Goal: Task Accomplishment & Management: Use online tool/utility

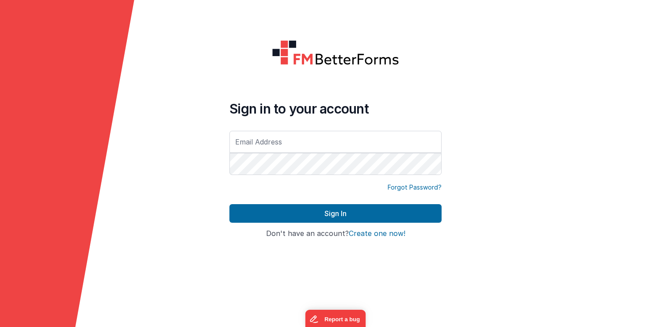
click at [166, 155] on form "Sign in to your account Forgot Password? Sign In Sign in with Google Don't have…" at bounding box center [335, 163] width 671 height 327
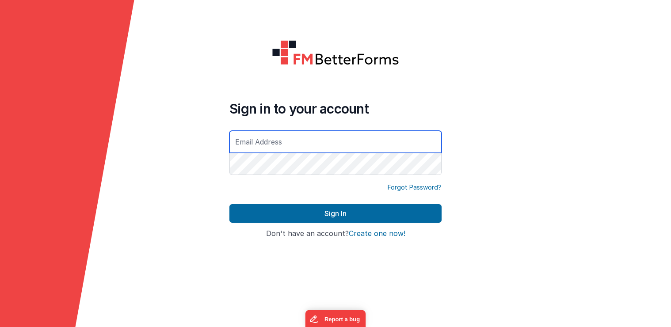
click at [255, 148] on input "text" at bounding box center [335, 142] width 212 height 22
type input "[EMAIL_ADDRESS][DOMAIN_NAME]"
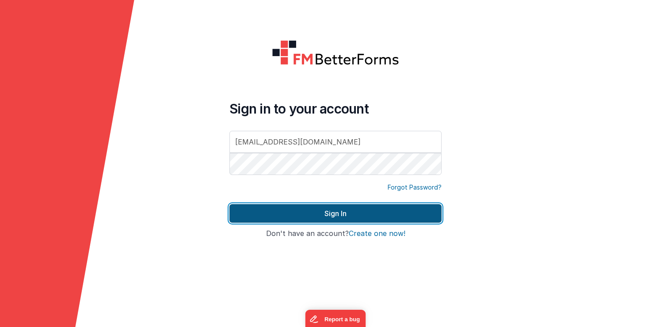
click at [338, 216] on button "Sign In" at bounding box center [335, 213] width 212 height 19
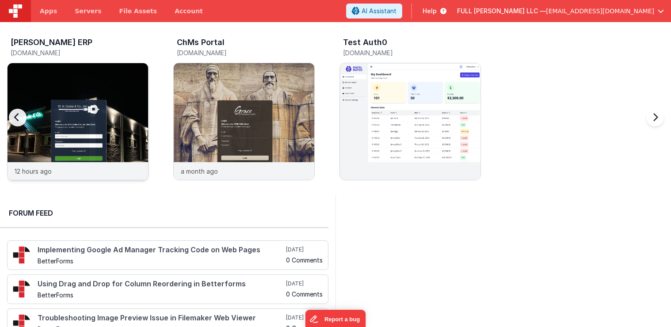
click at [95, 127] on img at bounding box center [78, 133] width 141 height 141
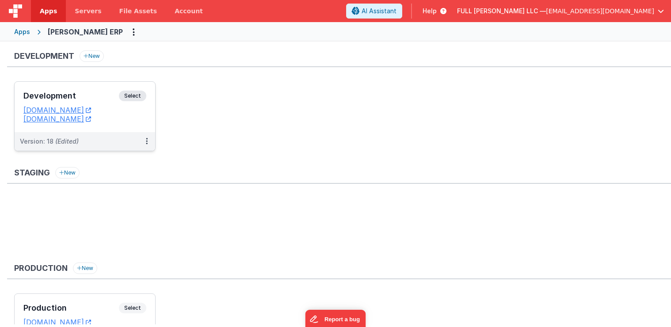
click at [90, 103] on div "Development Select" at bounding box center [84, 98] width 123 height 15
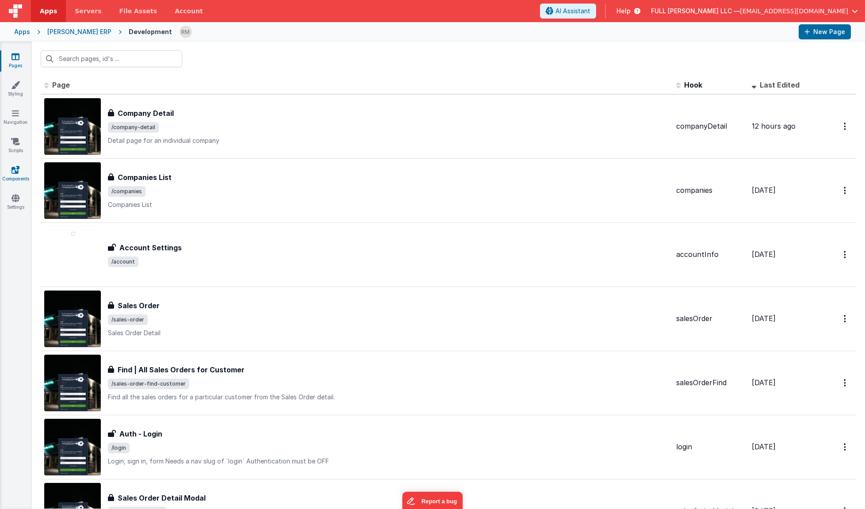
click at [20, 173] on link "Components" at bounding box center [16, 174] width 32 height 18
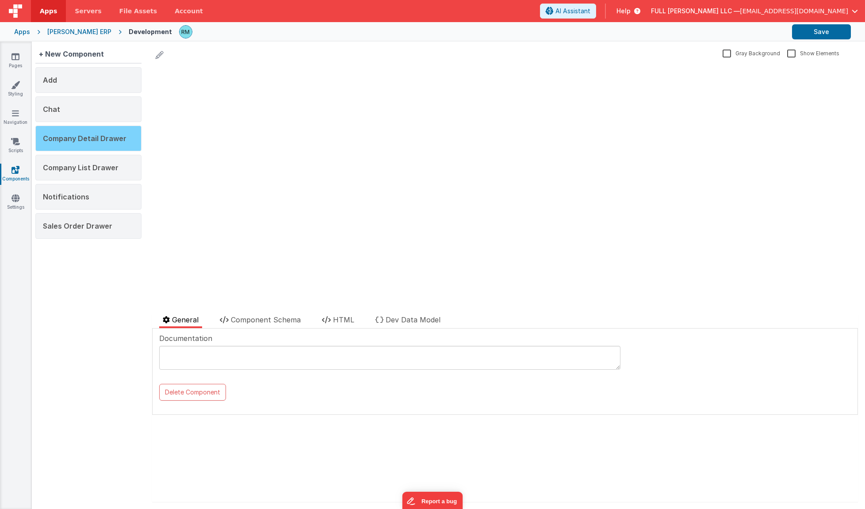
click at [90, 143] on div "Company Detail Drawer" at bounding box center [88, 139] width 106 height 26
click at [272, 318] on span "Component Schema" at bounding box center [266, 319] width 70 height 9
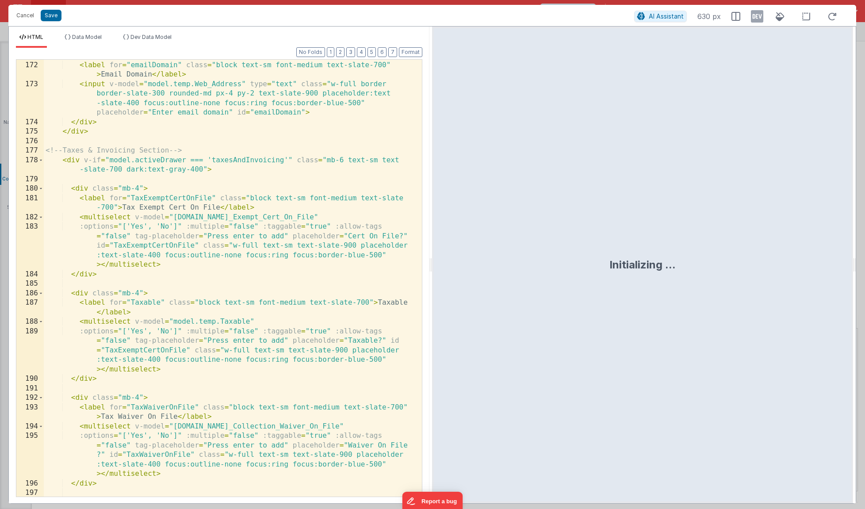
scroll to position [3004, 0]
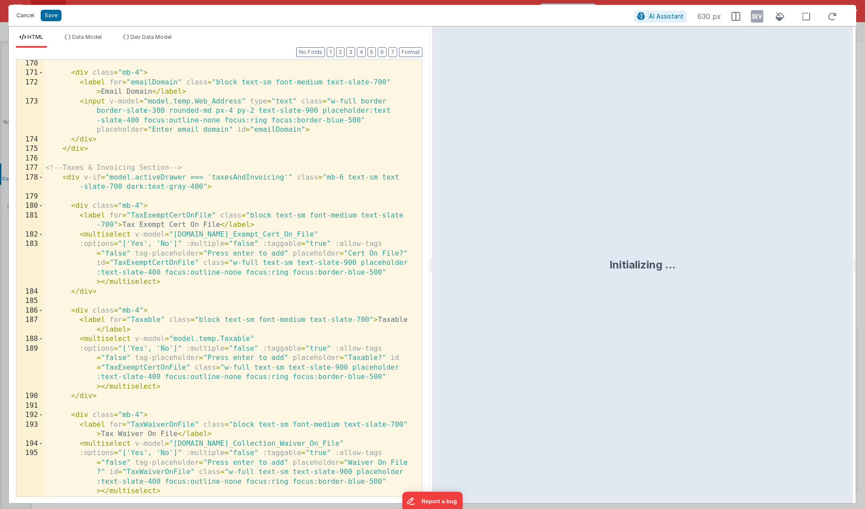
click at [18, 16] on button "Cancel" at bounding box center [25, 15] width 27 height 12
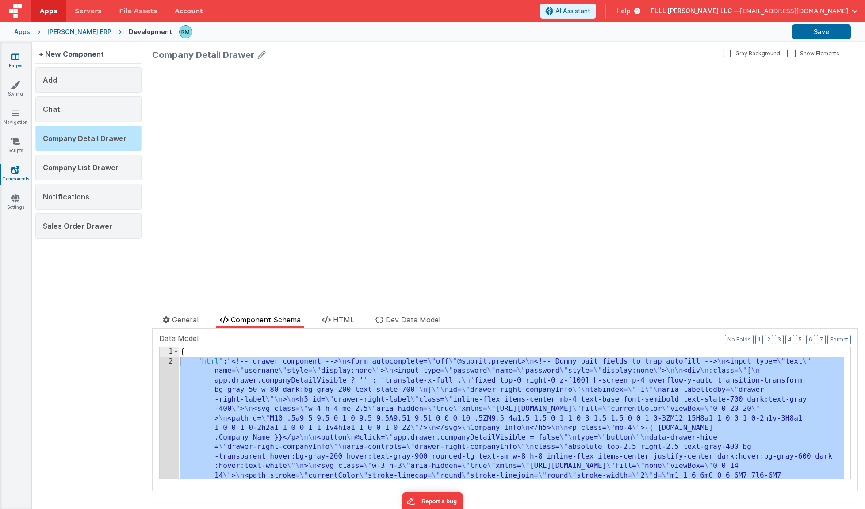
click at [17, 61] on link "Pages" at bounding box center [16, 61] width 32 height 18
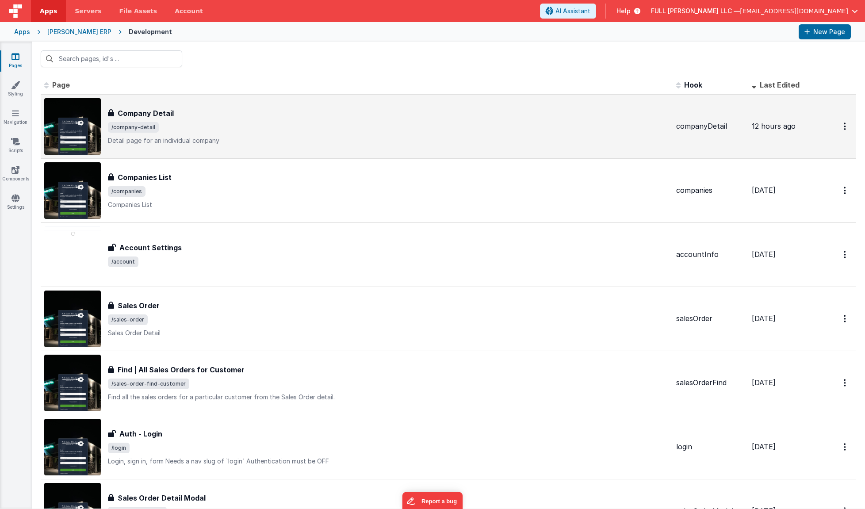
click at [209, 133] on div "Company Detail Company Detail /company-detail Detail page for an individual com…" at bounding box center [388, 126] width 561 height 37
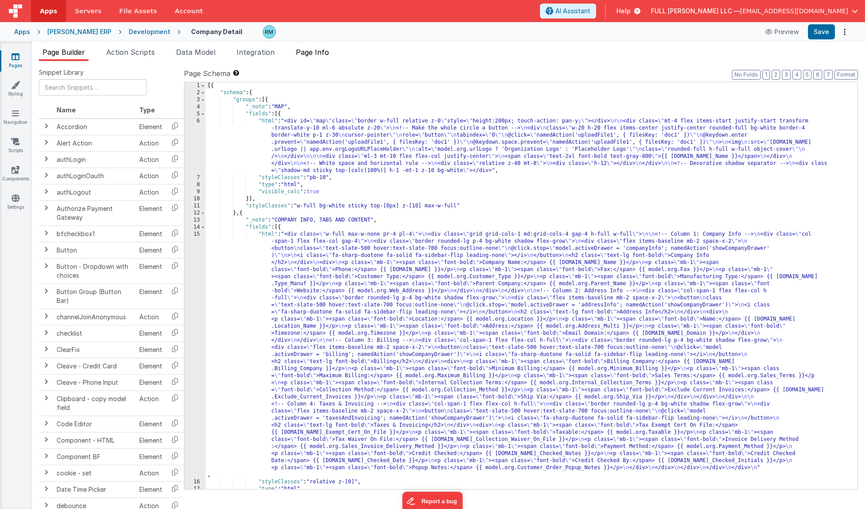
click at [317, 55] on span "Page Info" at bounding box center [312, 52] width 33 height 9
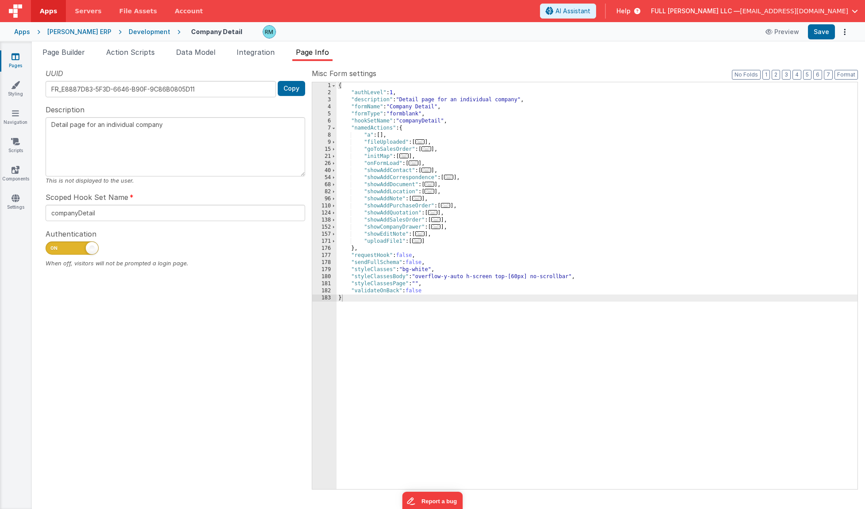
click at [436, 228] on span "..." at bounding box center [436, 226] width 10 height 5
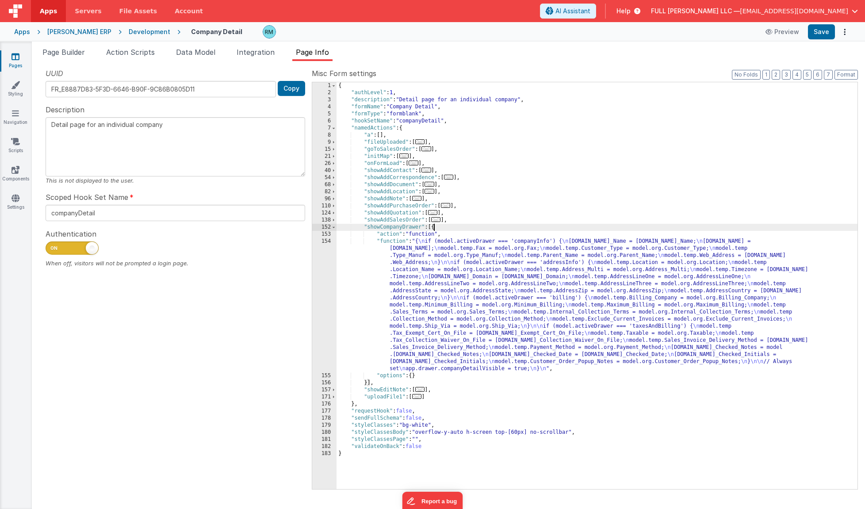
click at [400, 243] on div "{ "authLevel" : 1 , "description" : "Detail page for an individual company" , "…" at bounding box center [596, 292] width 521 height 421
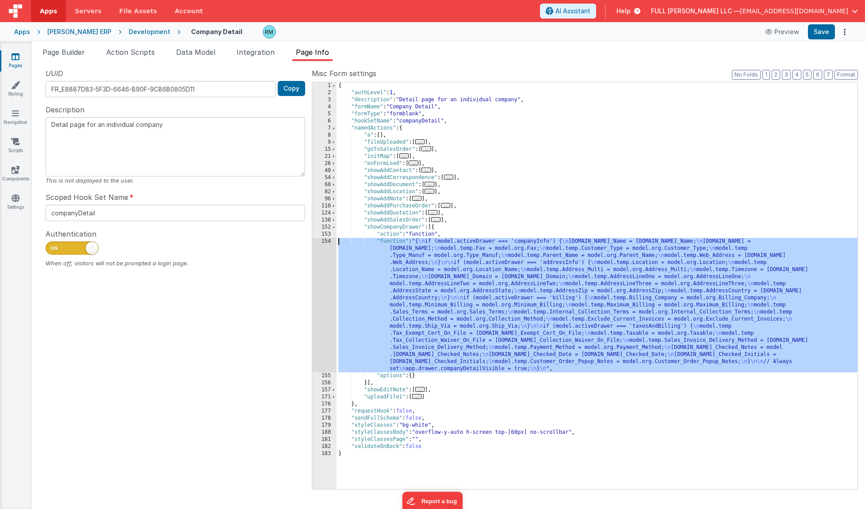
click at [327, 243] on div "154" at bounding box center [324, 305] width 24 height 134
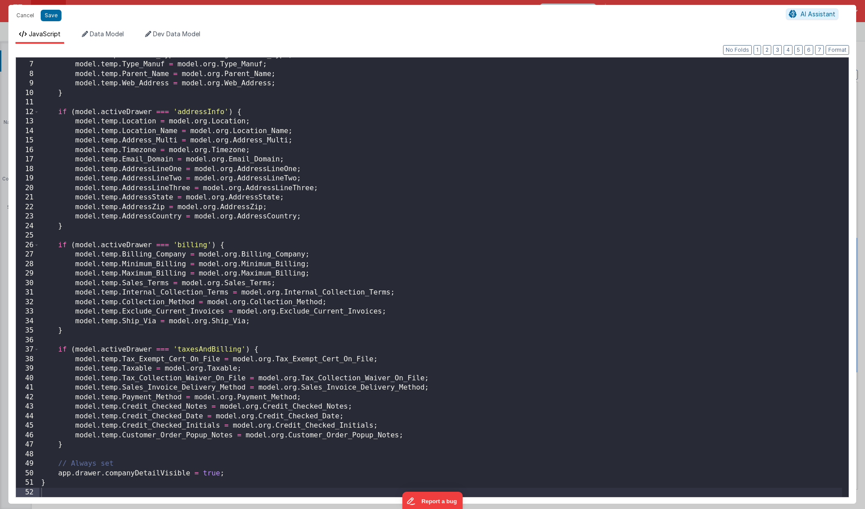
scroll to position [55, 0]
drag, startPoint x: 242, startPoint y: 350, endPoint x: 178, endPoint y: 351, distance: 64.1
click at [178, 327] on div "model . temp . Customer_Type = model . org . Customer_Type ; model . temp . Typ…" at bounding box center [440, 279] width 802 height 458
click at [20, 19] on button "Cancel" at bounding box center [25, 15] width 27 height 12
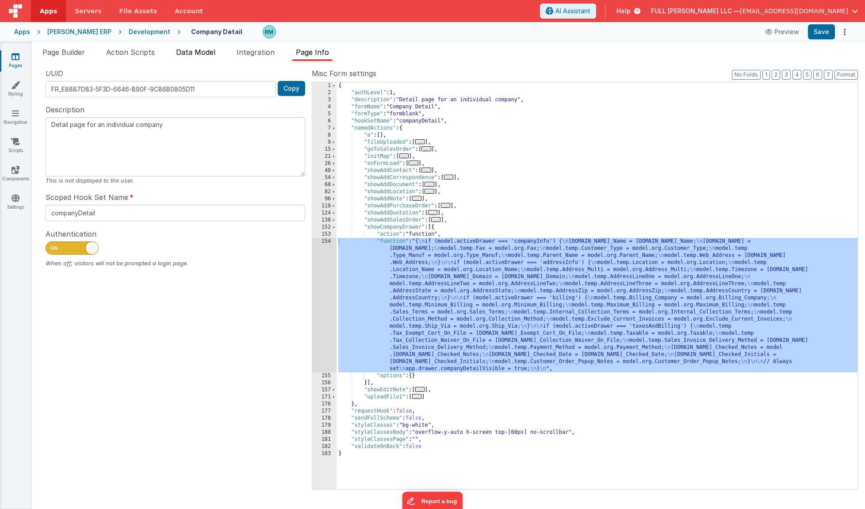
click at [203, 50] on span "Data Model" at bounding box center [195, 52] width 39 height 9
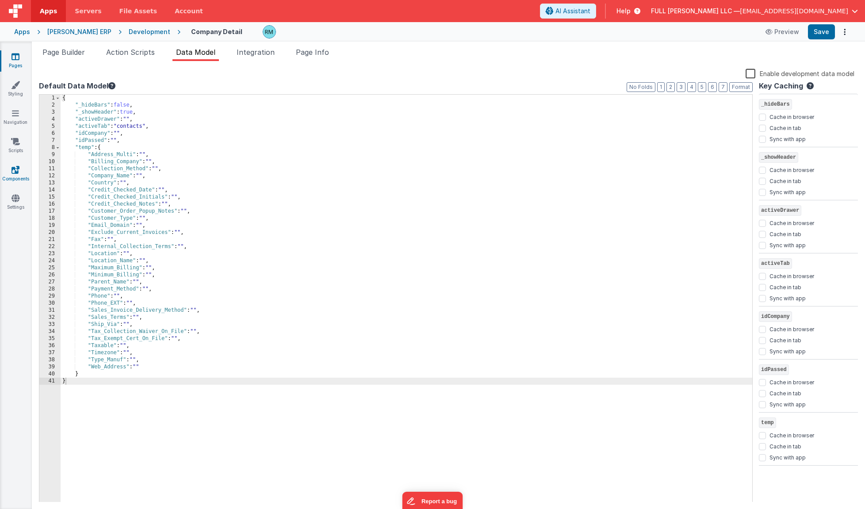
click at [15, 172] on icon at bounding box center [15, 169] width 8 height 9
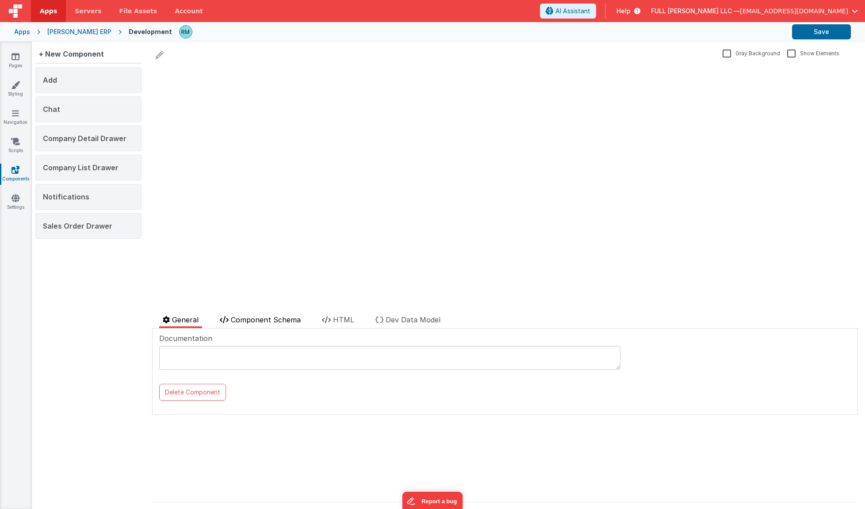
click at [285, 320] on span "Component Schema" at bounding box center [266, 319] width 70 height 9
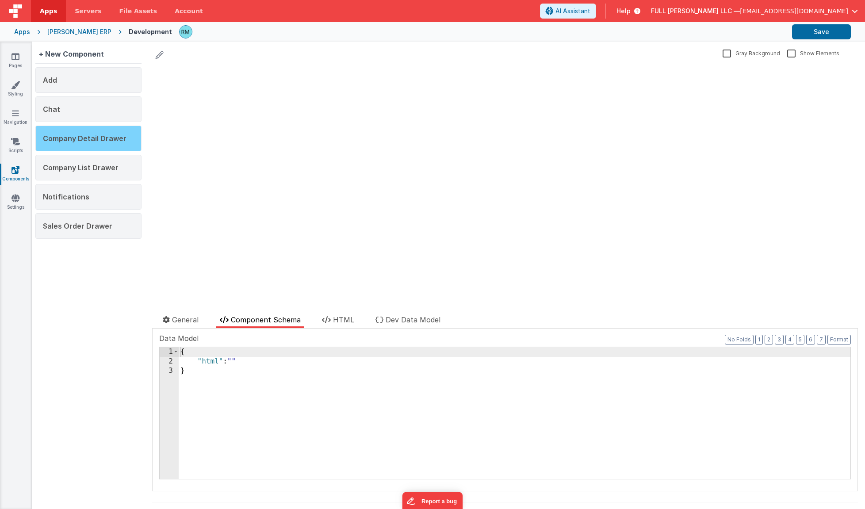
click at [110, 145] on div "Company Detail Drawer" at bounding box center [88, 139] width 106 height 26
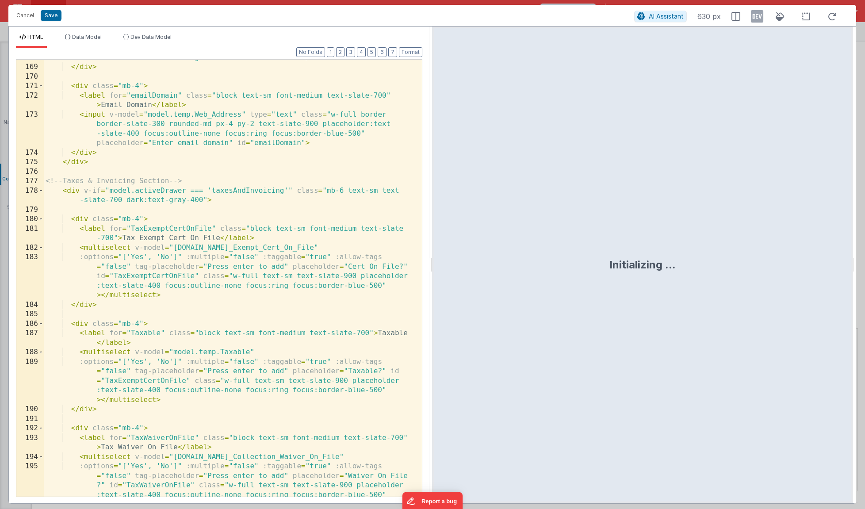
scroll to position [2991, 0]
drag, startPoint x: 283, startPoint y: 191, endPoint x: 211, endPoint y: 191, distance: 72.5
click at [211, 191] on div "< multiselect v-model = "model.temp.Timezone" @ tag = "namedAction ('enterManuf…" at bounding box center [229, 271] width 371 height 551
click at [34, 17] on button "Cancel" at bounding box center [25, 15] width 27 height 12
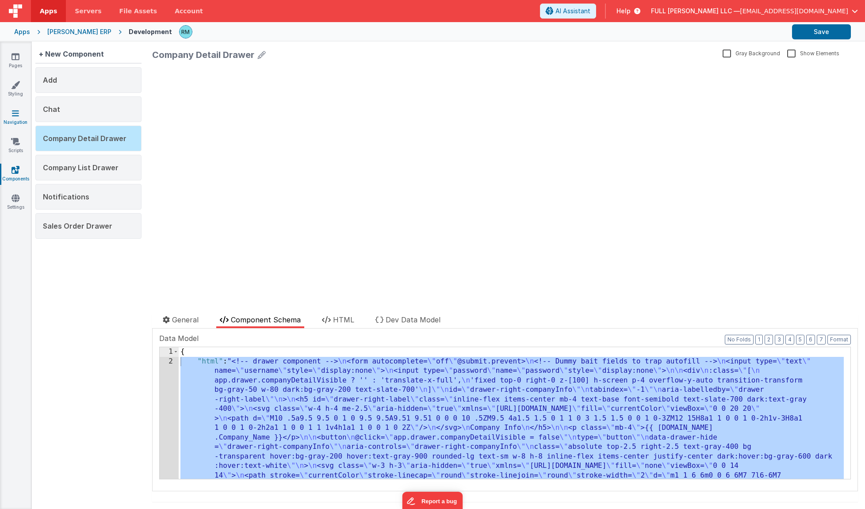
click at [13, 115] on icon at bounding box center [15, 113] width 7 height 9
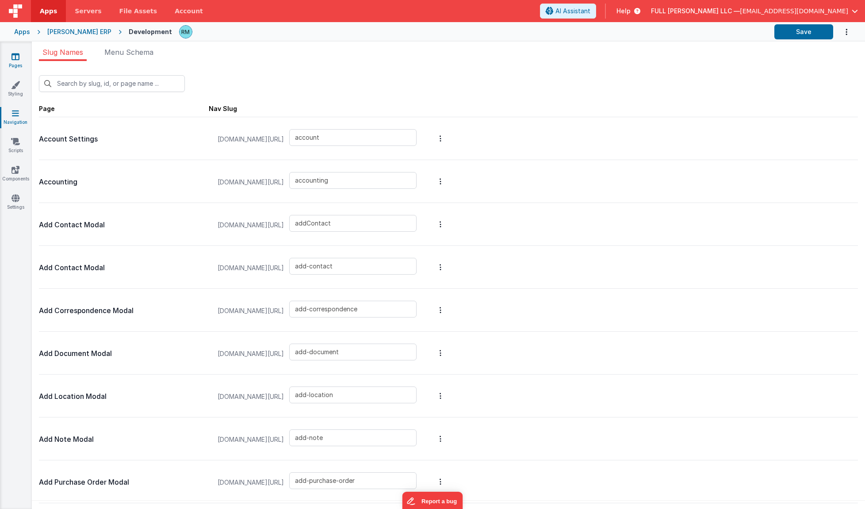
click at [16, 65] on link "Pages" at bounding box center [16, 61] width 32 height 18
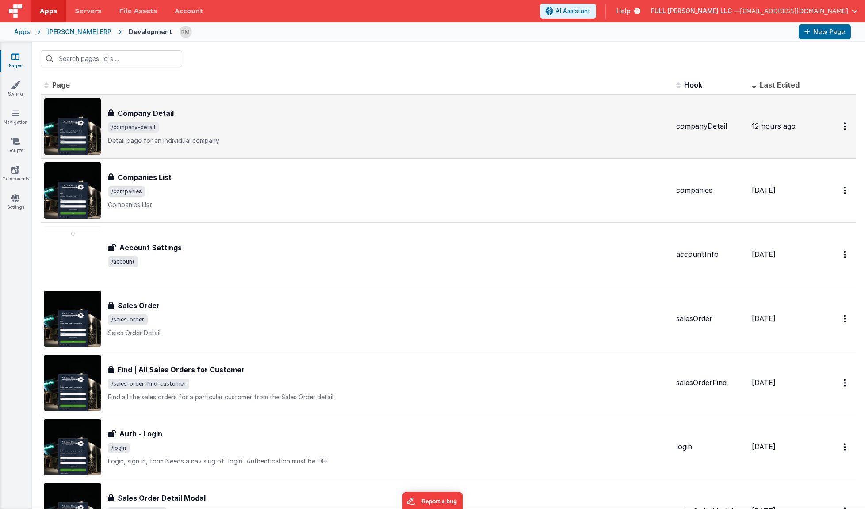
click at [170, 129] on span "/company-detail" at bounding box center [388, 127] width 561 height 11
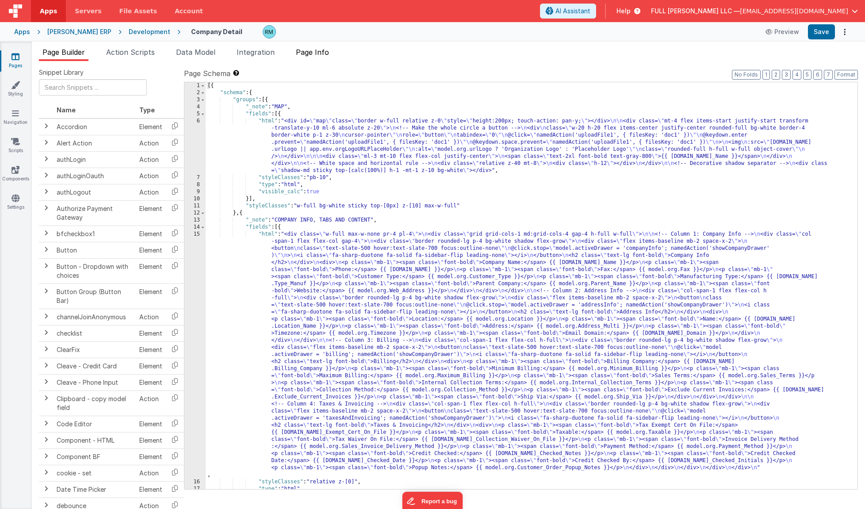
click at [307, 57] on li "Page Info" at bounding box center [312, 54] width 40 height 14
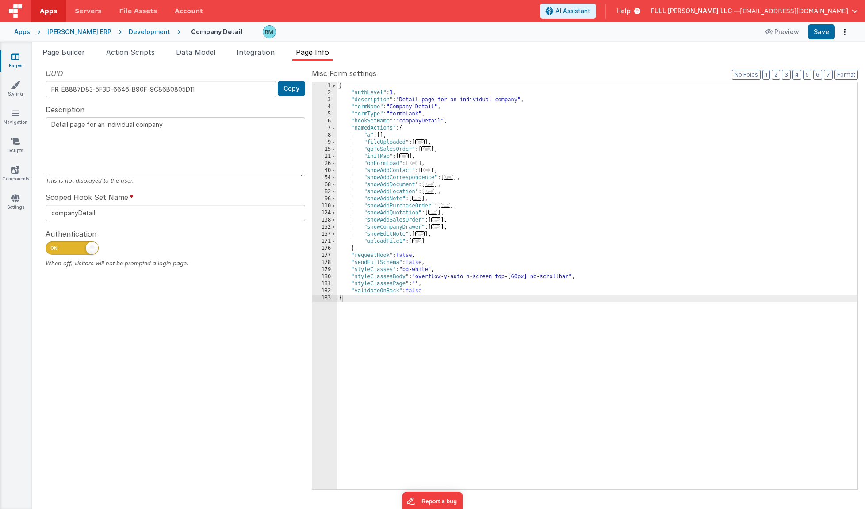
click at [437, 227] on span "..." at bounding box center [436, 226] width 10 height 5
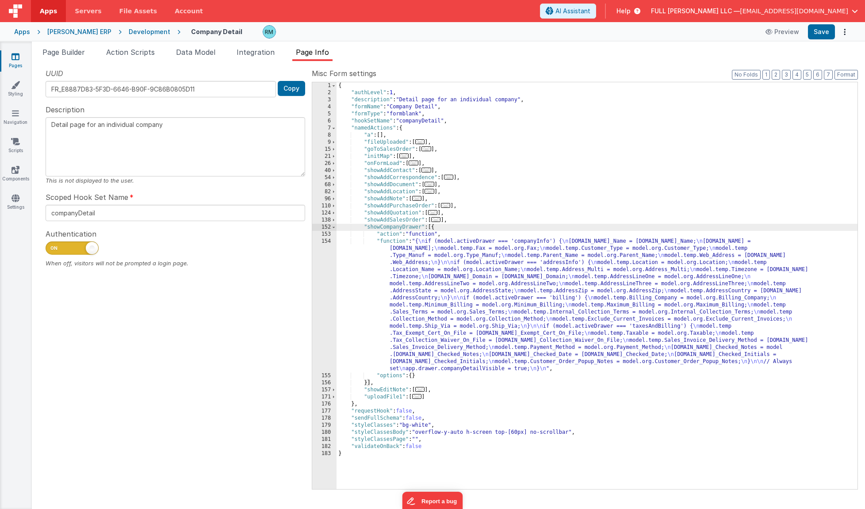
click at [399, 242] on div "{ "authLevel" : 1 , "description" : "Detail page for an individual company" , "…" at bounding box center [596, 292] width 521 height 421
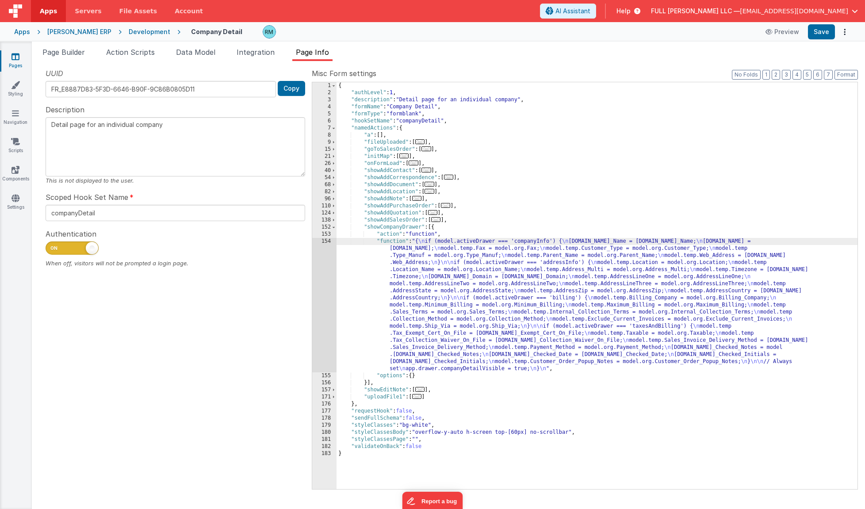
click at [325, 242] on div "154" at bounding box center [324, 305] width 24 height 134
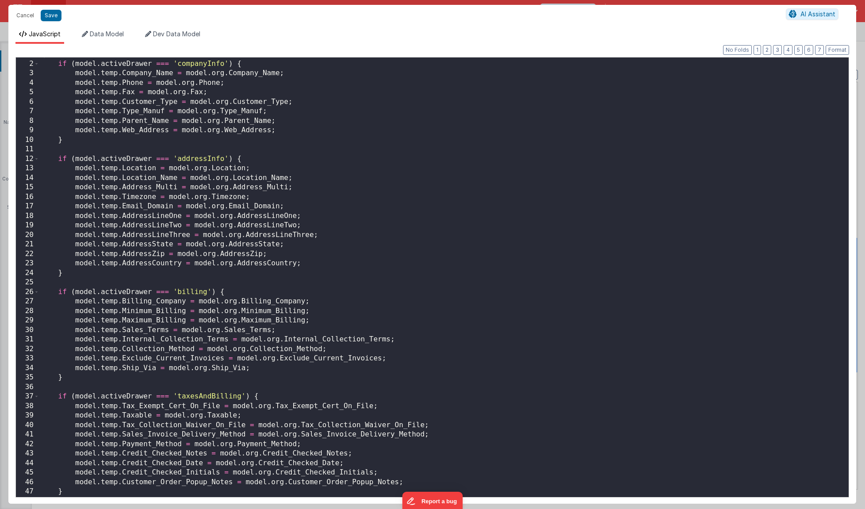
scroll to position [55, 0]
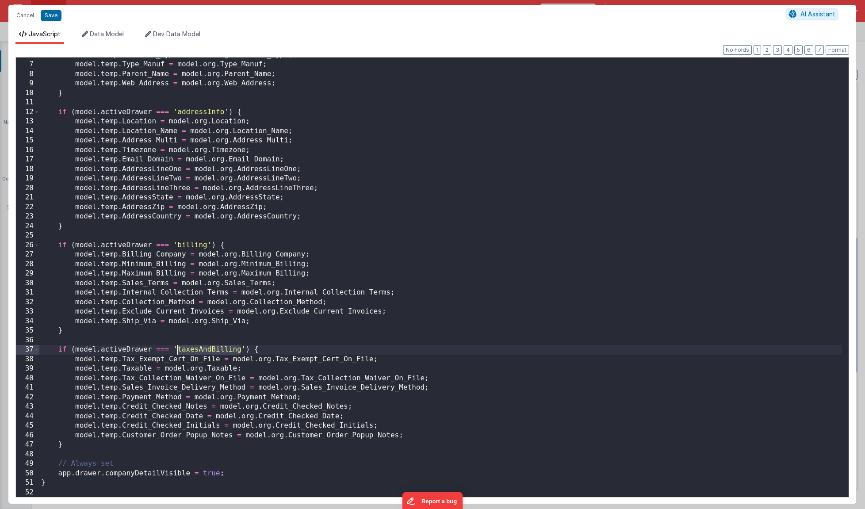
drag, startPoint x: 240, startPoint y: 349, endPoint x: 179, endPoint y: 347, distance: 61.9
click at [179, 327] on div "model . temp . Customer_Type = model . org . Customer_Type ; model . temp . Typ…" at bounding box center [440, 279] width 802 height 458
click at [52, 20] on button "Save" at bounding box center [51, 15] width 21 height 11
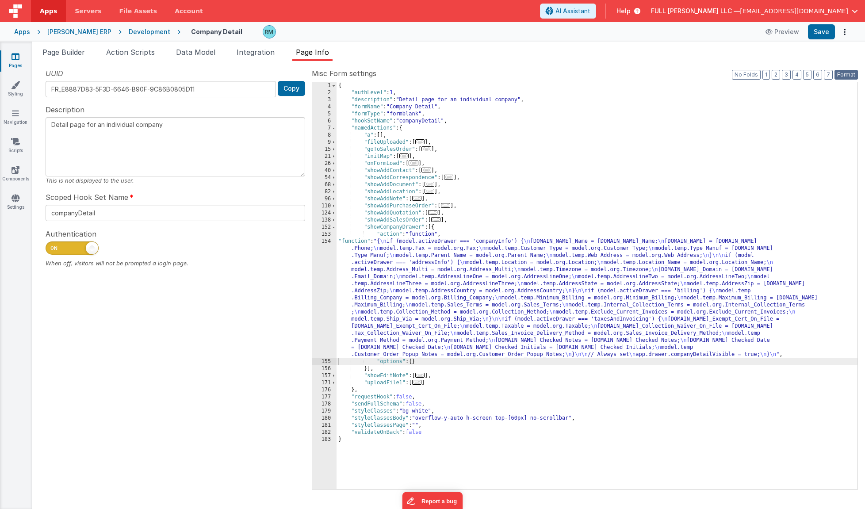
drag, startPoint x: 840, startPoint y: 78, endPoint x: 837, endPoint y: 69, distance: 9.1
click at [671, 77] on button "Format" at bounding box center [845, 75] width 23 height 10
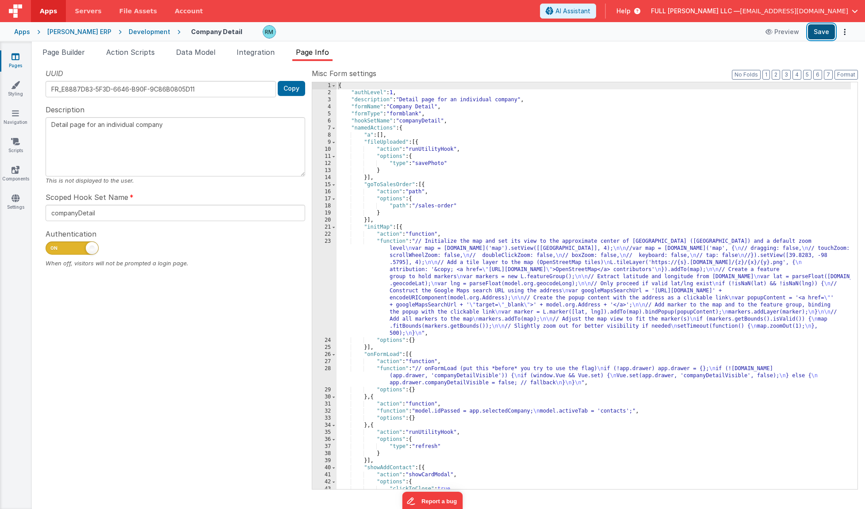
click at [671, 34] on button "Save" at bounding box center [821, 31] width 27 height 15
click at [263, 56] on li "Integration" at bounding box center [255, 54] width 45 height 14
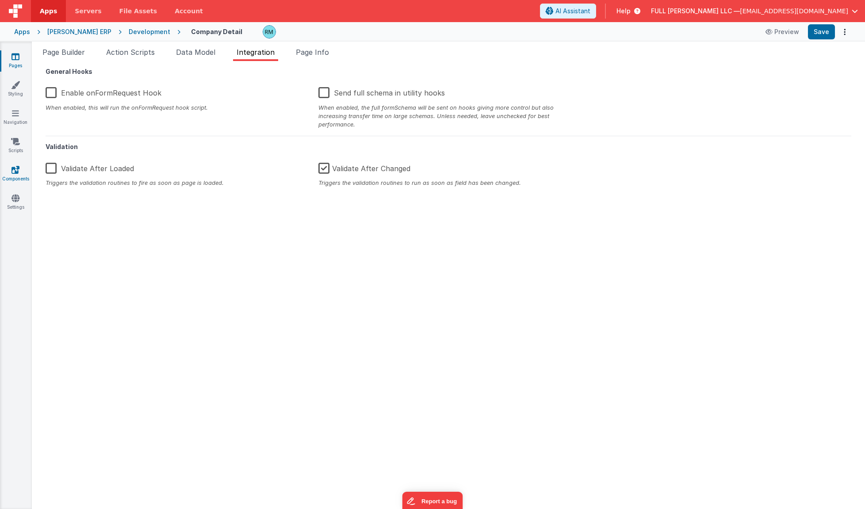
click at [15, 172] on icon at bounding box center [15, 169] width 8 height 9
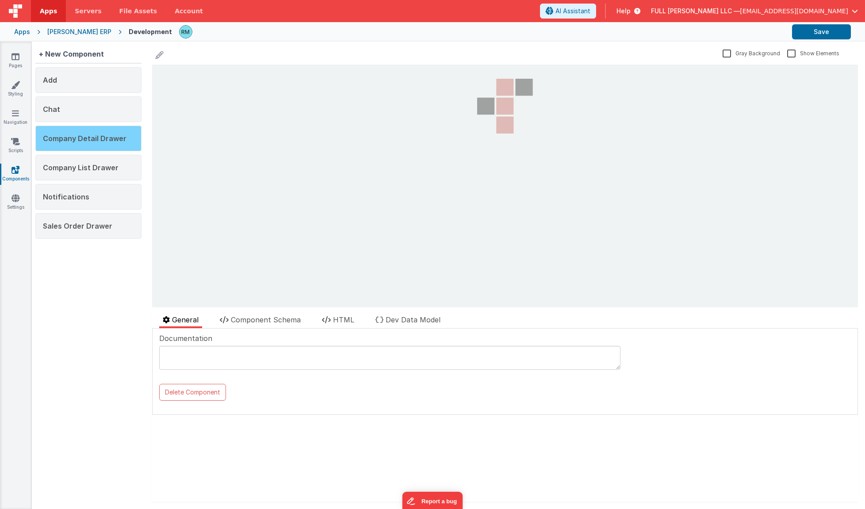
click at [108, 135] on span "Company Detail Drawer" at bounding box center [85, 138] width 84 height 9
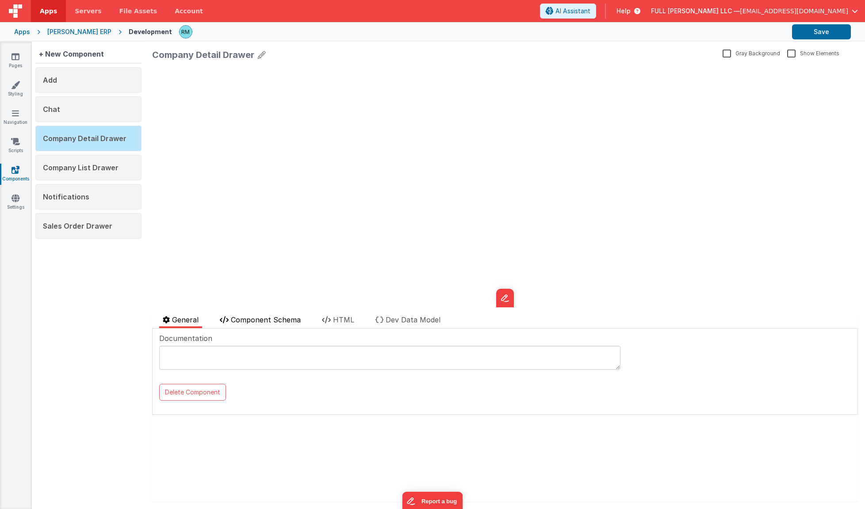
click at [284, 318] on span "Component Schema" at bounding box center [266, 319] width 70 height 9
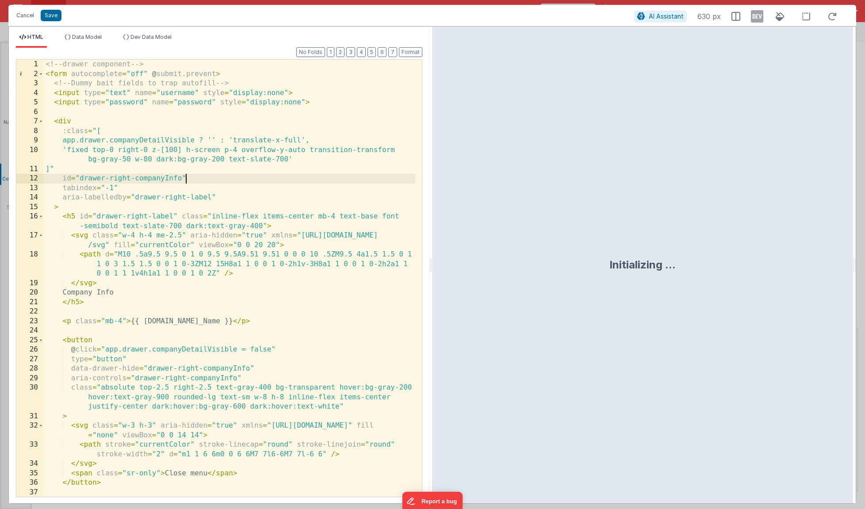
click at [263, 179] on div "<!-- drawer component --> < form autocomplete = "off" @ submit.prevent > <!-- D…" at bounding box center [229, 288] width 371 height 456
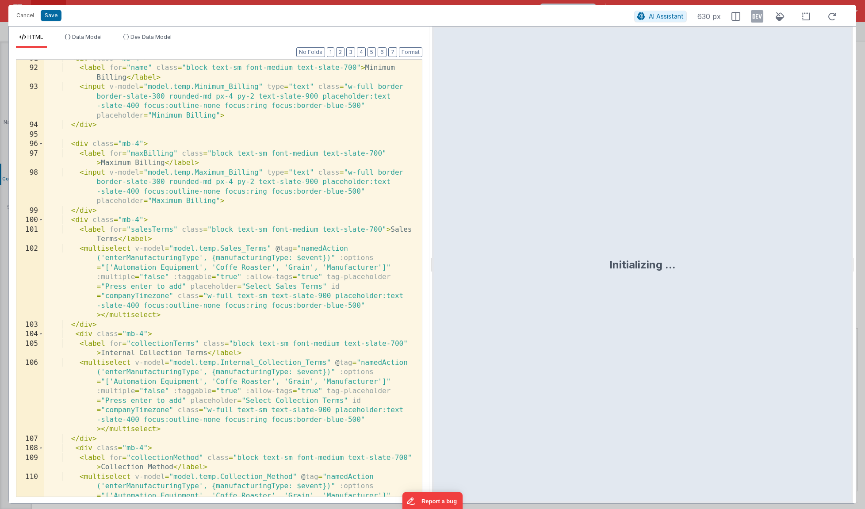
scroll to position [1360, 0]
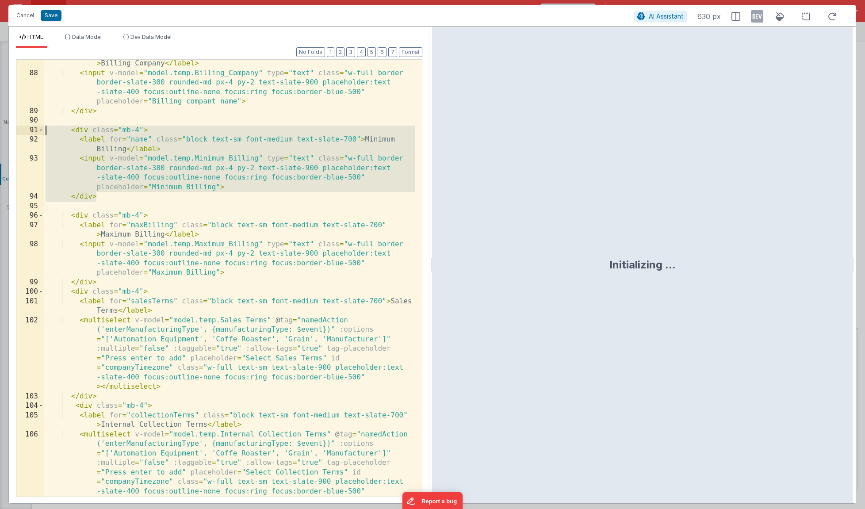
drag, startPoint x: 126, startPoint y: 194, endPoint x: 32, endPoint y: 132, distance: 112.7
click at [32, 132] on div "87 88 89 90 91 92 93 94 95 96 97 98 99 100 101 102 103 104 105 106 107 108 < la…" at bounding box center [219, 278] width 406 height 438
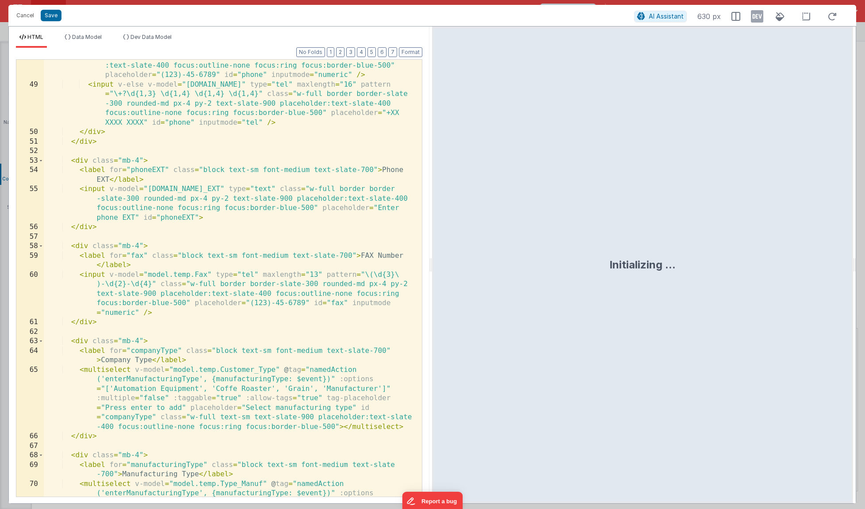
scroll to position [0, 0]
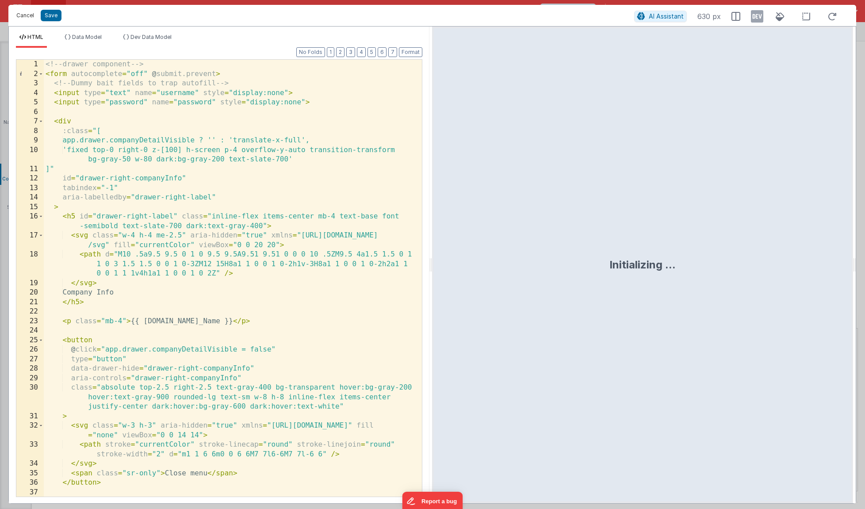
click at [31, 19] on button "Cancel" at bounding box center [25, 15] width 27 height 12
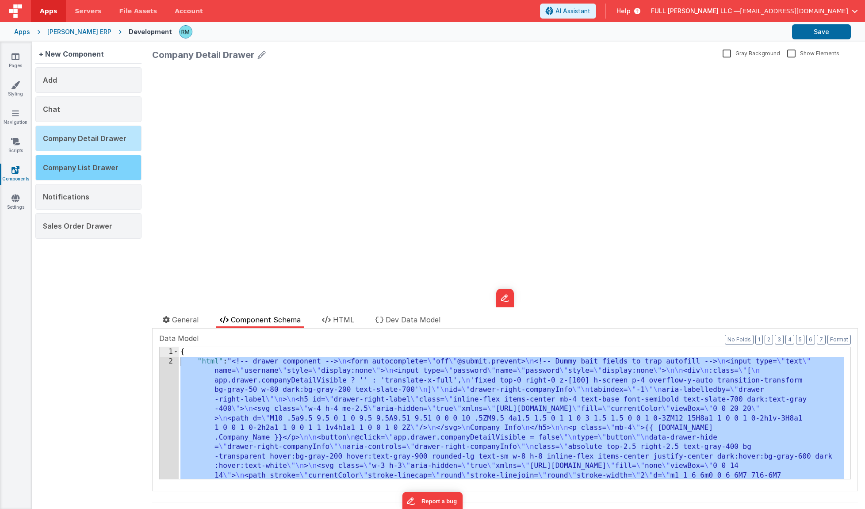
click at [89, 171] on span "Company List Drawer" at bounding box center [81, 167] width 76 height 9
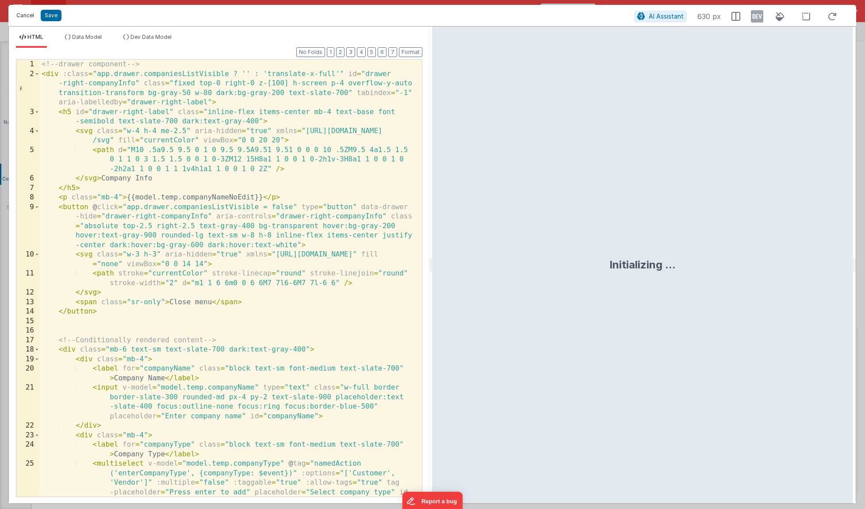
click at [30, 21] on button "Cancel" at bounding box center [25, 15] width 27 height 12
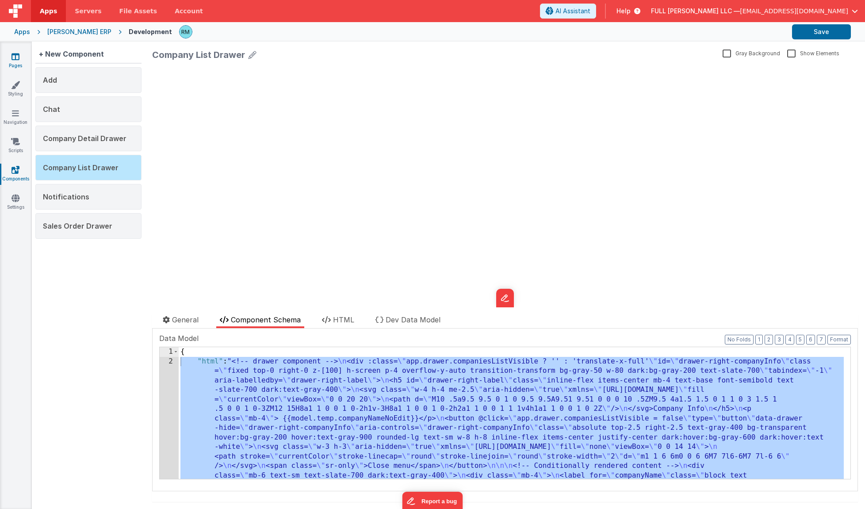
click at [20, 57] on link "Pages" at bounding box center [16, 61] width 32 height 18
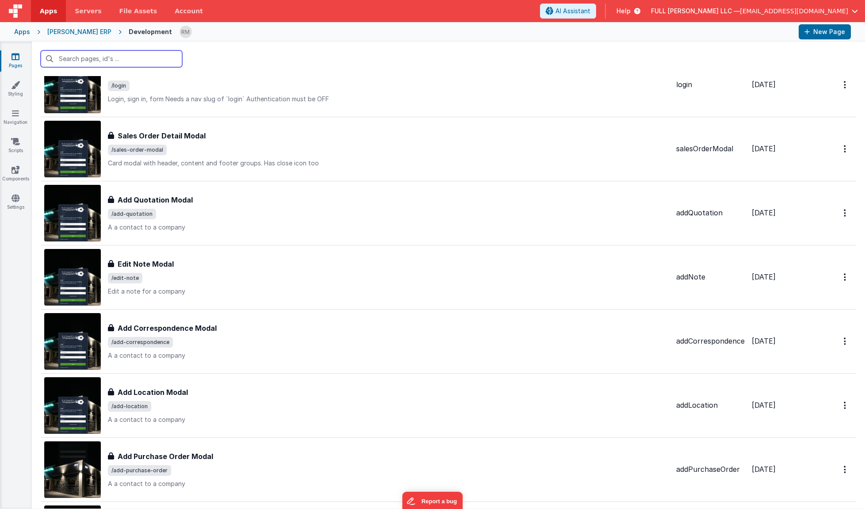
scroll to position [167, 0]
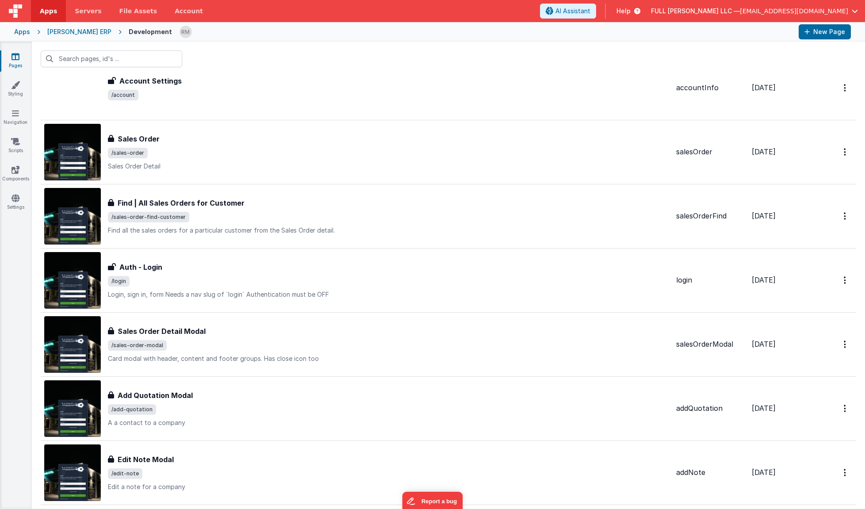
click at [19, 63] on link "Pages" at bounding box center [16, 61] width 32 height 18
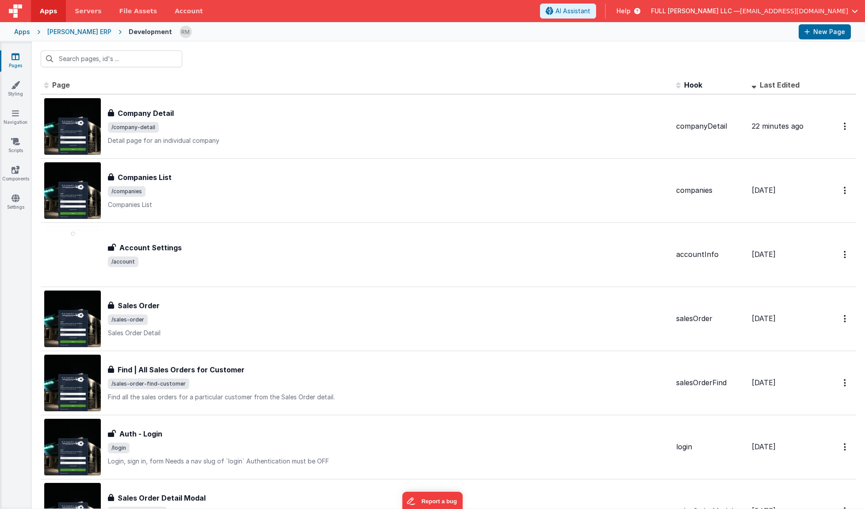
scroll to position [122, 0]
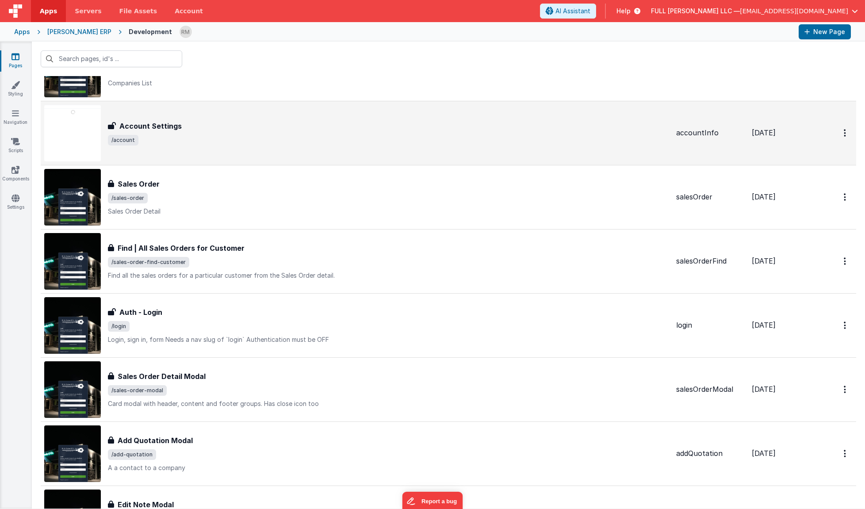
click at [179, 144] on span "/account" at bounding box center [388, 140] width 561 height 11
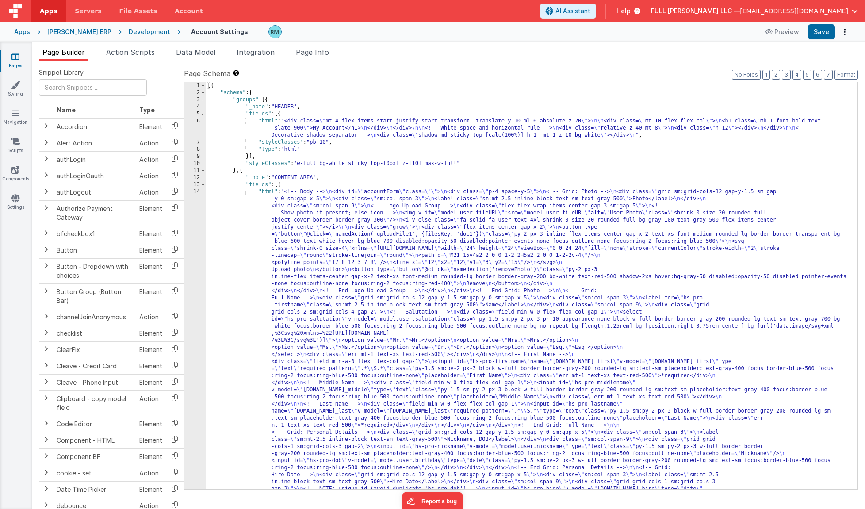
click at [199, 192] on div "14" at bounding box center [194, 467] width 21 height 559
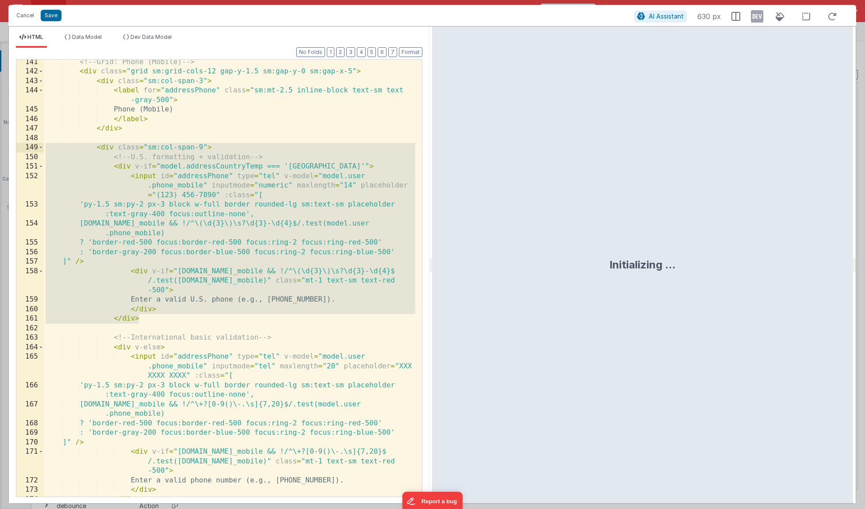
drag, startPoint x: 161, startPoint y: 323, endPoint x: 34, endPoint y: 148, distance: 216.8
click at [34, 148] on div "141 142 143 144 145 146 147 148 149 150 151 152 153 154 155 156 157 158 159 160…" at bounding box center [219, 278] width 406 height 438
click at [186, 263] on div "<!-- Grid: Phone (Mobile) --> < div class = "grid sm:grid-cols-12 gap-y-1.5 sm:…" at bounding box center [229, 285] width 371 height 456
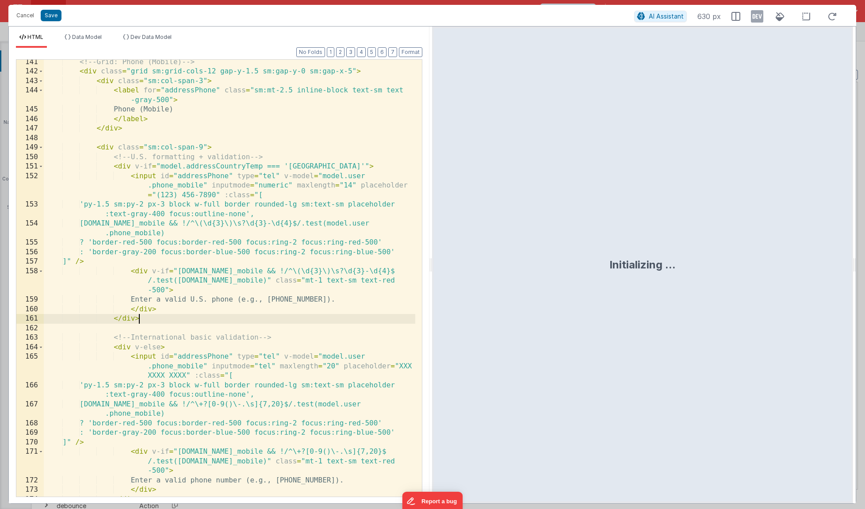
drag, startPoint x: 206, startPoint y: 322, endPoint x: 171, endPoint y: 322, distance: 34.5
click at [171, 322] on div "<!-- Grid: Phone (Mobile) --> < div class = "grid sm:grid-cols-12 gap-y-1.5 sm:…" at bounding box center [229, 285] width 371 height 456
click at [34, 15] on button "Cancel" at bounding box center [25, 15] width 27 height 12
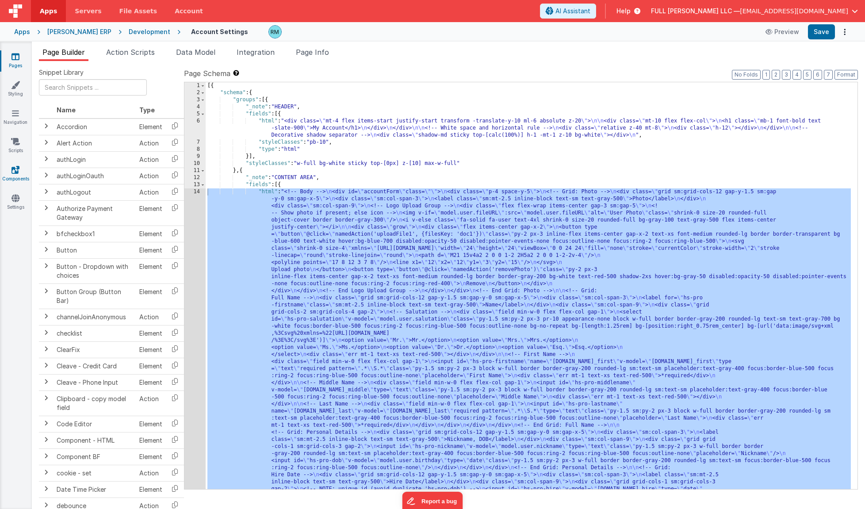
click at [11, 178] on link "Components" at bounding box center [16, 174] width 32 height 18
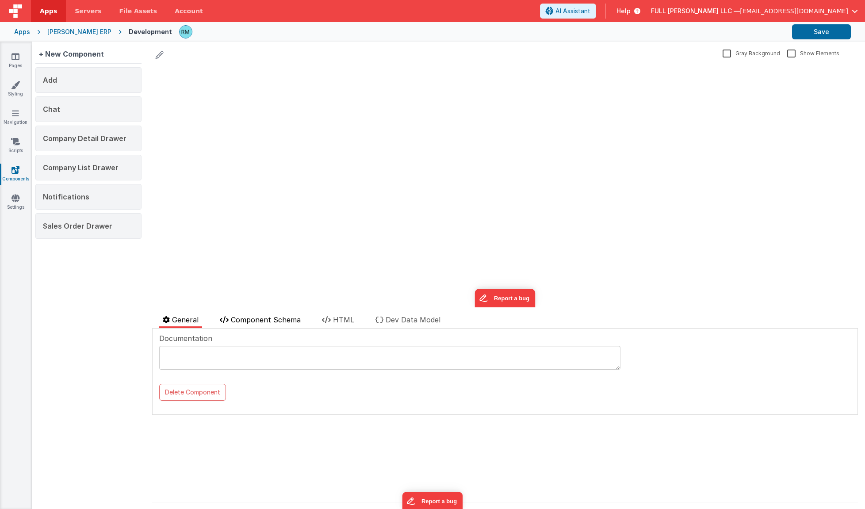
click at [260, 322] on span "Component Schema" at bounding box center [266, 319] width 70 height 9
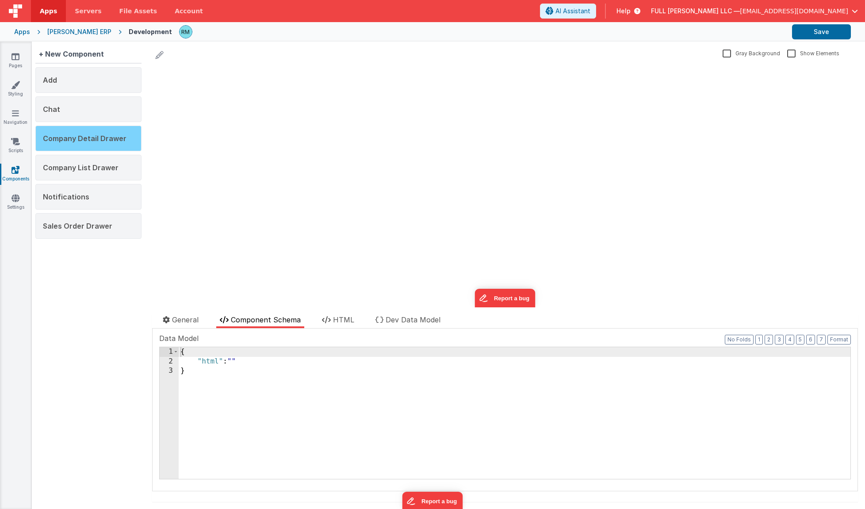
click at [112, 138] on span "Company Detail Drawer" at bounding box center [85, 138] width 84 height 9
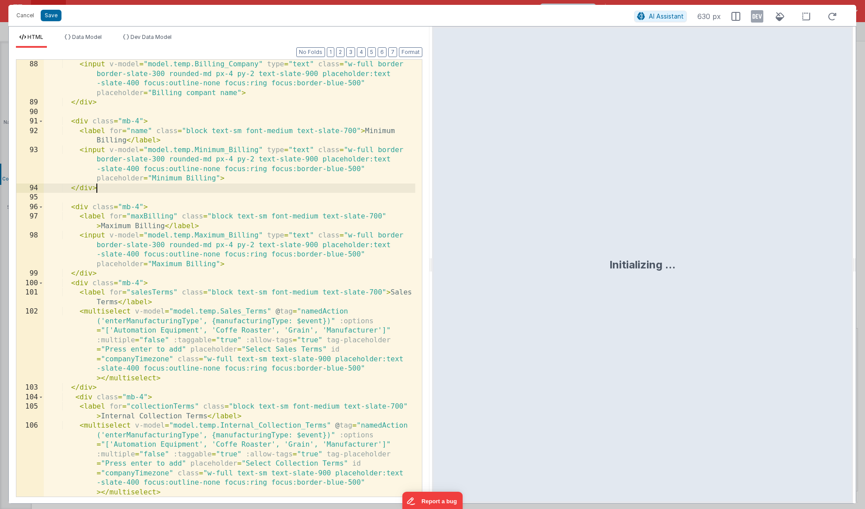
click at [110, 190] on div "< input v-model = "model.temp.Billing_Company" type = "text" class = "w-full bo…" at bounding box center [229, 302] width 371 height 484
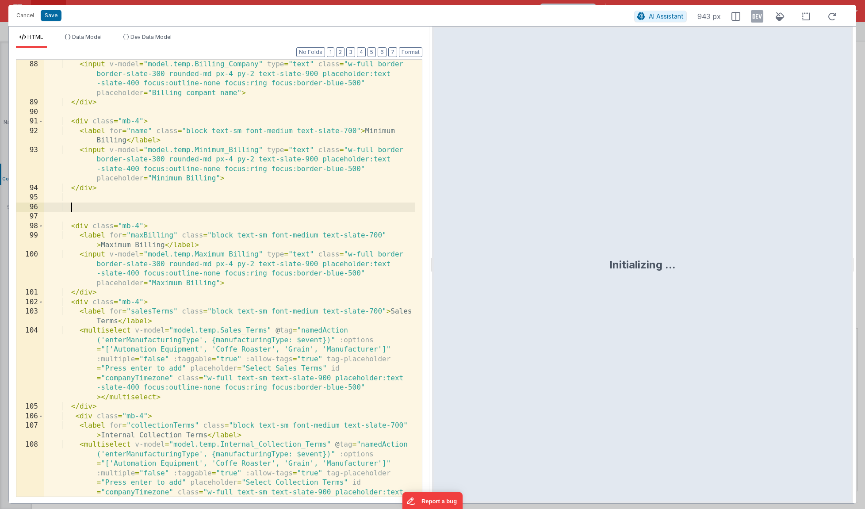
scroll to position [1388, 0]
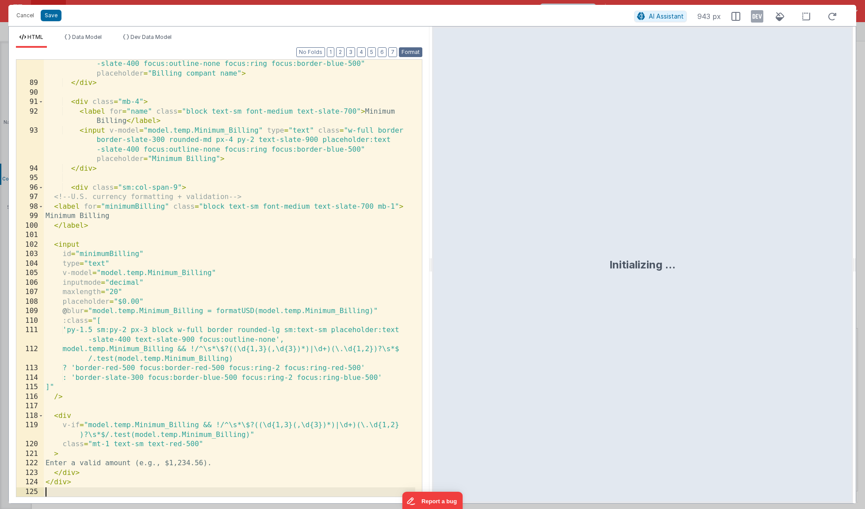
click at [411, 50] on button "Format" at bounding box center [410, 52] width 23 height 10
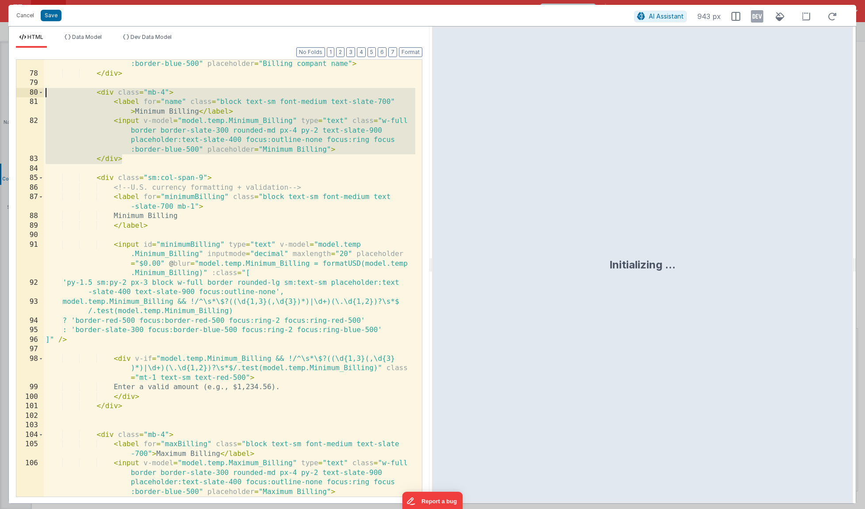
drag, startPoint x: 143, startPoint y: 163, endPoint x: -8, endPoint y: 95, distance: 165.8
click at [0, 95] on html "Cancel Save AI Assistant 943 px HTML Data Model Dev Data Model Format 7 6 5 4 3…" at bounding box center [432, 254] width 865 height 509
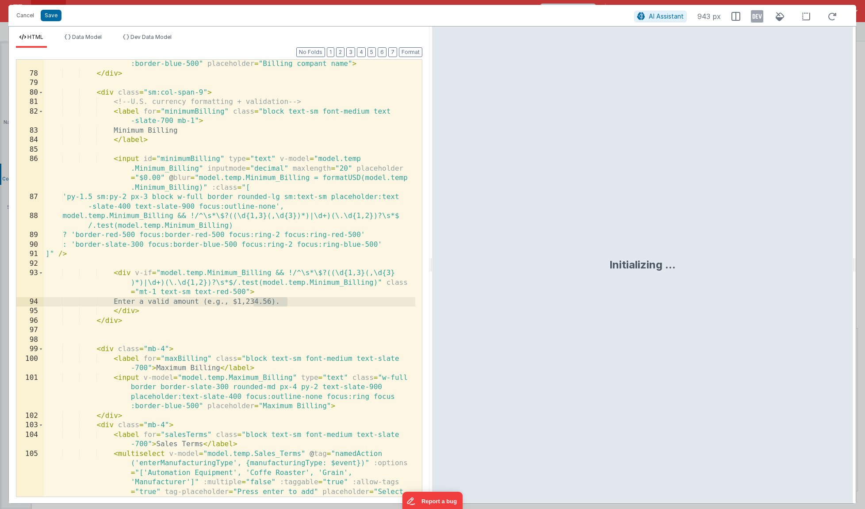
drag, startPoint x: 288, startPoint y: 303, endPoint x: 251, endPoint y: 304, distance: 36.7
click at [251, 304] on div "< input v-model = "model.temp.Billing_Company" type = "text" class = "w-full bo…" at bounding box center [229, 306] width 371 height 551
click at [56, 17] on button "Save" at bounding box center [51, 15] width 21 height 11
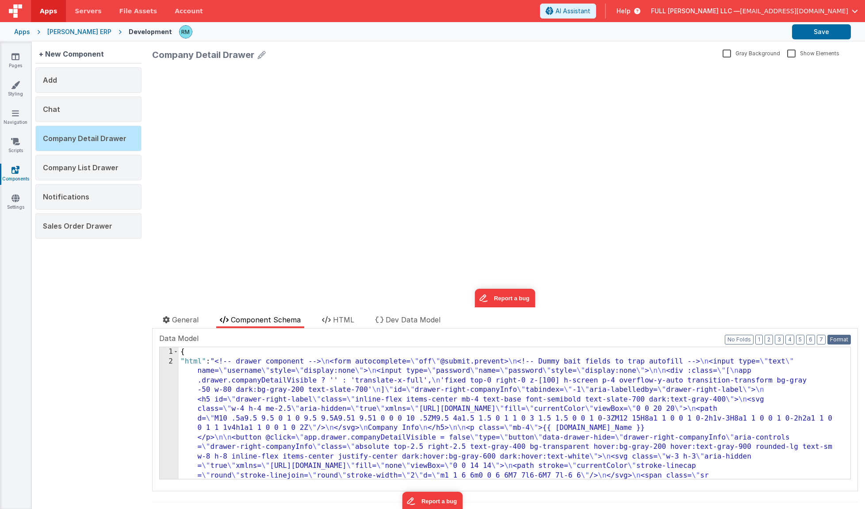
click at [671, 327] on button "Format" at bounding box center [838, 340] width 23 height 10
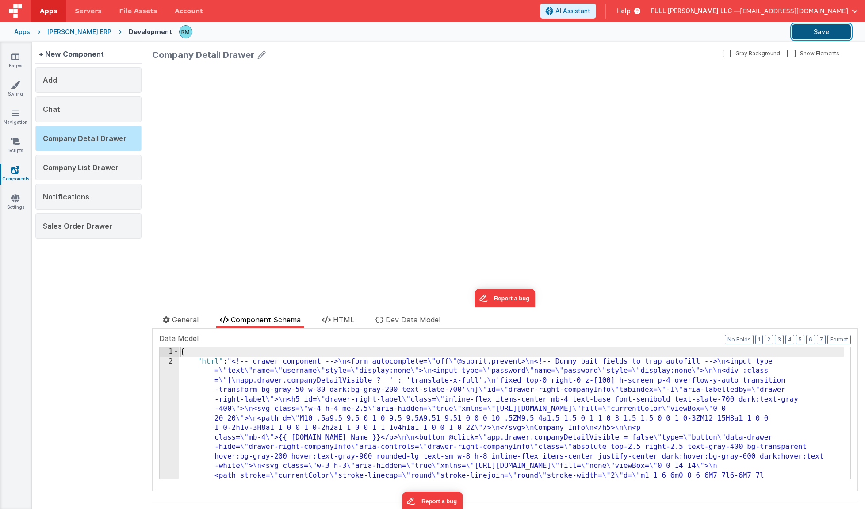
click at [671, 32] on button "Save" at bounding box center [821, 31] width 59 height 15
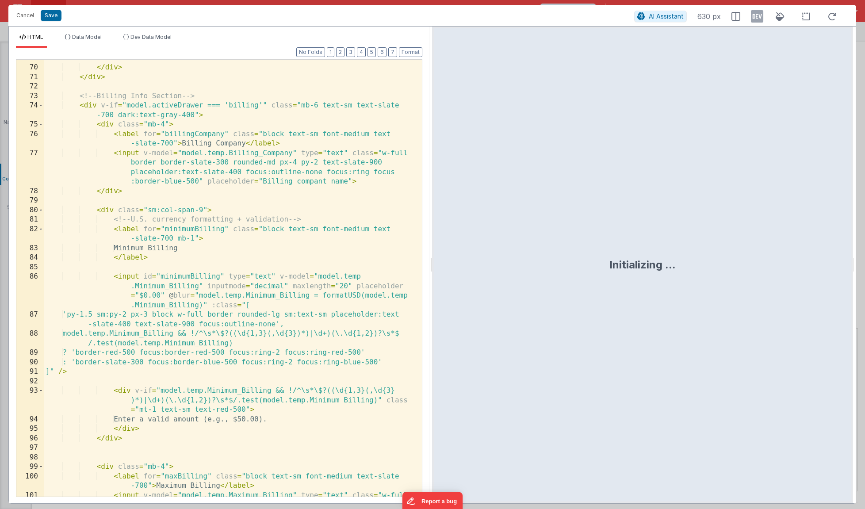
scroll to position [0, 0]
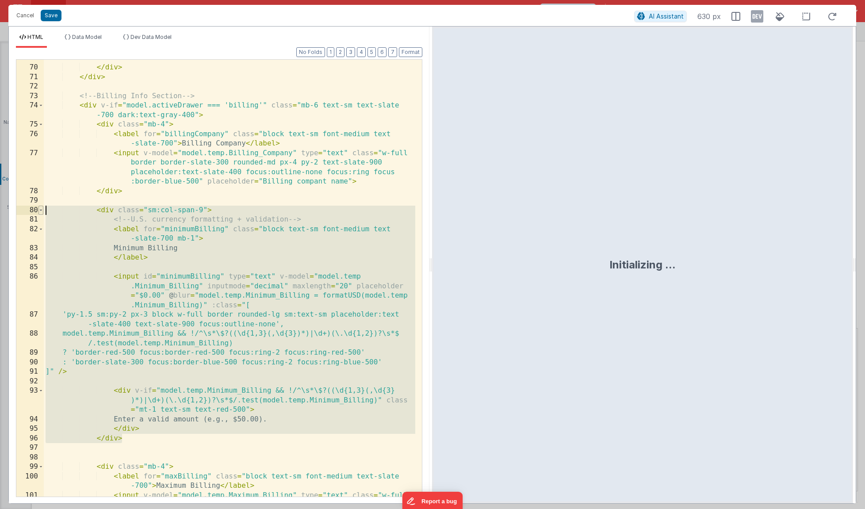
drag, startPoint x: 139, startPoint y: 435, endPoint x: 38, endPoint y: 213, distance: 244.3
click at [38, 213] on div "69 70 71 72 73 74 75 76 77 78 79 80 81 82 83 84 85 86 87 88 89 90 91 92 93 94 9…" at bounding box center [219, 278] width 406 height 438
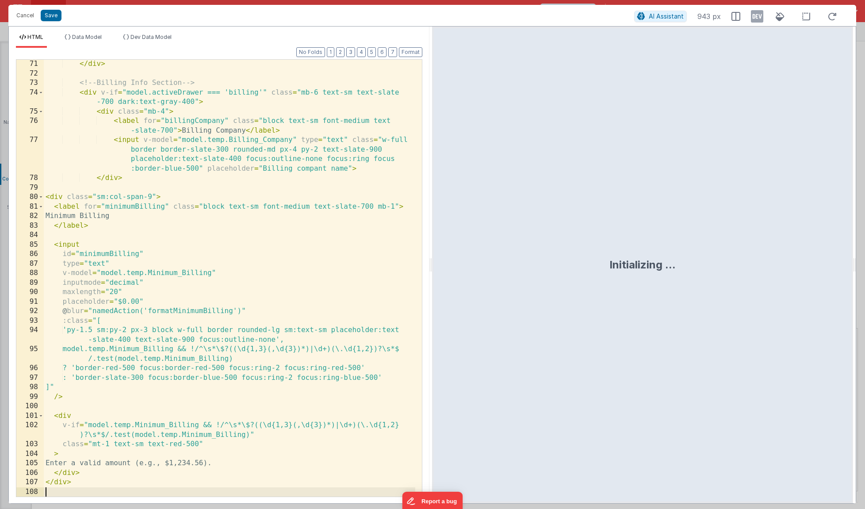
scroll to position [1283, 0]
click at [419, 53] on button "Format" at bounding box center [410, 52] width 23 height 10
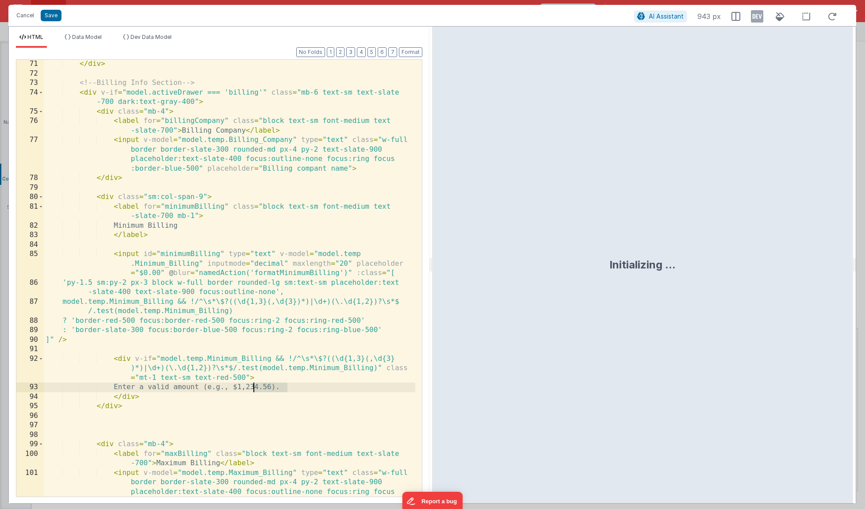
drag, startPoint x: 287, startPoint y: 387, endPoint x: 255, endPoint y: 388, distance: 32.7
click at [255, 388] on div "</ div > <!-- Billing Info Section --> < div v-if = "model.activeDrawer === 'bi…" at bounding box center [229, 301] width 371 height 484
click at [53, 13] on button "Save" at bounding box center [51, 15] width 21 height 11
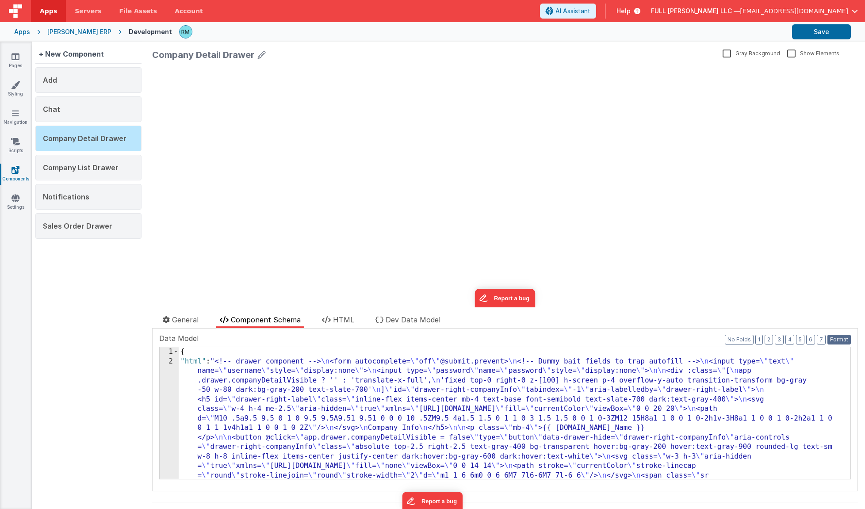
click at [836, 336] on button "Format" at bounding box center [838, 340] width 23 height 10
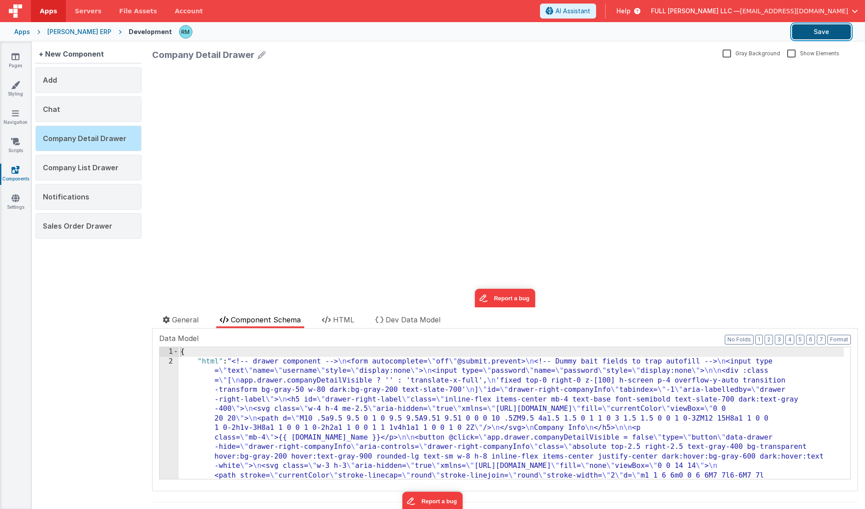
click at [806, 34] on button "Save" at bounding box center [821, 31] width 59 height 15
click at [13, 87] on icon at bounding box center [15, 84] width 9 height 9
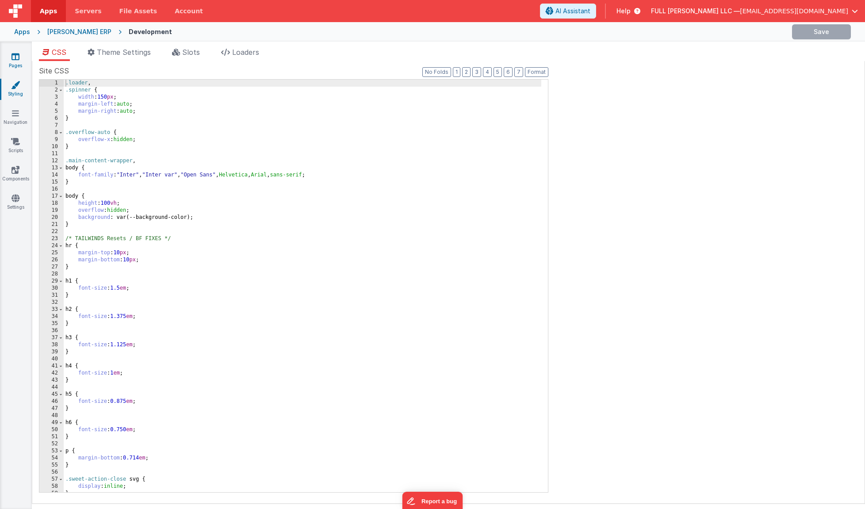
click at [14, 54] on icon at bounding box center [15, 56] width 8 height 9
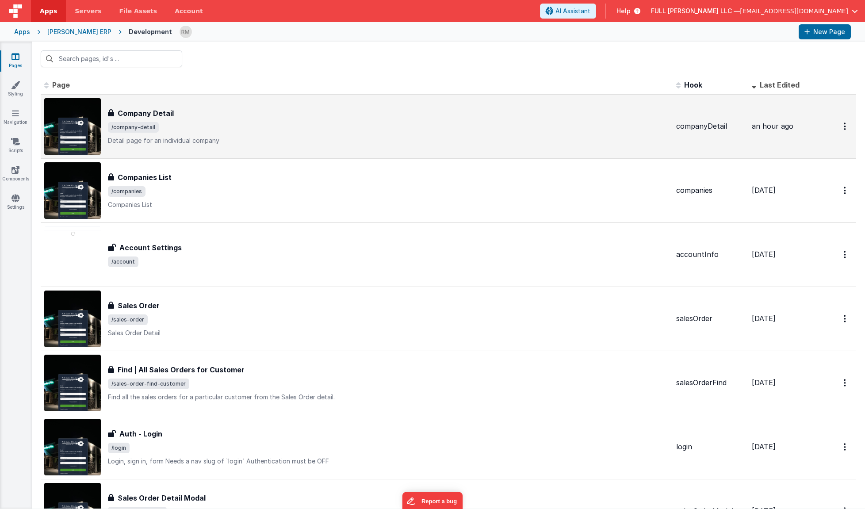
click at [166, 122] on span "/company-detail" at bounding box center [388, 127] width 561 height 11
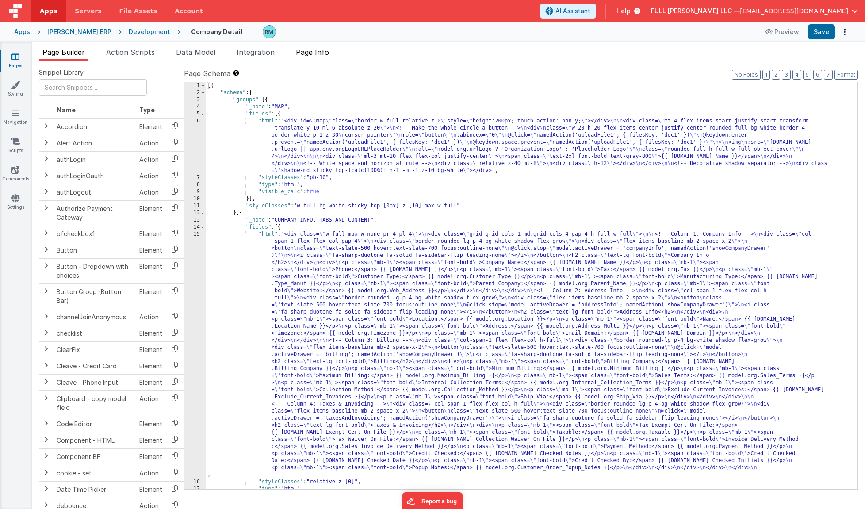
click at [311, 59] on li "Page Info" at bounding box center [312, 54] width 40 height 14
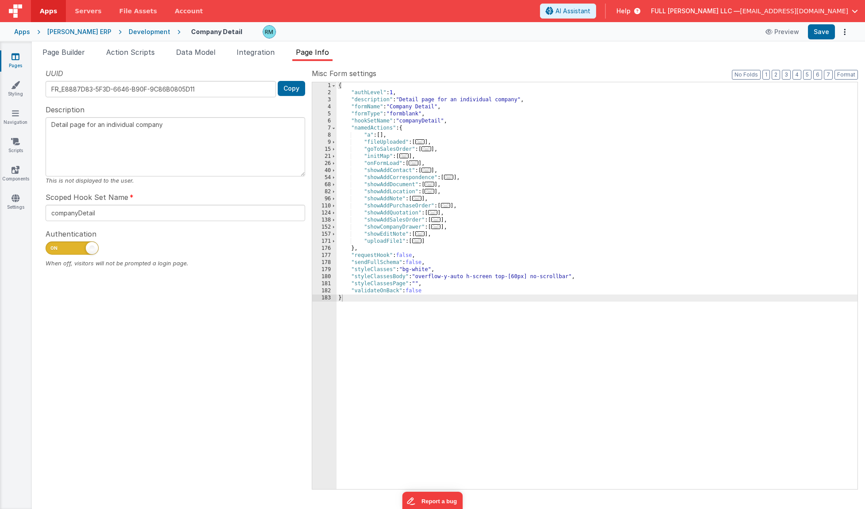
click at [451, 171] on div "{ "authLevel" : 1 , "description" : "Detail page for an individual company" , "…" at bounding box center [596, 292] width 521 height 421
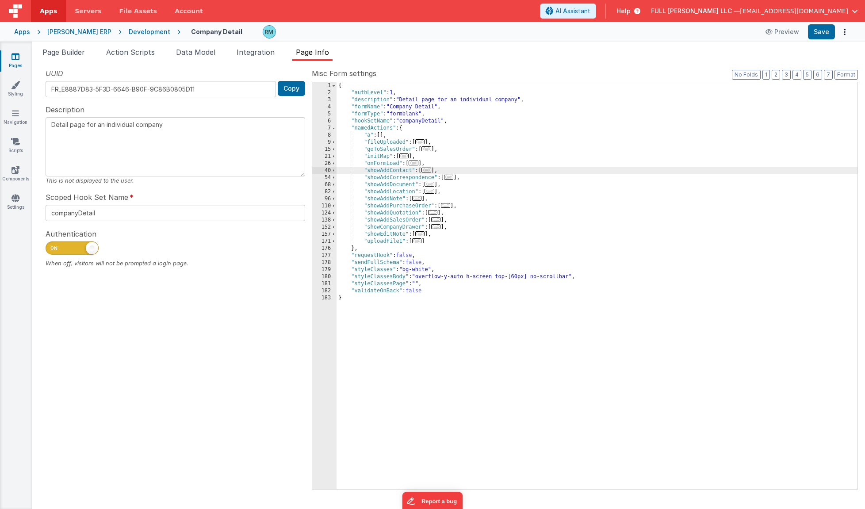
click at [452, 164] on div "{ "authLevel" : 1 , "description" : "Detail page for an individual company" , "…" at bounding box center [596, 292] width 521 height 421
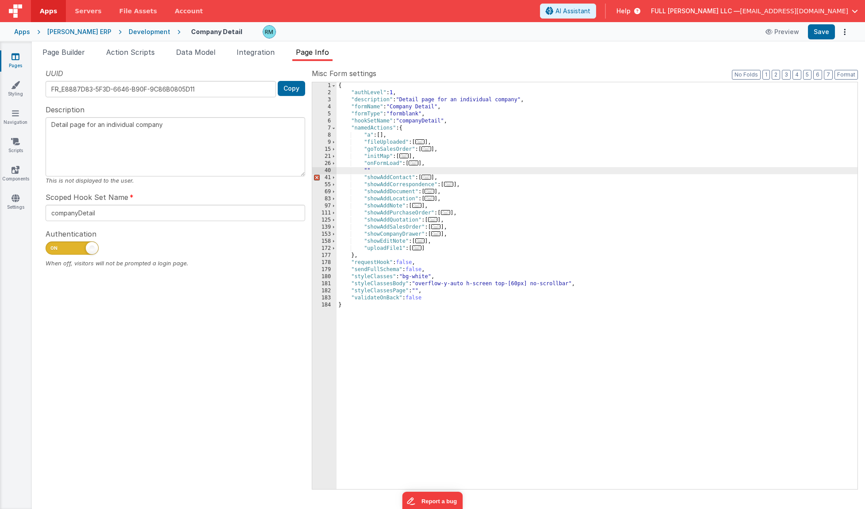
paste textarea
click at [816, 38] on button "Save" at bounding box center [821, 31] width 27 height 15
click at [80, 57] on li "Page Builder" at bounding box center [64, 54] width 50 height 14
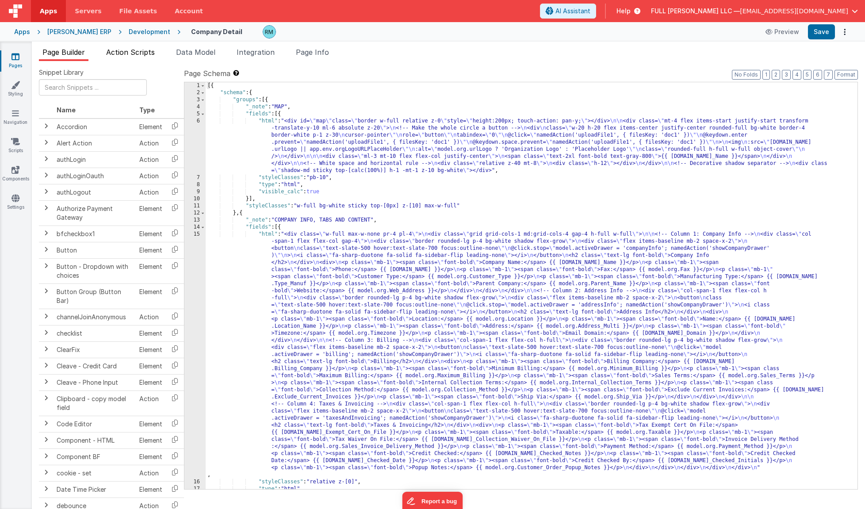
click at [148, 56] on span "Action Scripts" at bounding box center [130, 52] width 49 height 9
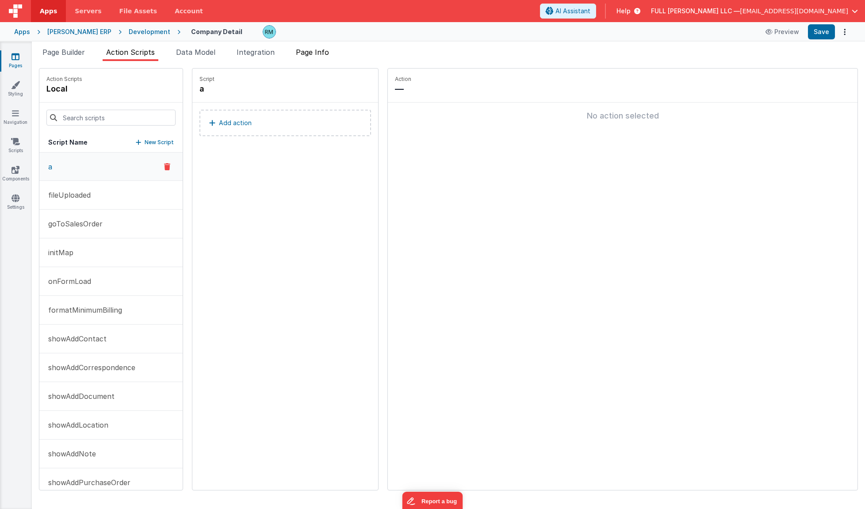
click at [319, 49] on span "Page Info" at bounding box center [312, 52] width 33 height 9
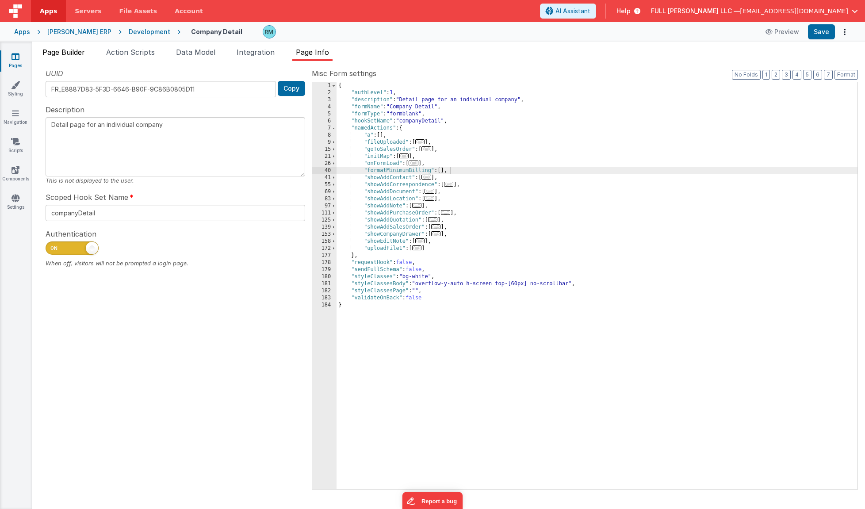
click at [60, 56] on span "Page Builder" at bounding box center [63, 52] width 42 height 9
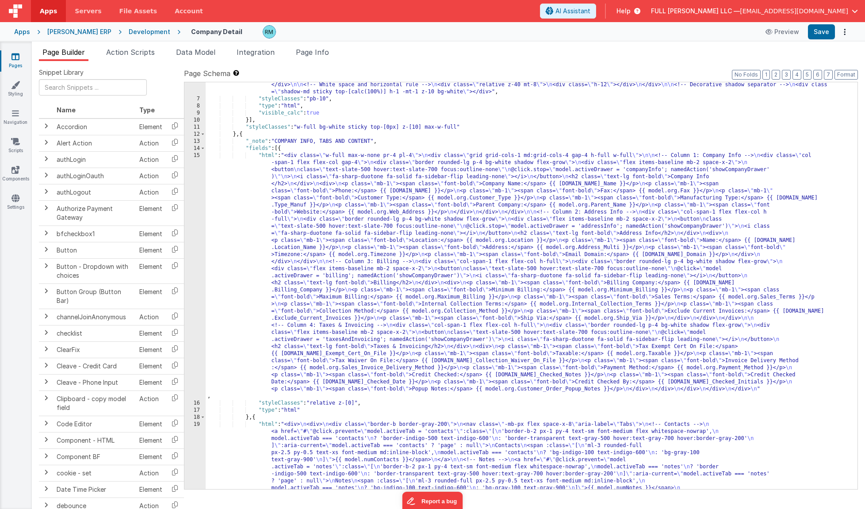
scroll to position [61, 0]
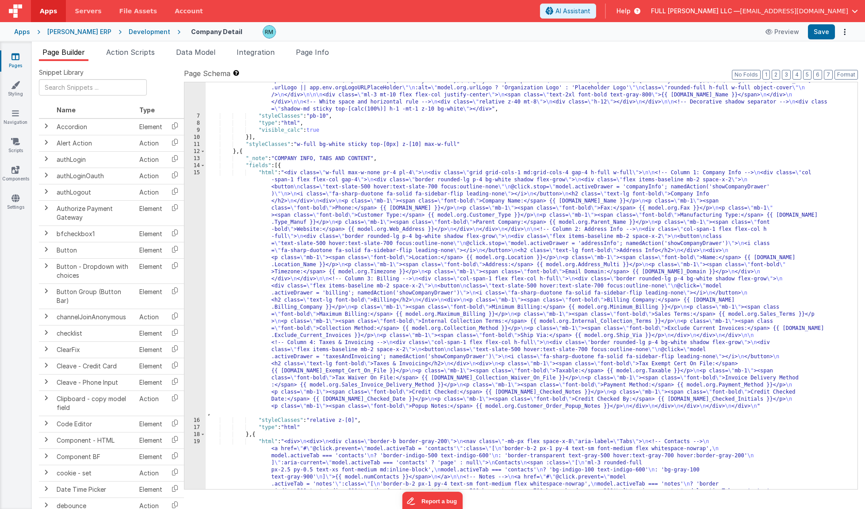
click at [268, 171] on div ""html" : "<div id= \" map \" class= \" border w-full relative z-0 \" style= \" …" at bounding box center [528, 439] width 645 height 767
click at [196, 173] on div "15" at bounding box center [194, 293] width 21 height 248
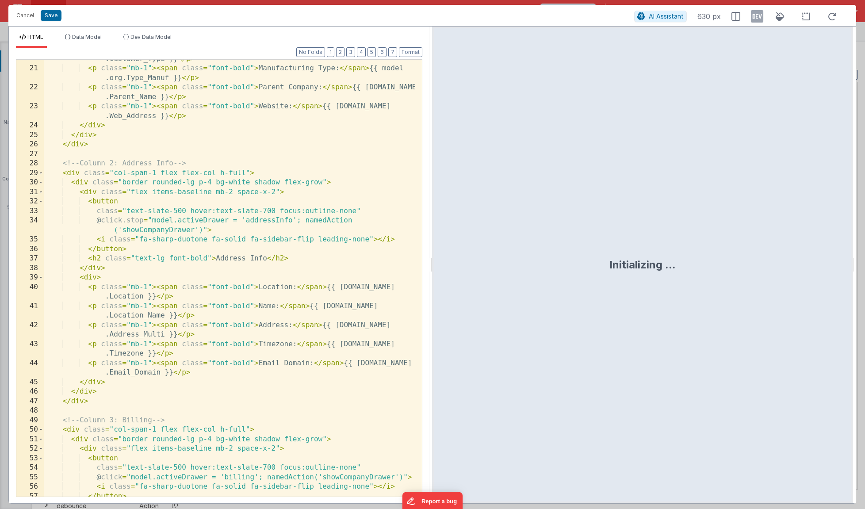
scroll to position [224, 0]
click at [20, 11] on button "Cancel" at bounding box center [25, 15] width 27 height 12
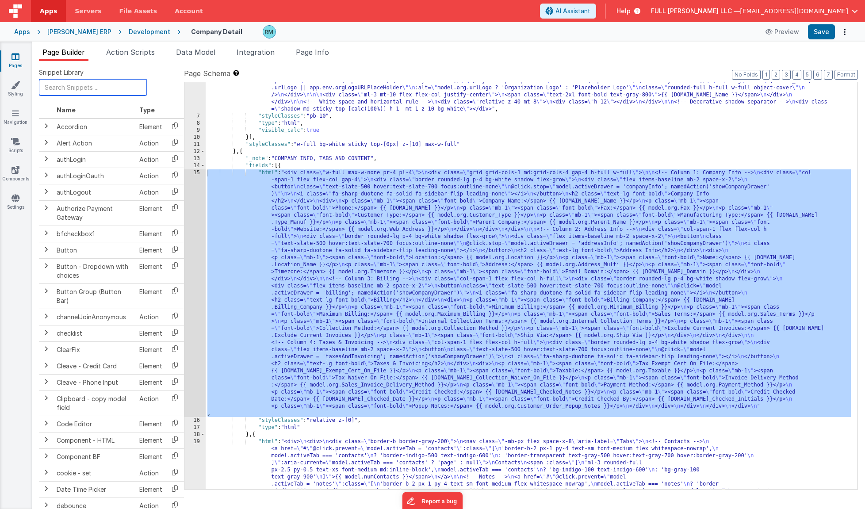
click at [74, 82] on input "text" at bounding box center [93, 87] width 108 height 16
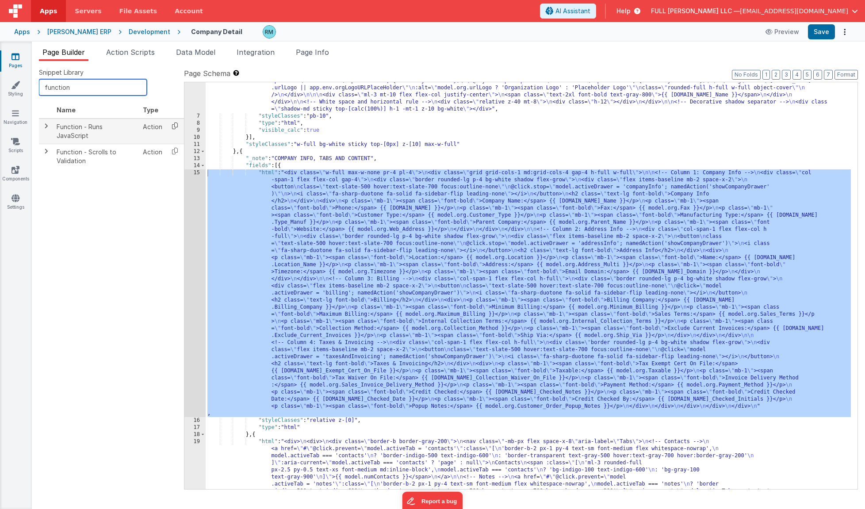
type input "function"
click at [176, 129] on icon at bounding box center [175, 126] width 18 height 14
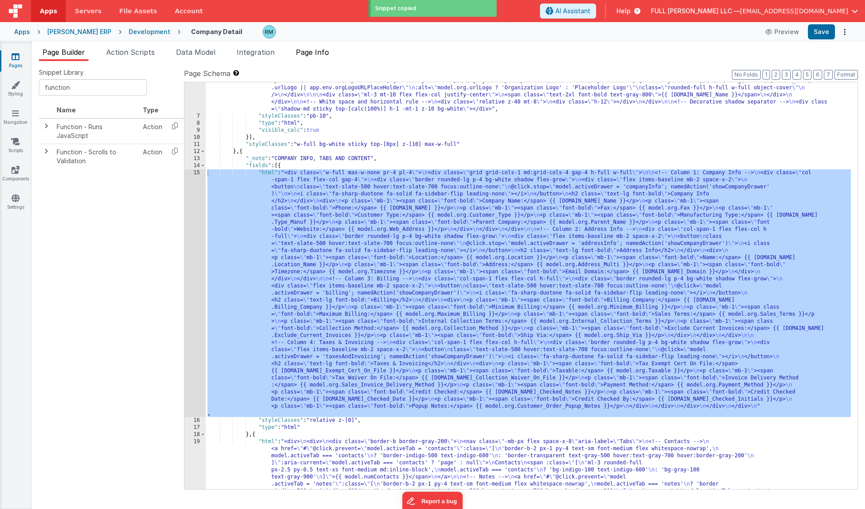
click at [311, 53] on span "Page Info" at bounding box center [312, 52] width 33 height 9
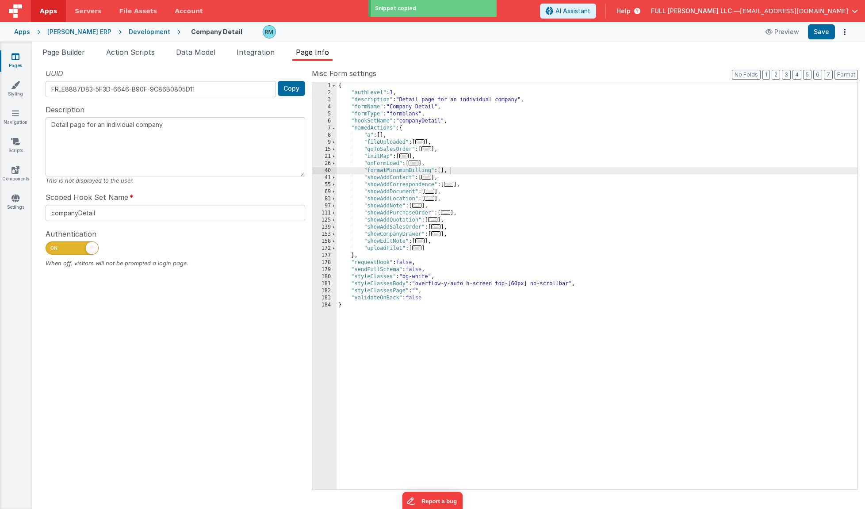
click at [444, 171] on div "{ "authLevel" : 1 , "description" : "Detail page for an individual company" , "…" at bounding box center [596, 292] width 521 height 421
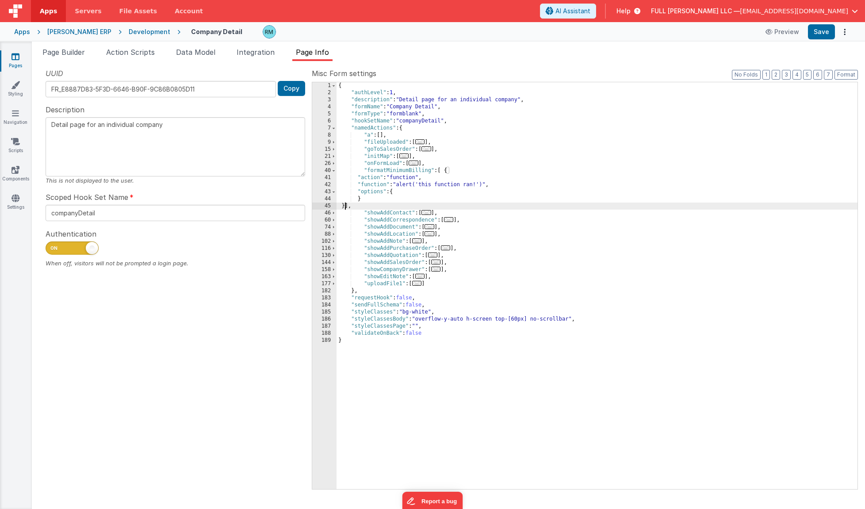
click at [376, 186] on div "{ "authLevel" : 1 , "description" : "Detail page for an individual company" , "…" at bounding box center [596, 292] width 521 height 421
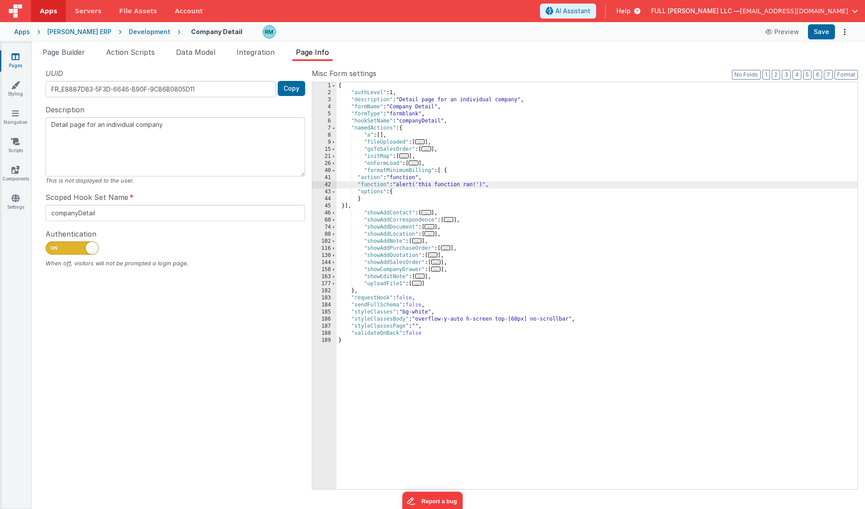
click at [328, 185] on div "42" at bounding box center [324, 184] width 24 height 7
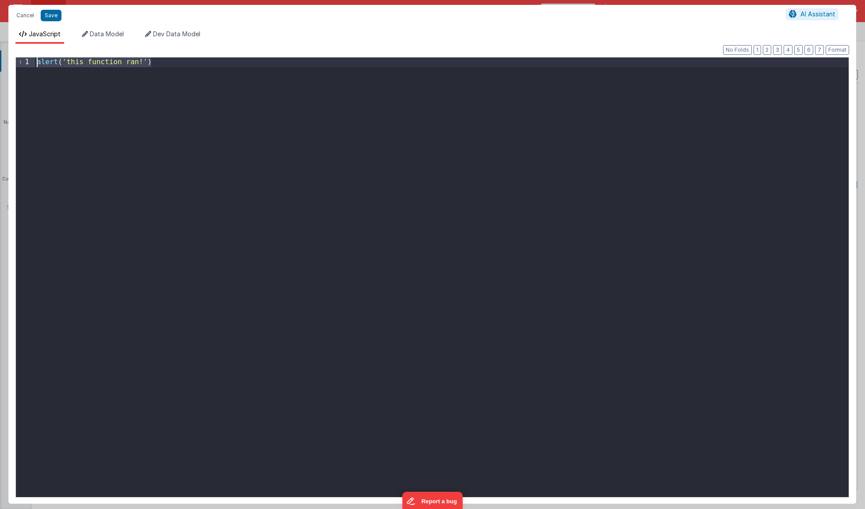
drag, startPoint x: 174, startPoint y: 68, endPoint x: -21, endPoint y: 39, distance: 197.0
click at [0, 39] on html "Cancel Save AI Assistant JavaScript Data Model Dev Data Model Format 7 6 5 4 3 …" at bounding box center [432, 254] width 865 height 509
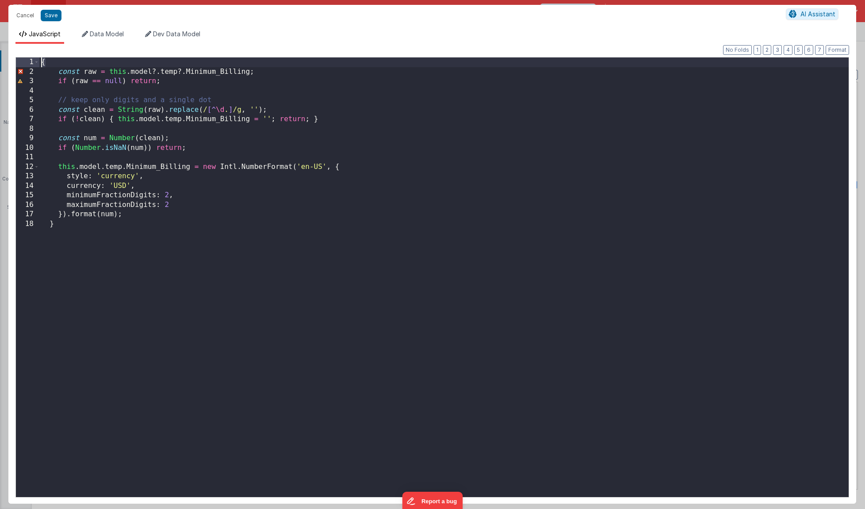
drag, startPoint x: 61, startPoint y: 65, endPoint x: 10, endPoint y: 58, distance: 50.9
click at [10, 58] on div "Format 7 6 5 4 3 2 1 No Folds 1 2 3 4 5 6 7 8 9 10 11 12 13 14 15 16 17 18 { co…" at bounding box center [431, 274] width 847 height 460
click at [61, 228] on div "const raw = this . model ?. temp ?. Minimum_Billing ; if ( raw == null ) return…" at bounding box center [443, 286] width 809 height 458
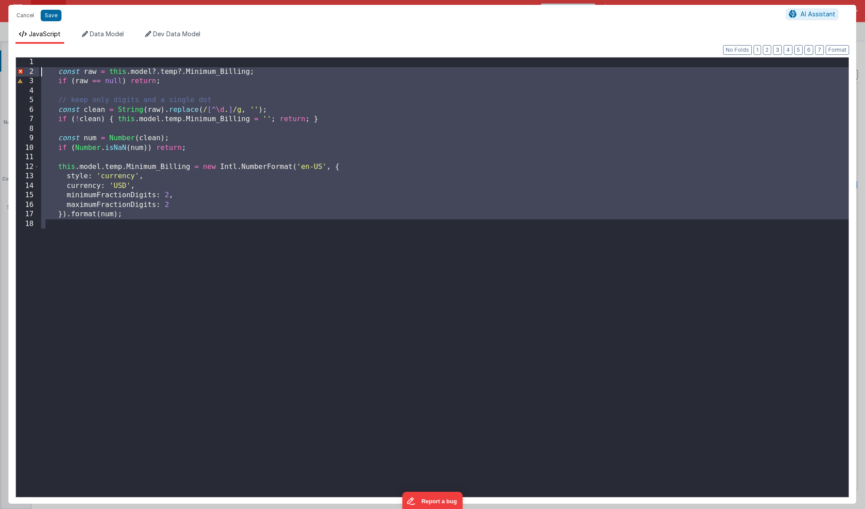
drag, startPoint x: 107, startPoint y: 255, endPoint x: 8, endPoint y: 40, distance: 237.1
click at [8, 40] on div "JavaScript Data Model Dev Data Model Format 7 6 5 4 3 2 1 No Folds 1 2 3 4 5 6 …" at bounding box center [431, 267] width 847 height 474
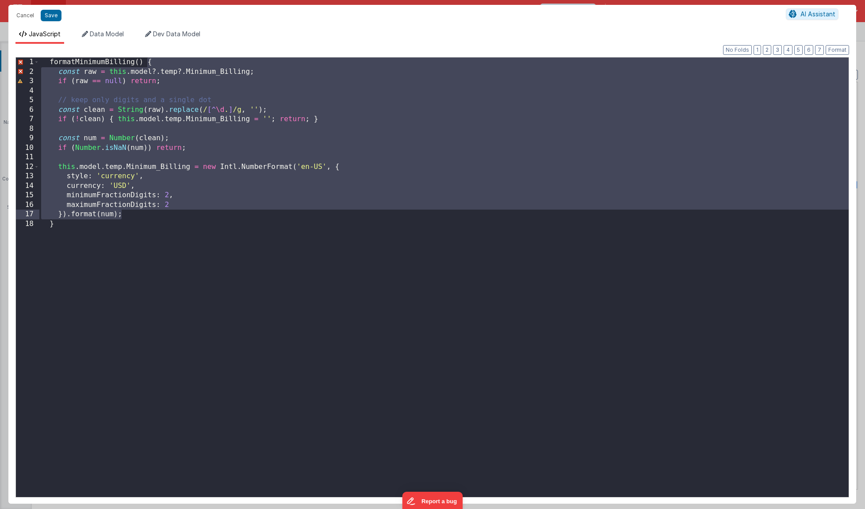
drag, startPoint x: 148, startPoint y: 62, endPoint x: 188, endPoint y: 217, distance: 159.5
click at [188, 217] on div "formatMinimumBilling ( ) { const raw = this . model ?. temp ?. Minimum_Billing …" at bounding box center [443, 286] width 809 height 458
click at [53, 16] on button "Save" at bounding box center [51, 15] width 21 height 11
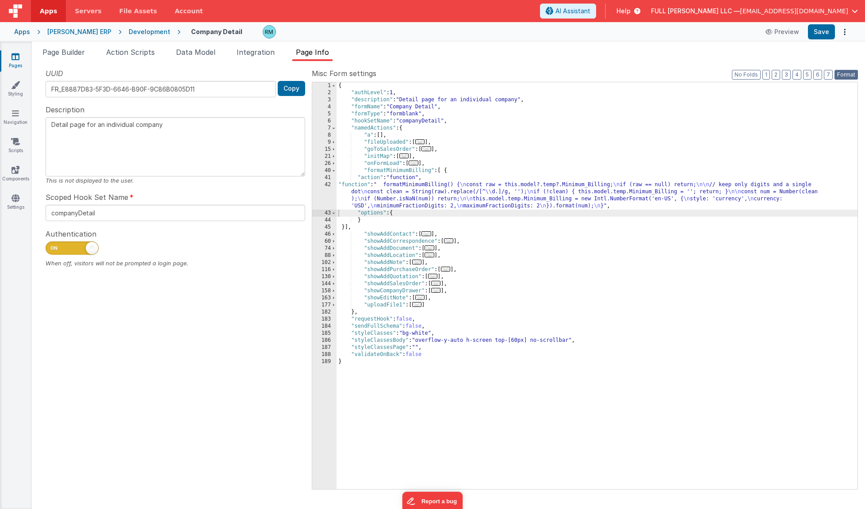
click at [842, 75] on button "Format" at bounding box center [845, 75] width 23 height 10
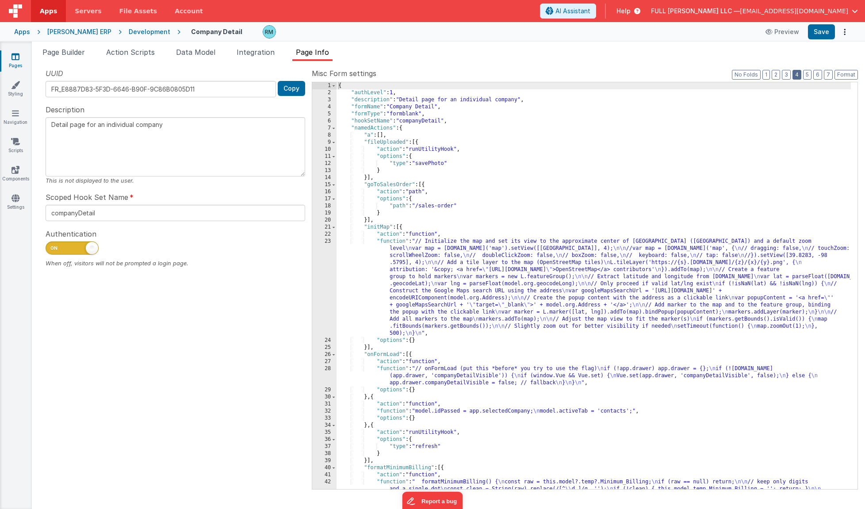
click at [800, 76] on button "4" at bounding box center [796, 75] width 9 height 10
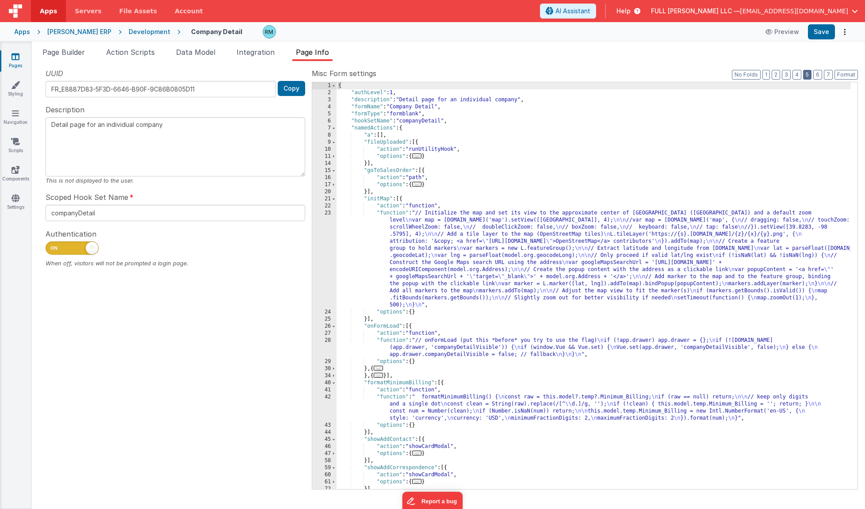
click at [807, 76] on button "5" at bounding box center [807, 75] width 8 height 10
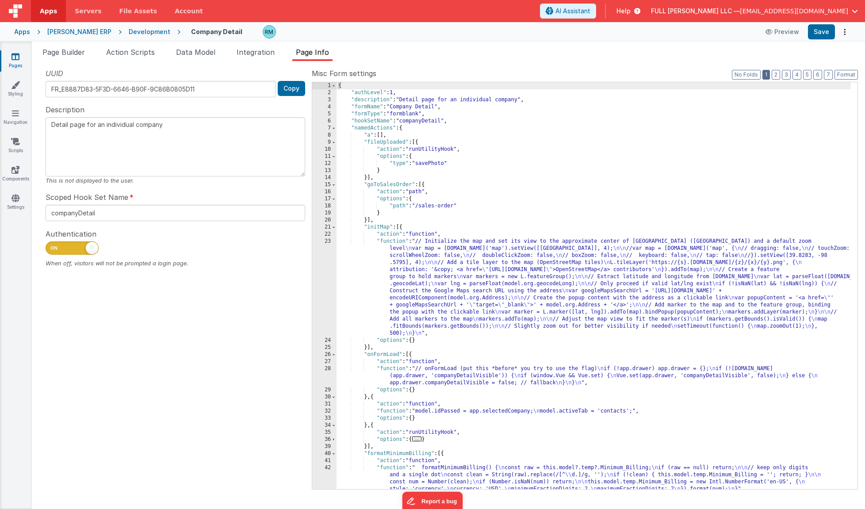
click at [768, 76] on button "1" at bounding box center [766, 75] width 8 height 10
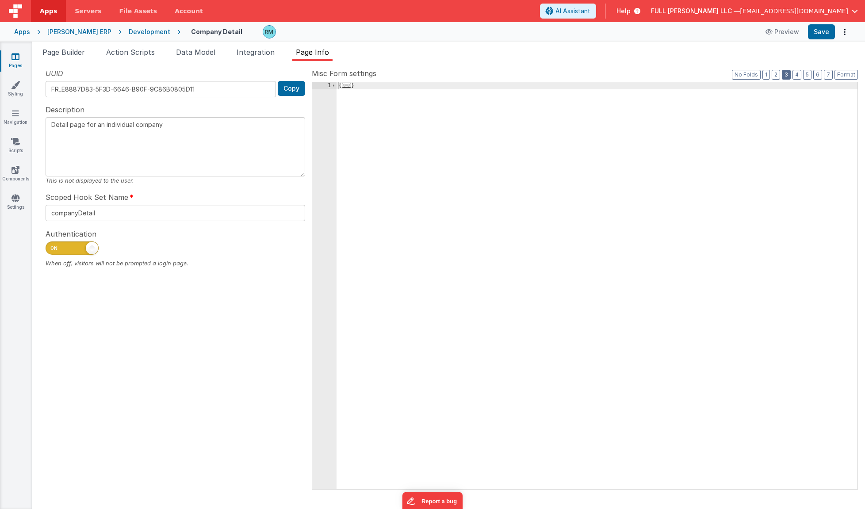
click at [785, 75] on button "3" at bounding box center [785, 75] width 9 height 10
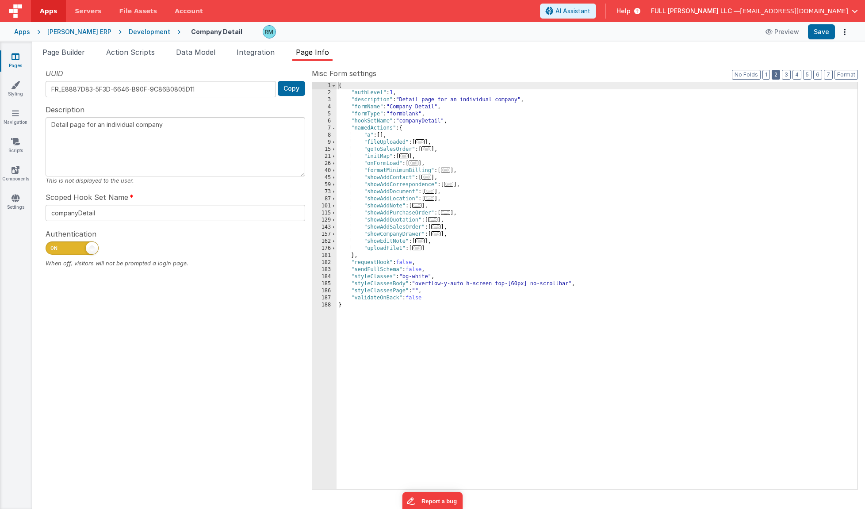
click at [779, 76] on button "2" at bounding box center [775, 75] width 8 height 10
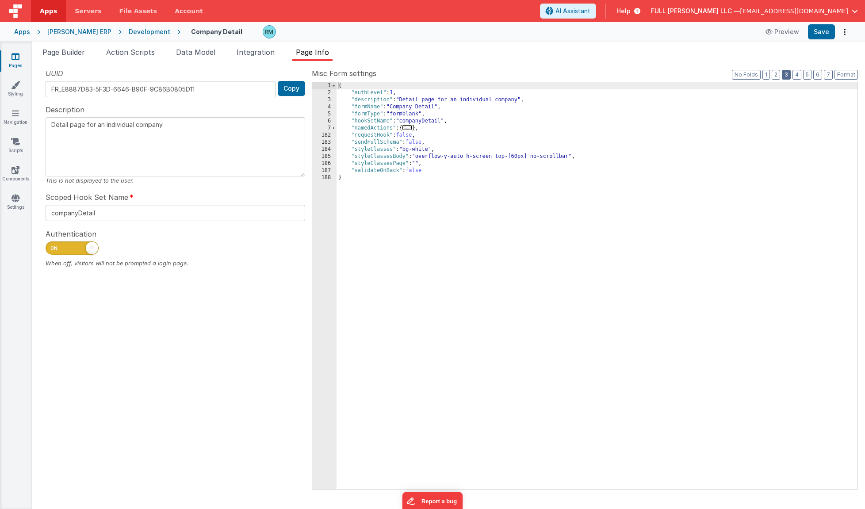
click at [786, 76] on button "3" at bounding box center [785, 75] width 9 height 10
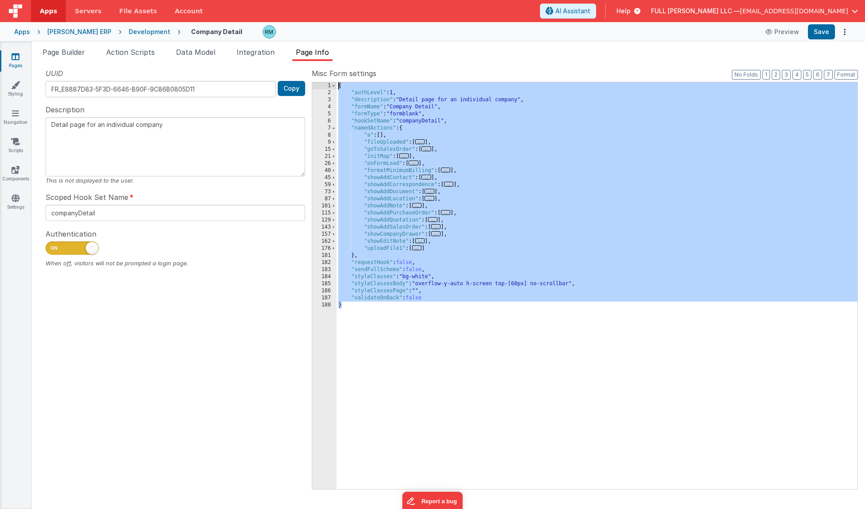
drag, startPoint x: 389, startPoint y: 350, endPoint x: 335, endPoint y: 65, distance: 289.8
click at [335, 65] on div "Snippet Library function Name Type Function - Runs JavaScript Action Function -…" at bounding box center [448, 285] width 833 height 448
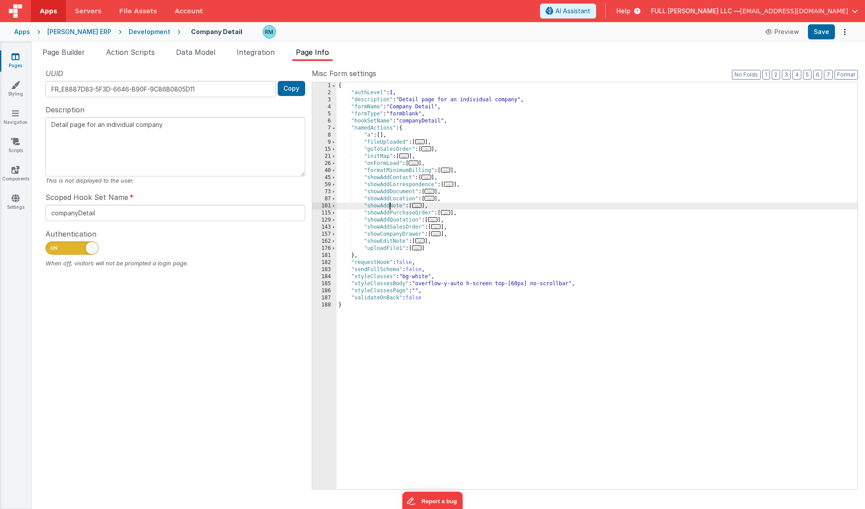
click at [391, 204] on div "{ "authLevel" : 1 , "description" : "Detail page for an individual company" , "…" at bounding box center [596, 292] width 521 height 421
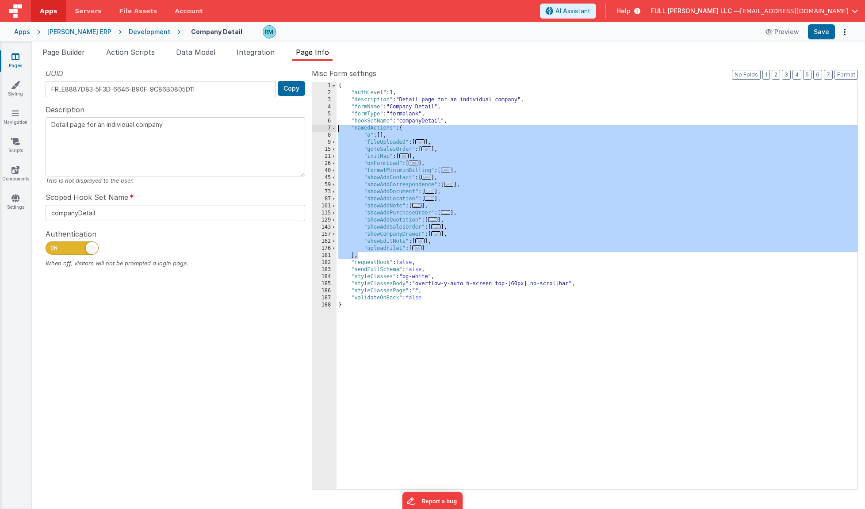
drag, startPoint x: 371, startPoint y: 256, endPoint x: 316, endPoint y: 125, distance: 142.3
click at [316, 125] on div "1 2 3 4 5 6 7 8 9 15 21 26 40 45 59 73 87 101 115 129 143 157 162 176 181 182 1…" at bounding box center [585, 286] width 546 height 408
click at [411, 205] on div "{ "authLevel" : 1 , "description" : "Detail page for an individual company" , "…" at bounding box center [596, 292] width 521 height 421
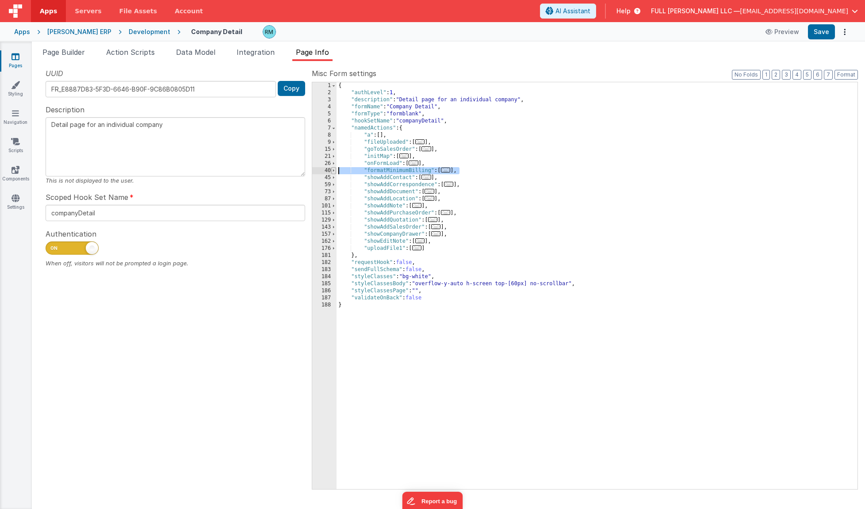
drag, startPoint x: 485, startPoint y: 171, endPoint x: 332, endPoint y: 171, distance: 152.9
click at [332, 171] on div "1 2 3 4 5 6 7 8 9 15 21 26 40 45 59 73 87 101 115 129 143 157 162 176 181 182 1…" at bounding box center [585, 286] width 546 height 408
paste textarea
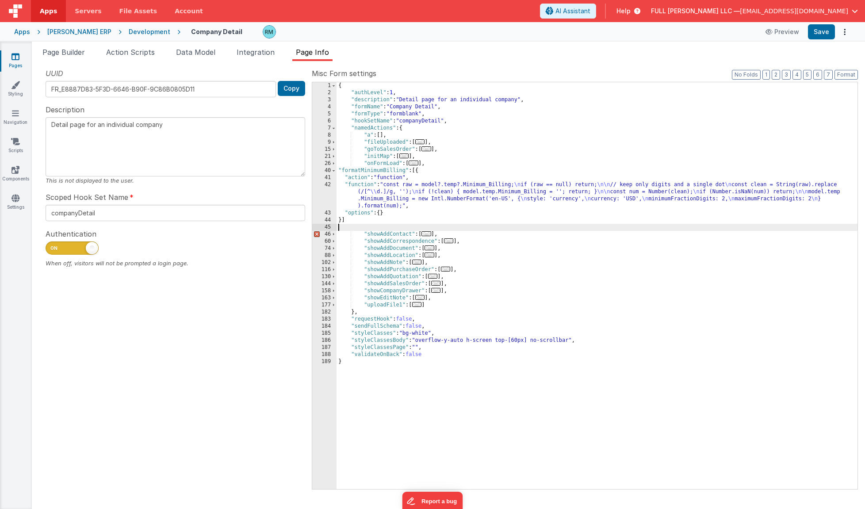
click at [352, 221] on div "{ "authLevel" : 1 , "description" : "Detail page for an individual company" , "…" at bounding box center [596, 292] width 521 height 421
click at [351, 230] on div "{ "authLevel" : 1 , "description" : "Detail page for an individual company" , "…" at bounding box center [596, 292] width 521 height 421
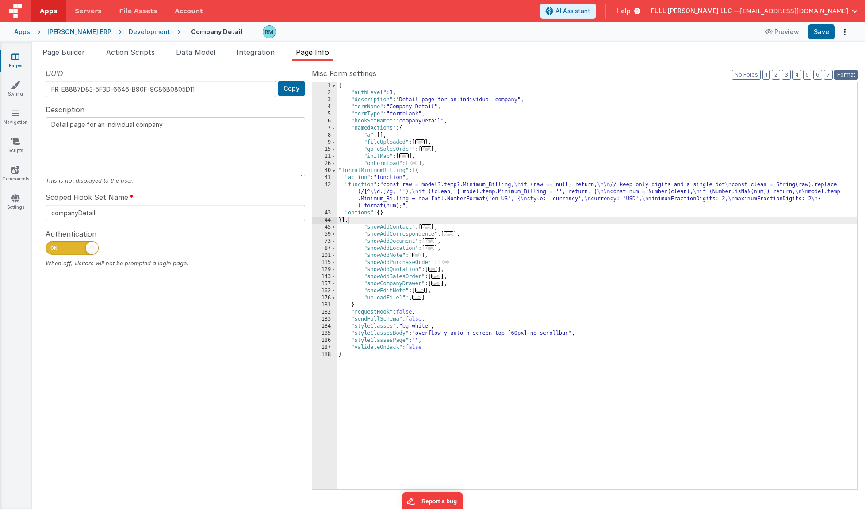
click at [852, 76] on button "Format" at bounding box center [845, 75] width 23 height 10
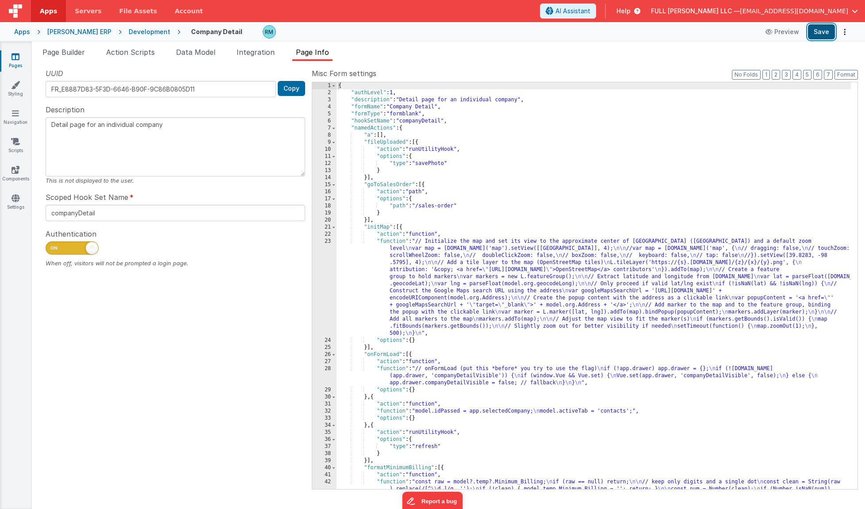
click at [816, 34] on button "Save" at bounding box center [821, 31] width 27 height 15
click at [18, 173] on icon at bounding box center [15, 169] width 8 height 9
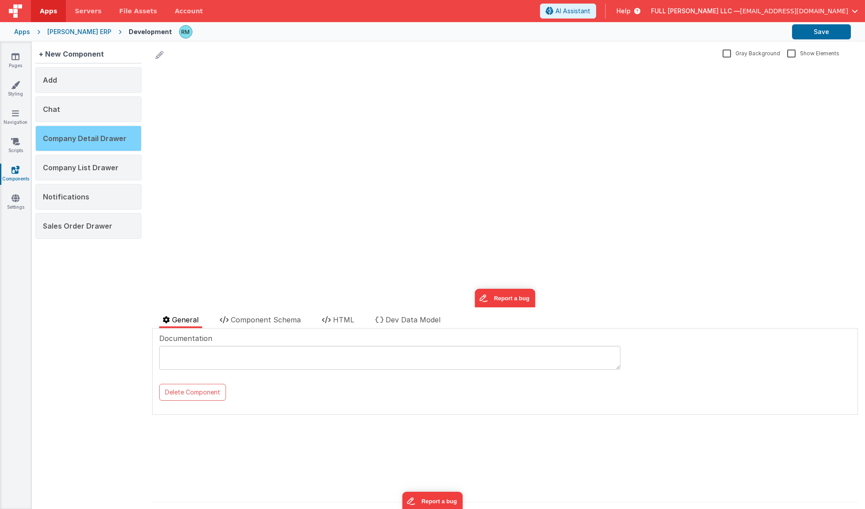
click at [99, 144] on div "Company Detail Drawer" at bounding box center [88, 139] width 106 height 26
click at [273, 319] on span "Component Schema" at bounding box center [266, 319] width 70 height 9
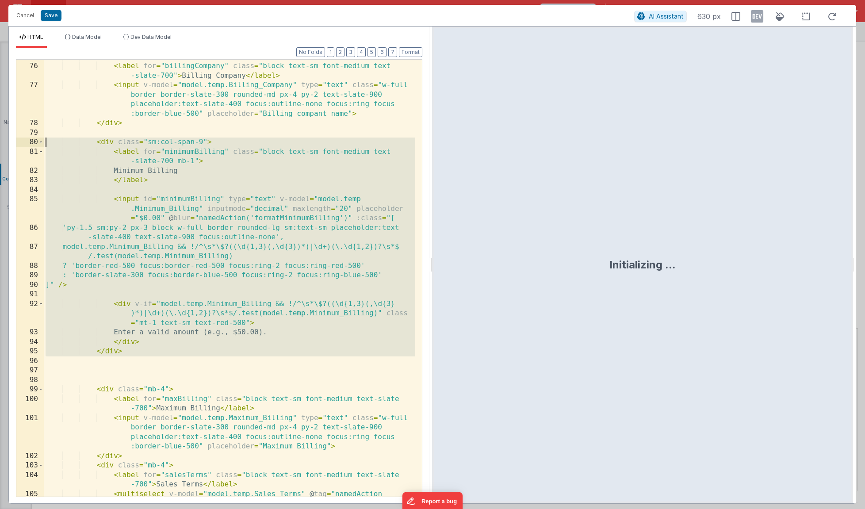
drag, startPoint x: 149, startPoint y: 357, endPoint x: 28, endPoint y: 140, distance: 247.9
click at [28, 140] on div "75 76 77 78 79 80 81 82 83 84 85 86 87 88 89 90 91 92 93 94 95 96 97 98 99 100 …" at bounding box center [219, 278] width 406 height 438
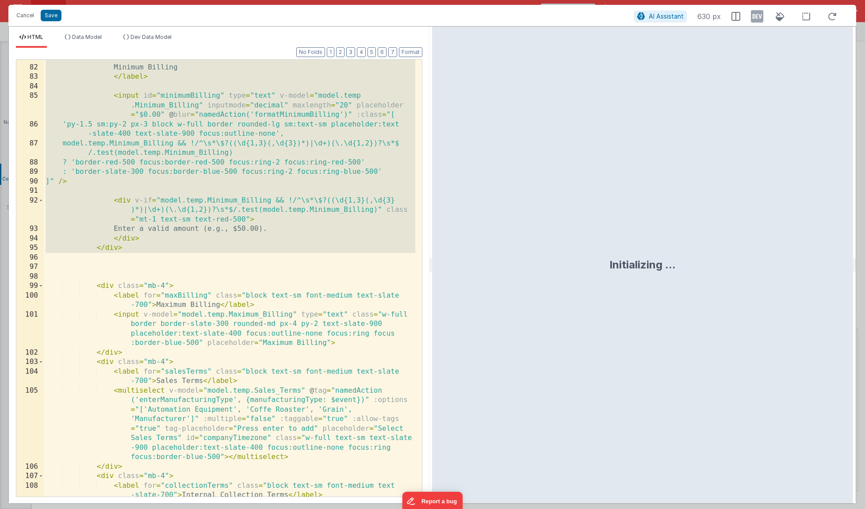
scroll to position [1441, 0]
click at [165, 264] on div "< label for = "minimumBilling" class = "block text-sm font-medium text -slate-7…" at bounding box center [229, 281] width 371 height 475
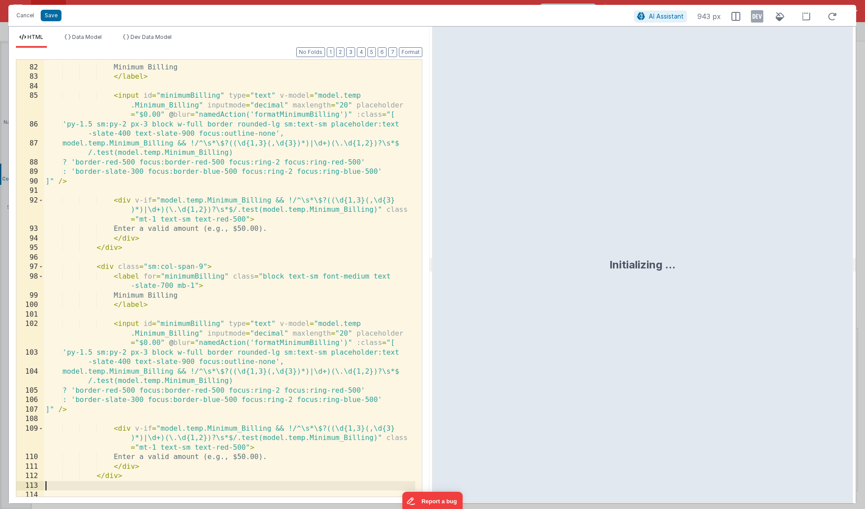
click at [161, 295] on div "< label for = "minimumBilling" class = "block text-sm font-medium text -slate-7…" at bounding box center [229, 276] width 371 height 465
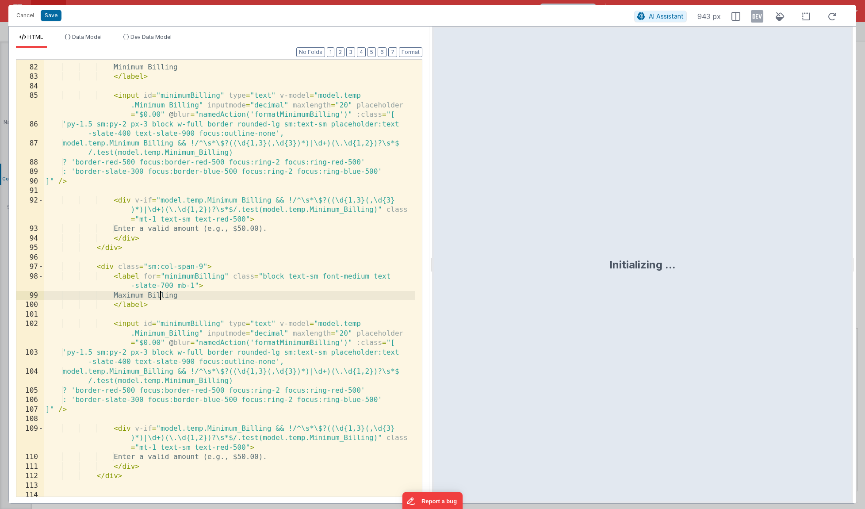
click at [194, 277] on div "< label for = "minimumBilling" class = "block text-sm font-medium text -slate-7…" at bounding box center [229, 276] width 371 height 465
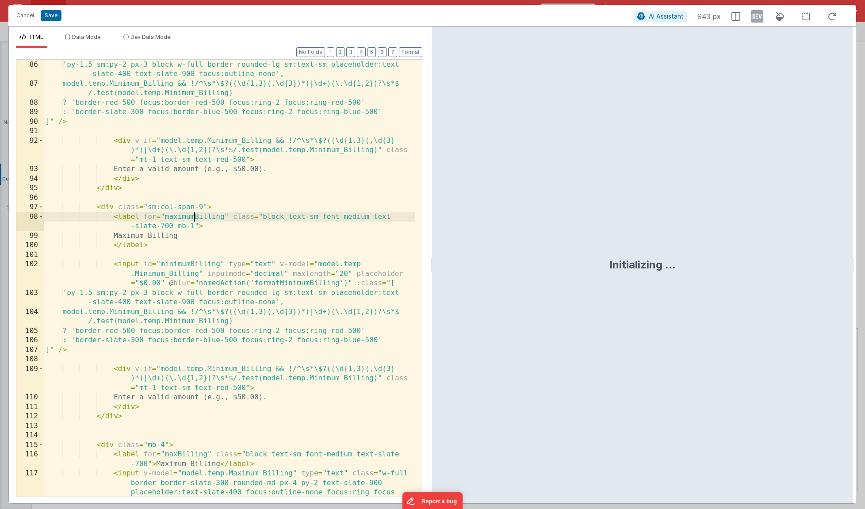
scroll to position [1518, 0]
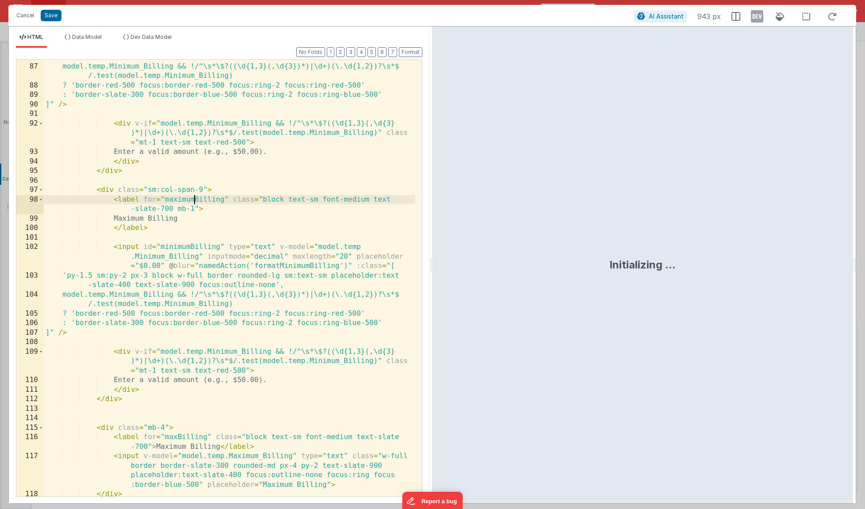
click at [191, 247] on div "'py-1.5 sm:py-2 px-3 block w-full border rounded-lg sm:text-sm placeholder:text…" at bounding box center [229, 275] width 371 height 465
drag, startPoint x: 164, startPoint y: 257, endPoint x: 137, endPoint y: 256, distance: 27.4
click at [137, 256] on div "'py-1.5 sm:py-2 px-3 block w-full border rounded-lg sm:text-sm placeholder:text…" at bounding box center [229, 275] width 371 height 465
click at [308, 267] on div "'py-1.5 sm:py-2 px-3 block w-full border rounded-lg sm:text-sm placeholder:text…" at bounding box center [229, 275] width 371 height 465
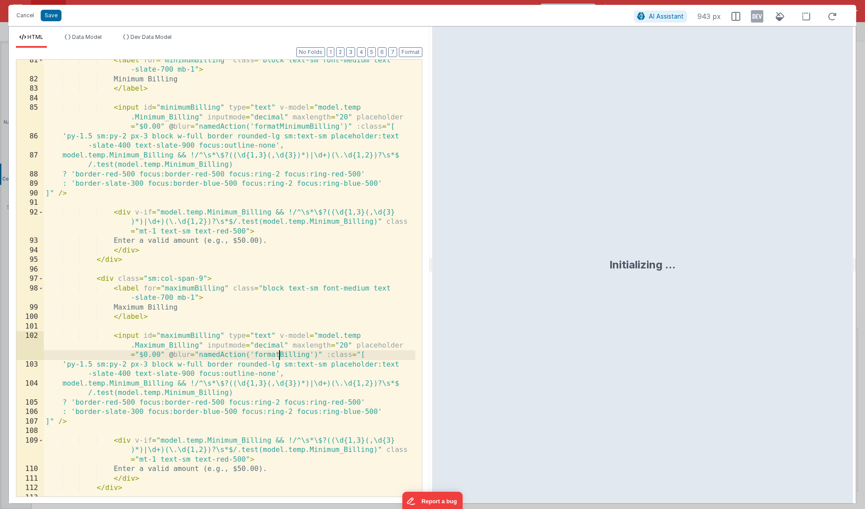
scroll to position [1412, 0]
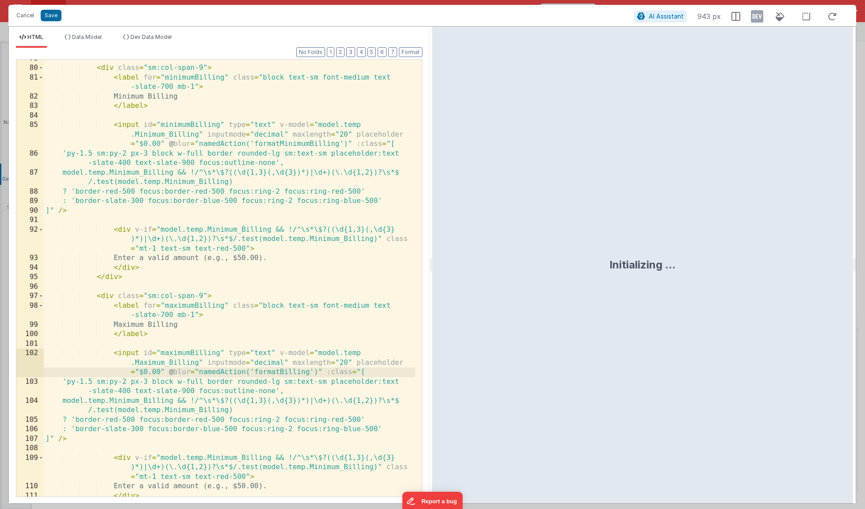
click at [309, 145] on div "< div class = "sm:col-span-9" > < label for = "minimumBilling" class = "block t…" at bounding box center [229, 282] width 371 height 456
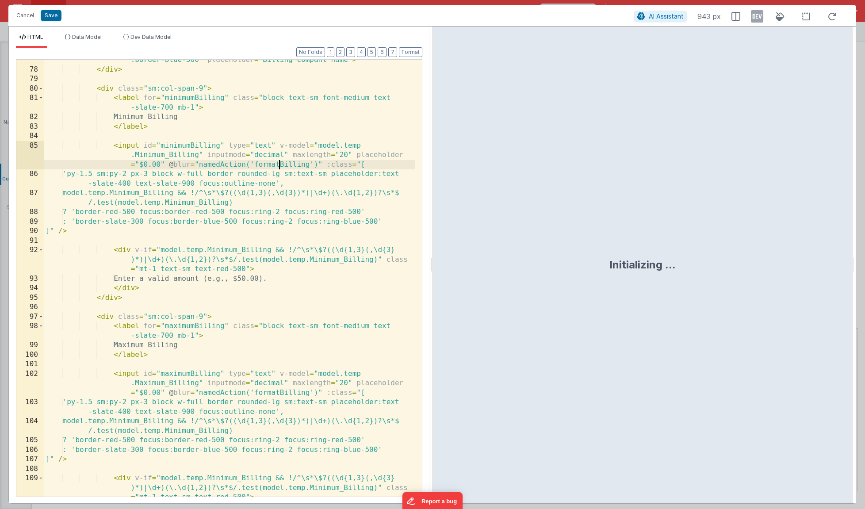
scroll to position [1392, 0]
click at [308, 165] on div "< input v-model = "model.temp.Billing_Company" type = "text" class = "w-full bo…" at bounding box center [229, 278] width 371 height 503
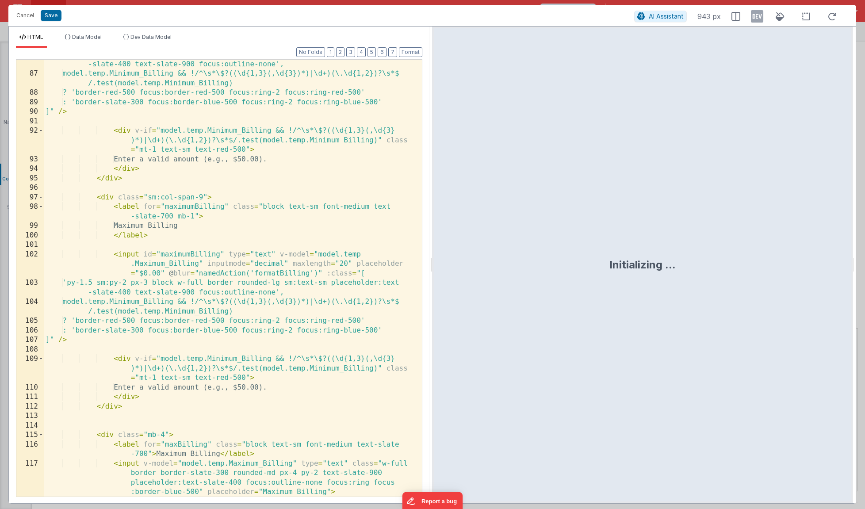
scroll to position [1511, 0]
click at [308, 273] on div "'py-1.5 sm:py-2 px-3 block w-full border rounded-lg sm:text-sm placeholder:text…" at bounding box center [229, 282] width 371 height 465
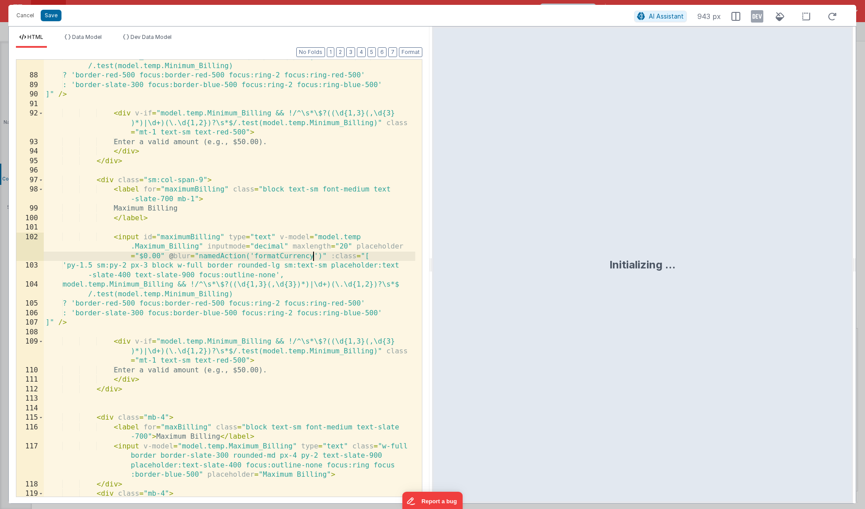
scroll to position [1546, 0]
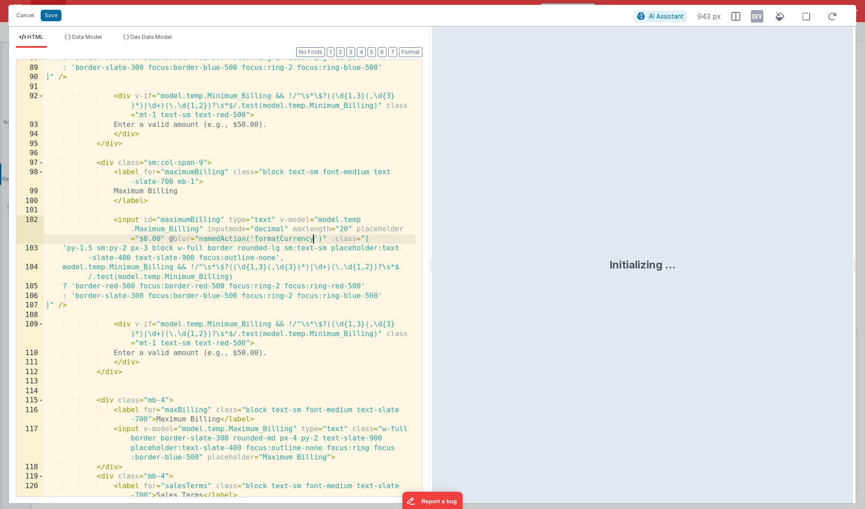
click at [147, 267] on div "? 'border-red-500 focus:border-red-500 focus:ring-2 focus:ring-red-500' : 'bord…" at bounding box center [229, 285] width 371 height 465
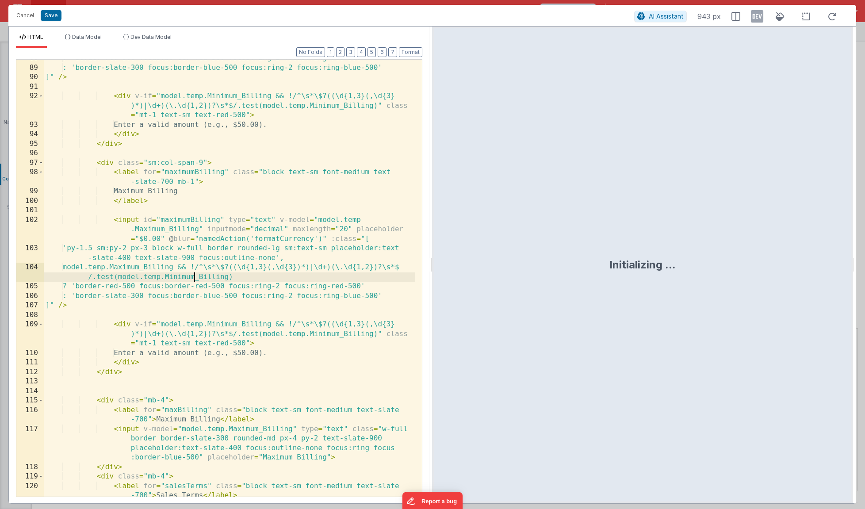
click at [194, 277] on div "? 'border-red-500 focus:border-red-500 focus:ring-2 focus:ring-red-500' : 'bord…" at bounding box center [229, 285] width 371 height 465
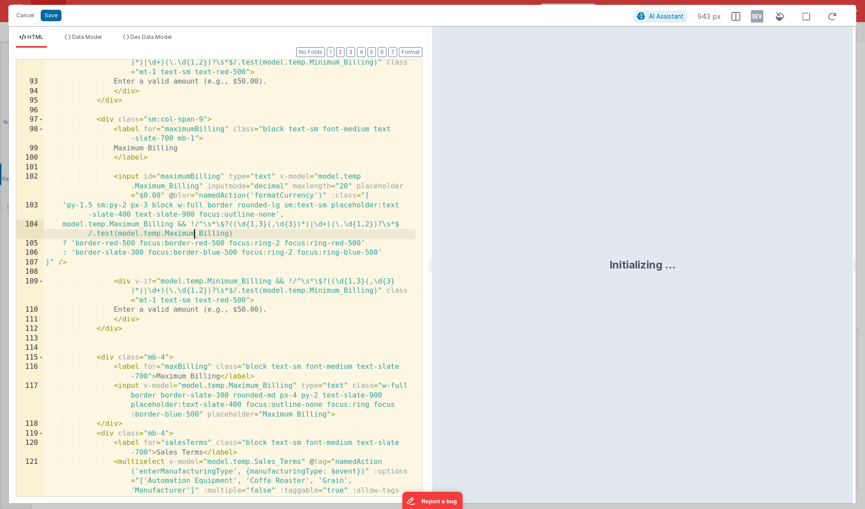
scroll to position [1589, 0]
click at [236, 281] on div "< div v-if = "model.temp.Minimum_Billing && !/^\s*\$?((\d{1,3}(,\d{3} )*)|\d+)(…" at bounding box center [229, 319] width 371 height 541
click at [339, 292] on div "< div v-if = "model.temp.Minimum_Billing && !/^\s*\$?((\d{1,3}(,\d{3} )*)|\d+)(…" at bounding box center [229, 319] width 371 height 541
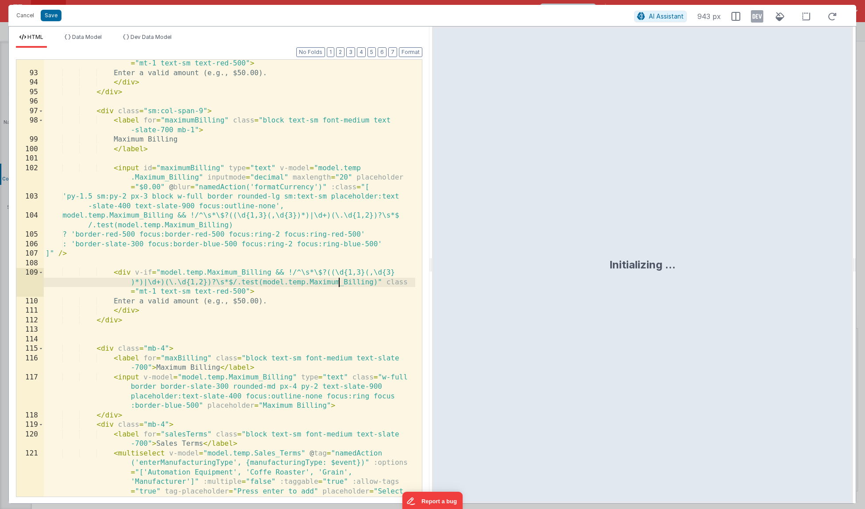
scroll to position [1615, 0]
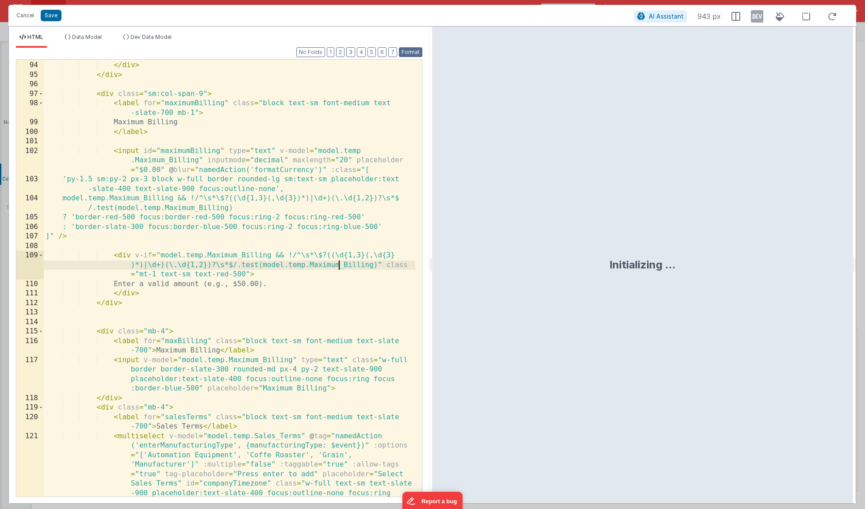
click at [411, 48] on button "Format" at bounding box center [410, 52] width 23 height 10
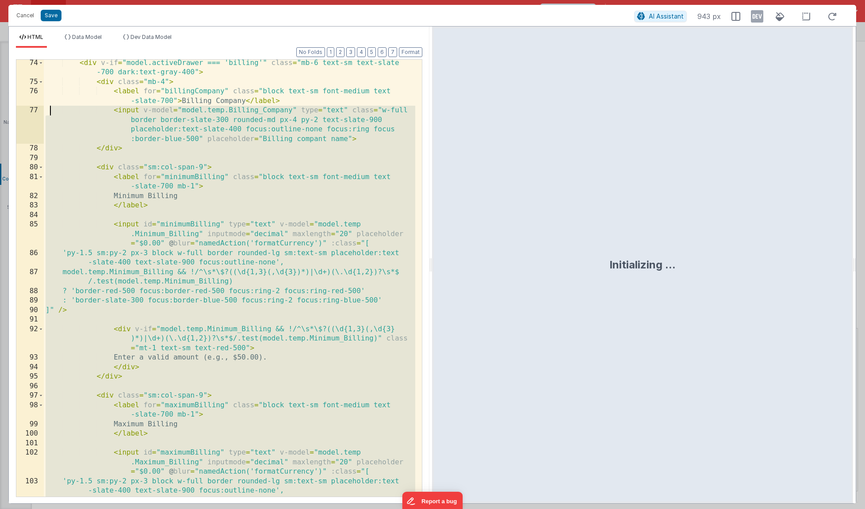
scroll to position [1313, 0]
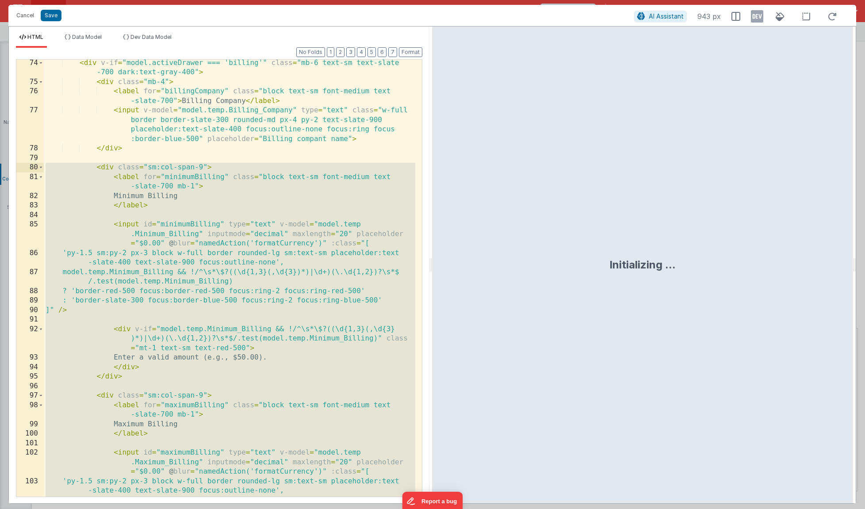
drag, startPoint x: 159, startPoint y: 305, endPoint x: 30, endPoint y: 169, distance: 187.3
click at [30, 169] on div "74 75 76 77 78 79 80 81 82 83 84 85 86 87 88 89 90 91 92 93 94 95 96 97 98 99 1…" at bounding box center [219, 278] width 406 height 438
click at [54, 17] on button "Save" at bounding box center [51, 15] width 21 height 11
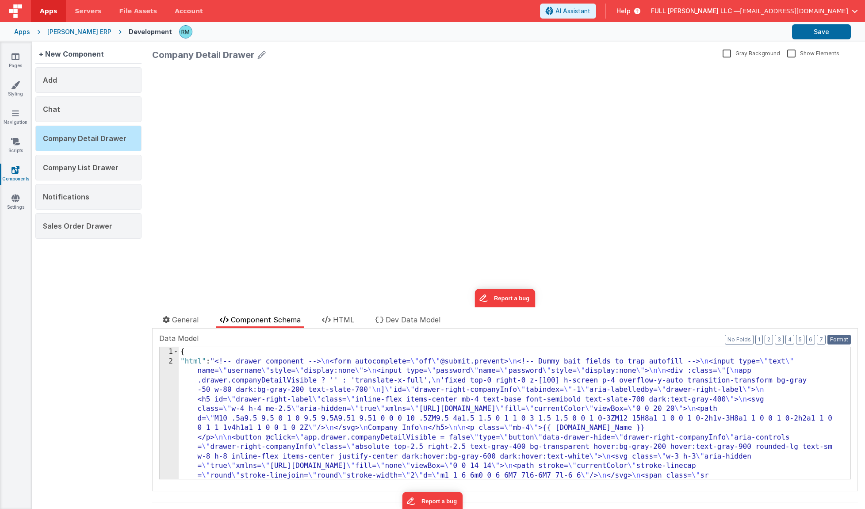
click at [838, 336] on button "Format" at bounding box center [838, 340] width 23 height 10
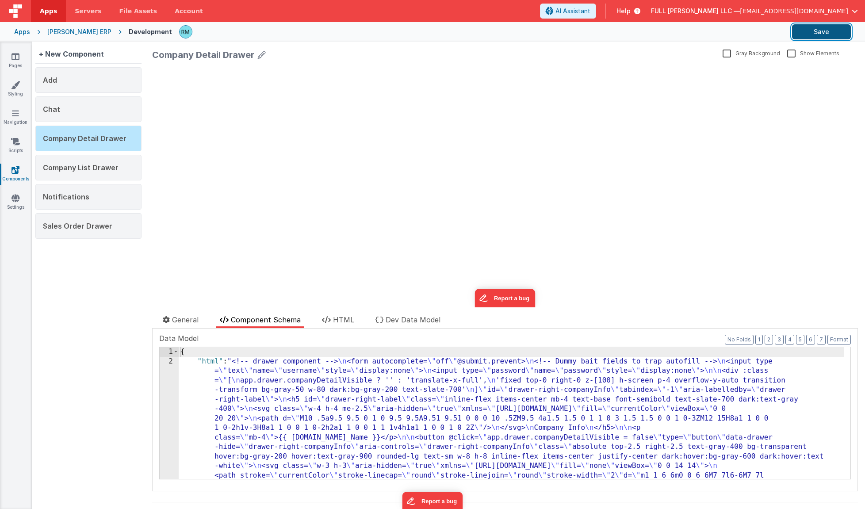
click at [823, 37] on button "Save" at bounding box center [821, 31] width 59 height 15
click at [13, 61] on link "Pages" at bounding box center [16, 61] width 32 height 18
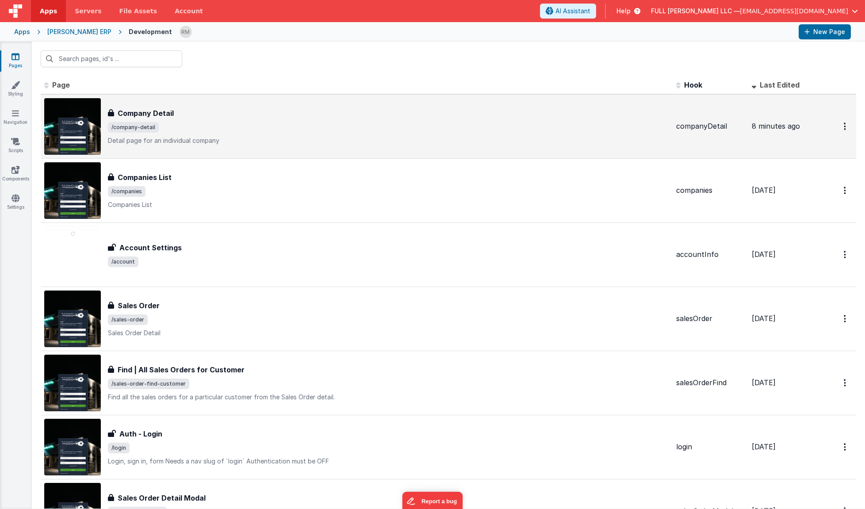
click at [279, 141] on p "Detail page for an individual company" at bounding box center [388, 140] width 561 height 9
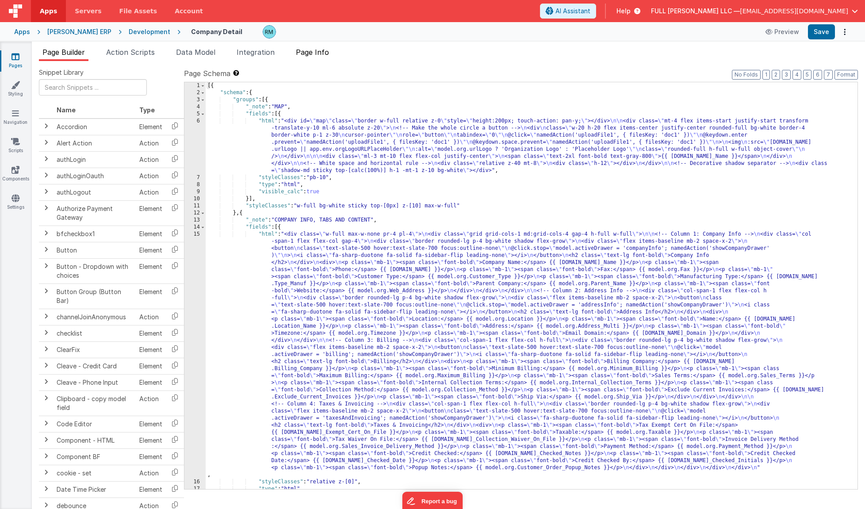
click at [324, 50] on span "Page Info" at bounding box center [312, 52] width 33 height 9
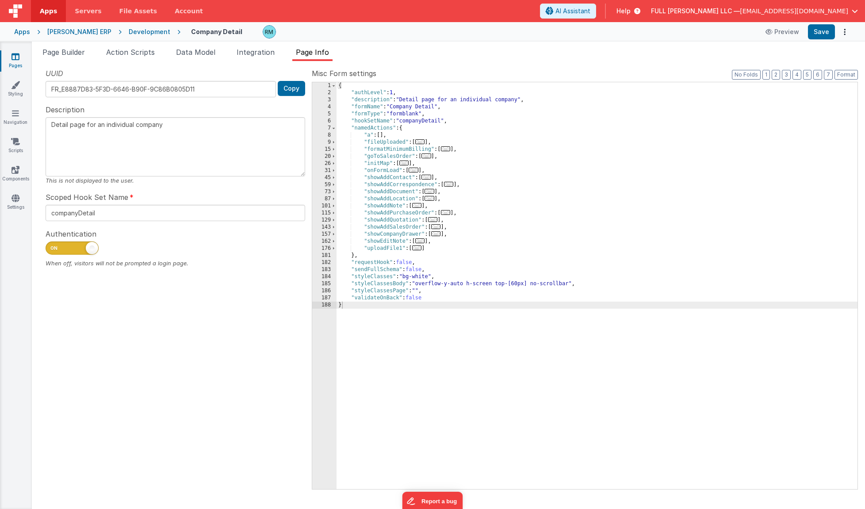
click at [450, 149] on span "..." at bounding box center [446, 148] width 10 height 5
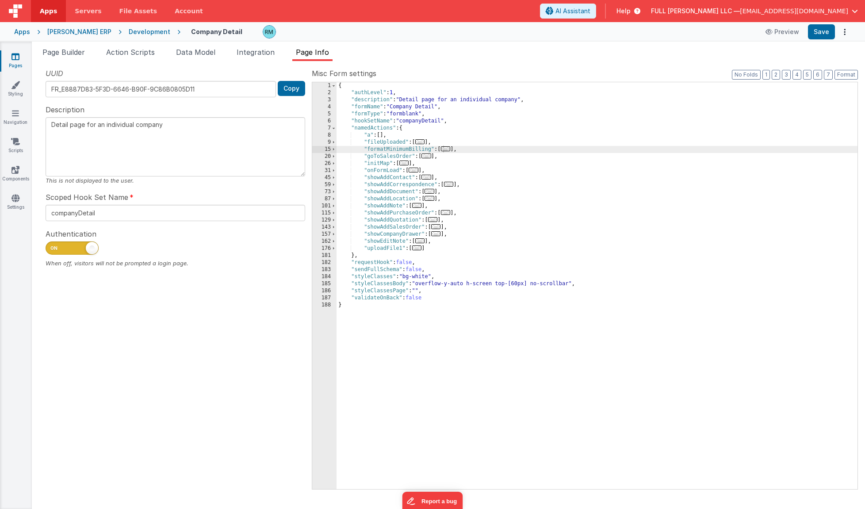
click at [448, 151] on span "..." at bounding box center [446, 148] width 10 height 5
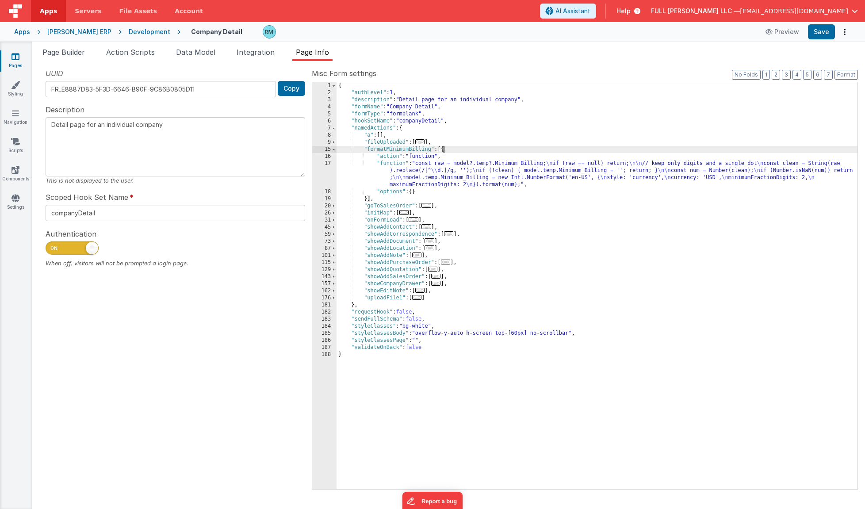
click at [401, 164] on div "{ "authLevel" : 1 , "description" : "Detail page for an individual company" , "…" at bounding box center [596, 292] width 521 height 421
click at [329, 162] on div "17" at bounding box center [324, 174] width 24 height 28
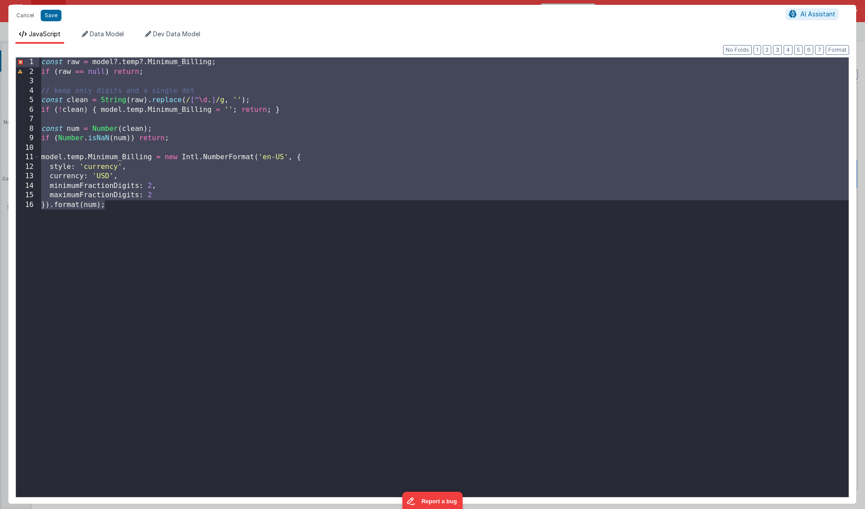
drag, startPoint x: 140, startPoint y: 264, endPoint x: -4, endPoint y: 51, distance: 256.9
click at [0, 51] on html "Cancel Save AI Assistant JavaScript Data Model Dev Data Model Format 7 6 5 4 3 …" at bounding box center [432, 254] width 865 height 509
click at [31, 19] on button "Cancel" at bounding box center [25, 15] width 27 height 12
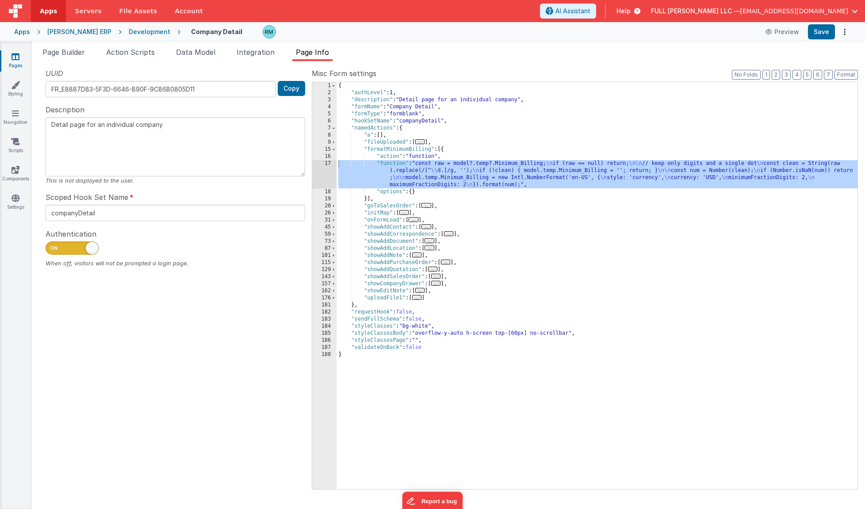
click at [394, 163] on div "{ "authLevel" : 1 , "description" : "Detail page for an individual company" , "…" at bounding box center [596, 292] width 521 height 421
click at [331, 164] on div "17" at bounding box center [324, 174] width 24 height 28
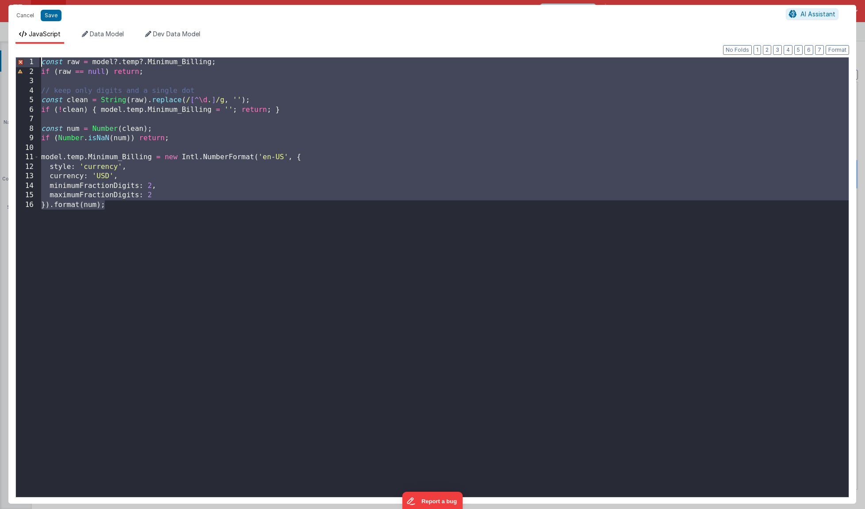
drag, startPoint x: 132, startPoint y: 241, endPoint x: -5, endPoint y: 33, distance: 249.5
click at [0, 33] on html "Cancel Save AI Assistant JavaScript Data Model Dev Data Model Format 7 6 5 4 3 …" at bounding box center [432, 254] width 865 height 509
click at [22, 14] on button "Cancel" at bounding box center [25, 15] width 27 height 12
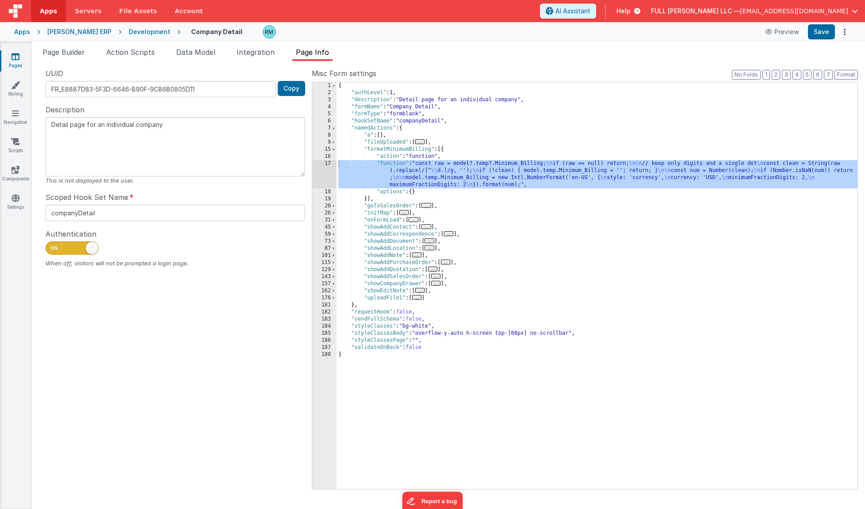
click at [387, 162] on div "{ "authLevel" : 1 , "description" : "Detail page for an individual company" , "…" at bounding box center [596, 292] width 521 height 421
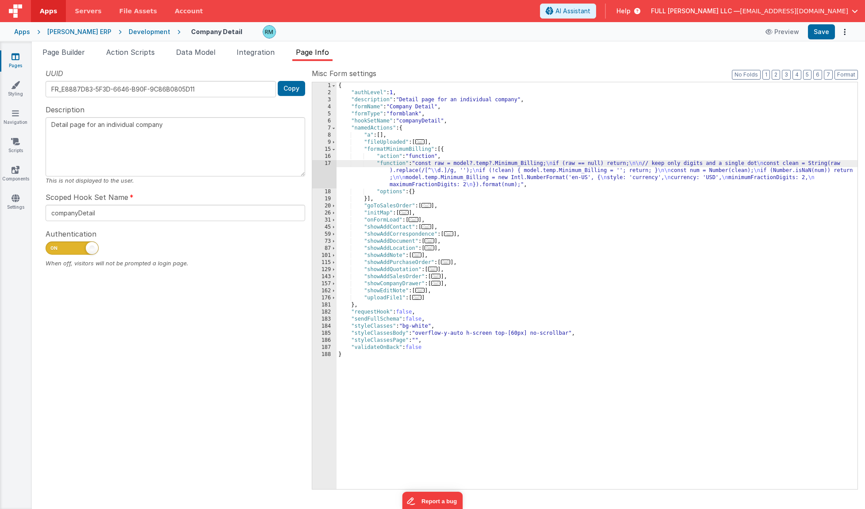
click at [325, 162] on div "17" at bounding box center [324, 174] width 24 height 28
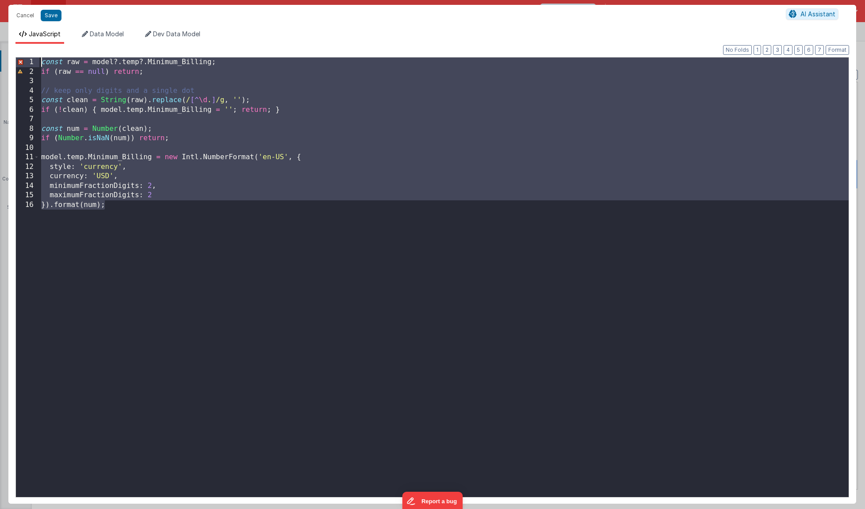
drag, startPoint x: 106, startPoint y: 237, endPoint x: 1, endPoint y: 44, distance: 219.7
click at [1, 44] on div "Cancel Save AI Assistant JavaScript Data Model Dev Data Model Format 7 6 5 4 3 …" at bounding box center [432, 254] width 865 height 509
click at [20, 18] on button "Cancel" at bounding box center [25, 15] width 27 height 12
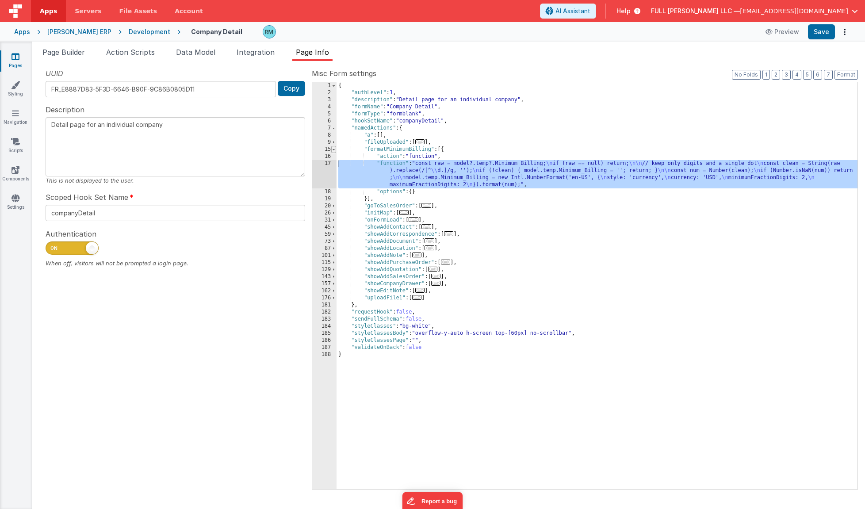
click at [332, 149] on span at bounding box center [333, 149] width 5 height 7
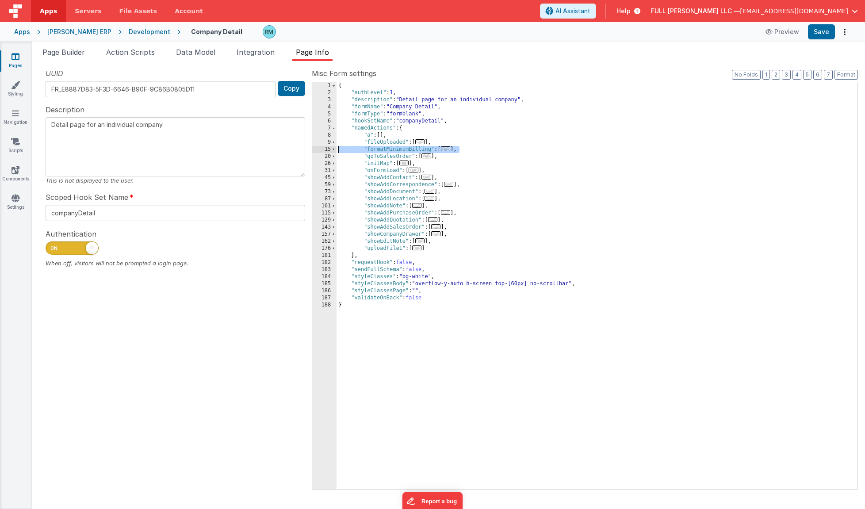
drag, startPoint x: 473, startPoint y: 149, endPoint x: 324, endPoint y: 148, distance: 149.4
click at [324, 148] on div "1 2 3 4 5 6 7 8 9 15 20 26 31 45 59 73 87 101 115 129 143 157 162 176 181 182 1…" at bounding box center [585, 286] width 546 height 408
paste textarea
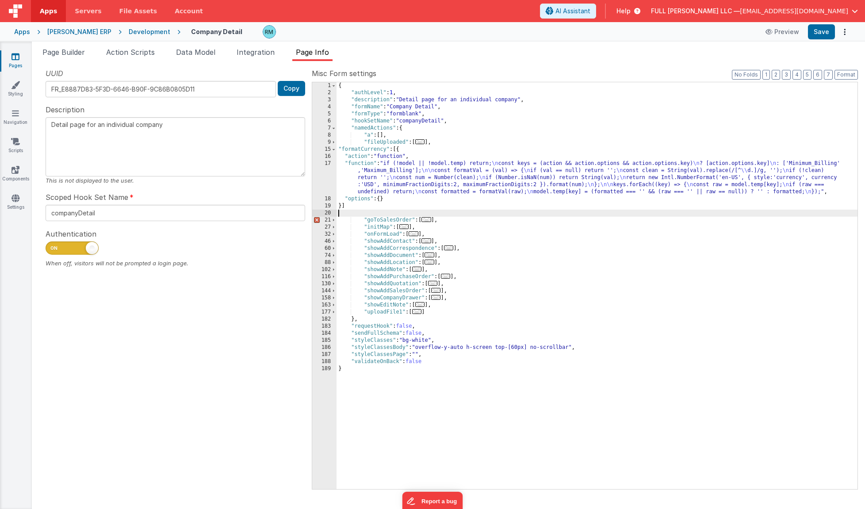
click at [362, 206] on div "{ "authLevel" : 1 , "description" : "Detail page for an individual company" , "…" at bounding box center [596, 292] width 521 height 421
click at [359, 216] on div "{ "authLevel" : 1 , "description" : "Detail page for an individual company" , "…" at bounding box center [596, 292] width 521 height 421
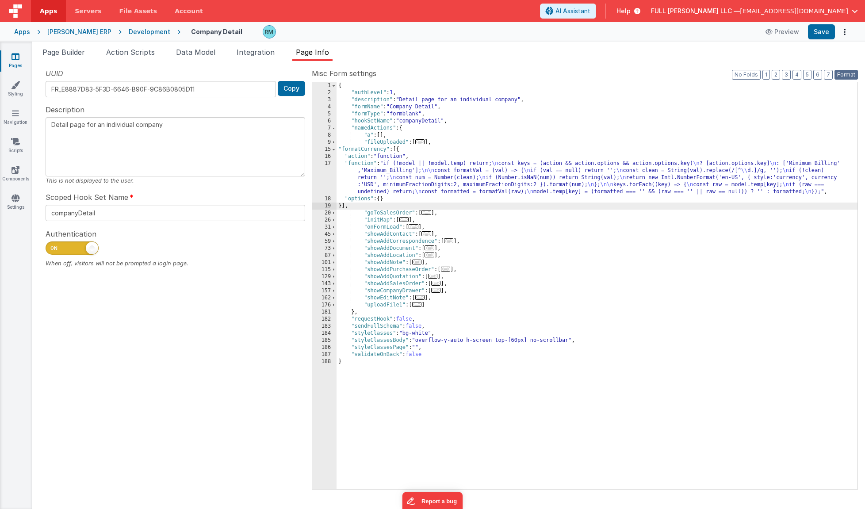
click at [841, 76] on button "Format" at bounding box center [845, 75] width 23 height 10
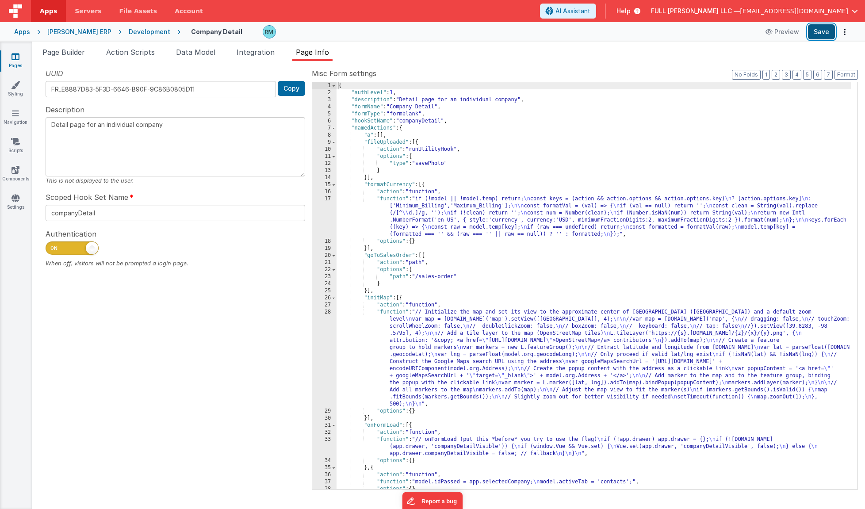
click at [819, 35] on button "Save" at bounding box center [821, 31] width 27 height 15
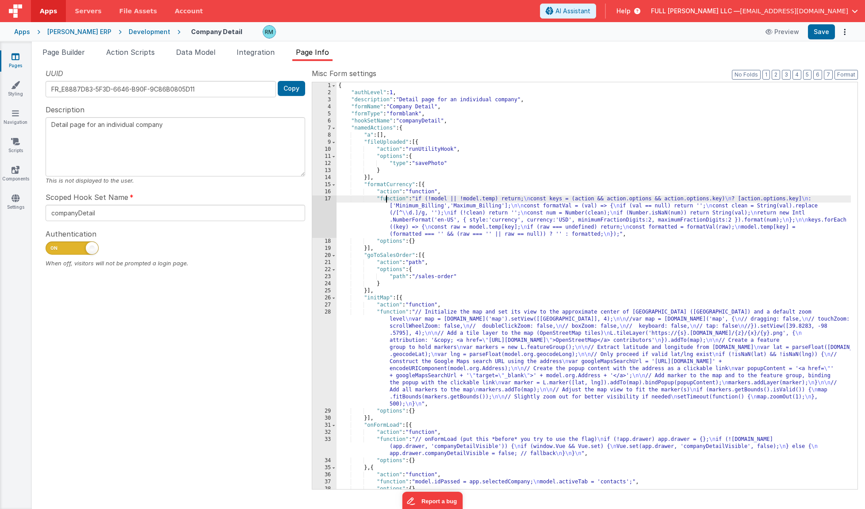
click at [385, 199] on div "{ "authLevel" : 1 , "description" : "Detail page for an individual company" , "…" at bounding box center [593, 292] width 514 height 421
click at [322, 198] on div "17" at bounding box center [324, 216] width 24 height 42
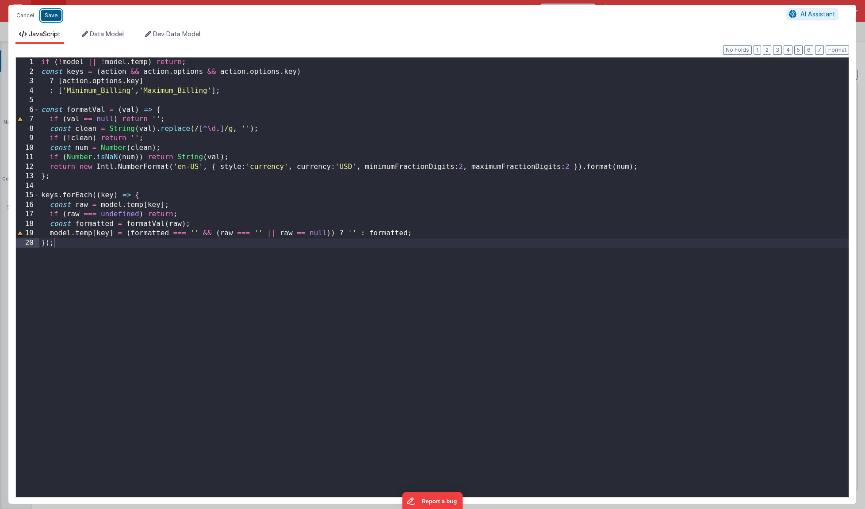
click at [54, 20] on button "Save" at bounding box center [51, 15] width 21 height 11
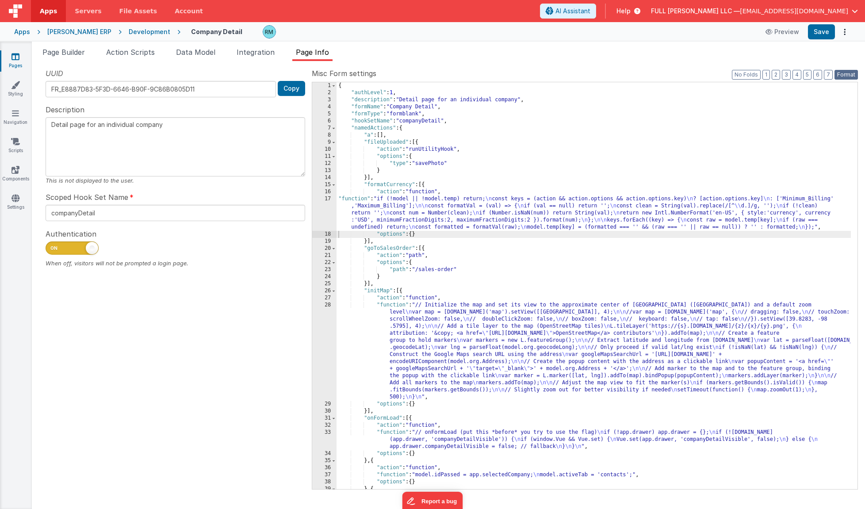
click at [840, 76] on button "Format" at bounding box center [845, 75] width 23 height 10
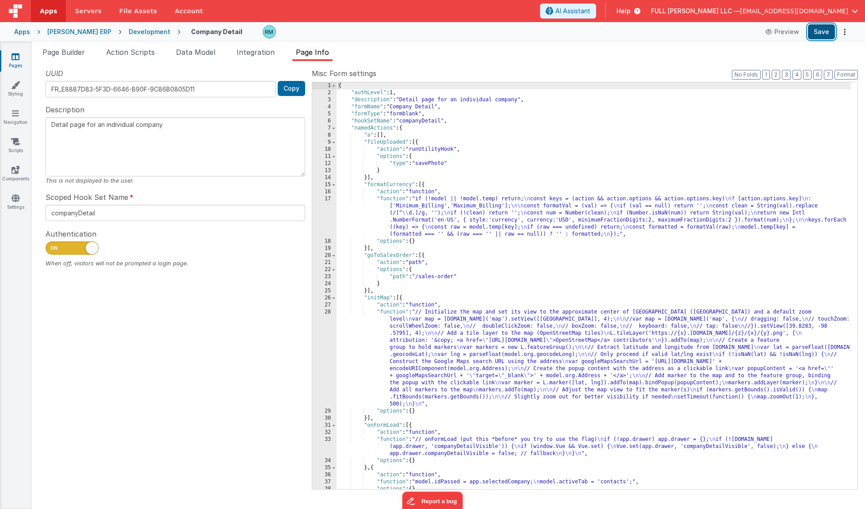
click at [821, 35] on button "Save" at bounding box center [821, 31] width 27 height 15
click at [69, 55] on span "Page Builder" at bounding box center [63, 52] width 42 height 9
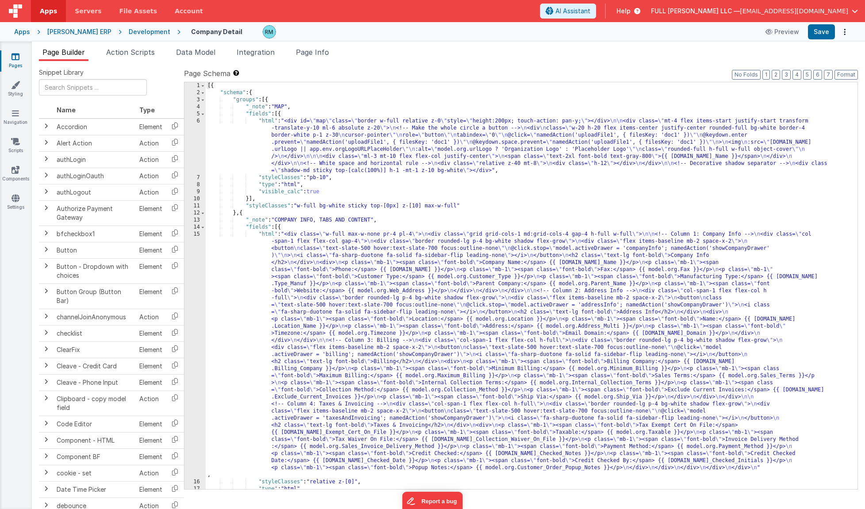
click at [337, 50] on ul "Page Builder Action Scripts Data Model Integration Page Info" at bounding box center [448, 54] width 833 height 14
click at [320, 56] on li "Page Info" at bounding box center [312, 54] width 40 height 14
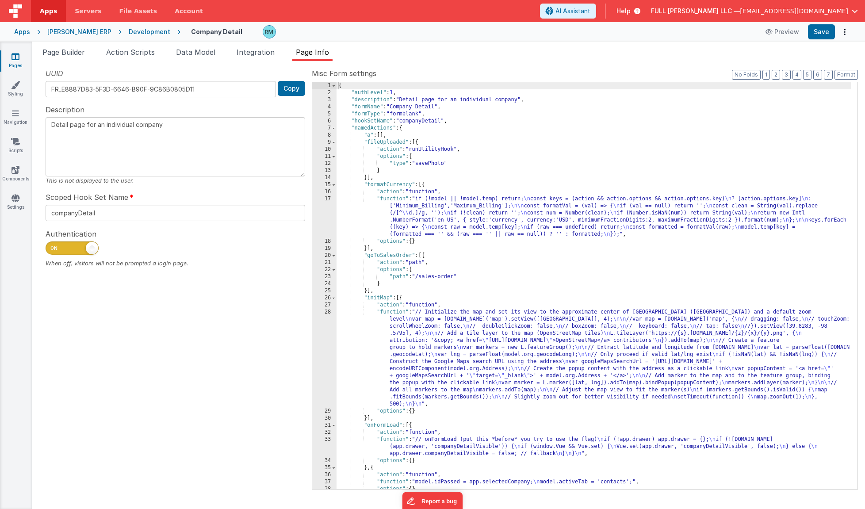
click at [67, 46] on div "Page Builder Action Scripts Data Model Integration Page Info Snippet Library Na…" at bounding box center [448, 275] width 833 height 467
click at [67, 53] on span "Page Builder" at bounding box center [63, 52] width 42 height 9
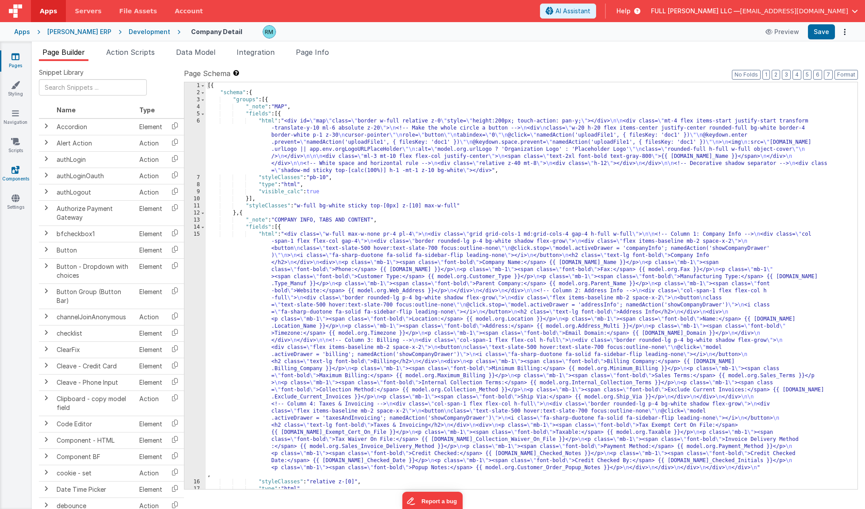
click at [12, 168] on icon at bounding box center [15, 169] width 8 height 9
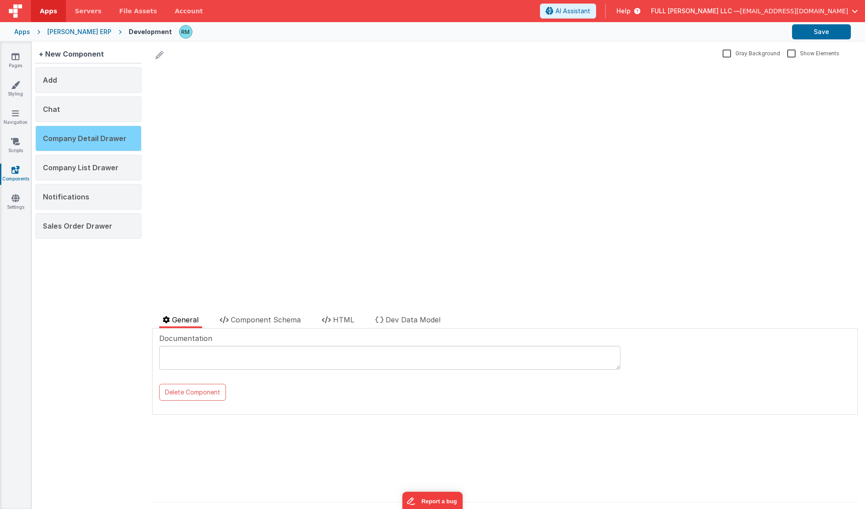
click at [100, 141] on span "Company Detail Drawer" at bounding box center [85, 138] width 84 height 9
click at [277, 321] on span "Component Schema" at bounding box center [266, 319] width 70 height 9
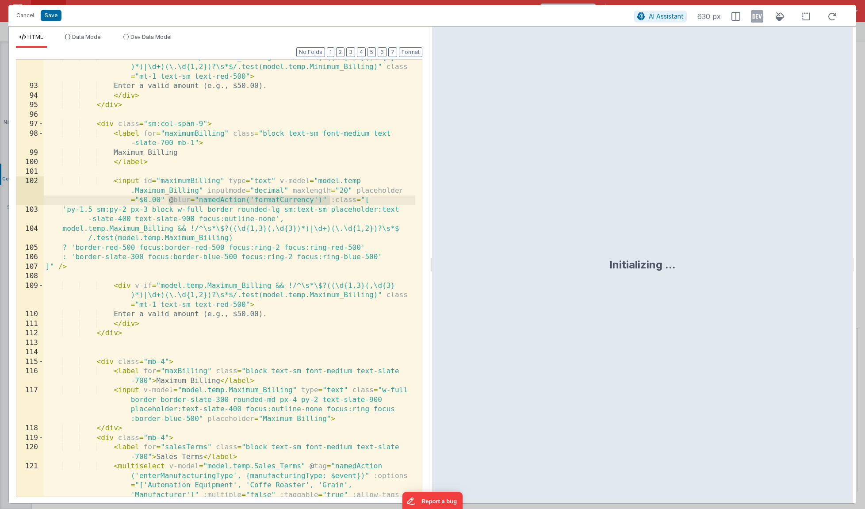
drag, startPoint x: 328, startPoint y: 198, endPoint x: 168, endPoint y: 199, distance: 160.4
click at [168, 199] on div "< div v-if = "model.temp.Minimum_Billing && !/^\s*\$?((\d{1,3}(,\d{3} )*)|\d+)(…" at bounding box center [229, 323] width 371 height 541
click at [249, 210] on div "< div v-if = "model.temp.Minimum_Billing && !/^\s*\$?((\d{1,3}(,\d{3} )*)|\d+)(…" at bounding box center [229, 323] width 371 height 541
drag, startPoint x: 324, startPoint y: 201, endPoint x: 169, endPoint y: 201, distance: 154.7
click at [169, 201] on div "< div v-if = "model.temp.Minimum_Billing && !/^\s*\$?((\d{1,3}(,\d{3} )*)|\d+)(…" at bounding box center [229, 323] width 371 height 541
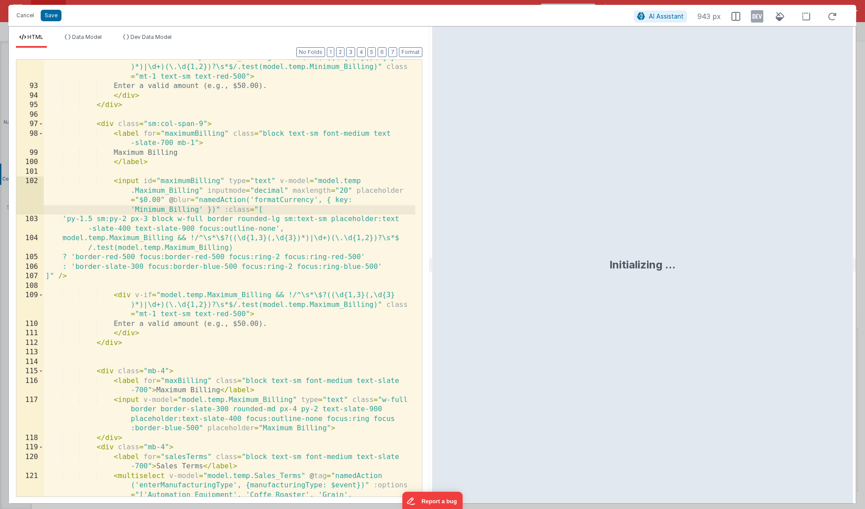
click at [164, 211] on div "< div v-if = "model.temp.Minimum_Billing && !/^\s*\$?((\d{1,3}(,\d{3} )*)|\d+)(…" at bounding box center [229, 323] width 371 height 541
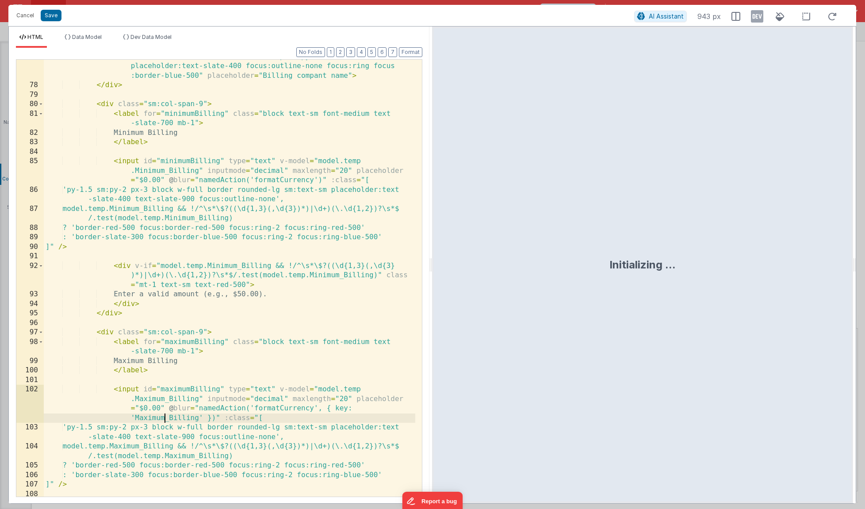
scroll to position [1368, 0]
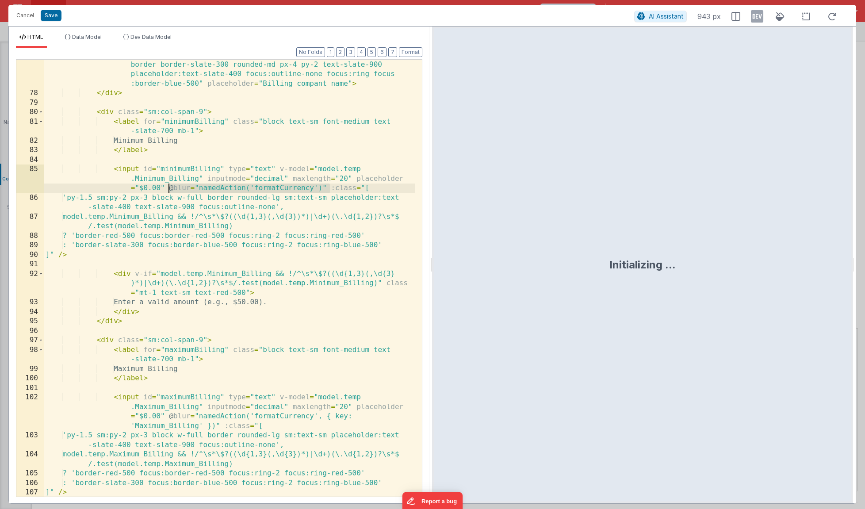
drag, startPoint x: 328, startPoint y: 189, endPoint x: 170, endPoint y: 189, distance: 158.2
click at [170, 189] on div "< input v-model = "model.temp.Billing_Company" type = "text" class = "w-full bo…" at bounding box center [229, 292] width 371 height 484
paste textarea
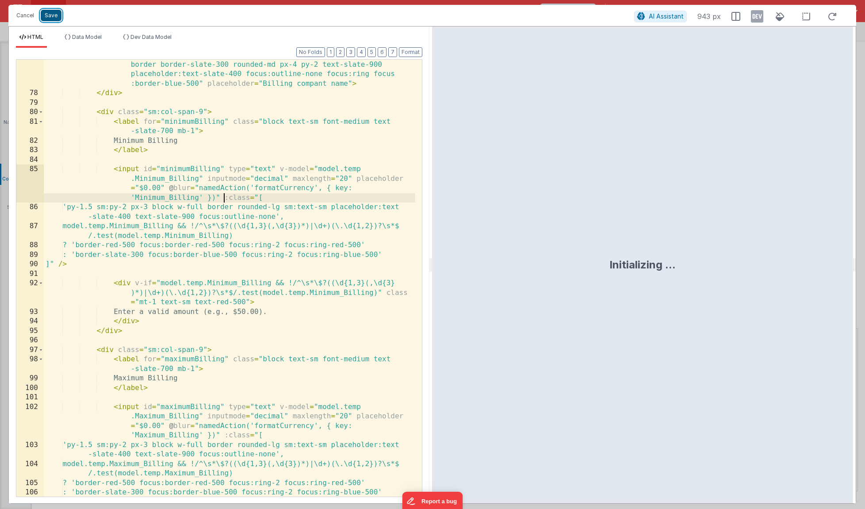
click at [53, 15] on button "Save" at bounding box center [51, 15] width 21 height 11
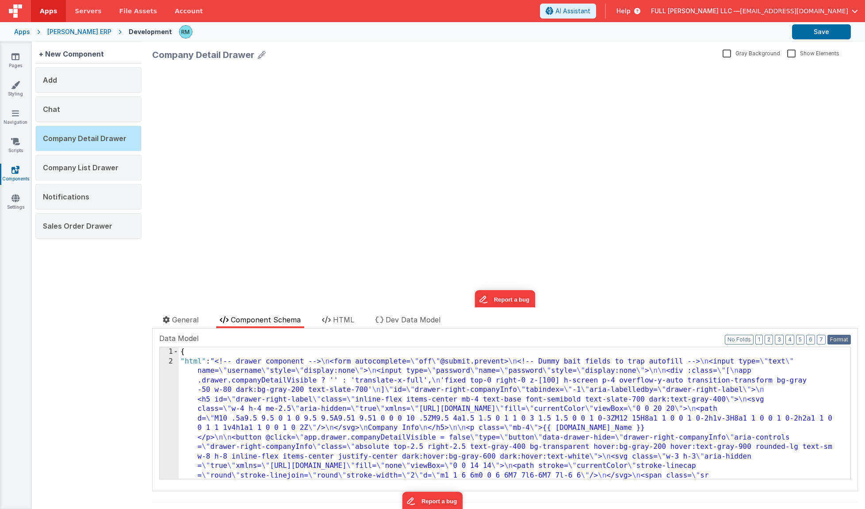
click at [827, 339] on button "Format" at bounding box center [838, 340] width 23 height 10
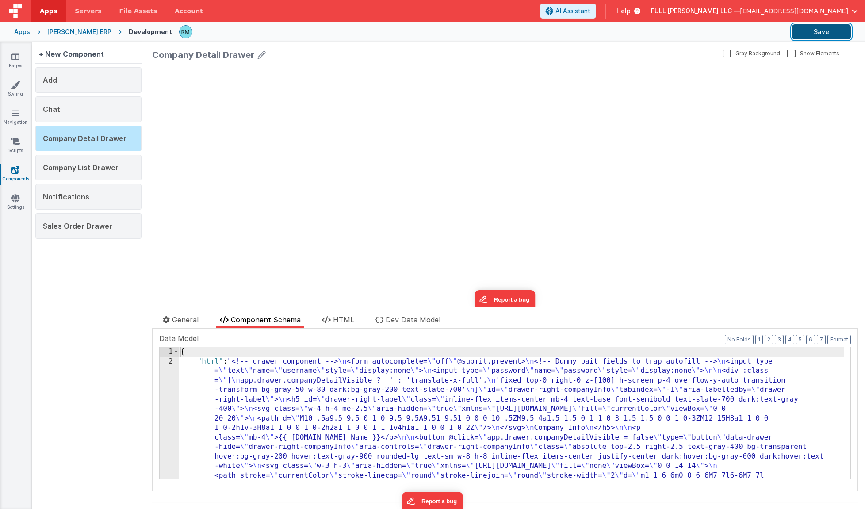
click at [824, 35] on button "Save" at bounding box center [821, 31] width 59 height 15
click at [19, 62] on link "Pages" at bounding box center [16, 61] width 32 height 18
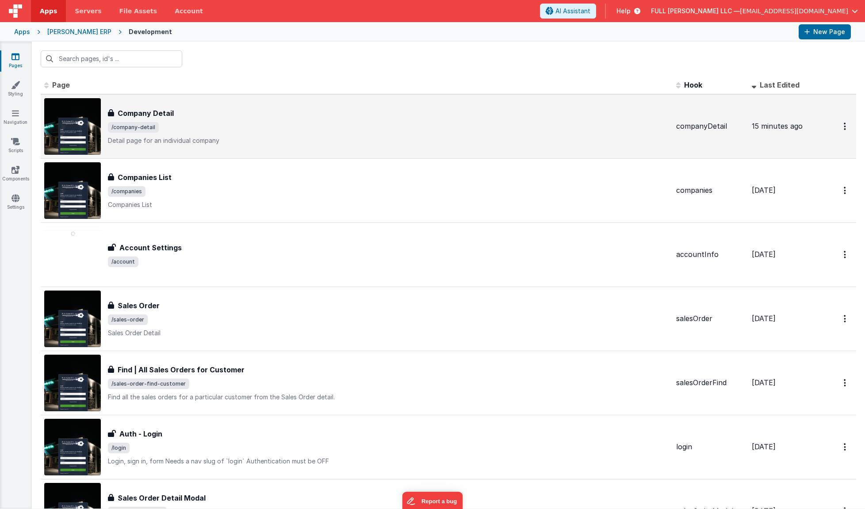
click at [189, 120] on div "Company Detail Company Detail /company-detail Detail page for an individual com…" at bounding box center [388, 126] width 561 height 37
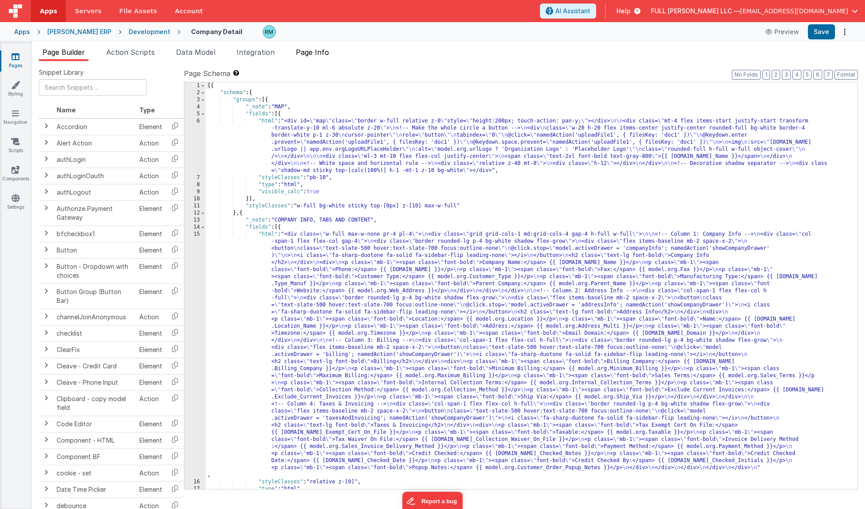
click at [329, 54] on span "Page Info" at bounding box center [312, 52] width 33 height 9
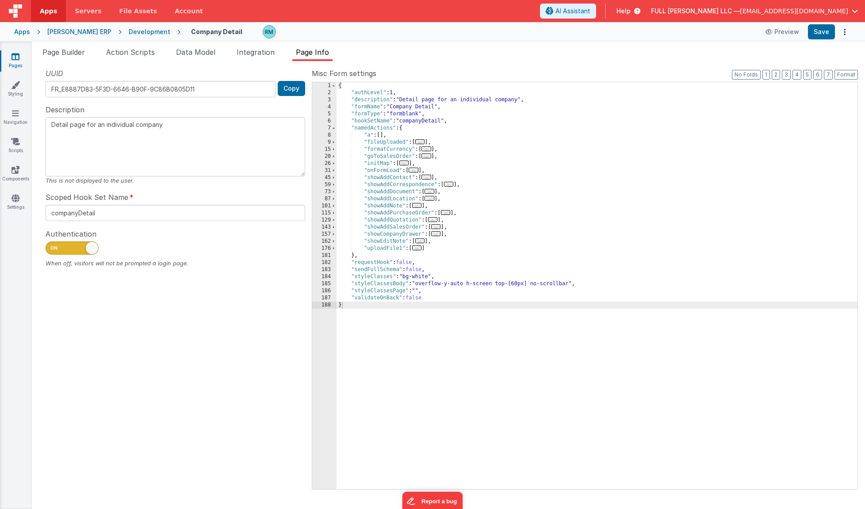
click at [427, 149] on span "..." at bounding box center [426, 148] width 10 height 5
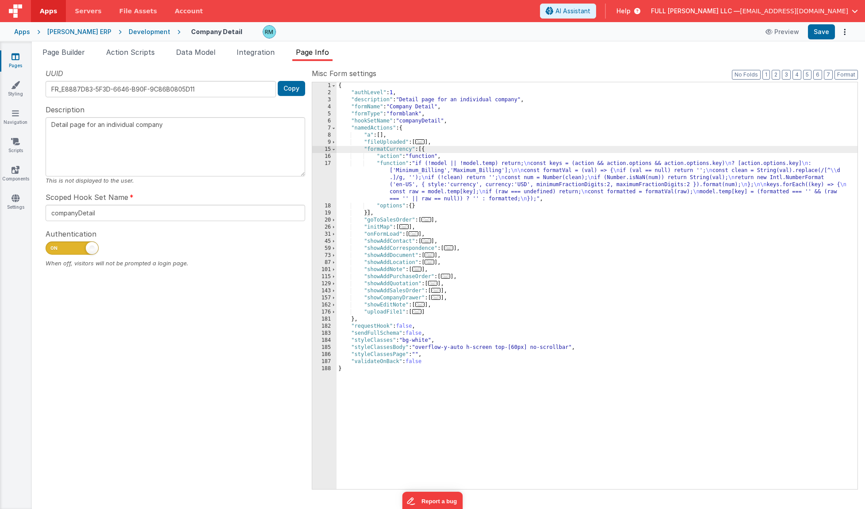
click at [387, 163] on div "{ "authLevel" : 1 , "description" : "Detail page for an individual company" , "…" at bounding box center [596, 292] width 521 height 421
click at [329, 164] on div "17" at bounding box center [324, 181] width 24 height 42
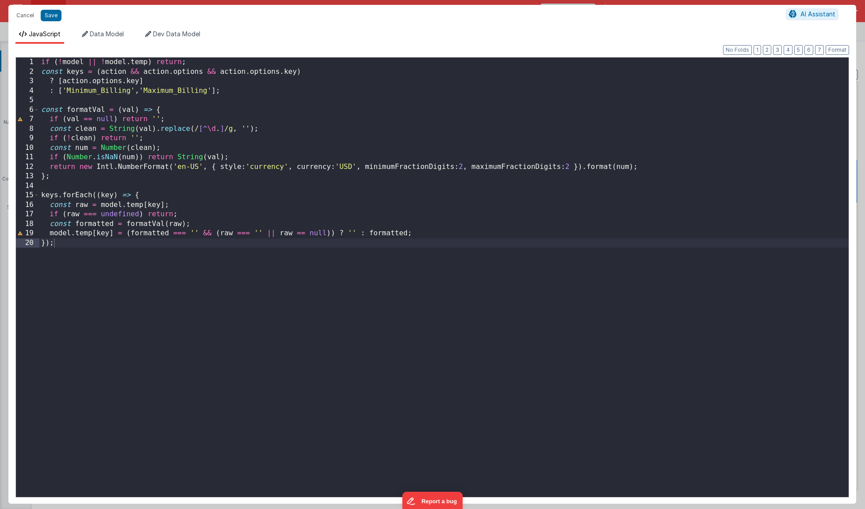
click at [81, 121] on div "if ( ! model || ! model . temp ) return ; const keys = ( action && action . opt…" at bounding box center [443, 286] width 809 height 458
click at [80, 122] on div "if ( ! model || ! model . temp ) return ; const keys = ( action && action . opt…" at bounding box center [443, 286] width 809 height 458
click at [83, 120] on div "if ( ! model || ! model . temp ) return ; const keys = ( action && action . opt…" at bounding box center [443, 286] width 809 height 458
click at [88, 262] on div "if ( ! model || ! model . temp ) return ; const keys = ( action && action . opt…" at bounding box center [443, 286] width 809 height 458
click at [304, 237] on div "if ( ! model || ! model . temp ) return ; const keys = ( action && action . opt…" at bounding box center [443, 286] width 809 height 458
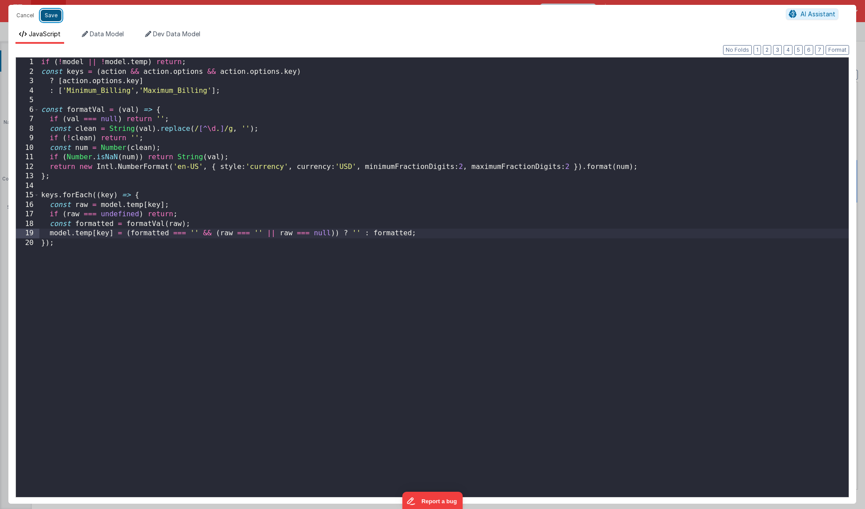
click at [50, 15] on button "Save" at bounding box center [51, 15] width 21 height 11
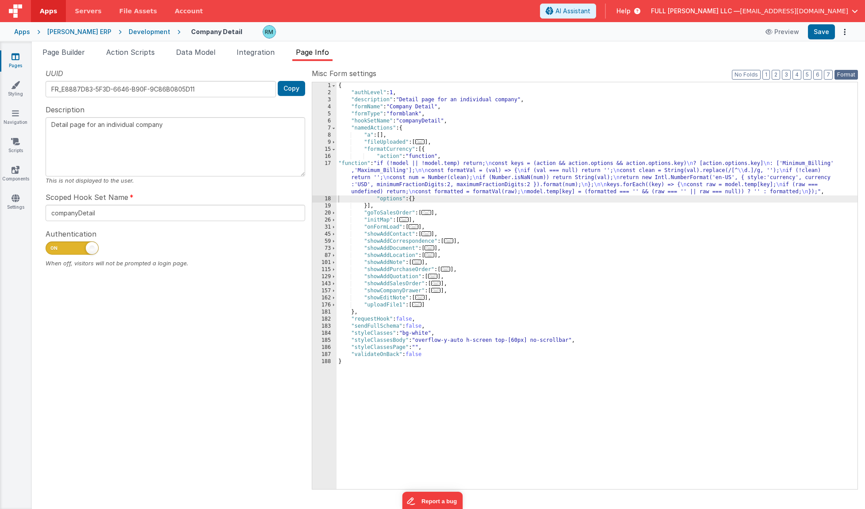
click at [838, 75] on button "Format" at bounding box center [845, 75] width 23 height 10
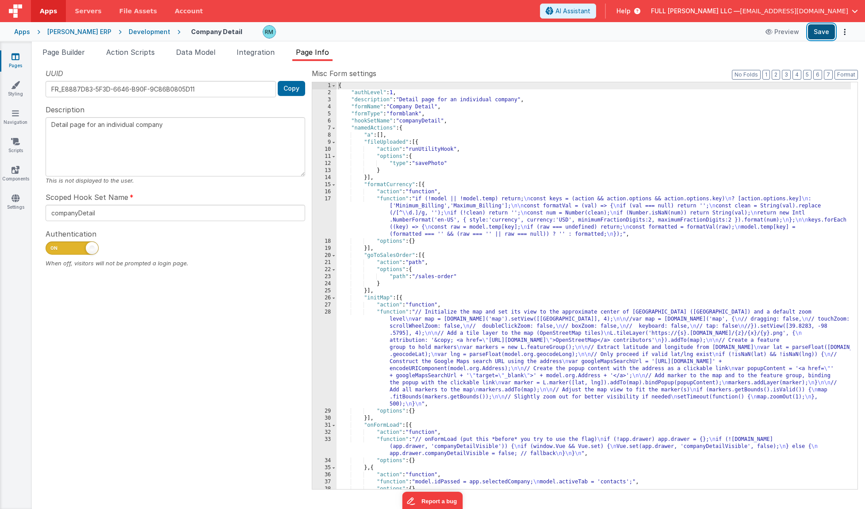
click at [821, 35] on button "Save" at bounding box center [821, 31] width 27 height 15
click at [23, 170] on link "Components" at bounding box center [16, 174] width 32 height 18
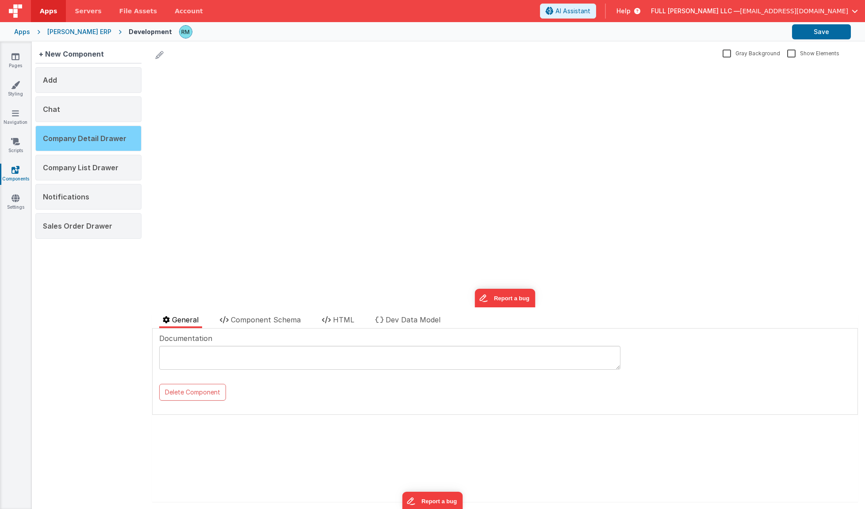
click at [101, 141] on span "Company Detail Drawer" at bounding box center [85, 138] width 84 height 9
click at [278, 318] on span "Component Schema" at bounding box center [266, 319] width 70 height 9
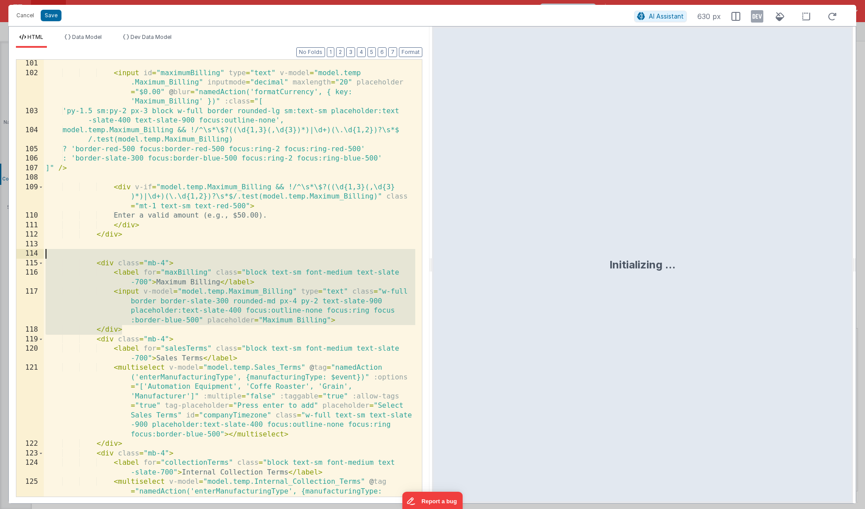
drag, startPoint x: 139, startPoint y: 330, endPoint x: -30, endPoint y: 256, distance: 184.9
click at [0, 256] on html "Cancel Save AI Assistant 630 px HTML Data Model Dev Data Model Format 7 6 5 4 3…" at bounding box center [432, 254] width 865 height 509
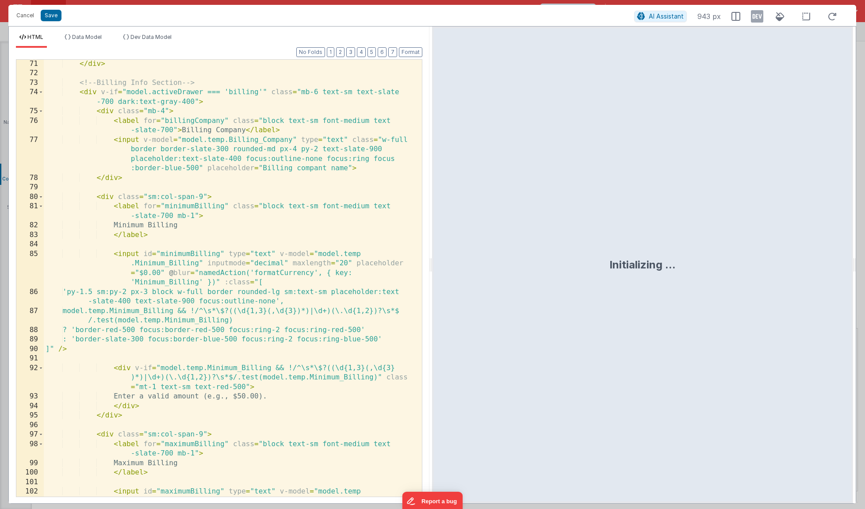
scroll to position [1275, 0]
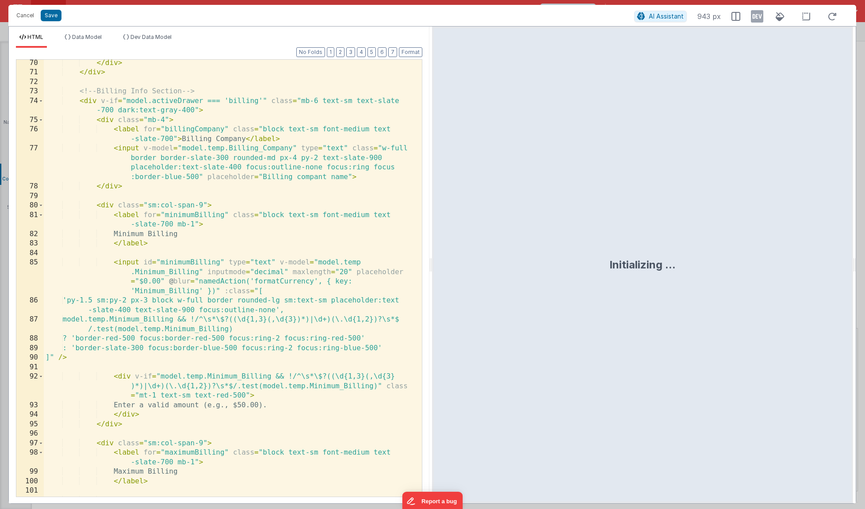
click at [203, 205] on div "</ div > </ div > <!-- Billing Info Section --> < div v-if = "model.activeDrawe…" at bounding box center [229, 300] width 371 height 484
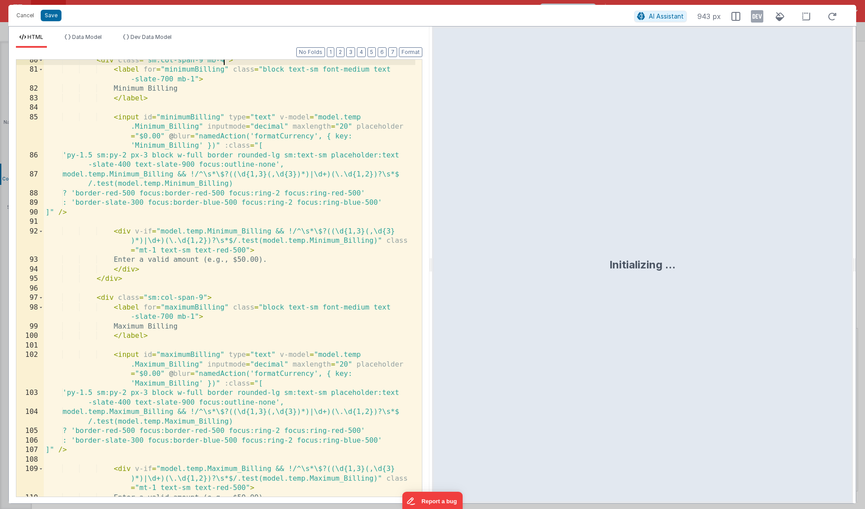
scroll to position [1420, 0]
click at [203, 298] on div "< div class = "sm:col-span-9 mb-4" > < label for = "minimumBilling" class = "bl…" at bounding box center [229, 284] width 371 height 456
click at [49, 17] on button "Save" at bounding box center [51, 15] width 21 height 11
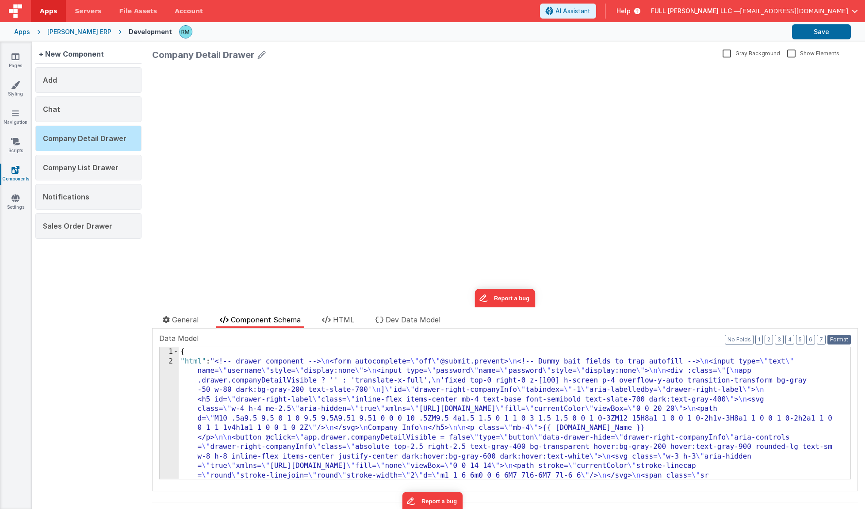
click at [835, 339] on button "Format" at bounding box center [838, 340] width 23 height 10
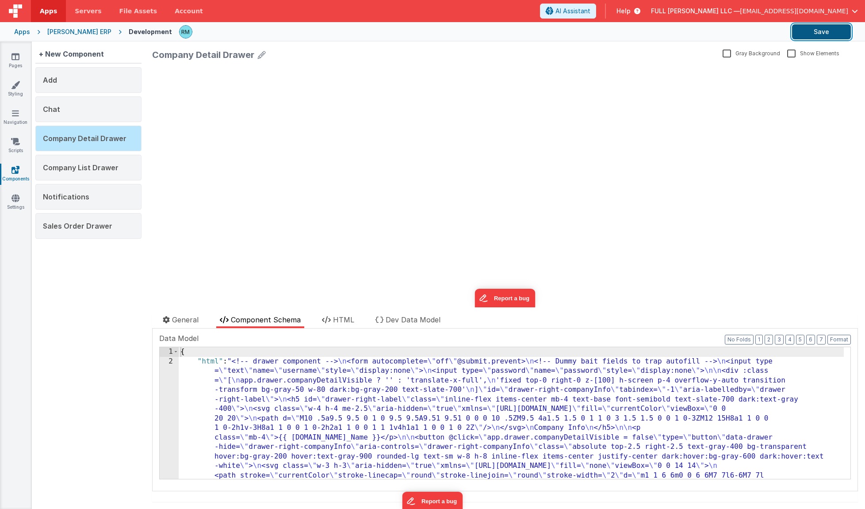
click at [821, 32] on button "Save" at bounding box center [821, 31] width 59 height 15
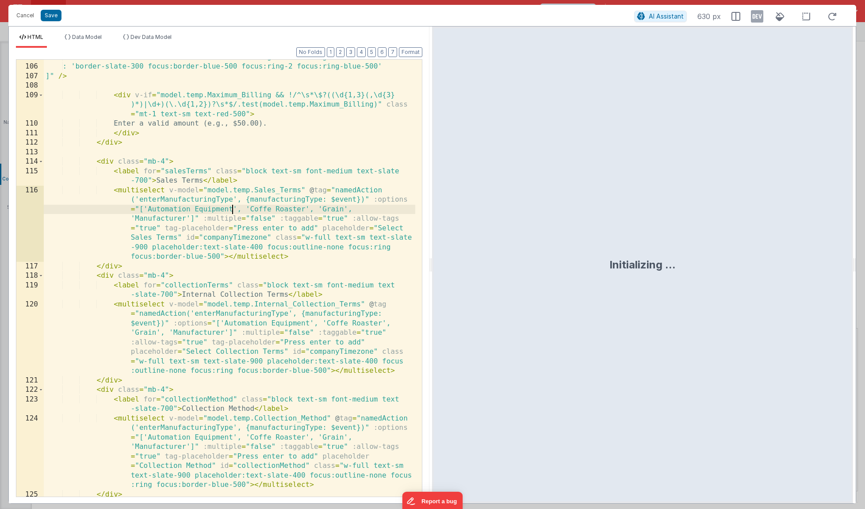
scroll to position [0, 0]
drag, startPoint x: 233, startPoint y: 209, endPoint x: 148, endPoint y: 209, distance: 85.3
click at [148, 209] on div "? 'border-red-500 focus:border-red-500 focus:ring-2 focus:ring-red-500' : 'bord…" at bounding box center [229, 281] width 371 height 456
drag, startPoint x: 232, startPoint y: 199, endPoint x: 160, endPoint y: 199, distance: 71.6
click at [160, 199] on div "? 'border-red-500 focus:border-red-500 focus:ring-2 focus:ring-red-500' : 'bord…" at bounding box center [229, 281] width 371 height 456
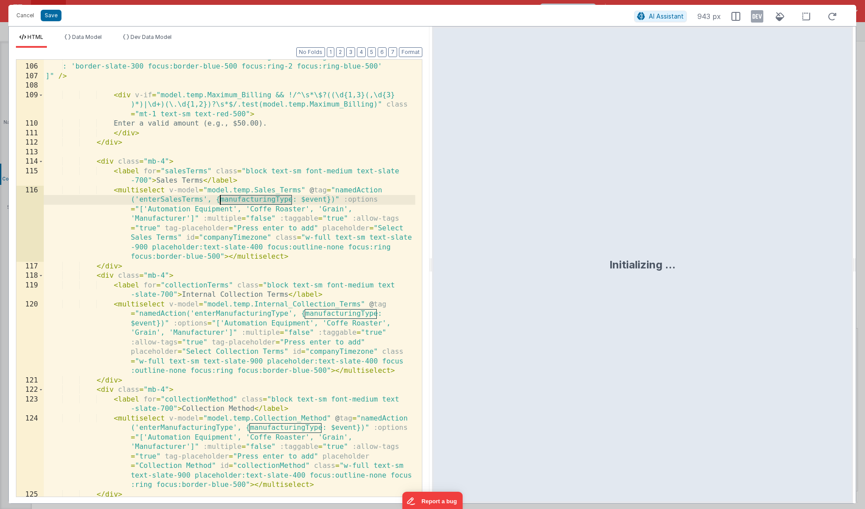
drag, startPoint x: 292, startPoint y: 200, endPoint x: 220, endPoint y: 199, distance: 72.1
click at [220, 199] on div "? 'border-red-500 focus:border-red-500 focus:ring-2 focus:ring-red-500' : 'bord…" at bounding box center [229, 281] width 371 height 456
click at [191, 217] on div "? 'border-red-500 focus:border-red-500 focus:ring-2 focus:ring-red-500' : 'bord…" at bounding box center [229, 281] width 371 height 456
drag, startPoint x: 232, startPoint y: 200, endPoint x: 161, endPoint y: 199, distance: 70.7
click at [161, 199] on div "? 'border-red-500 focus:border-red-500 focus:ring-2 focus:ring-red-500' : 'bord…" at bounding box center [229, 281] width 371 height 456
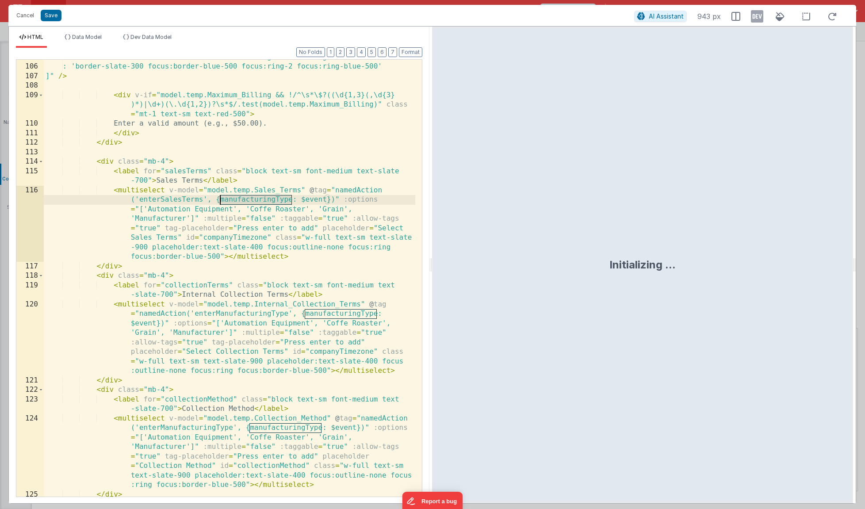
drag, startPoint x: 291, startPoint y: 200, endPoint x: 221, endPoint y: 198, distance: 70.7
click at [221, 198] on div "? 'border-red-500 focus:border-red-500 focus:ring-2 focus:ring-red-500' : 'bord…" at bounding box center [229, 281] width 371 height 456
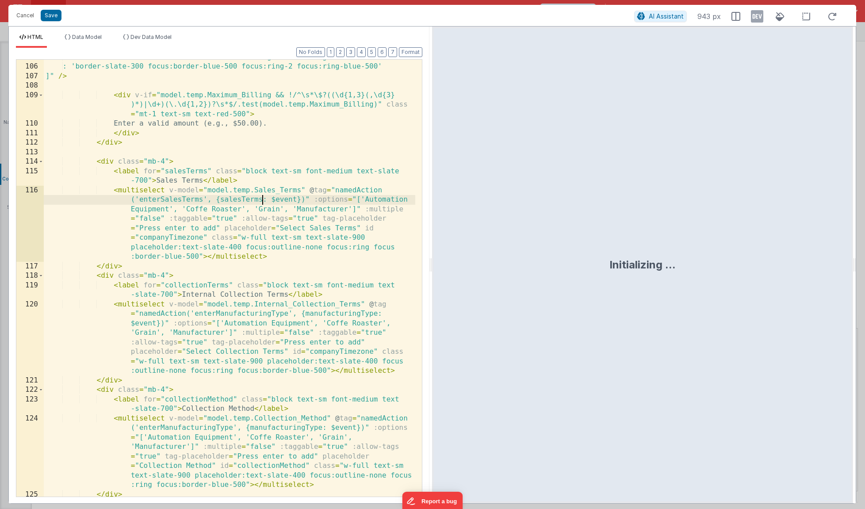
click at [363, 199] on div "? 'border-red-500 focus:border-red-500 focus:ring-2 focus:ring-red-500' : 'bord…" at bounding box center [229, 281] width 371 height 456
drag, startPoint x: 364, startPoint y: 198, endPoint x: 168, endPoint y: 208, distance: 196.5
click at [168, 208] on div "? 'border-red-500 focus:border-red-500 focus:ring-2 focus:ring-red-500' : 'bord…" at bounding box center [229, 281] width 371 height 456
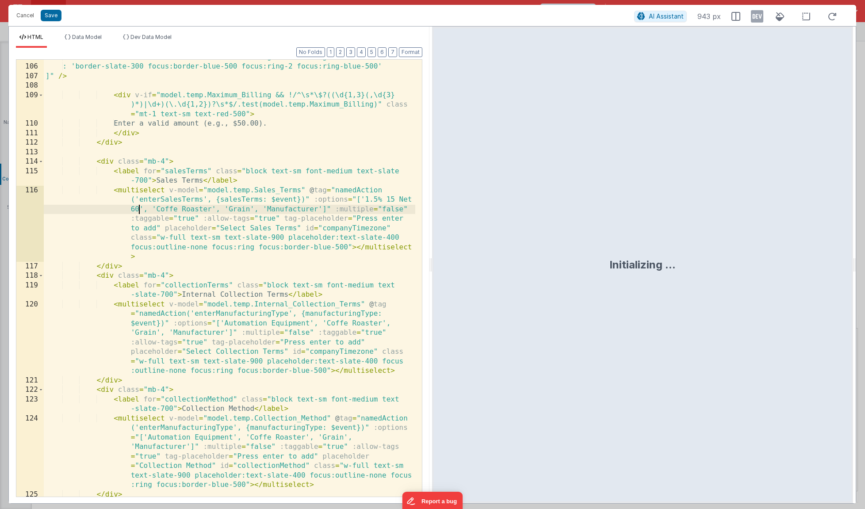
click at [210, 210] on div "? 'border-red-500 focus:border-red-500 focus:ring-2 focus:ring-red-500' : 'bord…" at bounding box center [229, 281] width 371 height 456
click at [237, 210] on div "? 'border-red-500 focus:border-red-500 focus:ring-2 focus:ring-red-500' : 'bord…" at bounding box center [229, 281] width 371 height 456
click at [333, 209] on div "? 'border-red-500 focus:border-red-500 focus:ring-2 focus:ring-red-500' : 'bord…" at bounding box center [229, 281] width 371 height 456
click at [347, 209] on div "? 'border-red-500 focus:border-red-500 focus:ring-2 focus:ring-red-500' : 'bord…" at bounding box center [229, 281] width 371 height 456
click at [359, 208] on div "? 'border-red-500 focus:border-red-500 focus:ring-2 focus:ring-red-500' : 'bord…" at bounding box center [229, 281] width 371 height 456
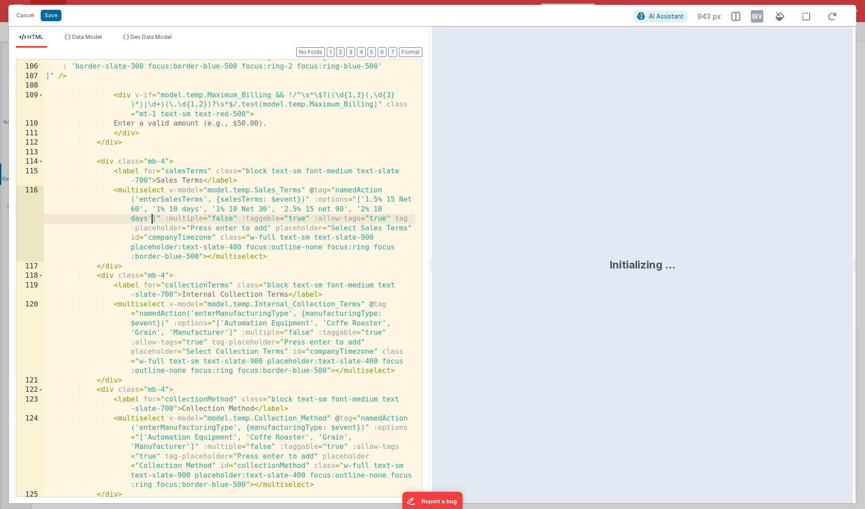
click at [150, 219] on div "? 'border-red-500 focus:border-red-500 focus:ring-2 focus:ring-red-500' : 'bord…" at bounding box center [229, 281] width 371 height 456
click at [134, 219] on div "? 'border-red-500 focus:border-red-500 focus:ring-2 focus:ring-red-500' : 'bord…" at bounding box center [229, 281] width 371 height 456
click at [211, 219] on div "? 'border-red-500 focus:border-red-500 focus:ring-2 focus:ring-red-500' : 'bord…" at bounding box center [229, 281] width 371 height 456
click at [223, 217] on div "? 'border-red-500 focus:border-red-500 focus:ring-2 focus:ring-red-500' : 'bord…" at bounding box center [229, 281] width 371 height 456
click at [278, 218] on div "? 'border-red-500 focus:border-red-500 focus:ring-2 focus:ring-red-500' : 'bord…" at bounding box center [229, 281] width 371 height 456
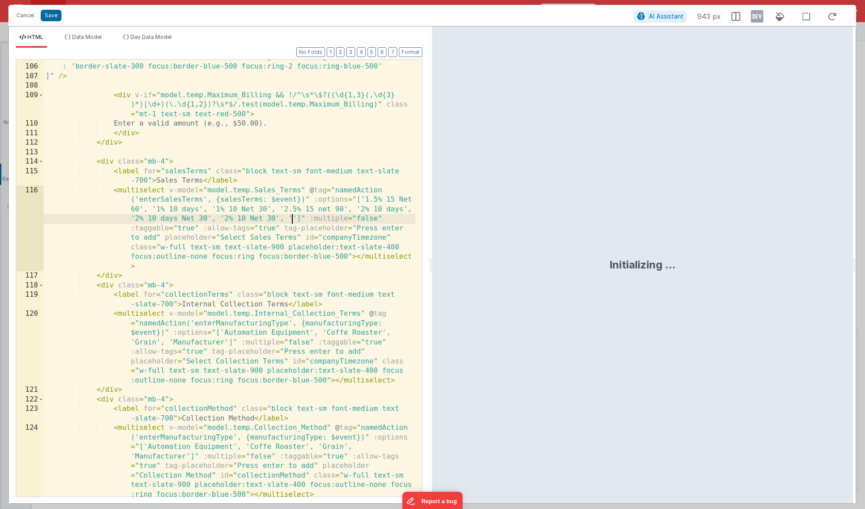
click at [292, 217] on div "? 'border-red-500 focus:border-red-500 focus:ring-2 focus:ring-red-500' : 'bord…" at bounding box center [229, 314] width 371 height 522
click at [345, 219] on div "? 'border-red-500 focus:border-red-500 focus:ring-2 focus:ring-red-500' : 'bord…" at bounding box center [229, 314] width 371 height 522
click at [359, 217] on div "? 'border-red-500 focus:border-red-500 focus:ring-2 focus:ring-red-500' : 'bord…" at bounding box center [229, 314] width 371 height 522
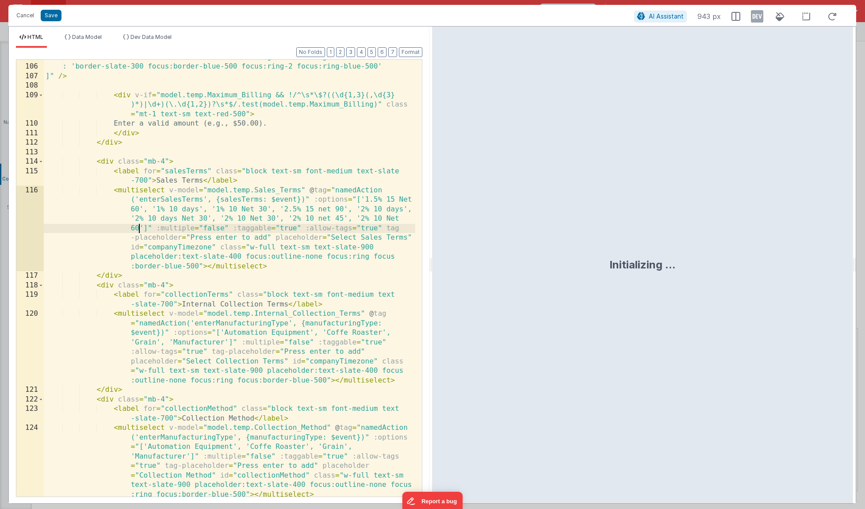
click at [141, 229] on div "? 'border-red-500 focus:border-red-500 focus:ring-2 focus:ring-red-500' : 'bord…" at bounding box center [229, 314] width 371 height 522
click at [156, 229] on div "? 'border-red-500 focus:border-red-500 focus:ring-2 focus:ring-red-500' : 'bord…" at bounding box center [229, 314] width 371 height 522
click at [215, 228] on div "? 'border-red-500 focus:border-red-500 focus:ring-2 focus:ring-red-500' : 'bord…" at bounding box center [229, 314] width 371 height 522
click at [260, 229] on div "? 'border-red-500 focus:border-red-500 focus:ring-2 focus:ring-red-500' : 'bord…" at bounding box center [229, 314] width 371 height 522
click at [274, 229] on div "? 'border-red-500 focus:border-red-500 focus:ring-2 focus:ring-red-500' : 'bord…" at bounding box center [229, 314] width 371 height 522
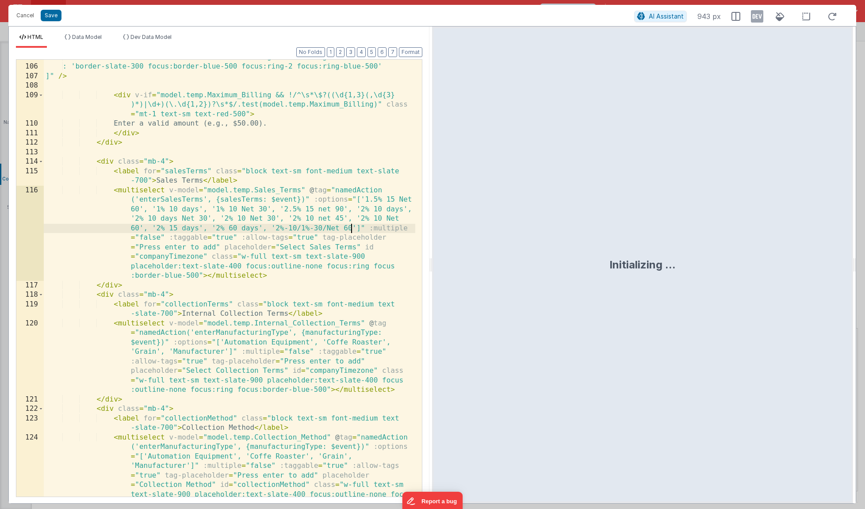
click at [354, 228] on div "? 'border-red-500 focus:border-red-500 focus:ring-2 focus:ring-red-500' : 'bord…" at bounding box center [229, 314] width 371 height 522
click at [369, 228] on div "? 'border-red-500 focus:border-red-500 focus:ring-2 focus:ring-red-500' : 'bord…" at bounding box center [229, 314] width 371 height 522
click at [158, 238] on div "? 'border-red-500 focus:border-red-500 focus:ring-2 focus:ring-red-500' : 'bord…" at bounding box center [229, 314] width 371 height 522
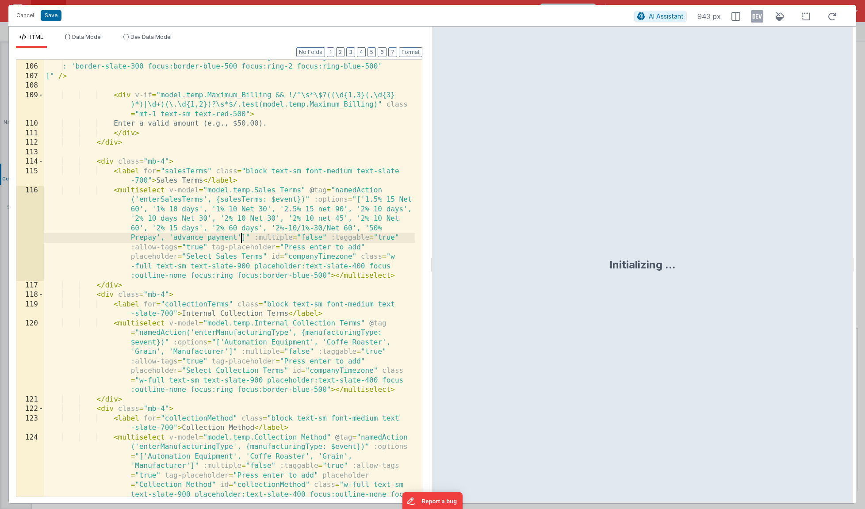
click at [240, 237] on div "? 'border-red-500 focus:border-red-500 focus:ring-2 focus:ring-red-500' : 'bord…" at bounding box center [229, 314] width 371 height 522
click at [254, 237] on div "? 'border-red-500 focus:border-red-500 focus:ring-2 focus:ring-red-500' : 'bord…" at bounding box center [229, 314] width 371 height 522
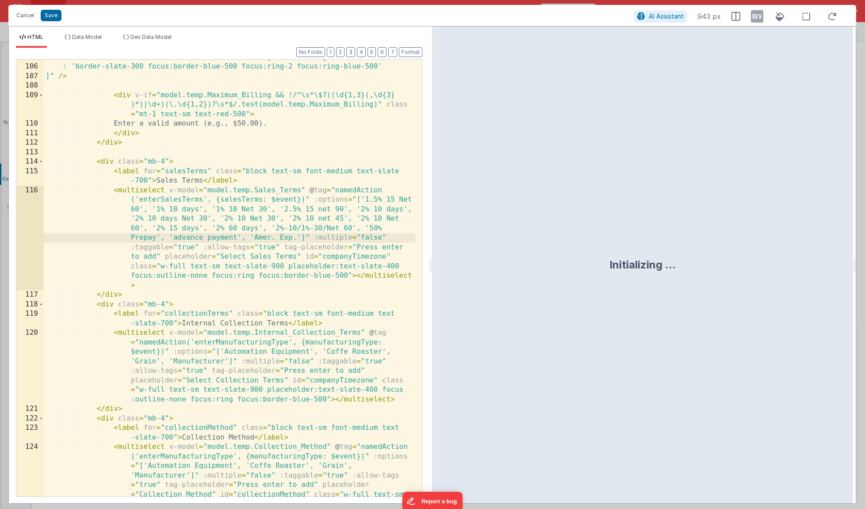
click at [301, 238] on div "? 'border-red-500 focus:border-red-500 focus:ring-2 focus:ring-red-500' : 'bord…" at bounding box center [229, 314] width 371 height 522
click at [396, 238] on div "? 'border-red-500 focus:border-red-500 focus:ring-2 focus:ring-red-500' : 'bord…" at bounding box center [229, 314] width 371 height 522
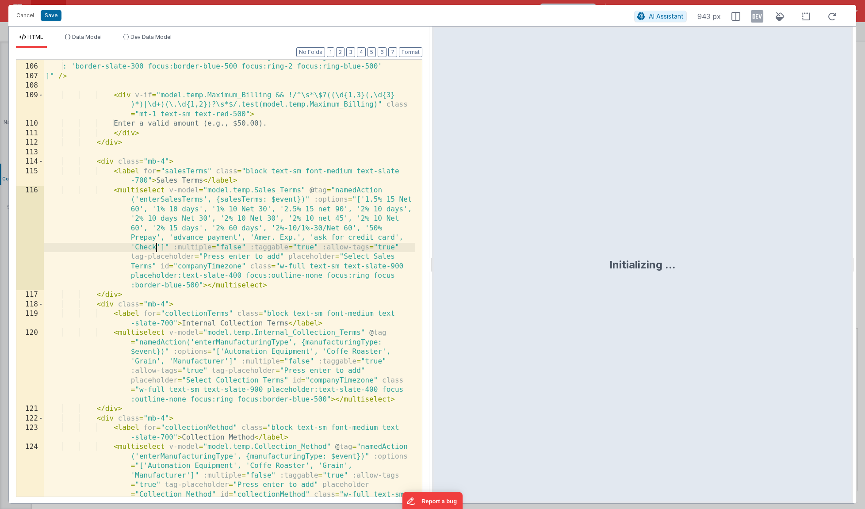
click at [158, 247] on div "? 'border-red-500 focus:border-red-500 focus:ring-2 focus:ring-red-500' : 'bord…" at bounding box center [229, 314] width 371 height 522
click at [245, 246] on div "? 'border-red-500 focus:border-red-500 focus:ring-2 focus:ring-red-500' : 'bord…" at bounding box center [229, 314] width 371 height 522
click at [258, 246] on div "? 'border-red-500 focus:border-red-500 focus:ring-2 focus:ring-red-500' : 'bord…" at bounding box center [229, 314] width 371 height 522
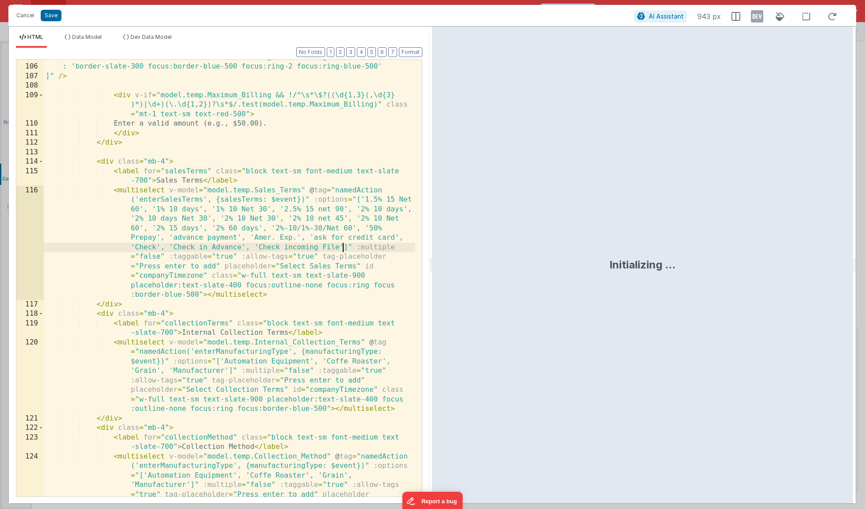
click at [342, 248] on div "? 'border-red-500 focus:border-red-500 focus:ring-2 focus:ring-red-500' : 'bord…" at bounding box center [229, 314] width 371 height 522
click at [354, 247] on div "? 'border-red-500 focus:border-red-500 focus:ring-2 focus:ring-red-500' : 'bord…" at bounding box center [229, 314] width 371 height 522
click at [155, 255] on div "? 'border-red-500 focus:border-red-500 focus:ring-2 focus:ring-red-500' : 'bord…" at bounding box center [229, 314] width 371 height 522
click at [184, 258] on div "? 'border-red-500 focus:border-red-500 focus:ring-2 focus:ring-red-500' : 'bord…" at bounding box center [229, 314] width 371 height 522
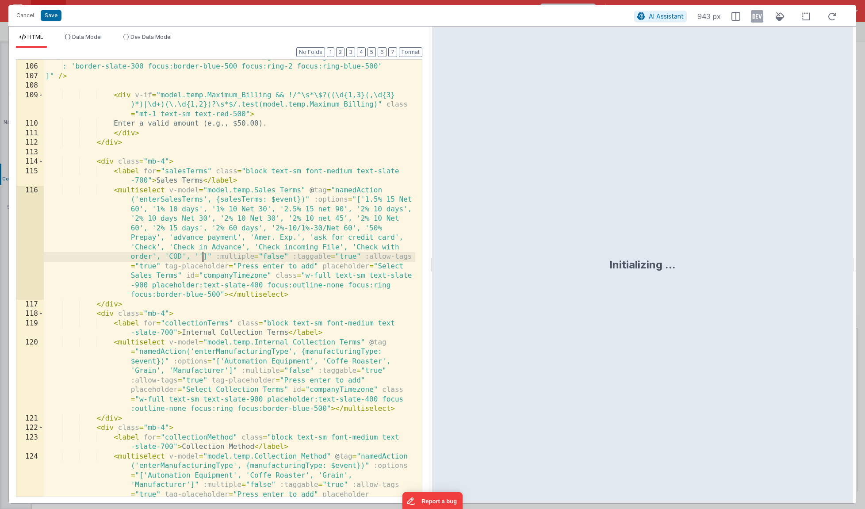
click at [198, 256] on div "? 'border-red-500 focus:border-red-500 focus:ring-2 focus:ring-red-500' : 'bord…" at bounding box center [229, 314] width 371 height 522
click at [248, 256] on div "? 'border-red-500 focus:border-red-500 focus:ring-2 focus:ring-red-500' : 'bord…" at bounding box center [229, 314] width 371 height 522
click at [262, 255] on div "? 'border-red-500 focus:border-red-500 focus:ring-2 focus:ring-red-500' : 'bord…" at bounding box center [229, 314] width 371 height 522
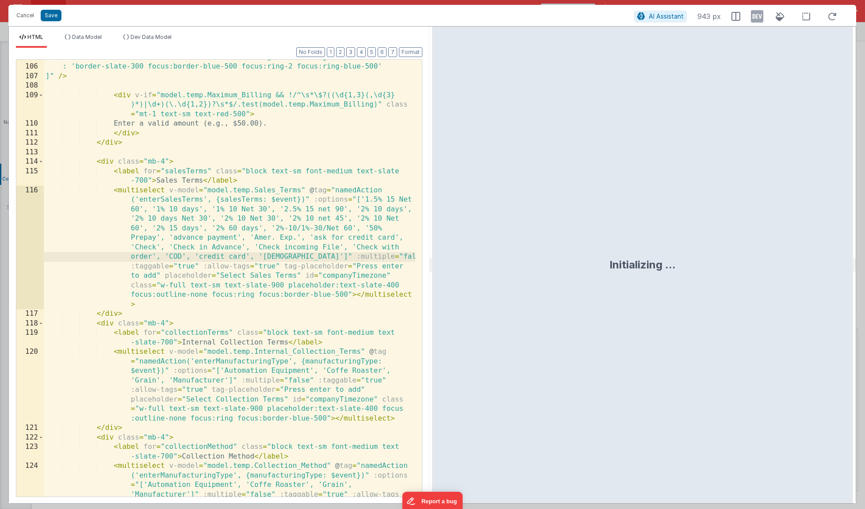
click at [303, 252] on div "? 'border-red-500 focus:border-red-500 focus:ring-2 focus:ring-red-500' : 'bord…" at bounding box center [229, 314] width 371 height 522
click at [326, 257] on div "? 'border-red-500 focus:border-red-500 focus:ring-2 focus:ring-red-500' : 'bord…" at bounding box center [229, 314] width 371 height 522
click at [376, 258] on div "? 'border-red-500 focus:border-red-500 focus:ring-2 focus:ring-red-500' : 'bord…" at bounding box center [229, 314] width 371 height 522
click at [389, 255] on div "? 'border-red-500 focus:border-red-500 focus:ring-2 focus:ring-red-500' : 'bord…" at bounding box center [229, 314] width 371 height 522
click at [141, 264] on div "? 'border-red-500 focus:border-red-500 focus:ring-2 focus:ring-red-500' : 'bord…" at bounding box center [229, 314] width 371 height 522
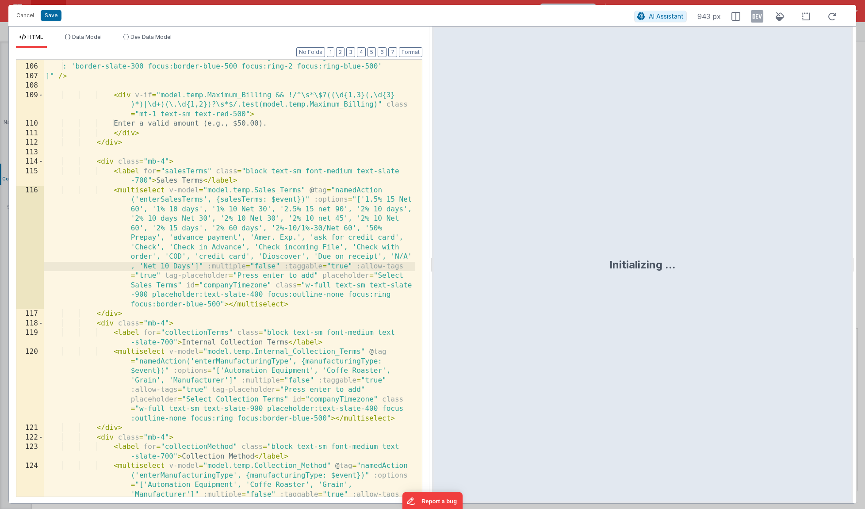
click at [194, 265] on div "? 'border-red-500 focus:border-red-500 focus:ring-2 focus:ring-red-500' : 'bord…" at bounding box center [229, 314] width 371 height 522
click at [201, 261] on div "? 'border-red-500 focus:border-red-500 focus:ring-2 focus:ring-red-500' : 'bord…" at bounding box center [229, 314] width 371 height 522
click at [201, 266] on div "? 'border-red-500 focus:border-red-500 focus:ring-2 focus:ring-red-500' : 'bord…" at bounding box center [229, 314] width 371 height 522
click at [253, 267] on div "? 'border-red-500 focus:border-red-500 focus:ring-2 focus:ring-red-500' : 'bord…" at bounding box center [229, 314] width 371 height 522
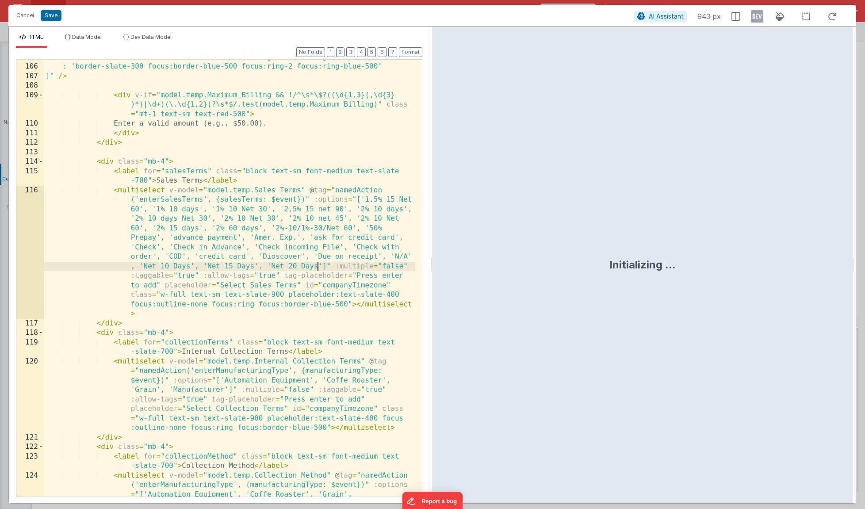
click at [320, 266] on div "? 'border-red-500 focus:border-red-500 focus:ring-2 focus:ring-red-500' : 'bord…" at bounding box center [229, 314] width 371 height 522
click at [385, 268] on div "? 'border-red-500 focus:border-red-500 focus:ring-2 focus:ring-red-500' : 'bord…" at bounding box center [229, 314] width 371 height 522
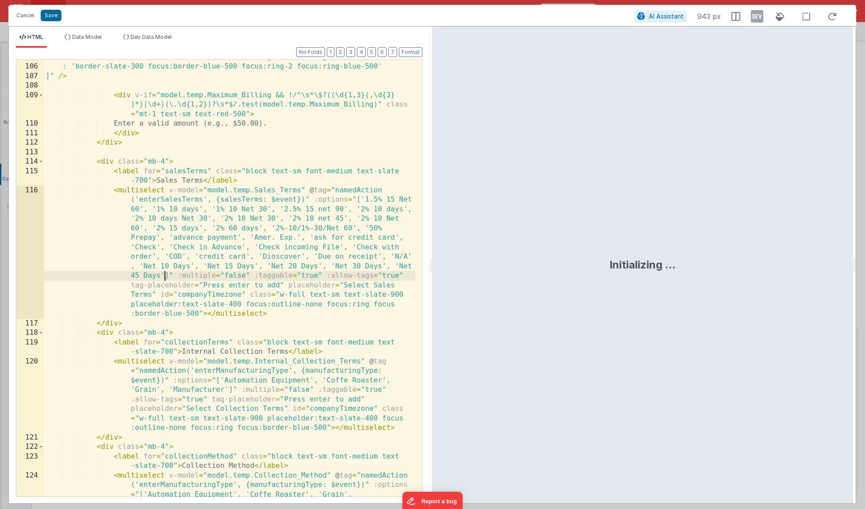
click at [163, 274] on div "? 'border-red-500 focus:border-red-500 focus:ring-2 focus:ring-red-500' : 'bord…" at bounding box center [229, 314] width 371 height 522
click at [228, 275] on div "? 'border-red-500 focus:border-red-500 focus:ring-2 focus:ring-red-500' : 'bord…" at bounding box center [229, 314] width 371 height 522
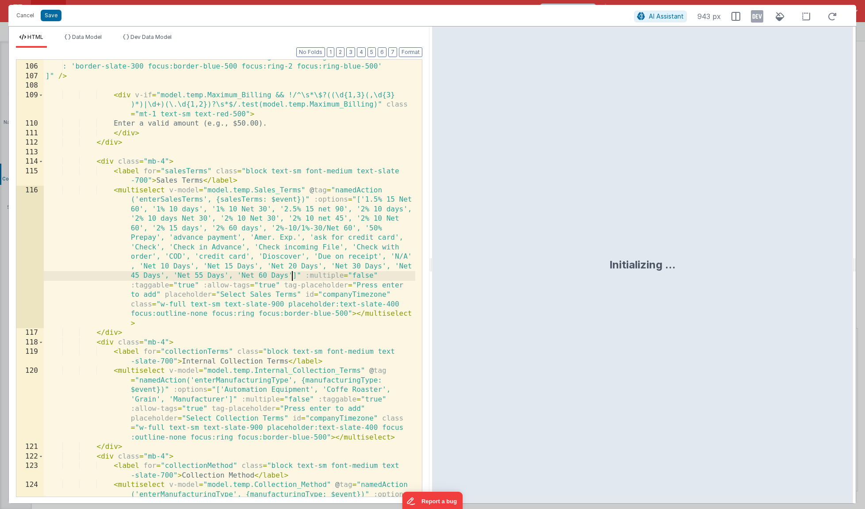
click at [291, 276] on div "? 'border-red-500 focus:border-red-500 focus:ring-2 focus:ring-red-500' : 'bord…" at bounding box center [229, 314] width 371 height 522
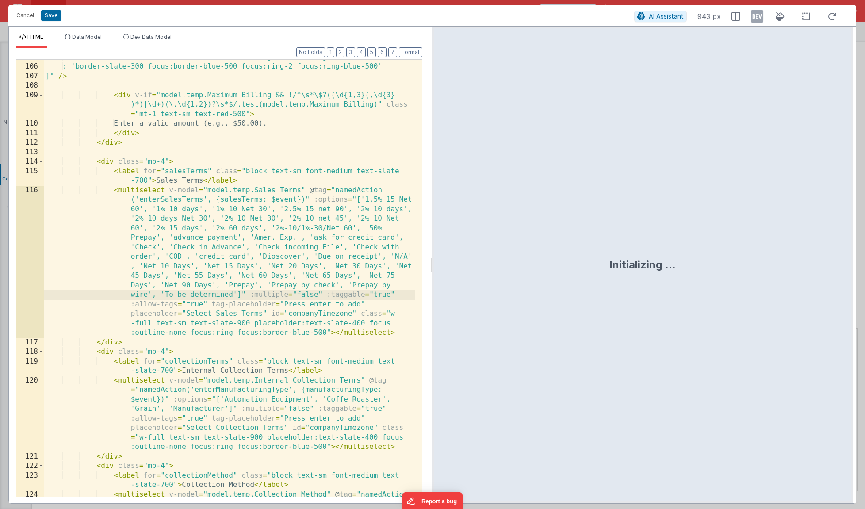
click at [247, 344] on div "? 'border-red-500 focus:border-red-500 focus:ring-2 focus:ring-red-500' : 'bord…" at bounding box center [229, 314] width 371 height 522
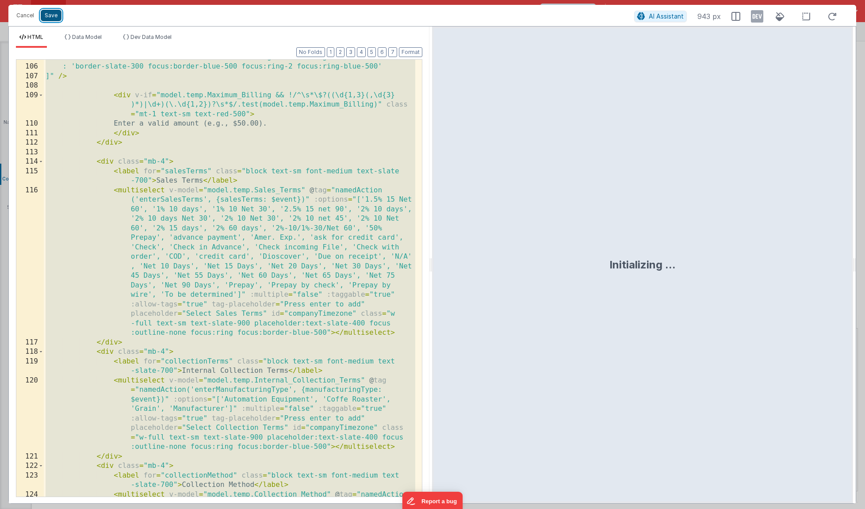
click at [42, 19] on button "Save" at bounding box center [51, 15] width 21 height 11
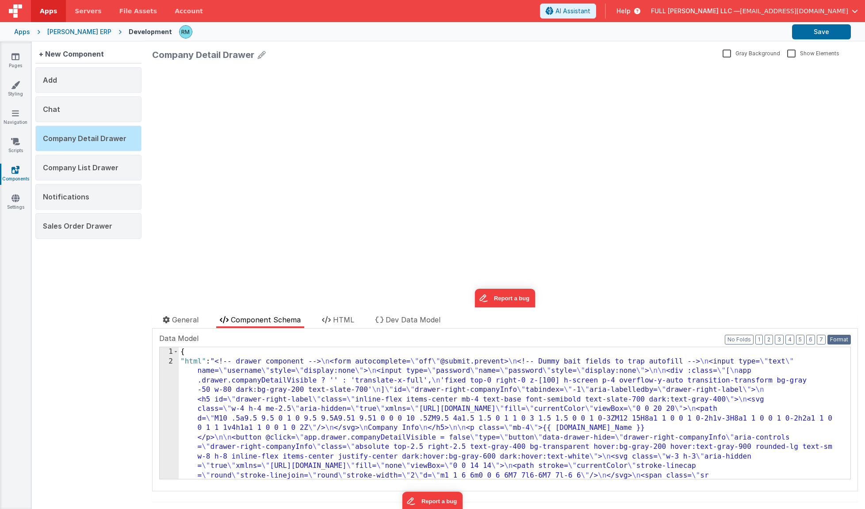
click at [827, 339] on button "Format" at bounding box center [838, 340] width 23 height 10
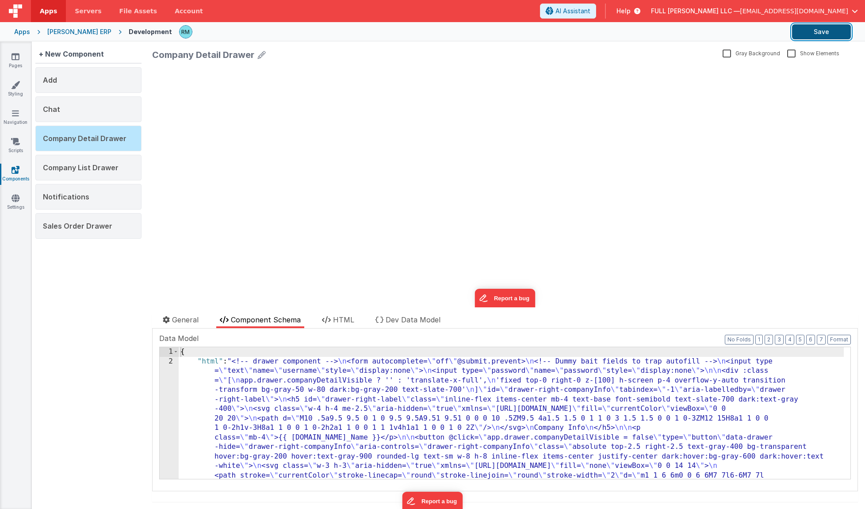
click at [811, 36] on button "Save" at bounding box center [821, 31] width 59 height 15
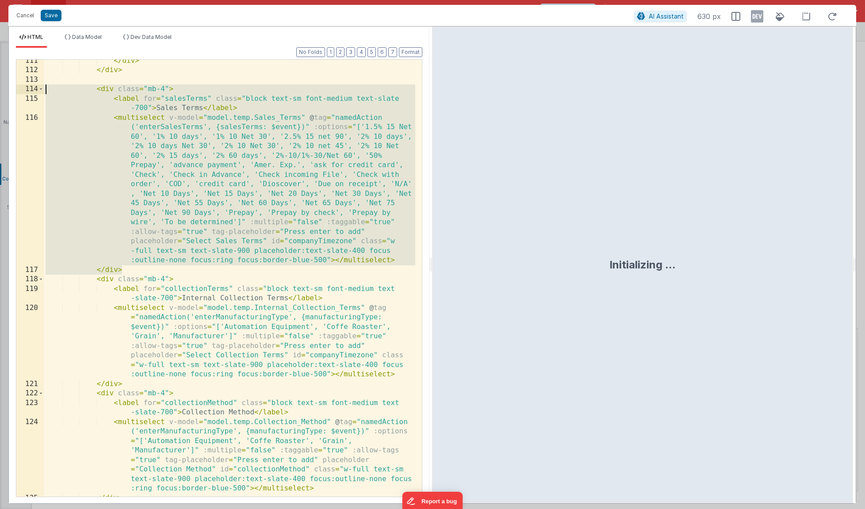
drag, startPoint x: 130, startPoint y: 272, endPoint x: 4, endPoint y: 91, distance: 220.1
click at [4, 91] on div "Cancel Save AI Assistant 630 px HTML Data Model Dev Data Model Format 7 6 5 4 3…" at bounding box center [432, 254] width 865 height 509
click at [57, 18] on button "Save" at bounding box center [51, 15] width 21 height 11
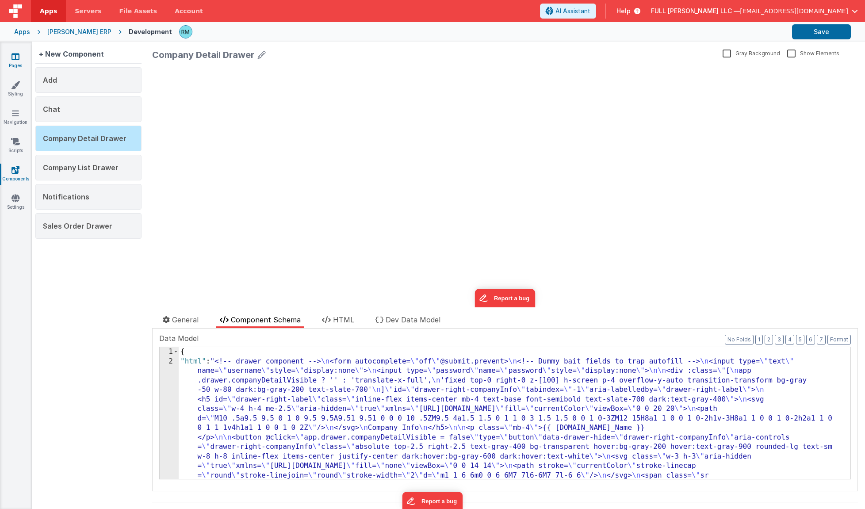
click at [19, 62] on link "Pages" at bounding box center [16, 61] width 32 height 18
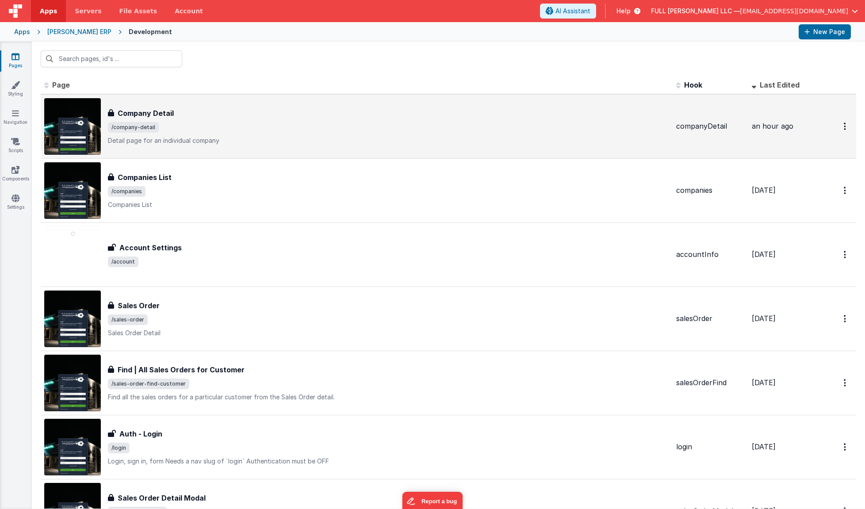
click at [273, 130] on span "/company-detail" at bounding box center [388, 127] width 561 height 11
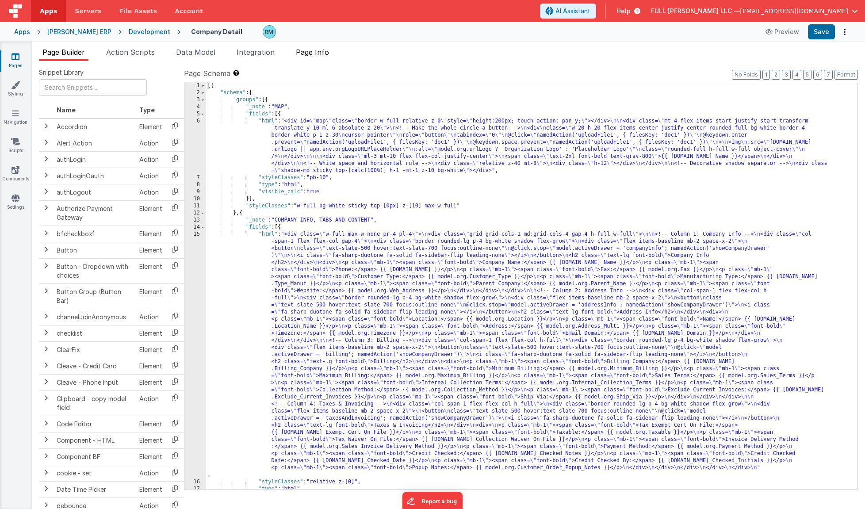
click at [316, 56] on span "Page Info" at bounding box center [312, 52] width 33 height 9
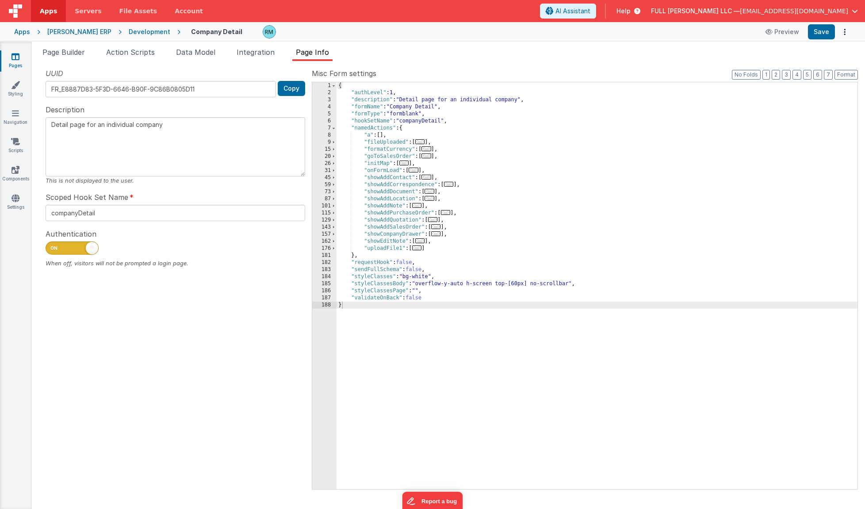
click at [432, 137] on div "{ "authLevel" : 1 , "description" : "Detail page for an individual company" , "…" at bounding box center [596, 292] width 521 height 421
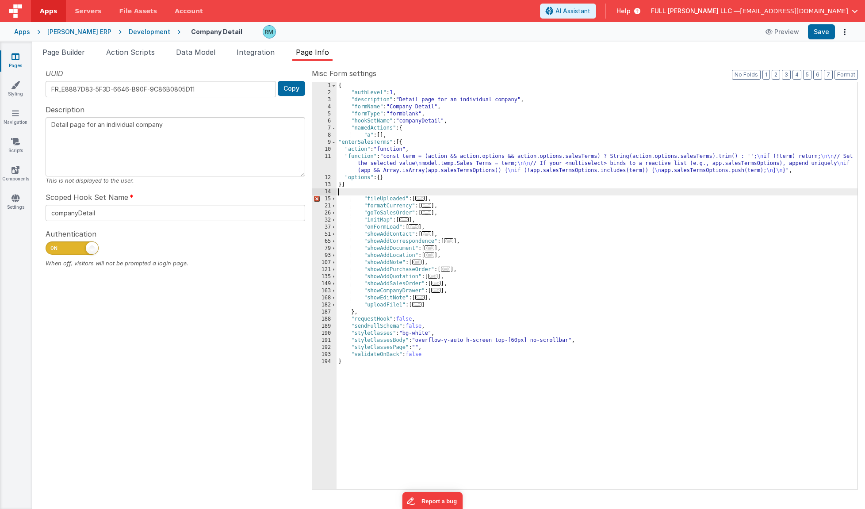
click at [453, 200] on div "{ "authLevel" : 1 , "description" : "Detail page for an individual company" , "…" at bounding box center [596, 292] width 521 height 421
click at [350, 197] on div "{ "authLevel" : 1 , "description" : "Detail page for an individual company" , "…" at bounding box center [596, 292] width 521 height 421
click at [352, 187] on div "{ "authLevel" : 1 , "description" : "Detail page for an individual company" , "…" at bounding box center [596, 292] width 521 height 421
click at [357, 197] on div "{ "authLevel" : 1 , "description" : "Detail page for an individual company" , "…" at bounding box center [596, 292] width 521 height 421
click at [348, 192] on div "{ "authLevel" : 1 , "description" : "Detail page for an individual company" , "…" at bounding box center [596, 292] width 521 height 421
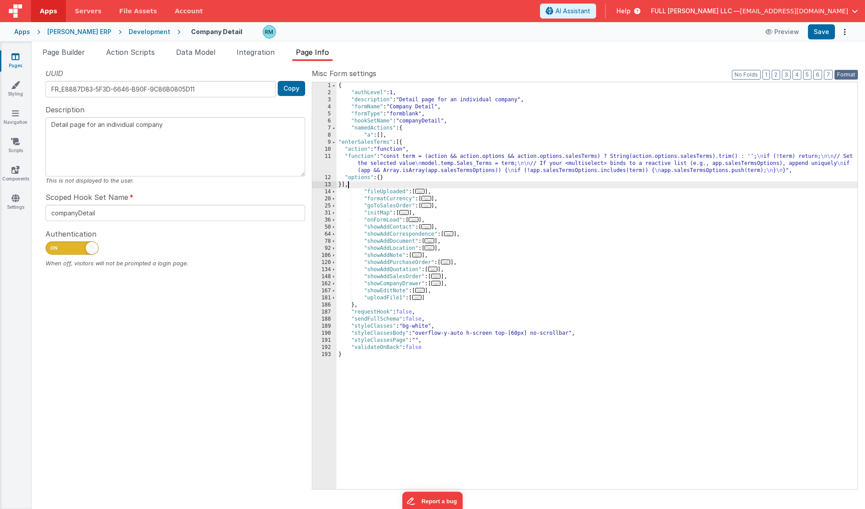
click at [855, 78] on button "Format" at bounding box center [845, 75] width 23 height 10
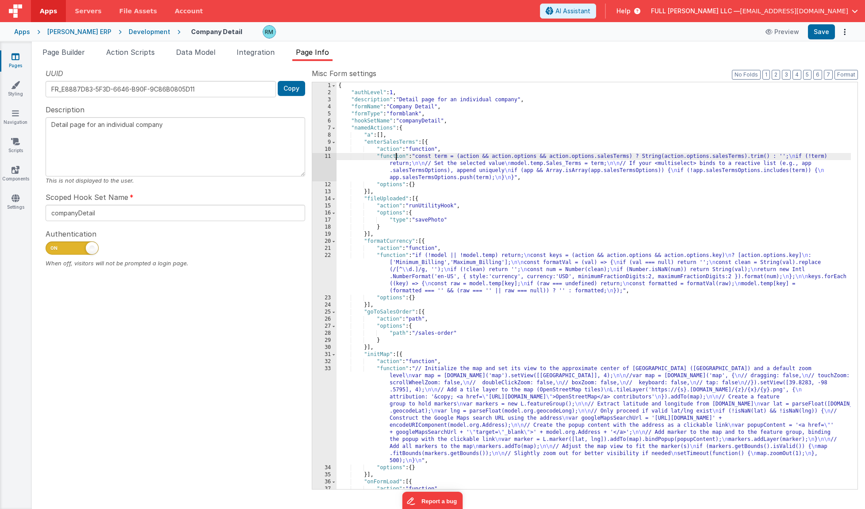
click at [395, 160] on div "{ "authLevel" : 1 , "description" : "Detail page for an individual company" , "…" at bounding box center [593, 299] width 514 height 435
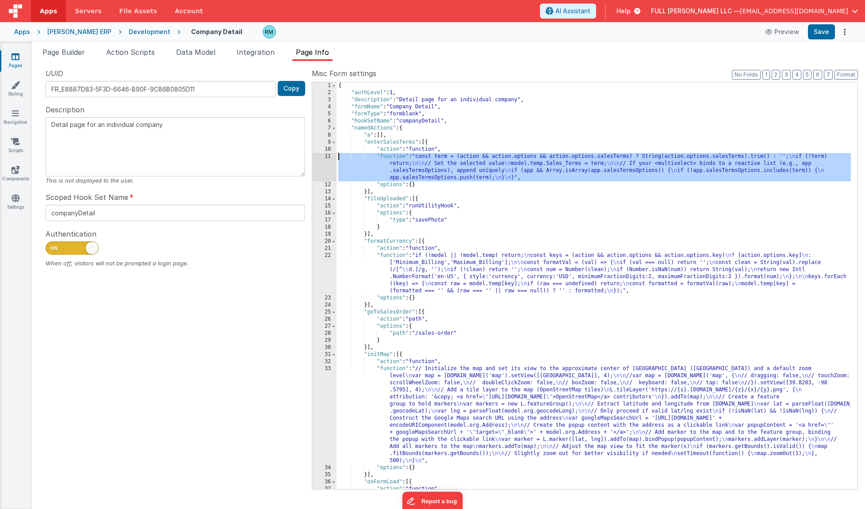
click at [326, 155] on div "11" at bounding box center [324, 167] width 24 height 28
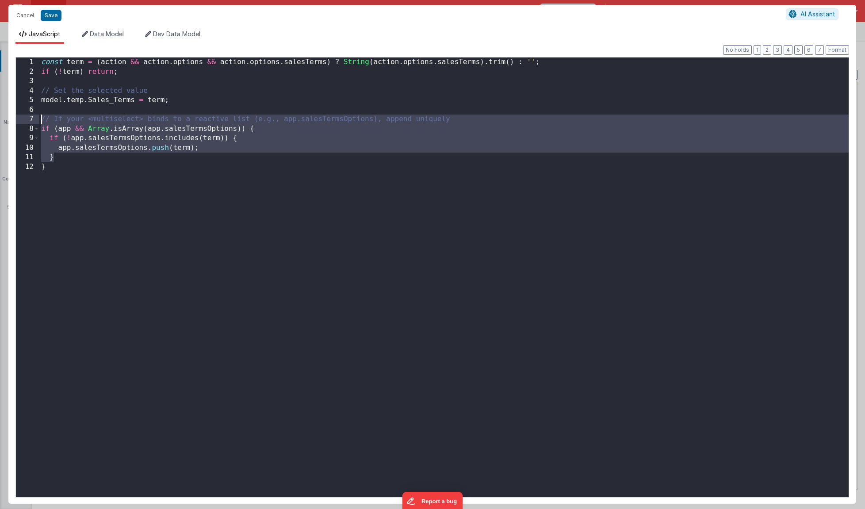
drag, startPoint x: 91, startPoint y: 156, endPoint x: 31, endPoint y: 120, distance: 70.6
click at [31, 120] on div "1 2 3 4 5 6 7 8 9 10 11 12 const term = ( action && action . options && action …" at bounding box center [431, 277] width 833 height 440
click at [72, 150] on div "const term = ( action && action . options && action . options . salesTerms ) ? …" at bounding box center [443, 286] width 809 height 458
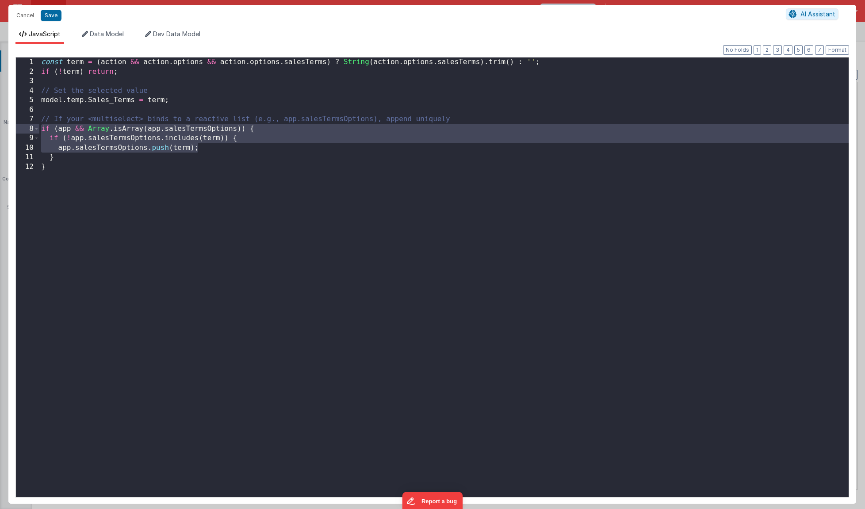
drag, startPoint x: 217, startPoint y: 149, endPoint x: 24, endPoint y: 131, distance: 194.0
click at [24, 131] on div "1 2 3 4 5 6 7 8 9 10 11 12 const term = ( action && action . options && action …" at bounding box center [431, 277] width 833 height 440
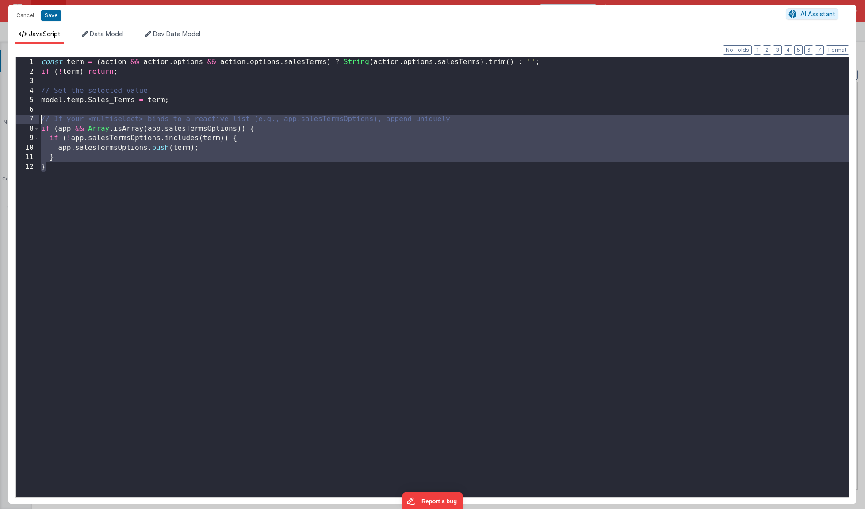
drag, startPoint x: 63, startPoint y: 168, endPoint x: 27, endPoint y: 118, distance: 61.8
click at [27, 118] on div "1 2 3 4 5 6 7 8 9 10 11 12 const term = ( action && action . options && action …" at bounding box center [431, 277] width 833 height 440
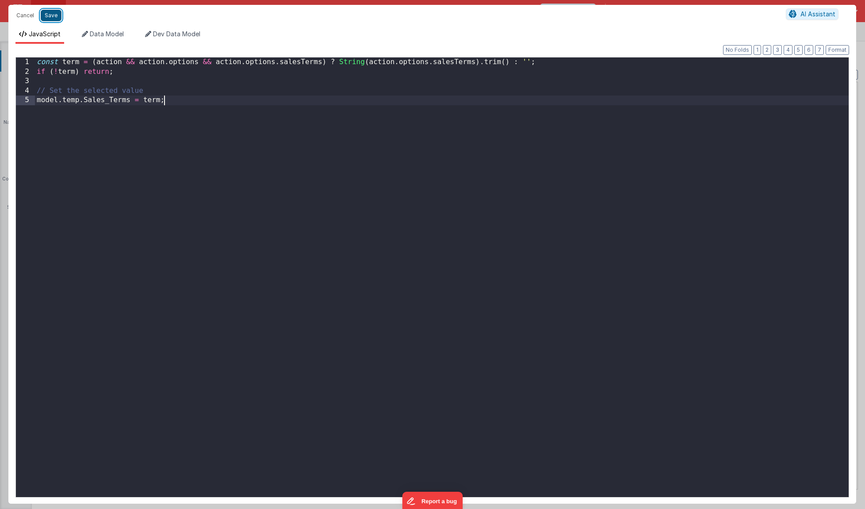
click at [50, 20] on button "Save" at bounding box center [51, 15] width 21 height 11
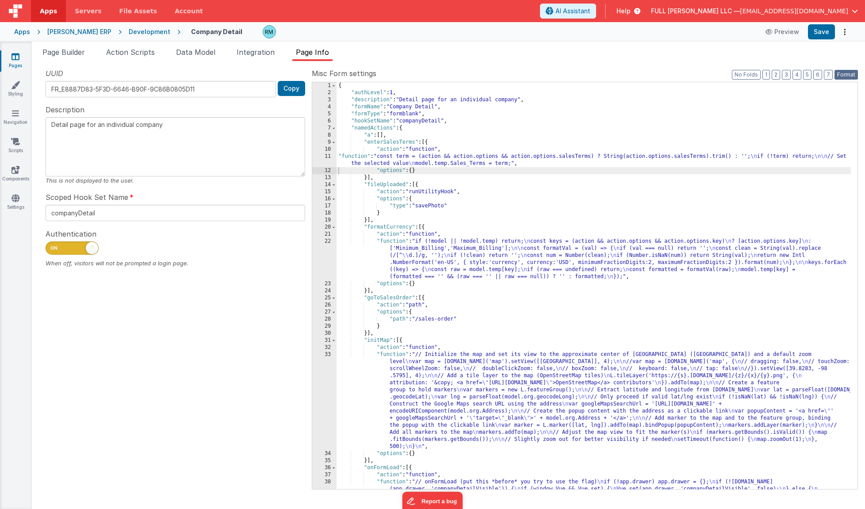
click at [847, 72] on button "Format" at bounding box center [845, 75] width 23 height 10
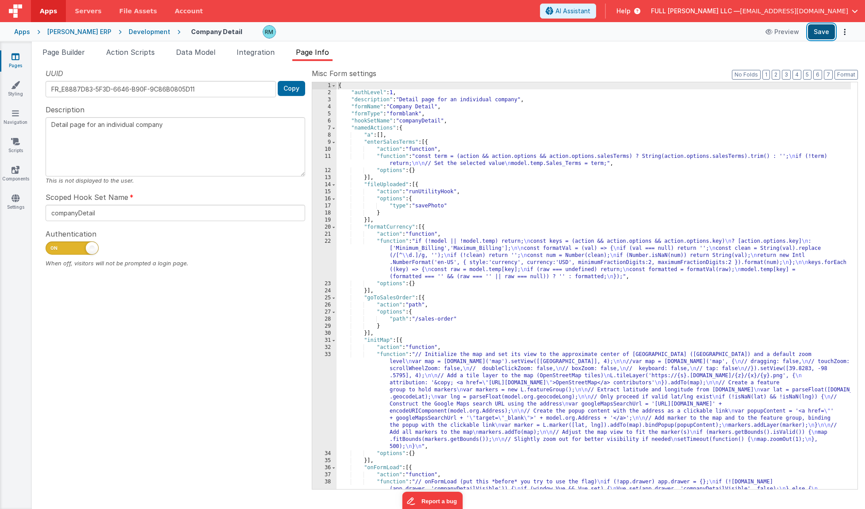
click at [821, 34] on button "Save" at bounding box center [821, 31] width 27 height 15
click at [16, 168] on icon at bounding box center [15, 169] width 8 height 9
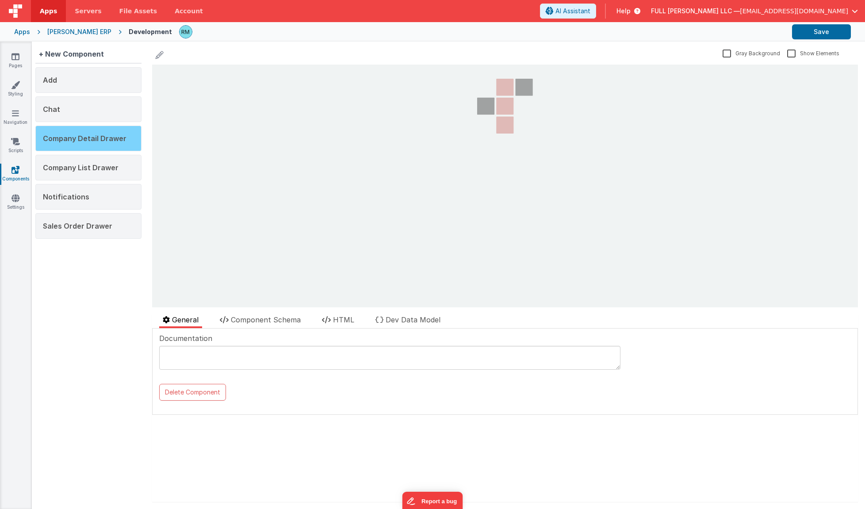
click at [87, 145] on div "Company Detail Drawer" at bounding box center [88, 139] width 106 height 26
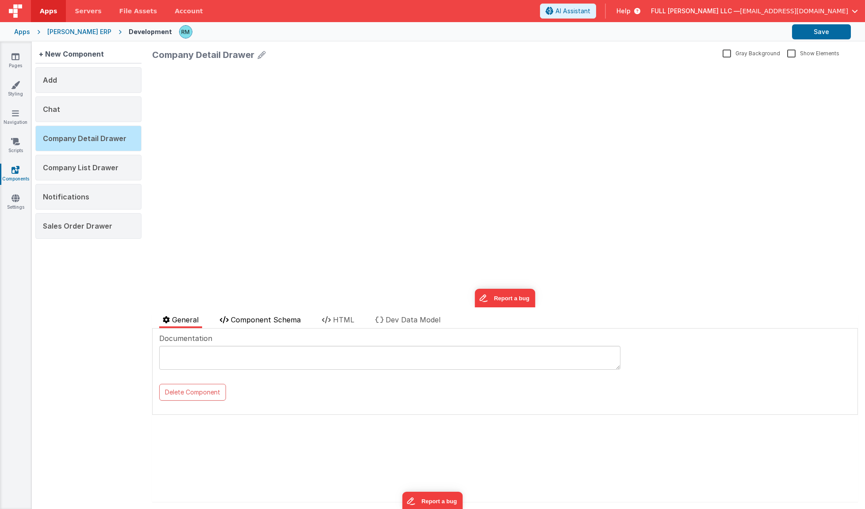
click at [248, 321] on span "Component Schema" at bounding box center [266, 319] width 70 height 9
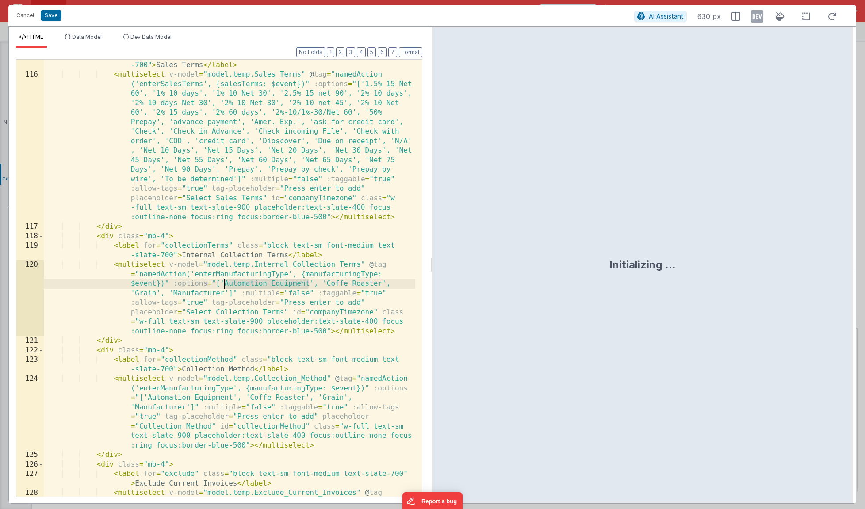
drag, startPoint x: 308, startPoint y: 285, endPoint x: 224, endPoint y: 286, distance: 84.0
click at [224, 286] on div "< label for = "salesTerms" class = "block text-sm font-medium text-slate -700" …" at bounding box center [229, 317] width 371 height 532
drag, startPoint x: 309, startPoint y: 284, endPoint x: 259, endPoint y: 285, distance: 49.5
click at [259, 285] on div "< label for = "salesTerms" class = "block text-sm font-medium text-slate -700" …" at bounding box center [229, 317] width 371 height 532
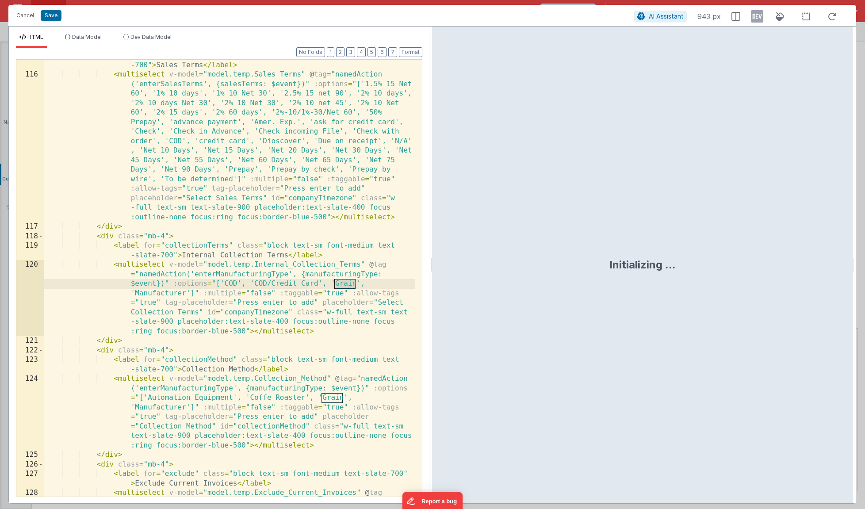
drag, startPoint x: 357, startPoint y: 283, endPoint x: 334, endPoint y: 285, distance: 23.0
click at [334, 285] on div "< label for = "salesTerms" class = "block text-sm font-medium text-slate -700" …" at bounding box center [229, 317] width 371 height 532
drag, startPoint x: 186, startPoint y: 292, endPoint x: 136, endPoint y: 292, distance: 49.9
click at [136, 292] on div "< label for = "salesTerms" class = "block text-sm font-medium text-slate -700" …" at bounding box center [229, 317] width 371 height 532
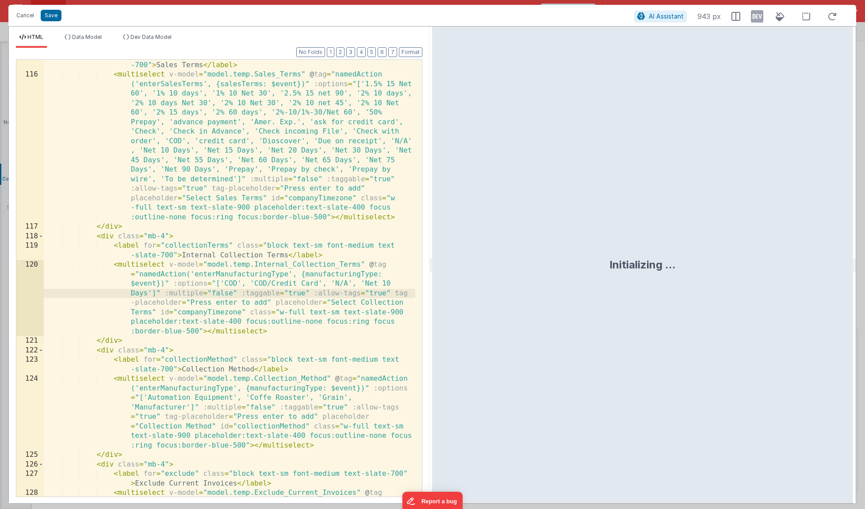
click at [149, 294] on div "< label for = "salesTerms" class = "block text-sm font-medium text-slate -700" …" at bounding box center [229, 317] width 371 height 532
click at [164, 293] on div "< label for = "salesTerms" class = "block text-sm font-medium text-slate -700" …" at bounding box center [229, 317] width 371 height 532
click at [214, 293] on div "< label for = "salesTerms" class = "block text-sm font-medium text-slate -700" …" at bounding box center [229, 317] width 371 height 532
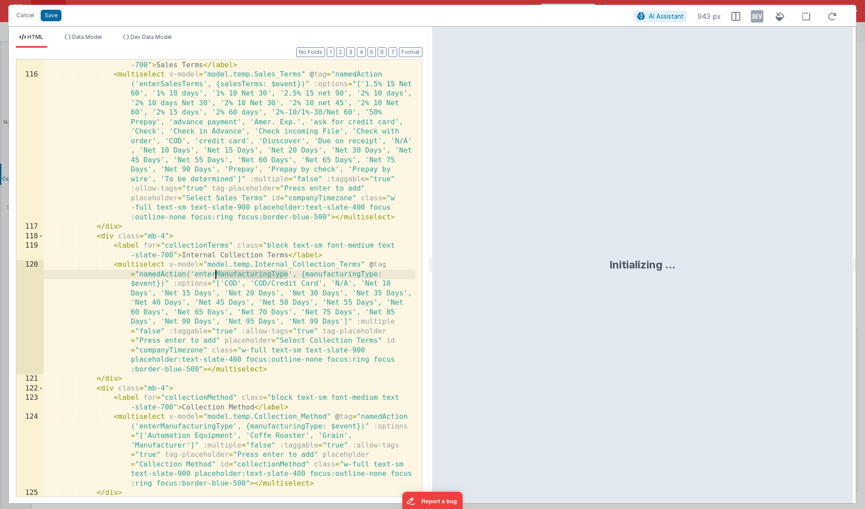
drag, startPoint x: 288, startPoint y: 275, endPoint x: 217, endPoint y: 270, distance: 71.4
click at [217, 270] on div "< label for = "salesTerms" class = "block text-sm font-medium text-slate -700" …" at bounding box center [229, 283] width 371 height 465
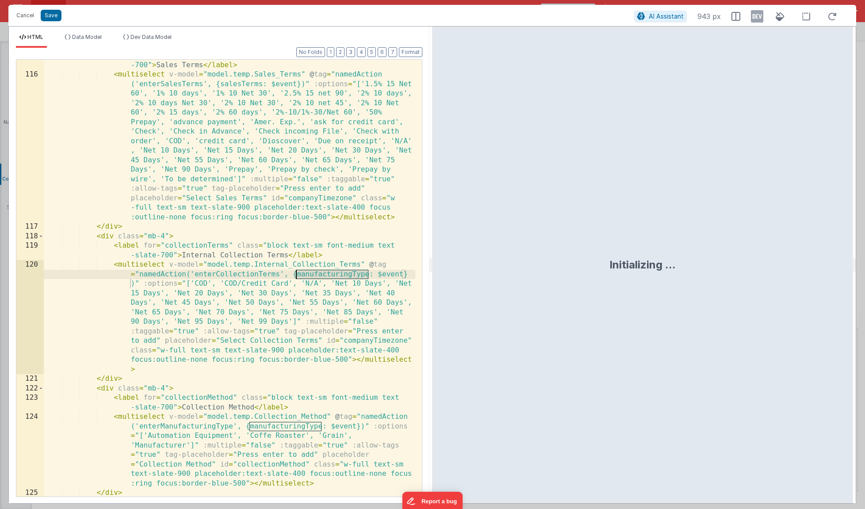
drag, startPoint x: 367, startPoint y: 274, endPoint x: 297, endPoint y: 272, distance: 69.9
click at [297, 272] on div "< label for = "salesTerms" class = "block text-sm font-medium text-slate -700" …" at bounding box center [229, 283] width 371 height 465
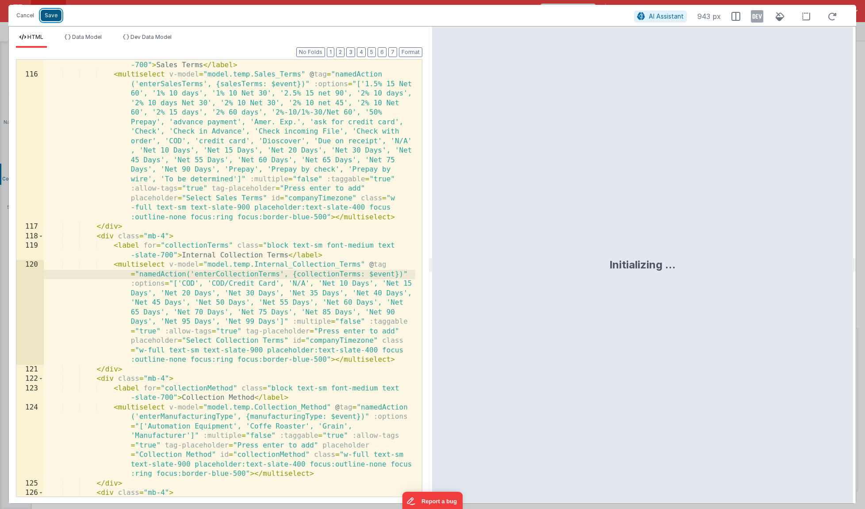
click at [57, 18] on button "Save" at bounding box center [51, 15] width 21 height 11
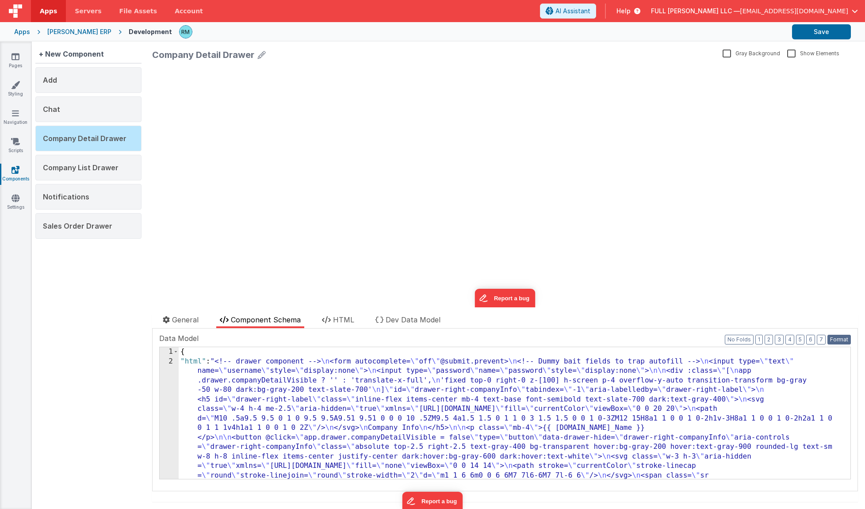
click at [840, 337] on button "Format" at bounding box center [838, 340] width 23 height 10
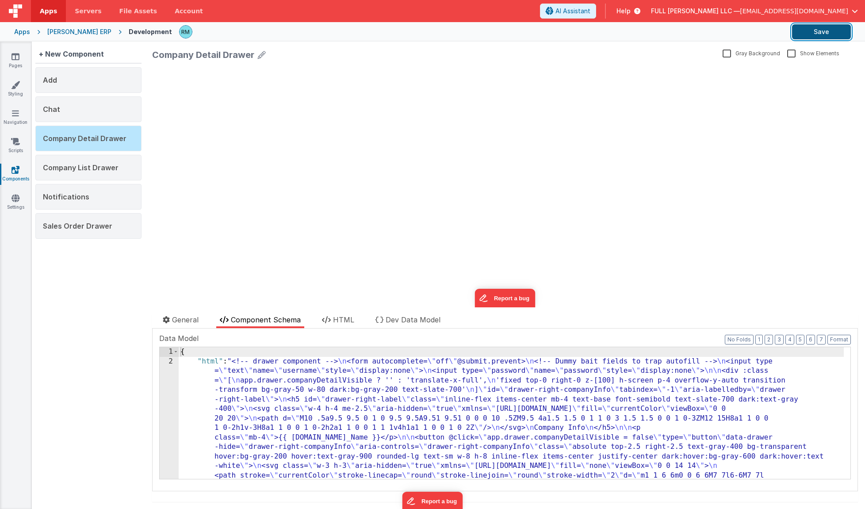
click at [814, 38] on button "Save" at bounding box center [821, 31] width 59 height 15
click at [14, 63] on link "Pages" at bounding box center [16, 61] width 32 height 18
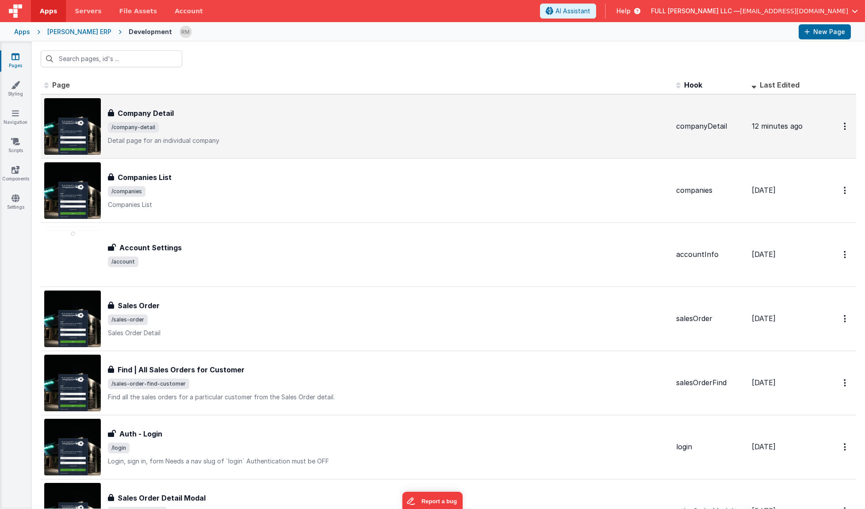
click at [151, 113] on h3 "Company Detail" at bounding box center [146, 113] width 56 height 11
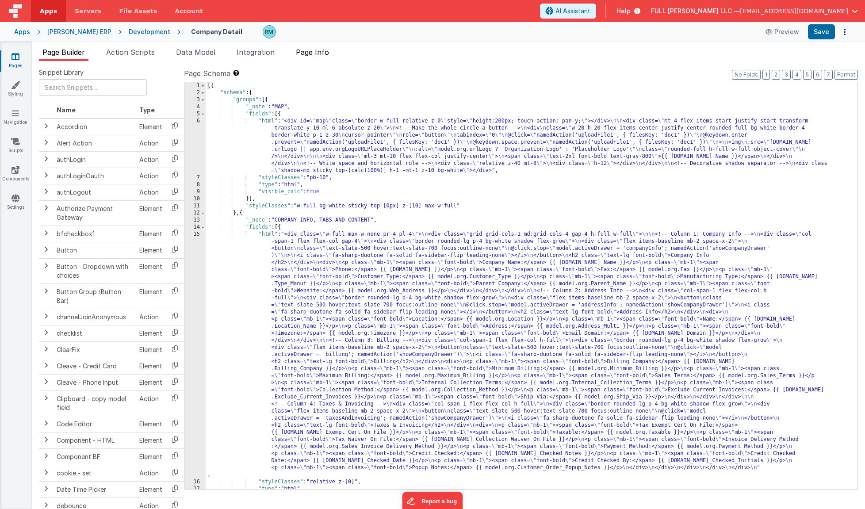
click at [319, 48] on span "Page Info" at bounding box center [312, 52] width 33 height 9
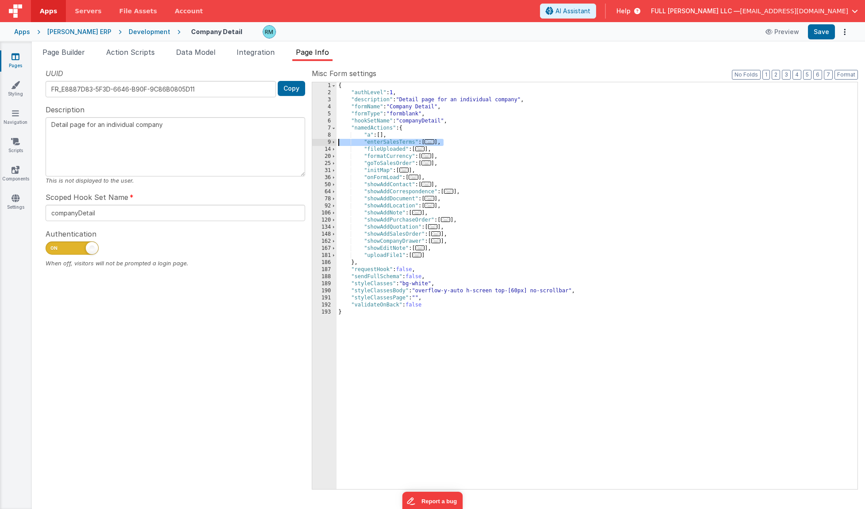
drag, startPoint x: 448, startPoint y: 141, endPoint x: 328, endPoint y: 140, distance: 120.2
click at [328, 140] on div "1 2 3 4 5 6 7 8 9 14 20 25 31 36 50 64 78 92 106 120 134 148 162 167 181 186 18…" at bounding box center [585, 286] width 546 height 408
click at [457, 144] on div "{ "authLevel" : 1 , "description" : "Detail page for an individual company" , "…" at bounding box center [596, 292] width 521 height 421
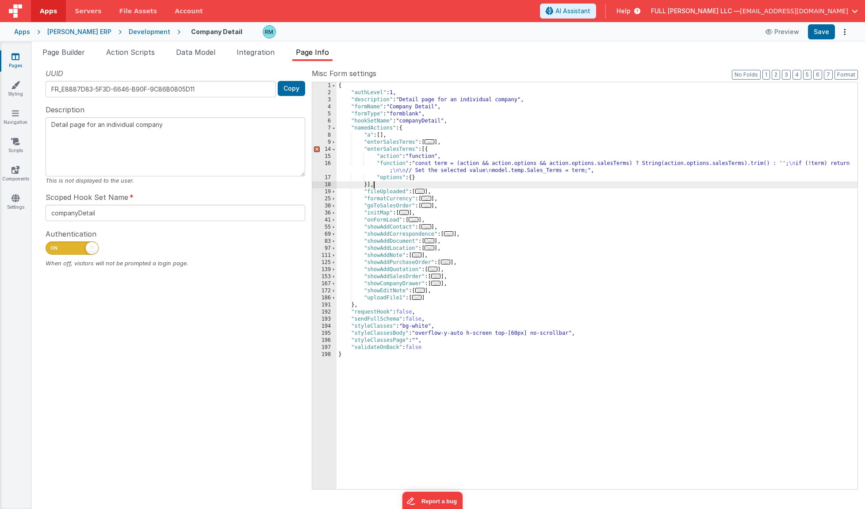
click at [399, 149] on div "{ "authLevel" : 1 , "description" : "Detail page for an individual company" , "…" at bounding box center [596, 292] width 521 height 421
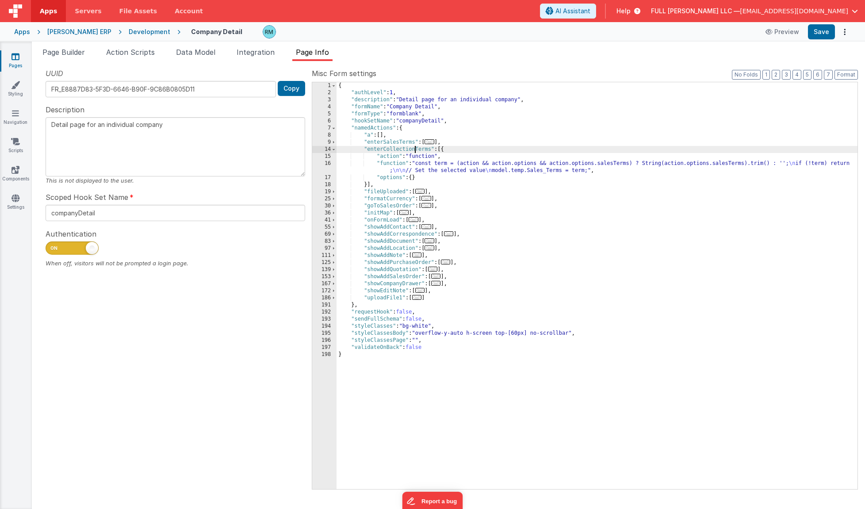
click at [391, 163] on div "{ "authLevel" : 1 , "description" : "Detail page for an individual company" , "…" at bounding box center [596, 292] width 521 height 421
click at [330, 161] on div "16" at bounding box center [324, 167] width 24 height 14
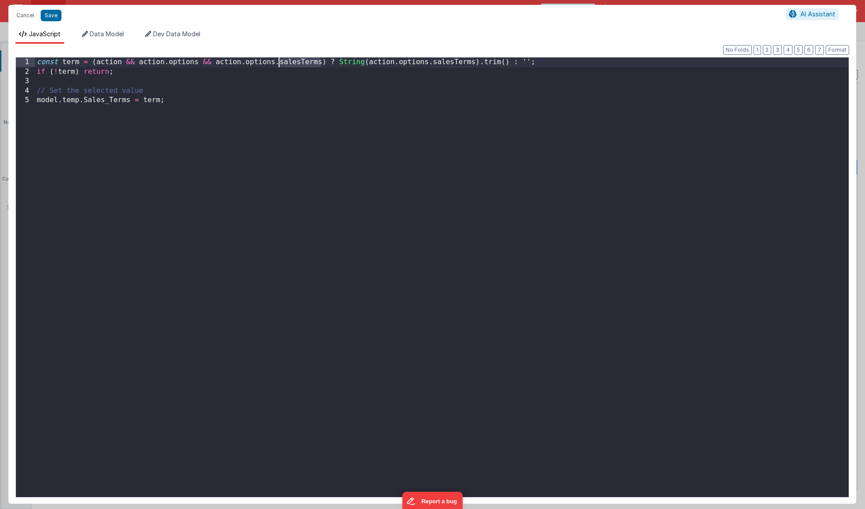
drag, startPoint x: 319, startPoint y: 63, endPoint x: 280, endPoint y: 62, distance: 39.3
click at [280, 62] on div "const term = ( action && action . options && action . options . salesTerms ) ? …" at bounding box center [441, 286] width 813 height 458
drag, startPoint x: 495, startPoint y: 63, endPoint x: 453, endPoint y: 62, distance: 41.1
click at [453, 62] on div "const term = ( action && action . options && action . options . collectionTerms…" at bounding box center [441, 286] width 813 height 458
drag, startPoint x: 129, startPoint y: 102, endPoint x: 82, endPoint y: 104, distance: 46.9
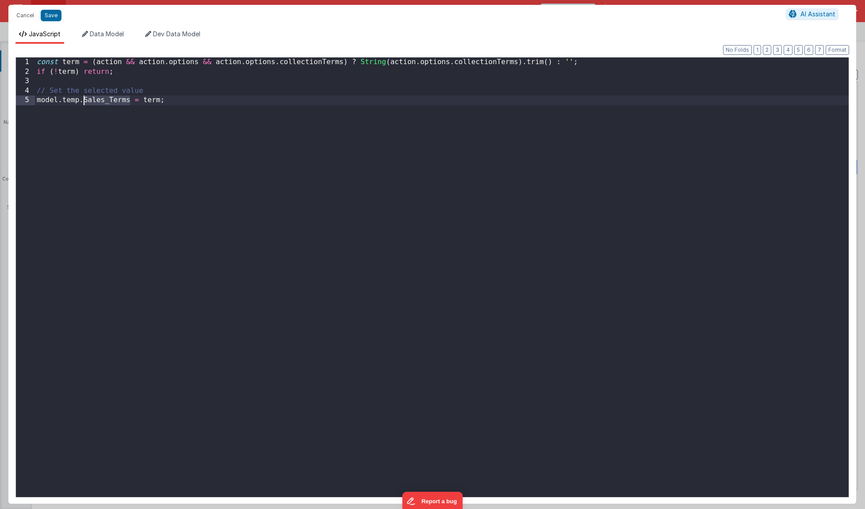
click at [82, 104] on div "const term = ( action && action . options && action . options . collectionTerms…" at bounding box center [441, 286] width 813 height 458
click at [52, 18] on button "Save" at bounding box center [51, 15] width 21 height 11
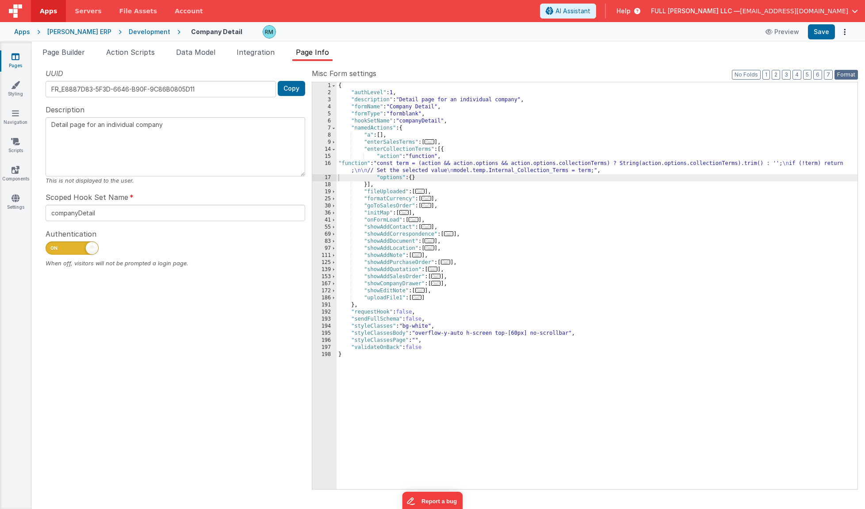
click at [849, 76] on button "Format" at bounding box center [845, 75] width 23 height 10
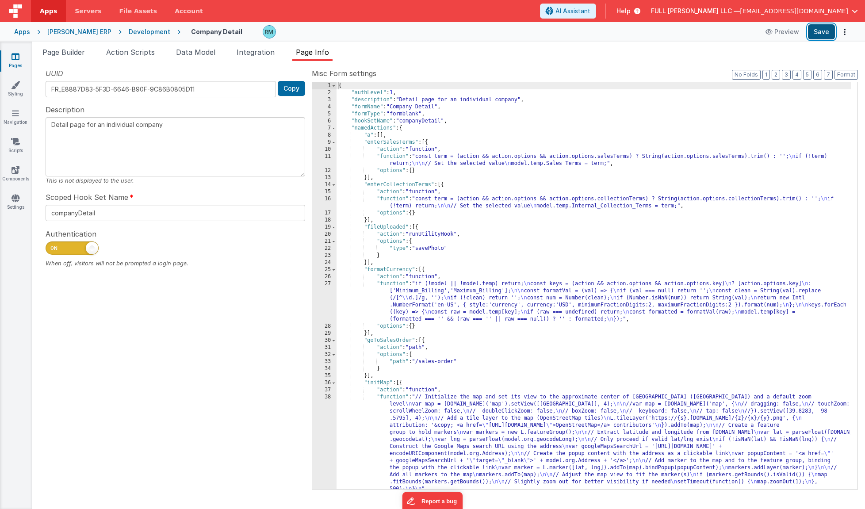
click at [824, 33] on button "Save" at bounding box center [821, 31] width 27 height 15
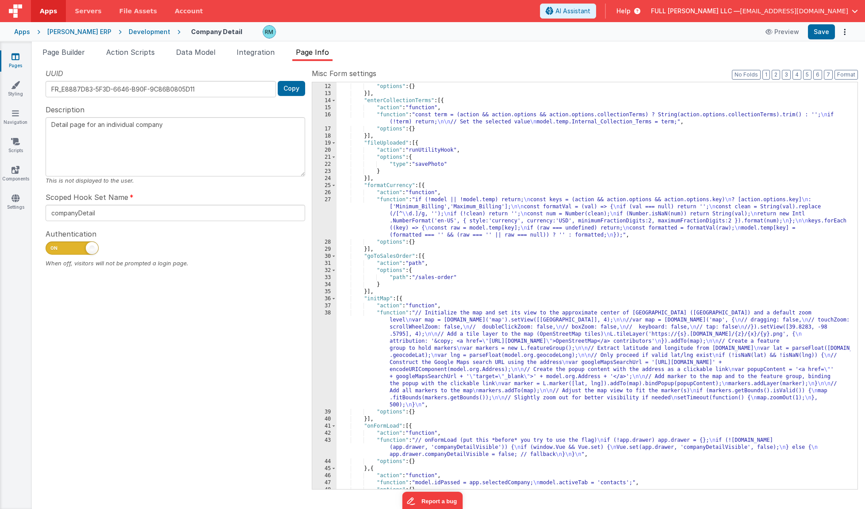
scroll to position [133, 0]
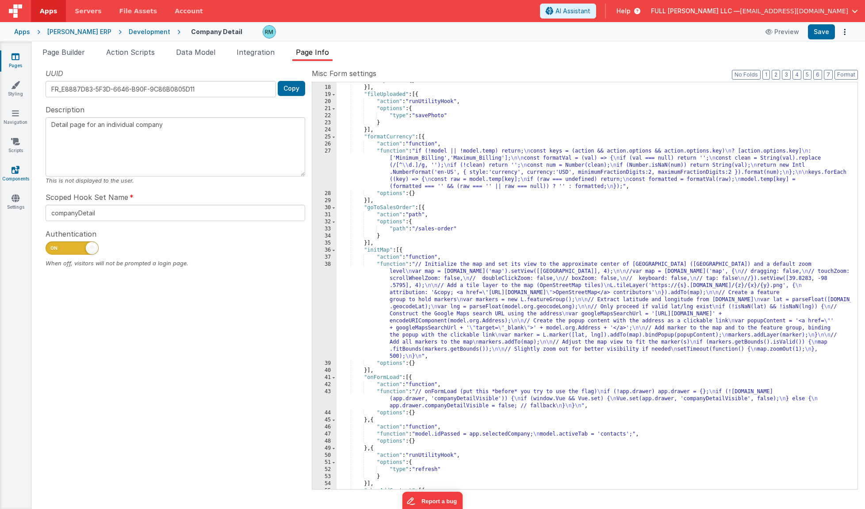
click at [20, 178] on link "Components" at bounding box center [16, 174] width 32 height 18
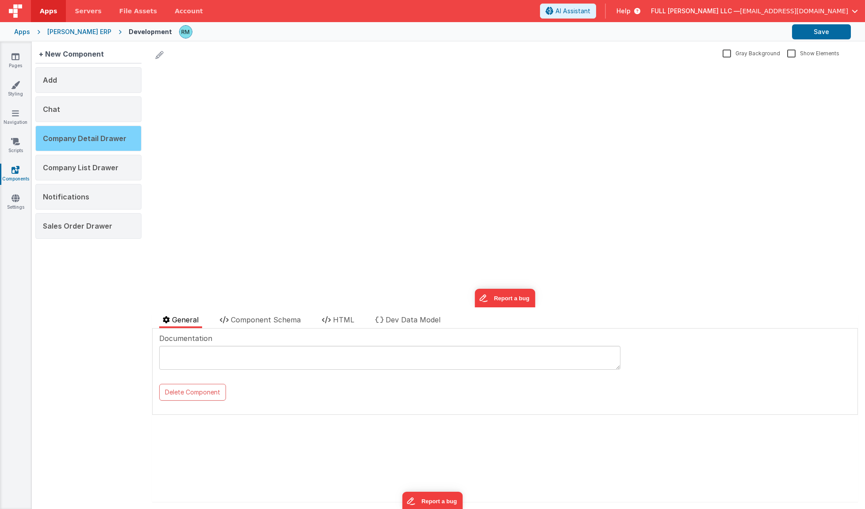
click at [79, 137] on span "Company Detail Drawer" at bounding box center [85, 138] width 84 height 9
click at [276, 315] on span "Component Schema" at bounding box center [266, 319] width 70 height 9
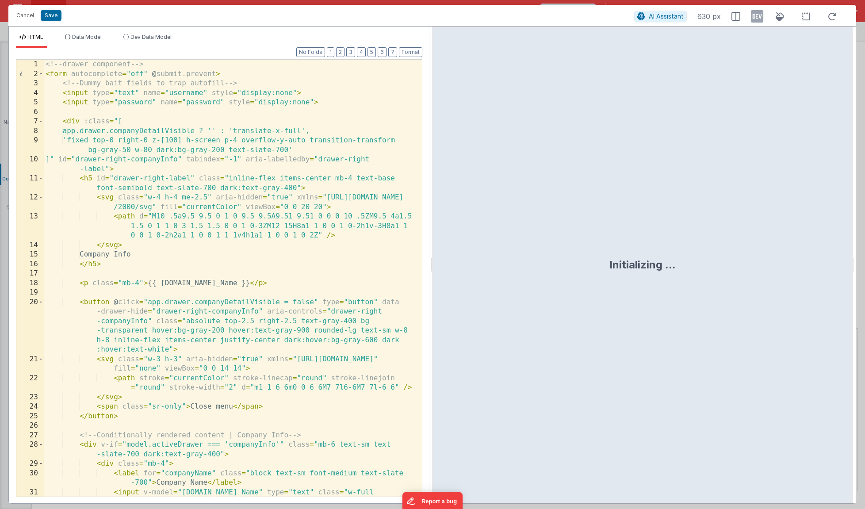
click at [329, 106] on div "<!-- drawer component --> < form autocomplete = "off" @ submit.prevent > <!-- D…" at bounding box center [229, 307] width 371 height 494
click at [346, 97] on div "<!-- drawer component --> < form autocomplete = "off" @ submit.prevent > <!-- D…" at bounding box center [229, 307] width 371 height 494
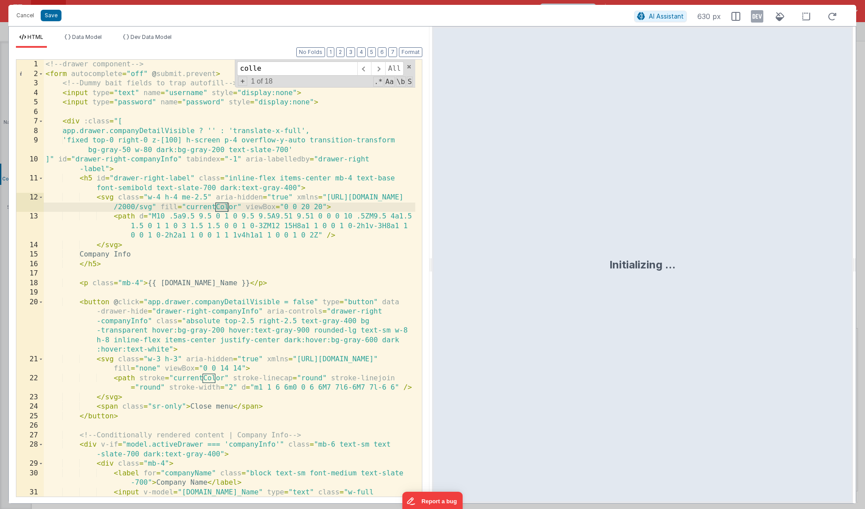
scroll to position [1882, 0]
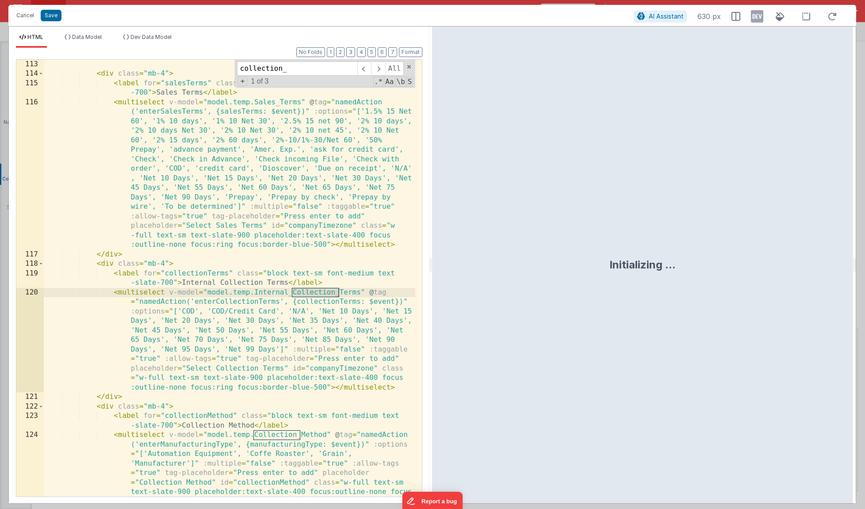
type input "collection_"
click at [274, 417] on div "< div class = "mb-4" > < label for = "salesTerms" class = "block text-sm font-m…" at bounding box center [229, 321] width 371 height 522
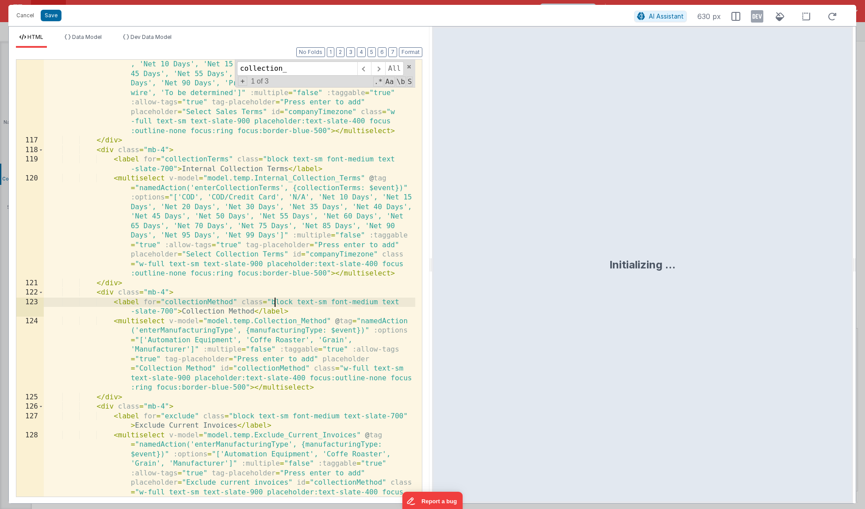
scroll to position [2073, 0]
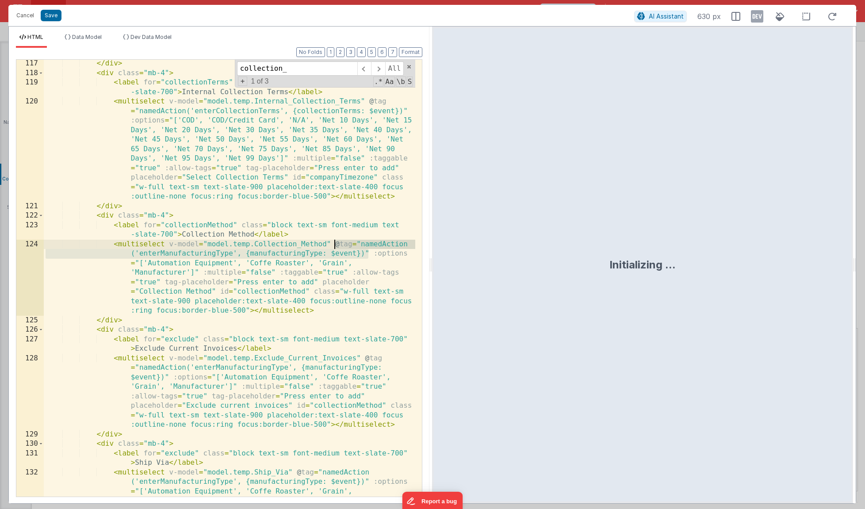
drag, startPoint x: 369, startPoint y: 254, endPoint x: 333, endPoint y: 243, distance: 37.9
click at [333, 243] on div "</ div > < div class = "mb-4" > < label for = "collectionTerms" class = "block …" at bounding box center [229, 320] width 371 height 522
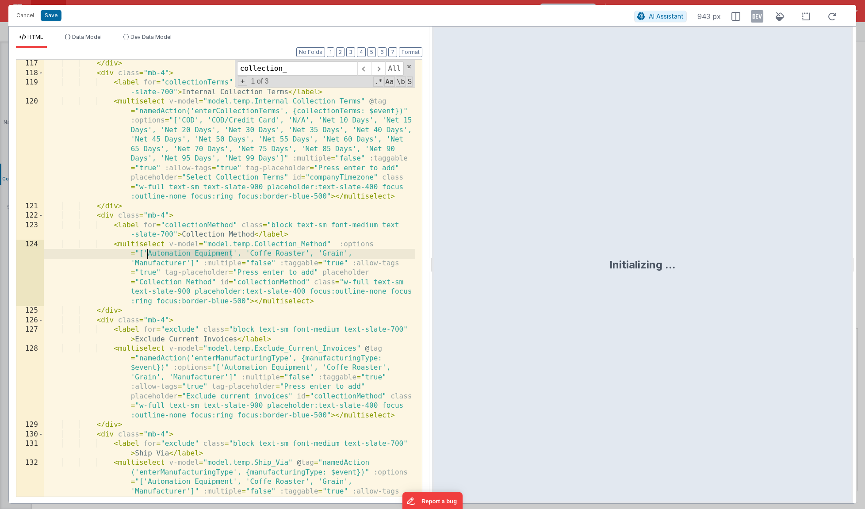
drag, startPoint x: 230, startPoint y: 253, endPoint x: 149, endPoint y: 251, distance: 81.8
click at [149, 251] on div "</ div > < div class = "mb-4" > < label for = "collectionTerms" class = "block …" at bounding box center [229, 320] width 371 height 522
drag, startPoint x: 240, startPoint y: 253, endPoint x: 185, endPoint y: 251, distance: 55.7
click at [187, 253] on div "</ div > < div class = "mb-4" > < label for = "collectionTerms" class = "block …" at bounding box center [229, 320] width 371 height 522
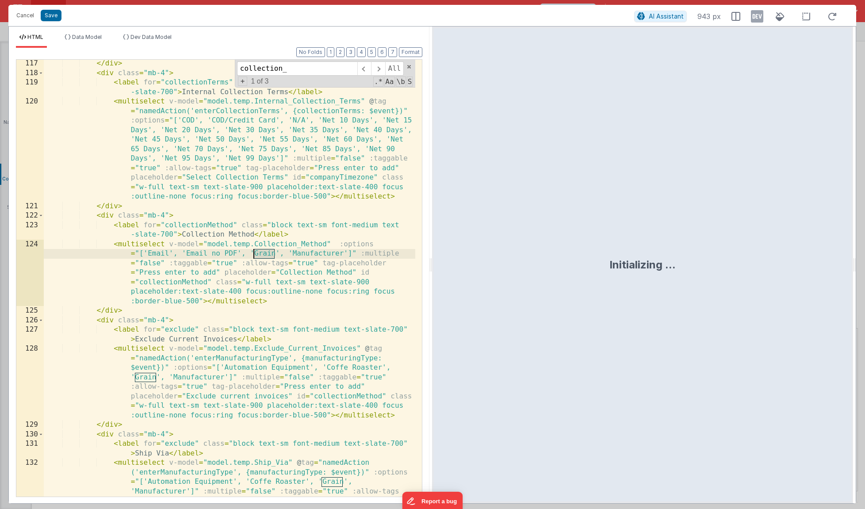
drag, startPoint x: 275, startPoint y: 255, endPoint x: 255, endPoint y: 255, distance: 20.8
click at [255, 255] on div "</ div > < div class = "mb-4" > < label for = "collectionTerms" class = "block …" at bounding box center [229, 320] width 371 height 522
drag, startPoint x: 335, startPoint y: 253, endPoint x: 284, endPoint y: 254, distance: 50.8
click at [284, 254] on div "</ div > < div class = "mb-4" > < label for = "collectionTerms" class = "block …" at bounding box center [229, 320] width 371 height 522
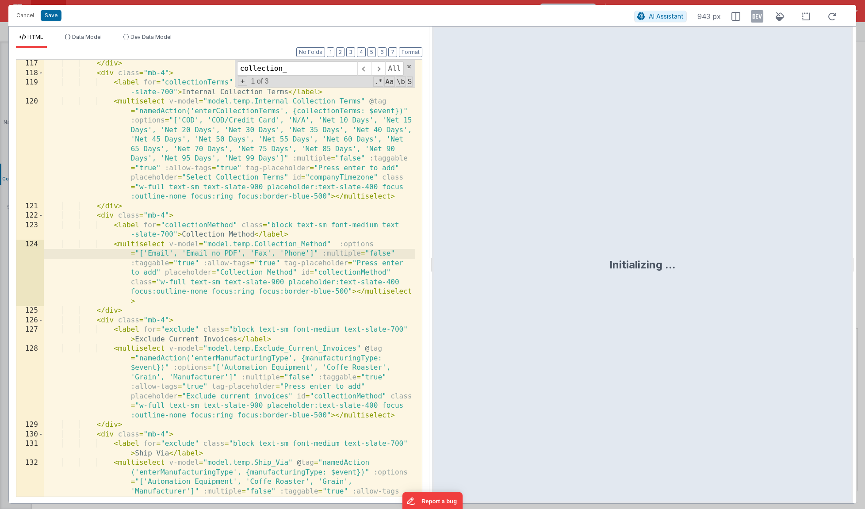
click at [307, 253] on div "</ div > < div class = "mb-4" > < label for = "collectionTerms" class = "block …" at bounding box center [229, 320] width 371 height 522
click at [321, 252] on div "</ div > < div class = "mb-4" > < label for = "collectionTerms" class = "block …" at bounding box center [229, 320] width 371 height 522
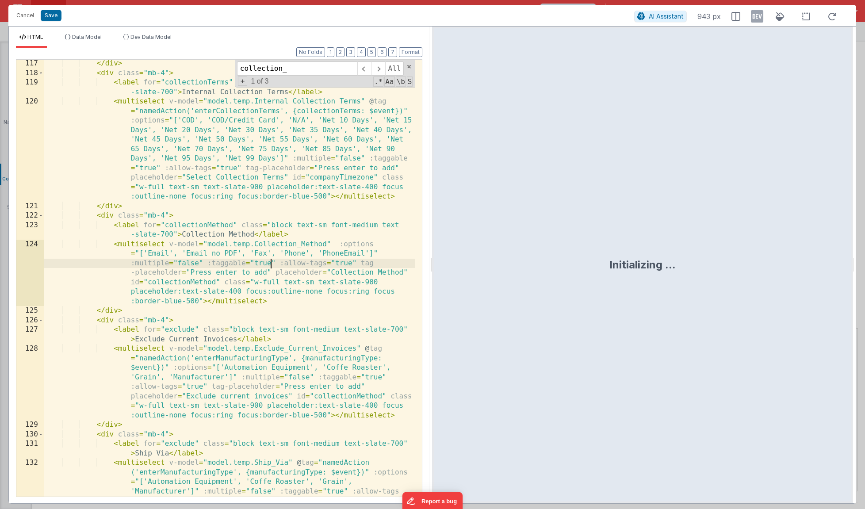
click at [269, 262] on div "</ div > < div class = "mb-4" > < label for = "collectionTerms" class = "block …" at bounding box center [229, 320] width 371 height 522
click at [354, 263] on div "</ div > < div class = "mb-4" > < label for = "collectionTerms" class = "block …" at bounding box center [229, 320] width 371 height 522
click at [141, 209] on div "</ div > < div class = "mb-4" > < label for = "collectionTerms" class = "block …" at bounding box center [229, 320] width 371 height 522
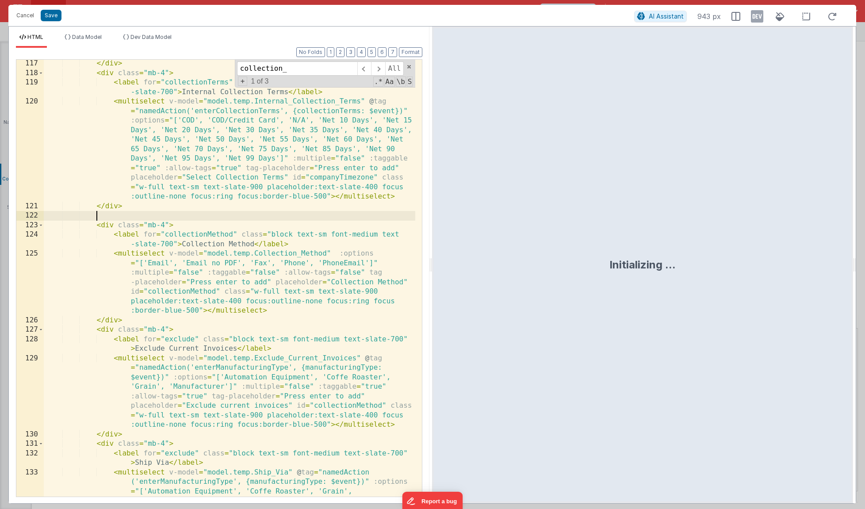
click at [137, 319] on div "</ div > < div class = "mb-4" > < label for = "collectionTerms" class = "block …" at bounding box center [229, 320] width 371 height 522
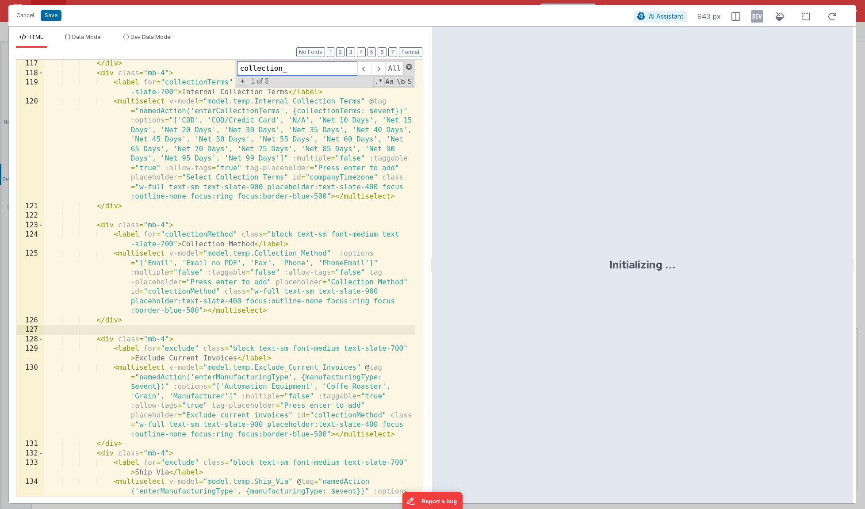
click at [407, 68] on span at bounding box center [409, 67] width 6 height 6
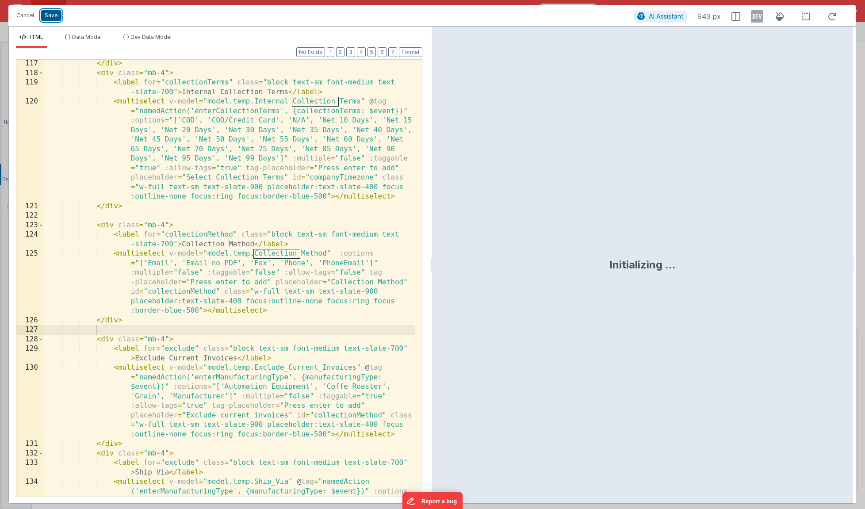
click at [51, 19] on button "Save" at bounding box center [51, 15] width 21 height 11
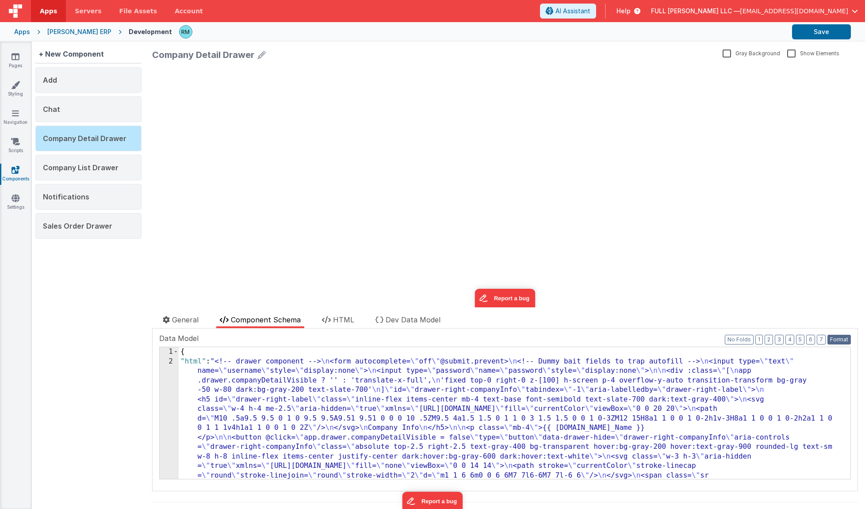
click at [827, 338] on button "Format" at bounding box center [838, 340] width 23 height 10
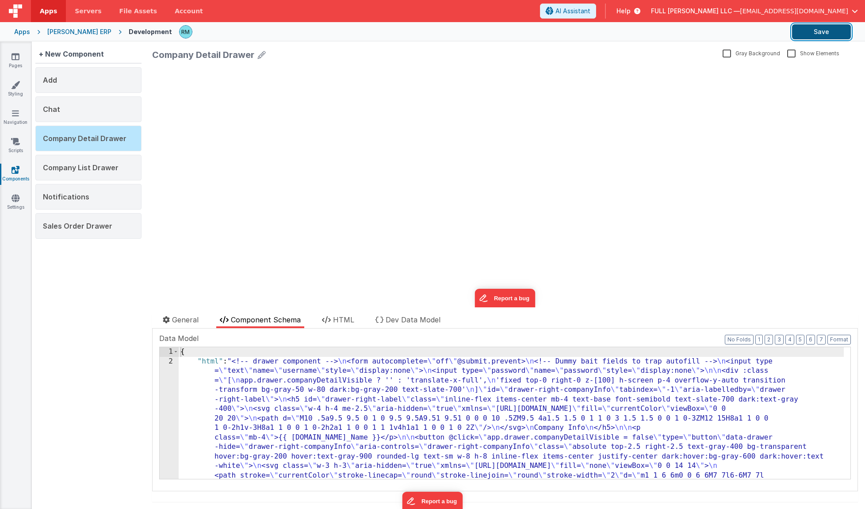
click at [816, 34] on button "Save" at bounding box center [821, 31] width 59 height 15
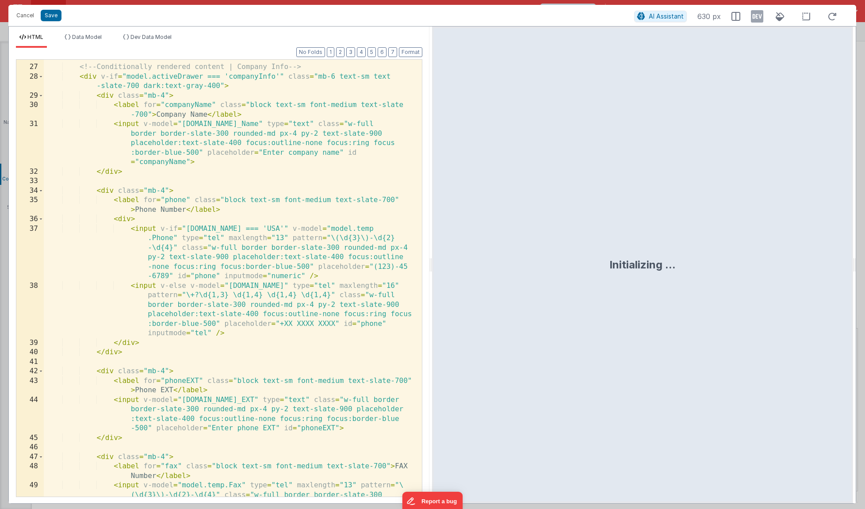
scroll to position [444, 0]
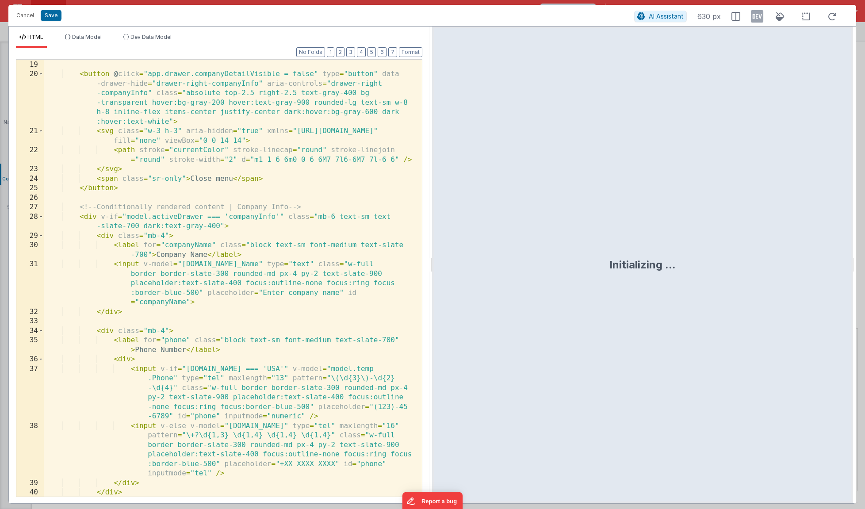
scroll to position [236, 0]
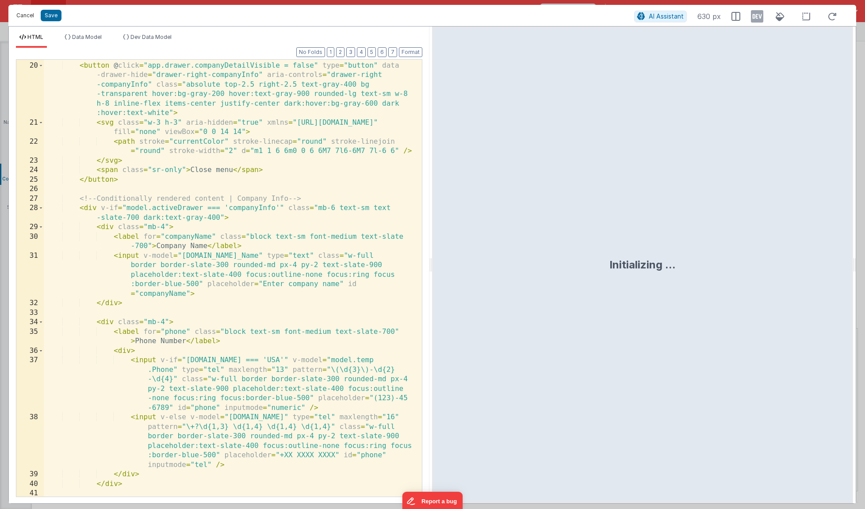
click at [29, 14] on button "Cancel" at bounding box center [25, 15] width 27 height 12
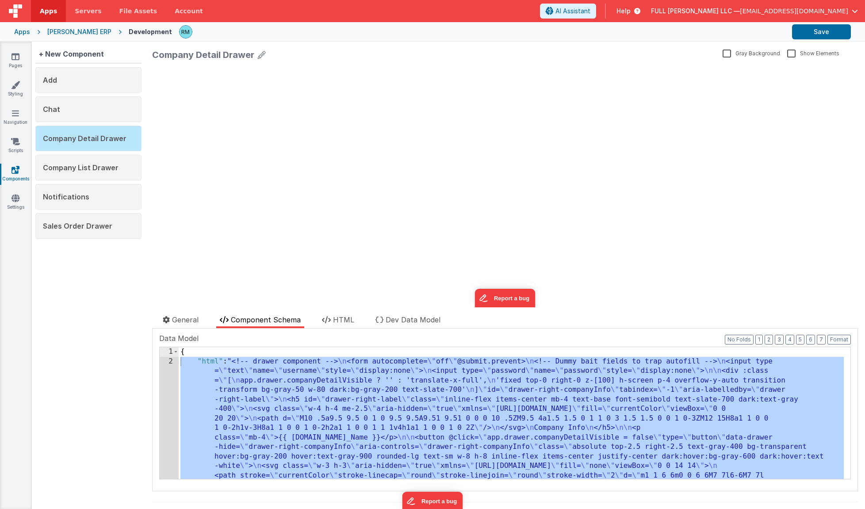
scroll to position [0, 0]
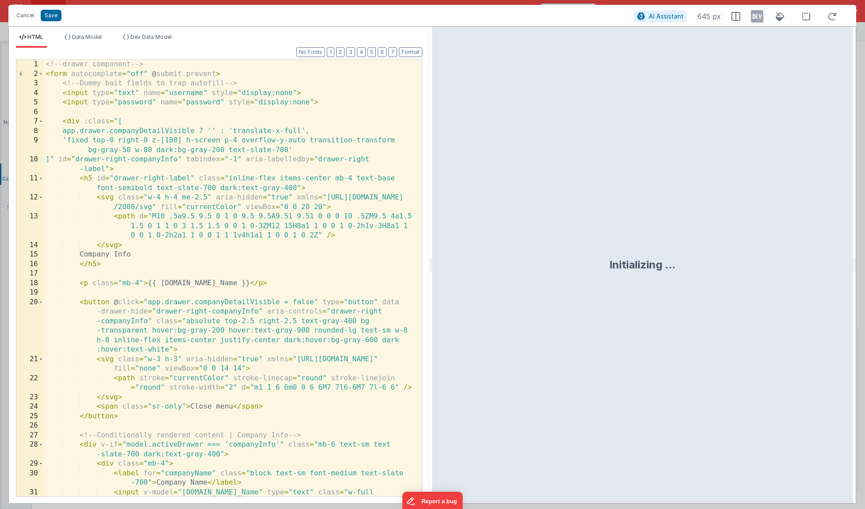
click at [335, 93] on div "<!-- drawer component --> < form autocomplete = "off" @ submit.prevent > <!-- D…" at bounding box center [229, 307] width 371 height 494
click at [346, 75] on div "<!-- drawer component --> < form autocomplete = "off" @ submit.prevent > <!-- D…" at bounding box center [229, 307] width 371 height 494
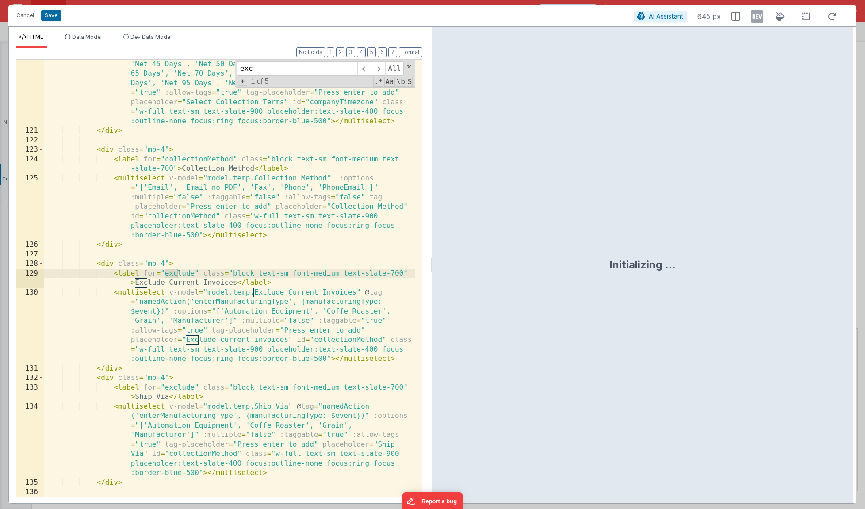
scroll to position [2148, 0]
type input "exclude"
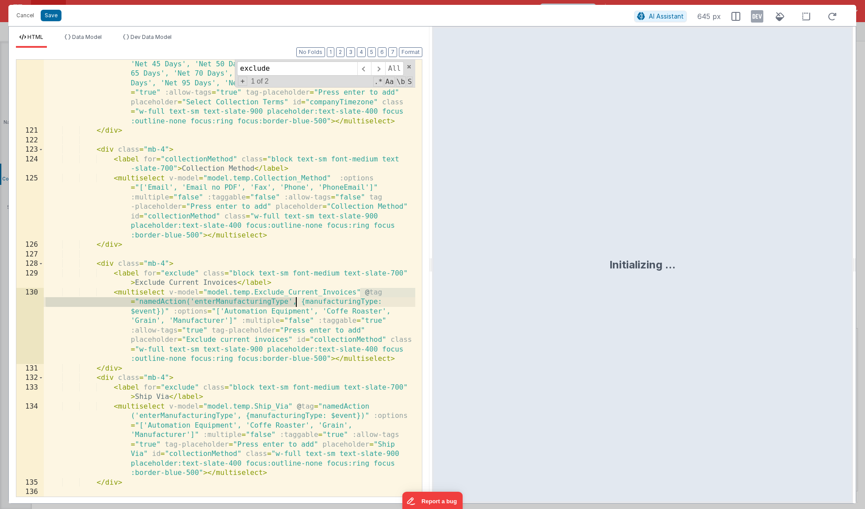
drag, startPoint x: 362, startPoint y: 292, endPoint x: 296, endPoint y: 300, distance: 66.8
click at [296, 300] on div "< multiselect v-model = "model.temp.Internal_Collection_Terms" @ tag = "namedAc…" at bounding box center [229, 297] width 371 height 551
click at [297, 309] on div "< multiselect v-model = "model.temp.Internal_Collection_Terms" @ tag = "namedAc…" at bounding box center [229, 297] width 371 height 551
drag, startPoint x: 171, startPoint y: 312, endPoint x: 363, endPoint y: 294, distance: 192.6
click at [363, 294] on div "< multiselect v-model = "model.temp.Internal_Collection_Terms" @ tag = "namedAc…" at bounding box center [229, 297] width 371 height 551
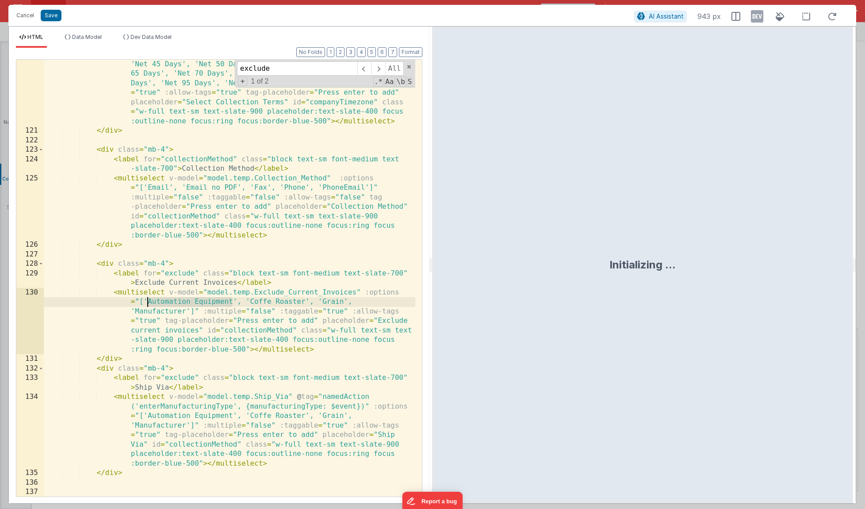
drag, startPoint x: 233, startPoint y: 301, endPoint x: 148, endPoint y: 301, distance: 84.9
click at [148, 301] on div "< multiselect v-model = "model.temp.Internal_Collection_Terms" @ tag = "namedAc…" at bounding box center [229, 297] width 371 height 551
drag, startPoint x: 232, startPoint y: 301, endPoint x: 178, endPoint y: 301, distance: 54.4
click at [178, 301] on div "< multiselect v-model = "model.temp.Internal_Collection_Terms" @ tag = "namedAc…" at bounding box center [229, 297] width 371 height 551
drag, startPoint x: 296, startPoint y: 301, endPoint x: 191, endPoint y: 301, distance: 104.8
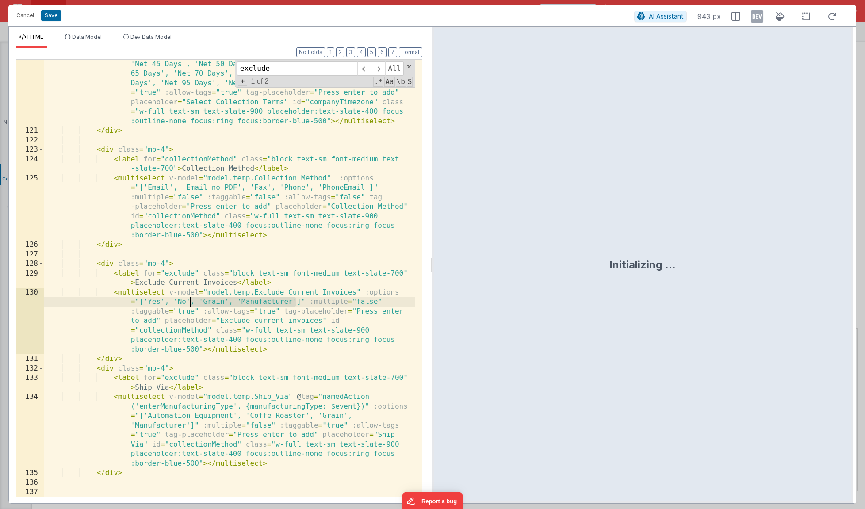
click at [191, 301] on div "< multiselect v-model = "model.temp.Internal_Collection_Terms" @ tag = "namedAc…" at bounding box center [229, 297] width 371 height 551
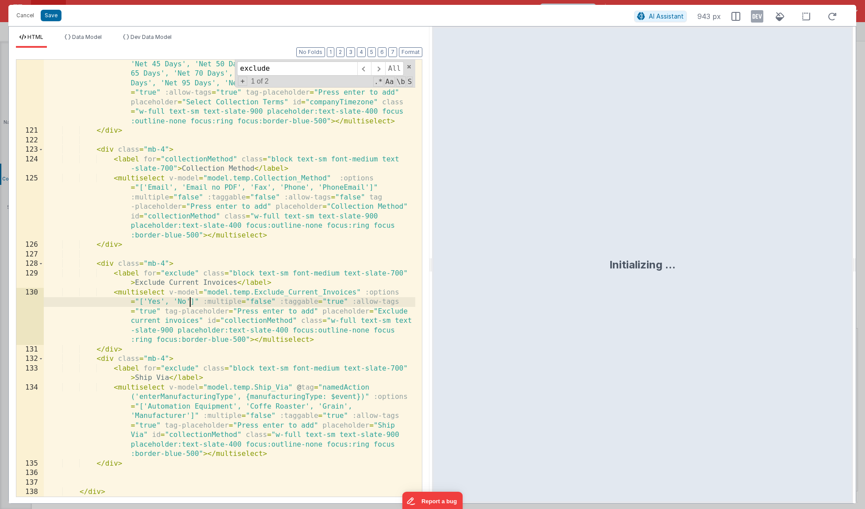
click at [342, 301] on div "< multiselect v-model = "model.temp.Internal_Collection_Terms" @ tag = "namedAc…" at bounding box center [229, 297] width 371 height 551
click at [154, 312] on div "< multiselect v-model = "model.temp.Internal_Collection_Terms" @ tag = "namedAc…" at bounding box center [229, 297] width 371 height 551
drag, startPoint x: 194, startPoint y: 272, endPoint x: 166, endPoint y: 274, distance: 28.3
click at [166, 274] on div "< multiselect v-model = "model.temp.Internal_Collection_Terms" @ tag = "namedAc…" at bounding box center [229, 297] width 371 height 551
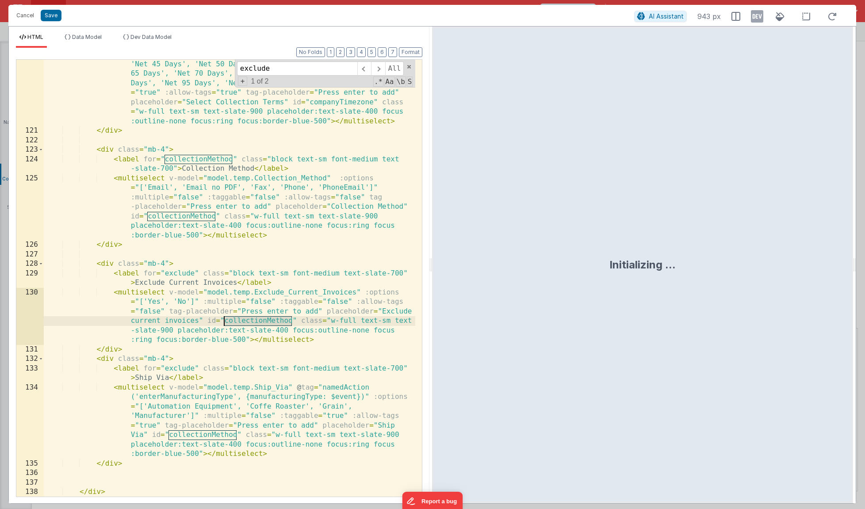
drag, startPoint x: 293, startPoint y: 321, endPoint x: 225, endPoint y: 320, distance: 67.6
click at [225, 320] on div "< multiselect v-model = "model.temp.Internal_Collection_Terms" @ tag = "namedAc…" at bounding box center [229, 297] width 371 height 551
click at [409, 69] on span at bounding box center [409, 67] width 6 height 6
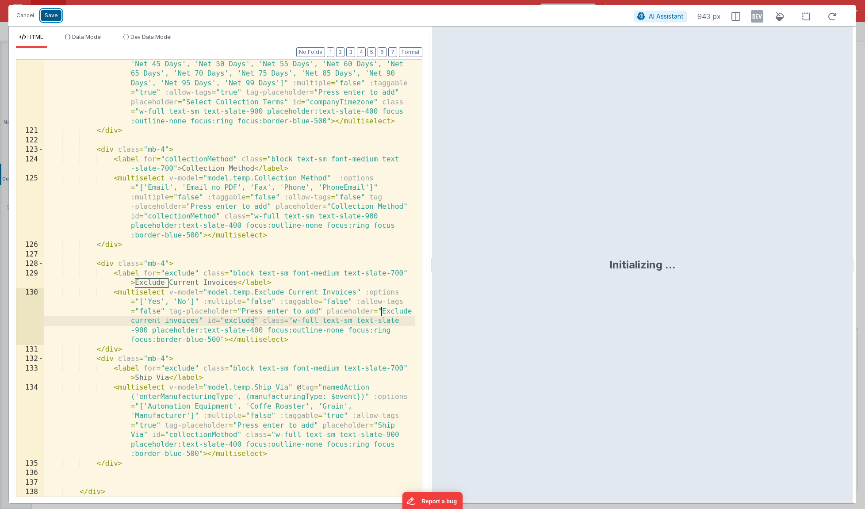
click at [57, 16] on button "Save" at bounding box center [51, 15] width 21 height 11
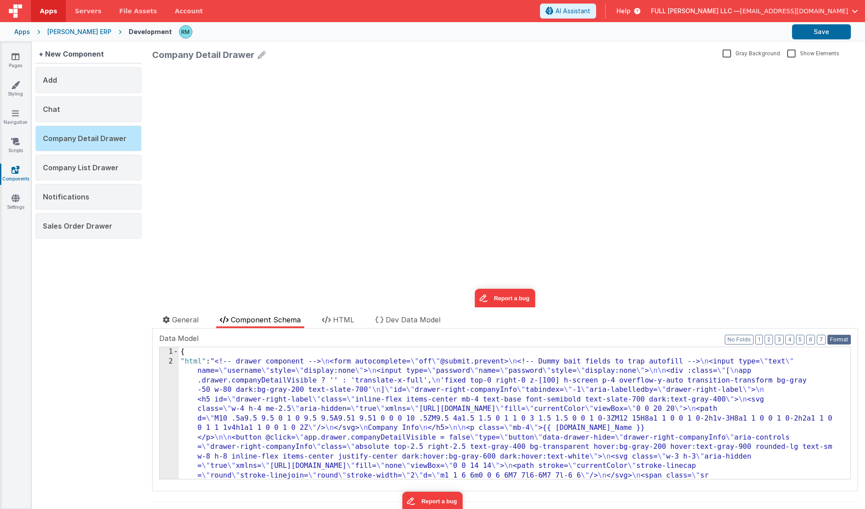
drag, startPoint x: 833, startPoint y: 335, endPoint x: 831, endPoint y: 328, distance: 7.7
click at [832, 335] on button "Format" at bounding box center [838, 340] width 23 height 10
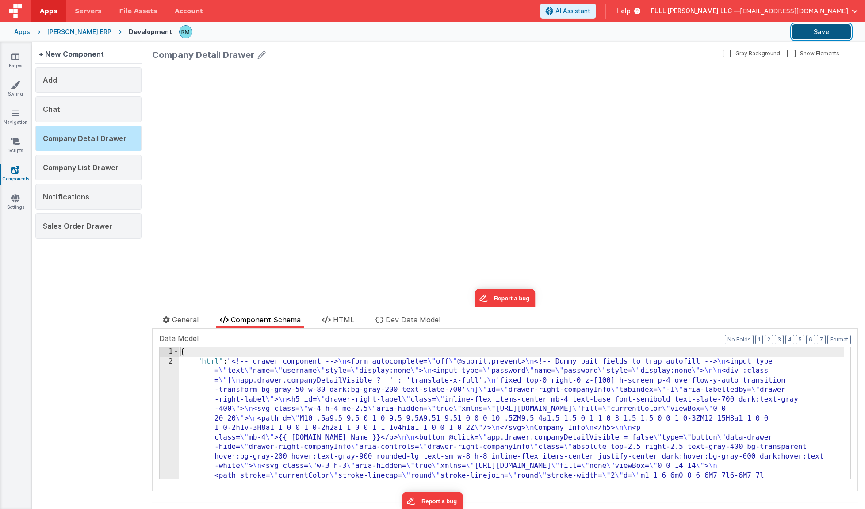
click at [819, 34] on button "Save" at bounding box center [821, 31] width 59 height 15
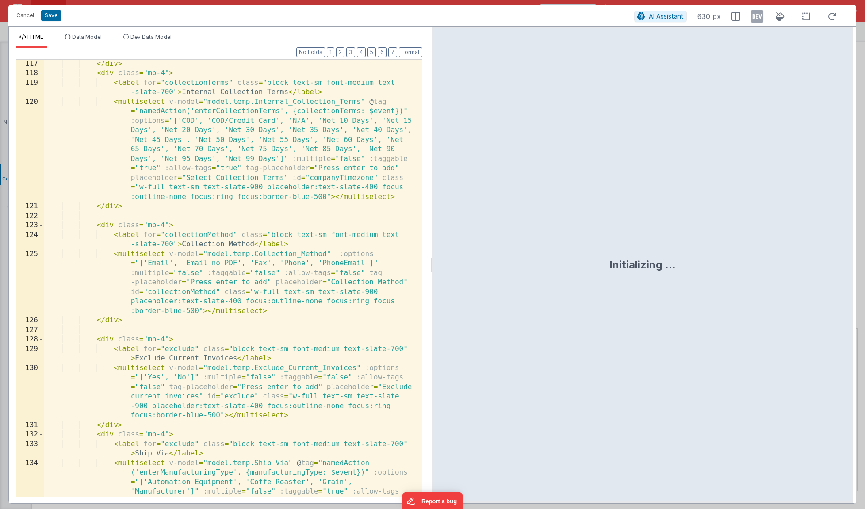
scroll to position [1868, 0]
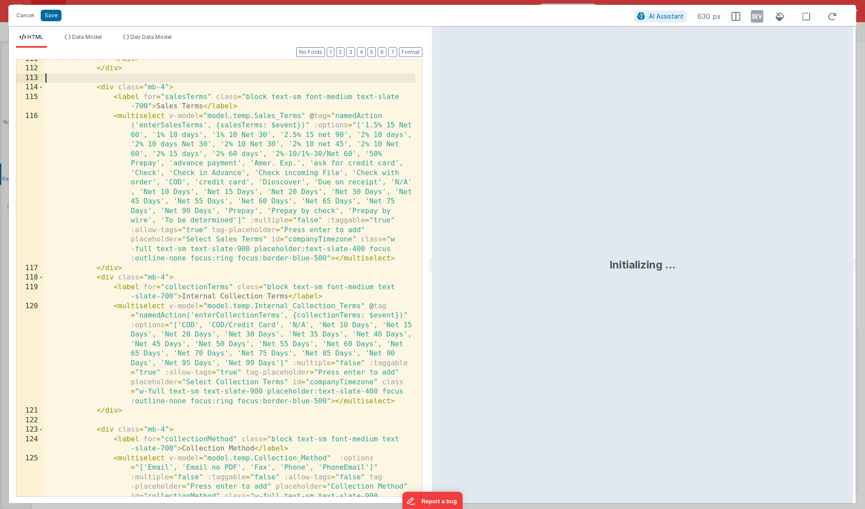
click at [308, 79] on div "</ div > </ div > < div class = "mb-4" > < label for = "salesTerms" class = "bl…" at bounding box center [229, 310] width 371 height 513
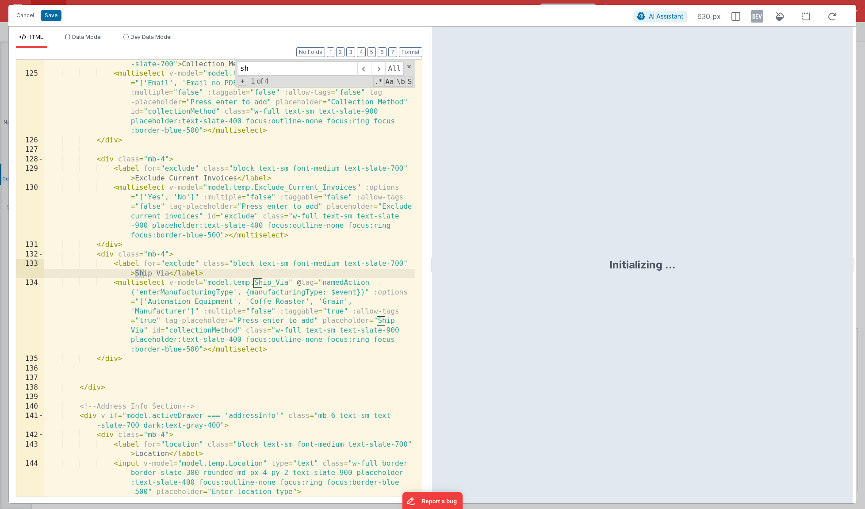
scroll to position [2252, 0]
type input "ship_via"
click at [233, 302] on div "< label for = "collectionMethod" class = "block text-sm font-medium text -slate…" at bounding box center [229, 282] width 371 height 465
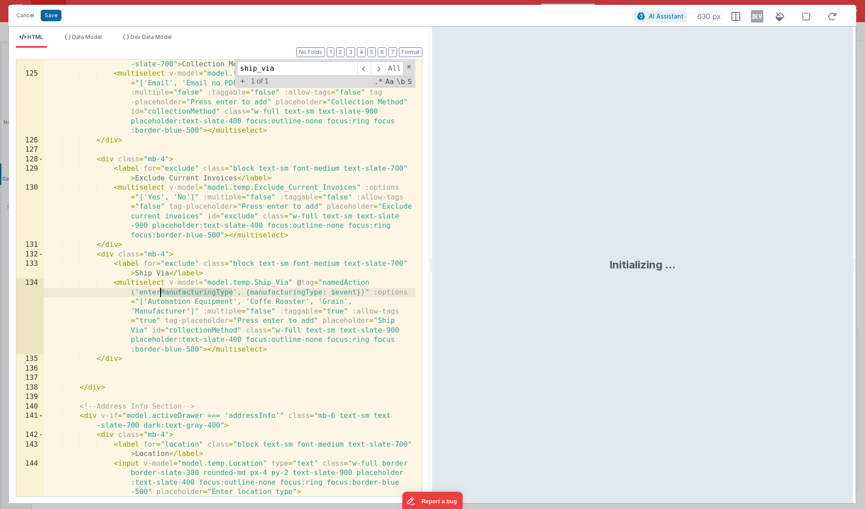
drag, startPoint x: 232, startPoint y: 293, endPoint x: 162, endPoint y: 290, distance: 70.3
click at [162, 290] on div "< label for = "collectionMethod" class = "block text-sm font-medium text -slate…" at bounding box center [229, 282] width 371 height 465
drag, startPoint x: 278, startPoint y: 293, endPoint x: 208, endPoint y: 292, distance: 69.8
click at [208, 292] on div "< label for = "collectionMethod" class = "block text-sm font-medium text -slate…" at bounding box center [229, 282] width 371 height 465
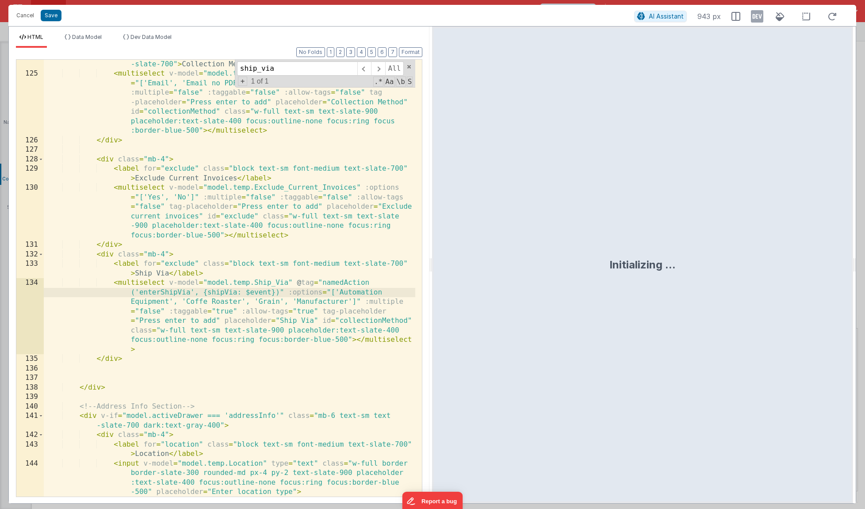
click at [381, 293] on div "< label for = "collectionMethod" class = "block text-sm font-medium text -slate…" at bounding box center [229, 282] width 371 height 465
click at [169, 302] on div "< label for = "collectionMethod" class = "block text-sm font-medium text -slate…" at bounding box center [229, 282] width 371 height 465
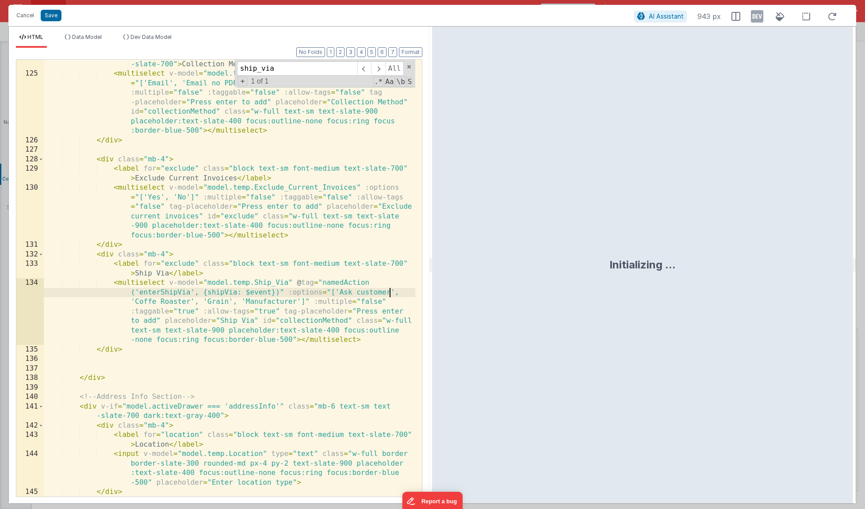
click at [189, 303] on div "< label for = "collectionMethod" class = "block text-sm font-medium text -slate…" at bounding box center [229, 282] width 371 height 465
click at [207, 302] on div "< label for = "collectionMethod" class = "block text-sm font-medium text -slate…" at bounding box center [229, 282] width 371 height 465
drag, startPoint x: 249, startPoint y: 303, endPoint x: 191, endPoint y: 303, distance: 58.8
click at [191, 303] on div "< label for = "collectionMethod" class = "block text-sm font-medium text -slate…" at bounding box center [229, 282] width 371 height 465
click at [206, 302] on div "< label for = "collectionMethod" class = "block text-sm font-medium text -slate…" at bounding box center [229, 282] width 371 height 465
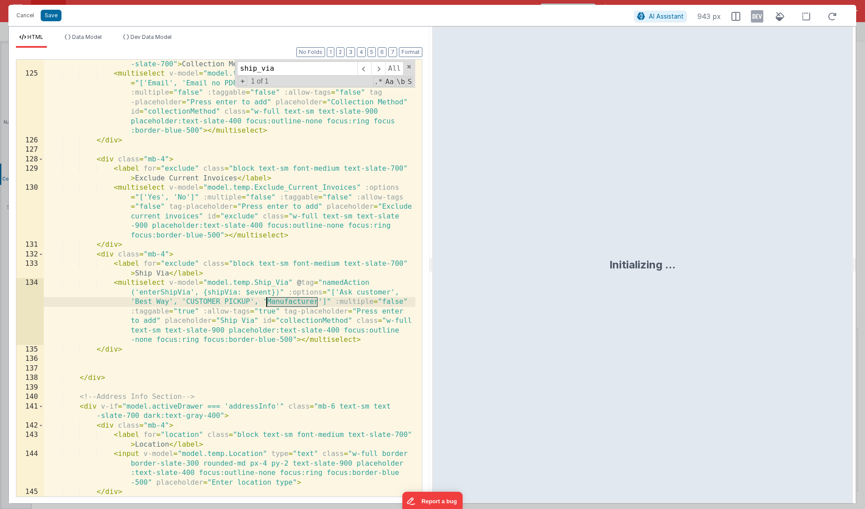
drag, startPoint x: 317, startPoint y: 301, endPoint x: 267, endPoint y: 300, distance: 50.0
click at [267, 300] on div "< label for = "collectionMethod" class = "block text-sm font-medium text -slate…" at bounding box center [229, 282] width 371 height 465
click at [307, 301] on div "< label for = "collectionMethod" class = "block text-sm font-medium text -slate…" at bounding box center [229, 282] width 371 height 465
click at [321, 301] on div "< label for = "collectionMethod" class = "block text-sm font-medium text -slate…" at bounding box center [229, 282] width 371 height 465
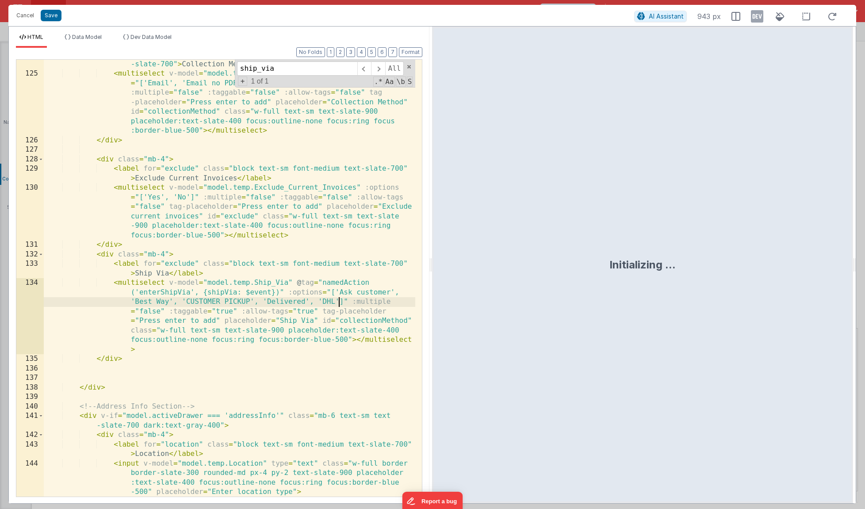
click at [336, 302] on div "< label for = "collectionMethod" class = "block text-sm font-medium text -slate…" at bounding box center [229, 282] width 371 height 465
drag, startPoint x: 400, startPoint y: 303, endPoint x: 395, endPoint y: 308, distance: 6.9
click at [400, 303] on div "< label for = "collectionMethod" class = "block text-sm font-medium text -slate…" at bounding box center [229, 282] width 371 height 465
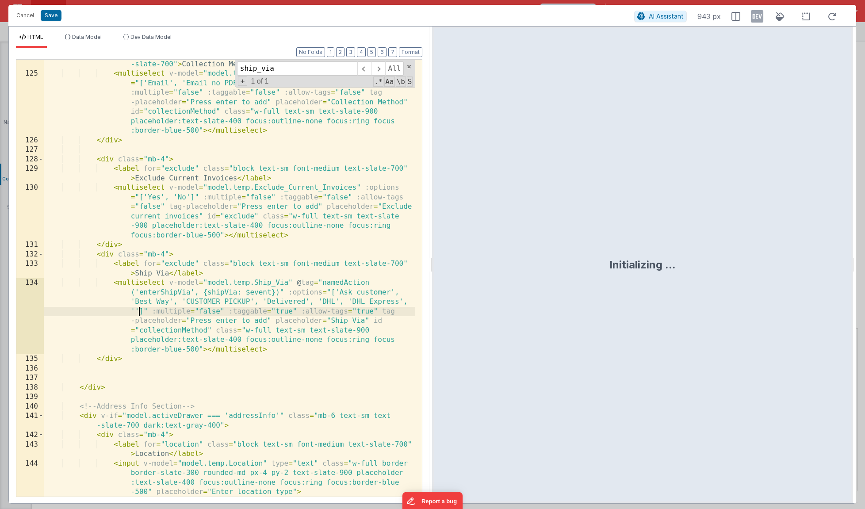
click at [135, 310] on div "< label for = "collectionMethod" class = "block text-sm font-medium text -slate…" at bounding box center [229, 282] width 371 height 465
click at [236, 313] on div "< label for = "collectionMethod" class = "block text-sm font-medium text -slate…" at bounding box center [229, 282] width 371 height 465
click at [244, 311] on div "< label for = "collectionMethod" class = "block text-sm font-medium text -slate…" at bounding box center [229, 282] width 371 height 465
click at [271, 312] on div "< label for = "collectionMethod" class = "block text-sm font-medium text -slate…" at bounding box center [229, 282] width 371 height 465
click at [286, 310] on div "< label for = "collectionMethod" class = "block text-sm font-medium text -slate…" at bounding box center [229, 282] width 371 height 465
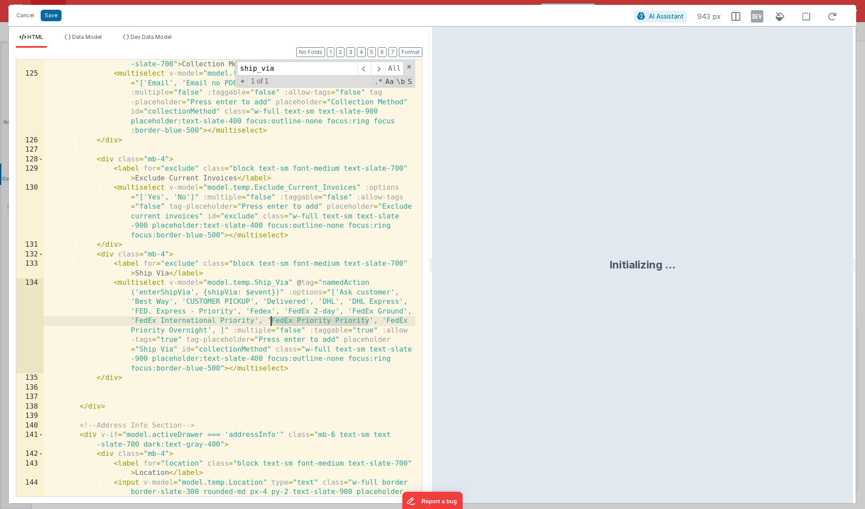
drag, startPoint x: 368, startPoint y: 322, endPoint x: 272, endPoint y: 317, distance: 96.5
click at [272, 317] on div "< label for = "collectionMethod" class = "block text-sm font-medium text -slate…" at bounding box center [229, 297] width 371 height 494
drag, startPoint x: 379, startPoint y: 321, endPoint x: 267, endPoint y: 319, distance: 111.4
click at [267, 319] on div "< label for = "collectionMethod" class = "block text-sm font-medium text -slate…" at bounding box center [229, 297] width 371 height 494
click at [382, 320] on div "< label for = "collectionMethod" class = "block text-sm font-medium text -slate…" at bounding box center [229, 297] width 371 height 494
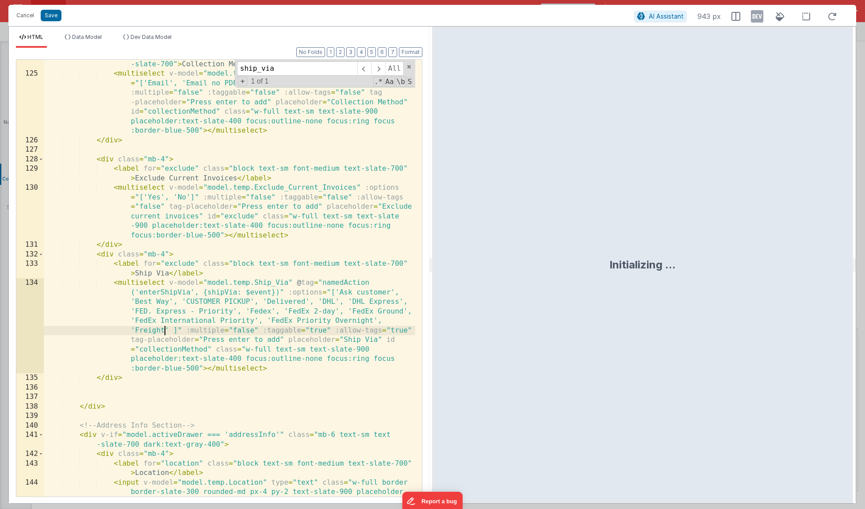
click at [167, 330] on div "< label for = "collectionMethod" class = "block text-sm font-medium text -slate…" at bounding box center [229, 297] width 371 height 494
click at [181, 329] on div "< label for = "collectionMethod" class = "block text-sm font-medium text -slate…" at bounding box center [229, 297] width 371 height 494
click at [224, 328] on div "< label for = "collectionMethod" class = "block text-sm font-medium text -slate…" at bounding box center [229, 297] width 371 height 494
click at [236, 329] on div "< label for = "collectionMethod" class = "block text-sm font-medium text -slate…" at bounding box center [229, 297] width 371 height 494
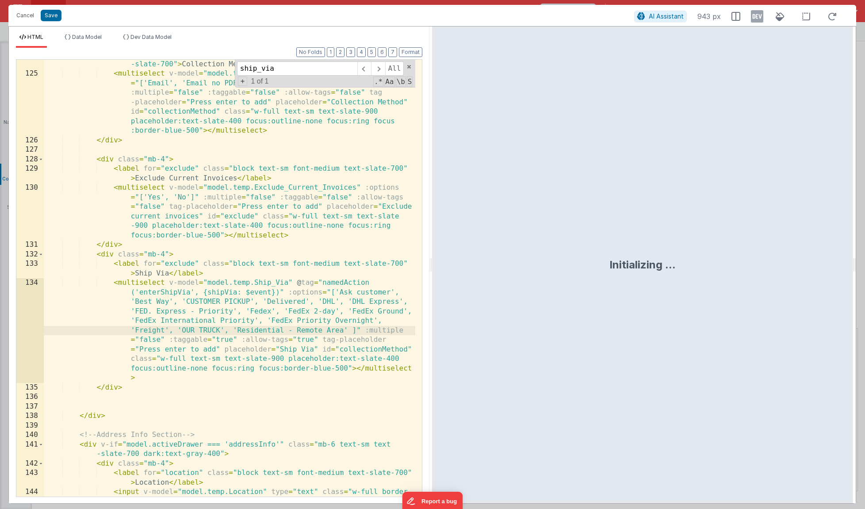
click at [346, 329] on div "< label for = "collectionMethod" class = "block text-sm font-medium text -slate…" at bounding box center [229, 297] width 371 height 494
click at [359, 328] on div "< label for = "collectionMethod" class = "block text-sm font-medium text -slate…" at bounding box center [229, 297] width 371 height 494
click at [398, 331] on div "< label for = "collectionMethod" class = "block text-sm font-medium text -slate…" at bounding box center [229, 297] width 371 height 494
click at [402, 330] on div "< label for = "collectionMethod" class = "block text-sm font-medium text -slate…" at bounding box center [229, 297] width 371 height 494
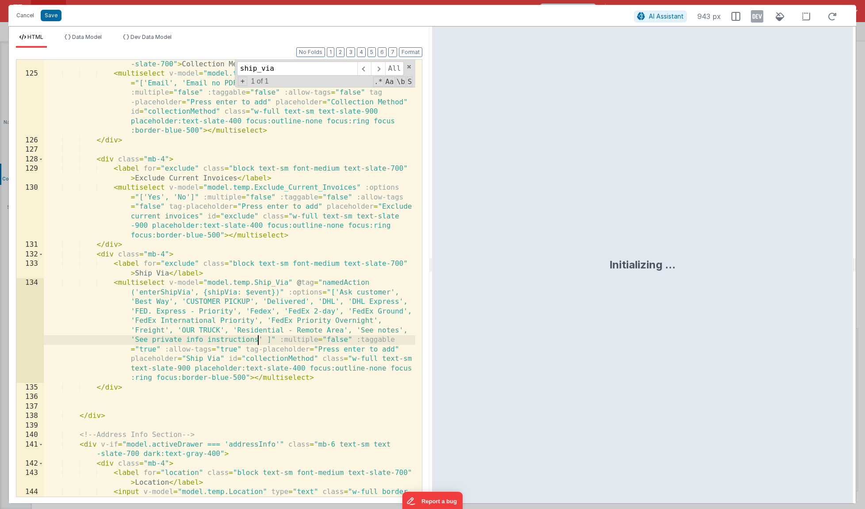
click at [261, 340] on div "< label for = "collectionMethod" class = "block text-sm font-medium text -slate…" at bounding box center [229, 297] width 371 height 494
click at [316, 341] on div "< label for = "collectionMethod" class = "block text-sm font-medium text -slate…" at bounding box center [229, 297] width 371 height 494
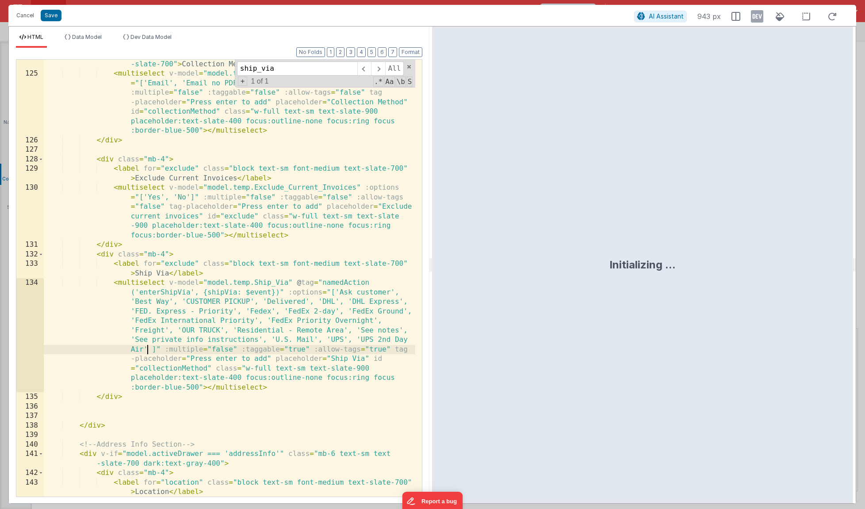
click at [147, 349] on div "< label for = "collectionMethod" class = "block text-sm font-medium text -slate…" at bounding box center [229, 297] width 371 height 494
click at [144, 351] on div "< label for = "collectionMethod" class = "block text-sm font-medium text -slate…" at bounding box center [229, 297] width 371 height 494
click at [240, 350] on div "< label for = "collectionMethod" class = "block text-sm font-medium text -slate…" at bounding box center [229, 297] width 371 height 494
click at [304, 349] on div "< label for = "collectionMethod" class = "block text-sm font-medium text -slate…" at bounding box center [229, 297] width 371 height 494
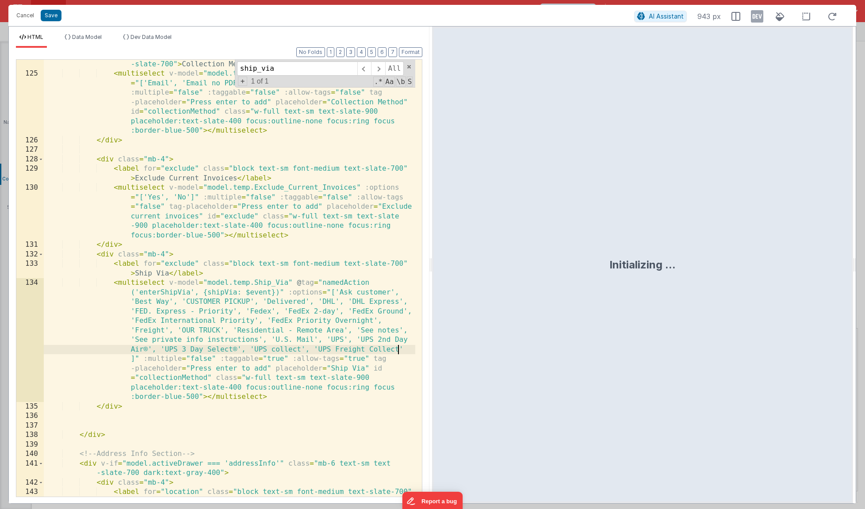
click at [402, 351] on div "< label for = "collectionMethod" class = "block text-sm font-medium text -slate…" at bounding box center [229, 287] width 371 height 475
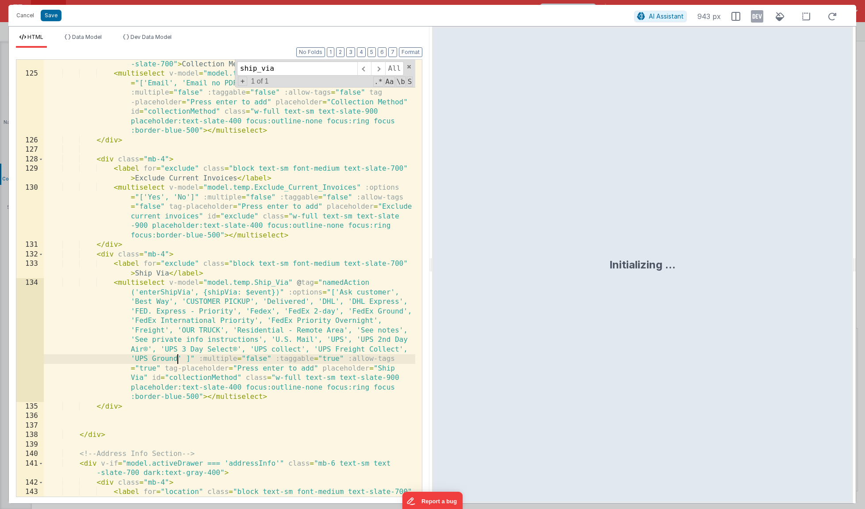
click at [180, 359] on div "< label for = "collectionMethod" class = "block text-sm font-medium text -slate…" at bounding box center [229, 287] width 371 height 475
click at [282, 359] on div "< label for = "collectionMethod" class = "block text-sm font-medium text -slate…" at bounding box center [229, 287] width 371 height 475
click at [296, 357] on div "< label for = "collectionMethod" class = "block text-sm font-medium text -slate…" at bounding box center [229, 287] width 371 height 475
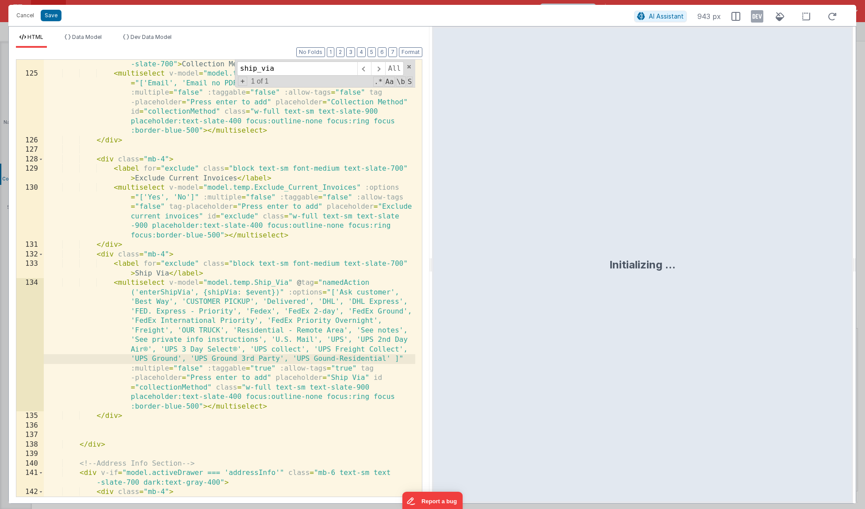
click at [388, 356] on div "< label for = "collectionMethod" class = "block text-sm font-medium text -slate…" at bounding box center [229, 287] width 371 height 475
click at [402, 358] on div "< label for = "collectionMethod" class = "block text-sm font-medium text -slate…" at bounding box center [229, 287] width 371 height 475
click at [206, 369] on div "< label for = "collectionMethod" class = "block text-sm font-medium text -slate…" at bounding box center [229, 287] width 371 height 475
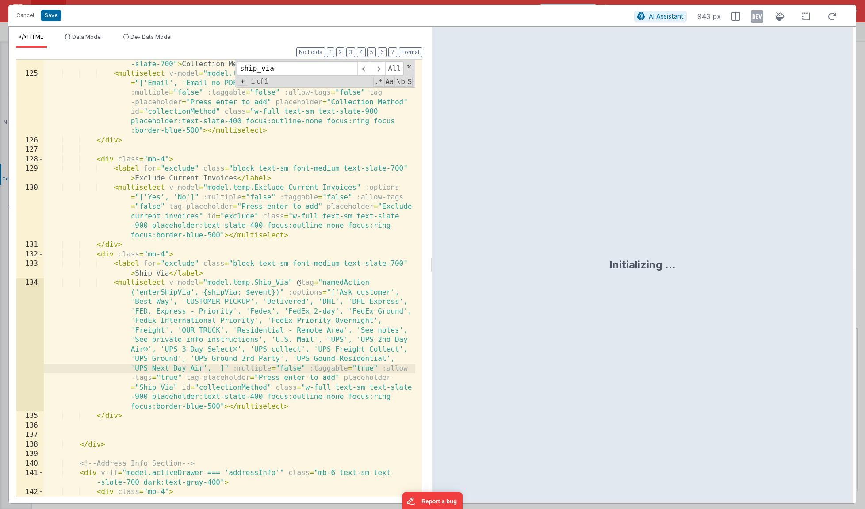
click at [204, 368] on div "< label for = "collectionMethod" class = "block text-sm font-medium text -slate…" at bounding box center [229, 287] width 371 height 475
click at [216, 370] on div "< label for = "collectionMethod" class = "block text-sm font-medium text -slate…" at bounding box center [229, 287] width 371 height 475
click at [224, 366] on div "< label for = "collectionMethod" class = "block text-sm font-medium text -slate…" at bounding box center [229, 287] width 371 height 475
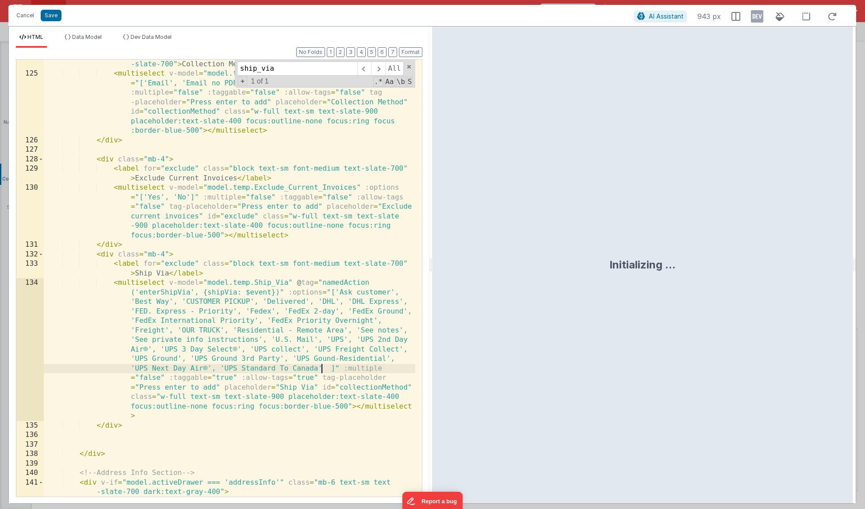
click at [320, 370] on div "< label for = "collectionMethod" class = "block text-sm font-medium text -slate…" at bounding box center [229, 282] width 371 height 465
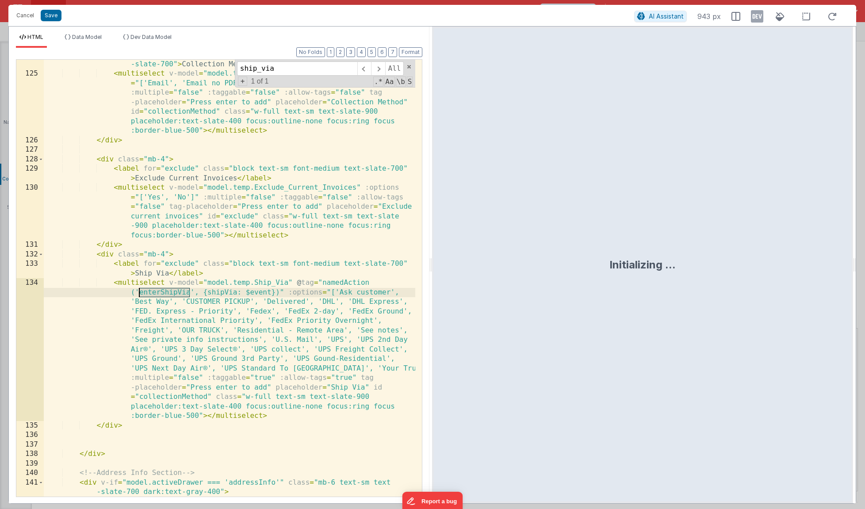
drag, startPoint x: 191, startPoint y: 293, endPoint x: 139, endPoint y: 293, distance: 51.3
click at [139, 293] on div "< label for = "collectionMethod" class = "block text-sm font-medium text -slate…" at bounding box center [229, 282] width 371 height 465
click at [50, 18] on button "Save" at bounding box center [51, 15] width 21 height 11
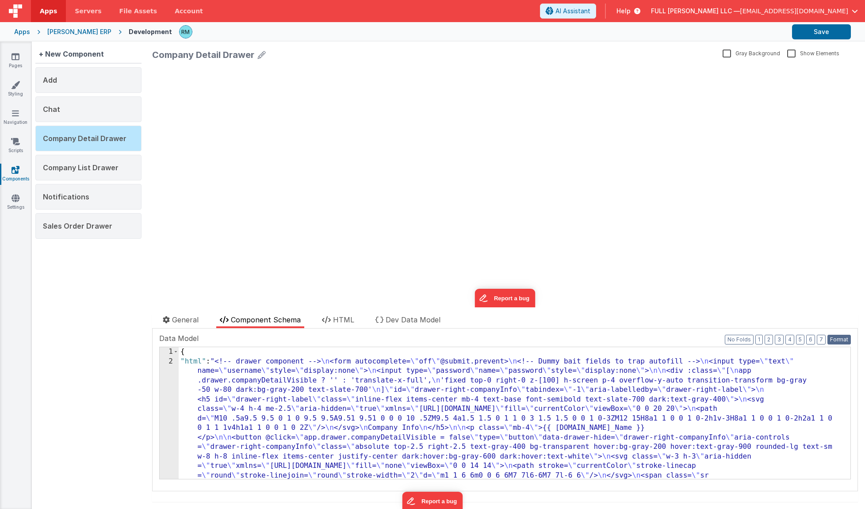
click at [831, 337] on button "Format" at bounding box center [838, 340] width 23 height 10
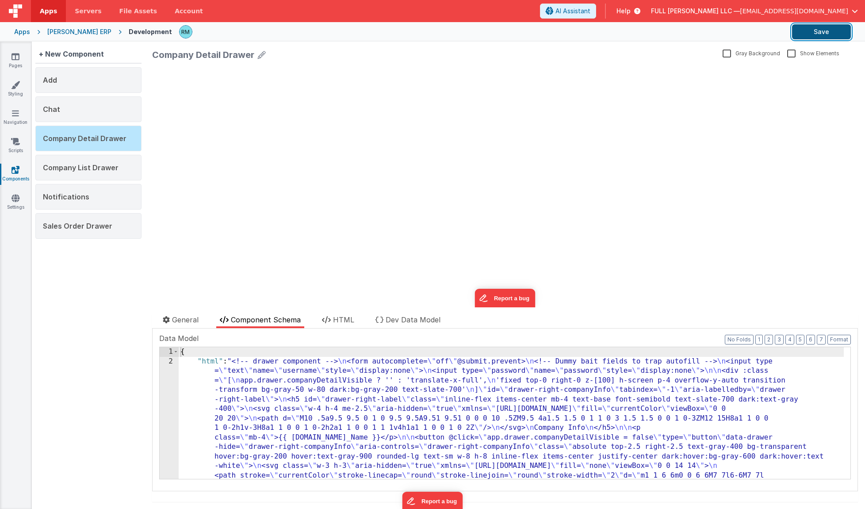
click at [814, 26] on button "Save" at bounding box center [821, 31] width 59 height 15
click at [21, 60] on link "Pages" at bounding box center [16, 61] width 32 height 18
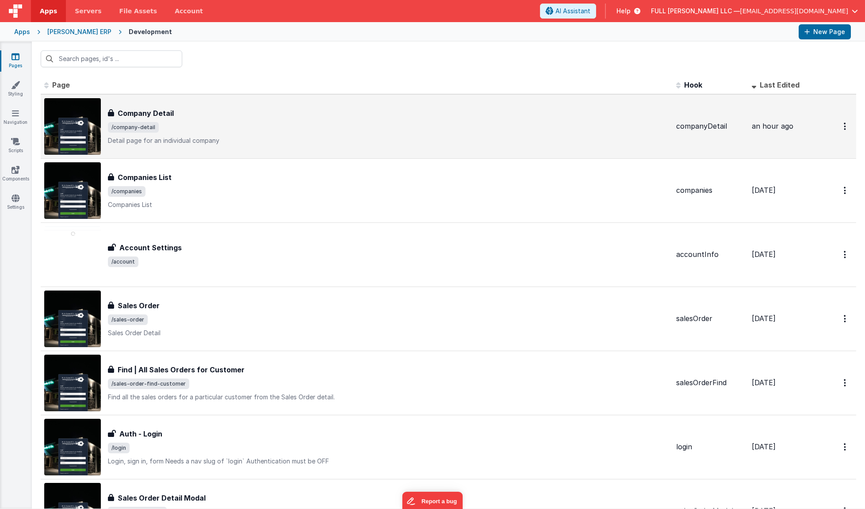
click at [186, 134] on div "Company Detail Company Detail /company-detail Detail page for an individual com…" at bounding box center [388, 126] width 561 height 37
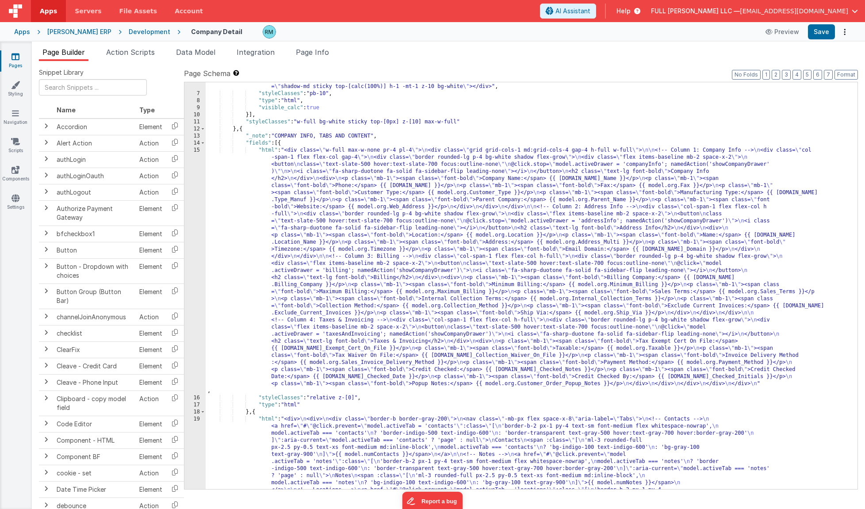
scroll to position [93, 0]
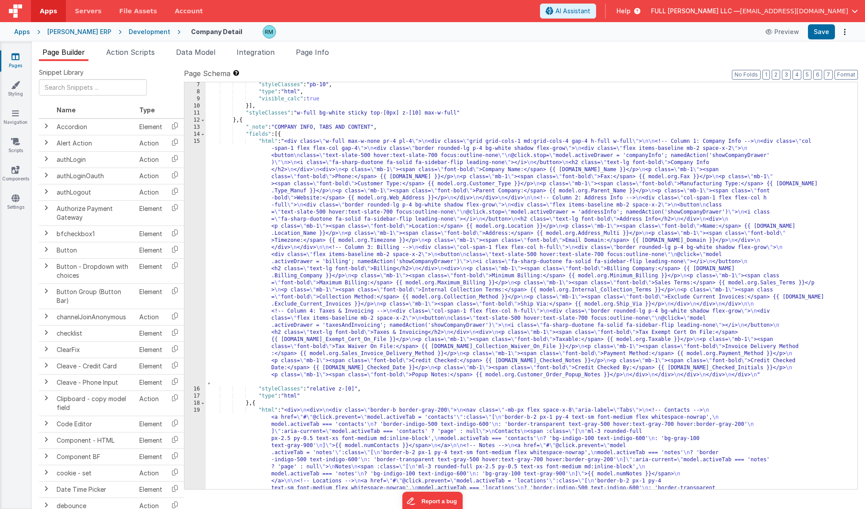
click at [266, 142] on div ""styleClasses" : "pb-10" , "type" : "html" , "visible_calc" : true }] , "styleC…" at bounding box center [528, 440] width 645 height 718
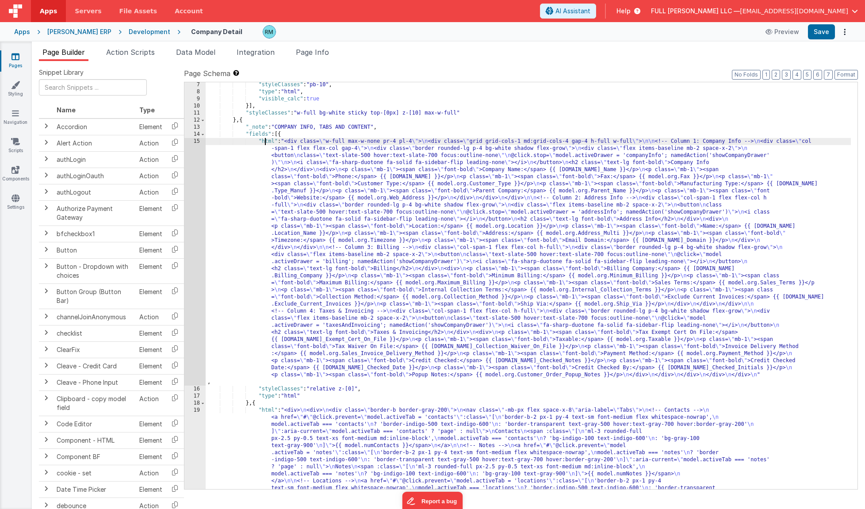
click at [195, 141] on div "15" at bounding box center [194, 262] width 21 height 248
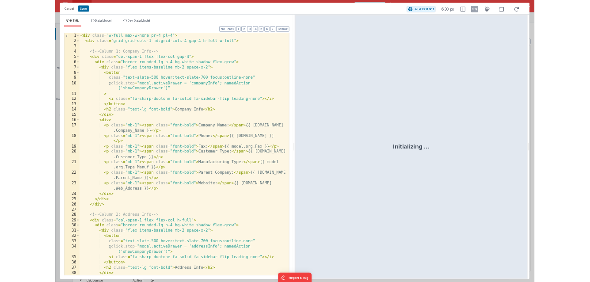
scroll to position [0, 0]
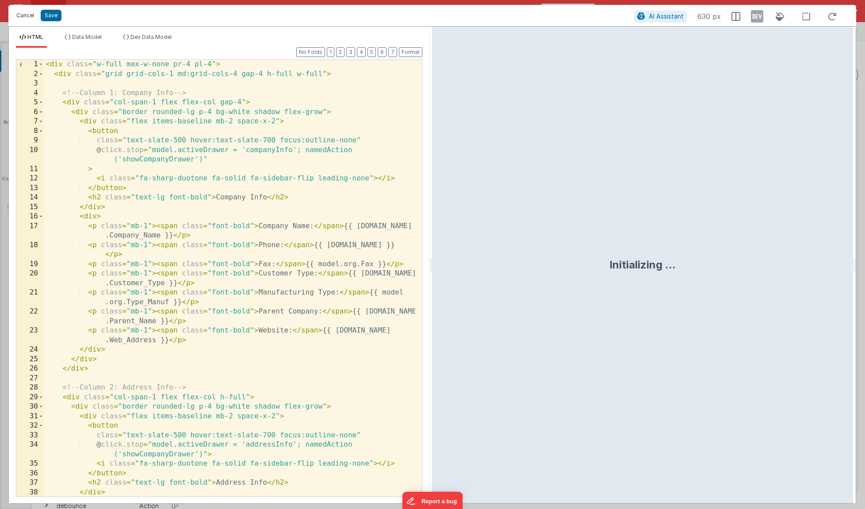
click at [29, 14] on button "Cancel" at bounding box center [25, 15] width 27 height 12
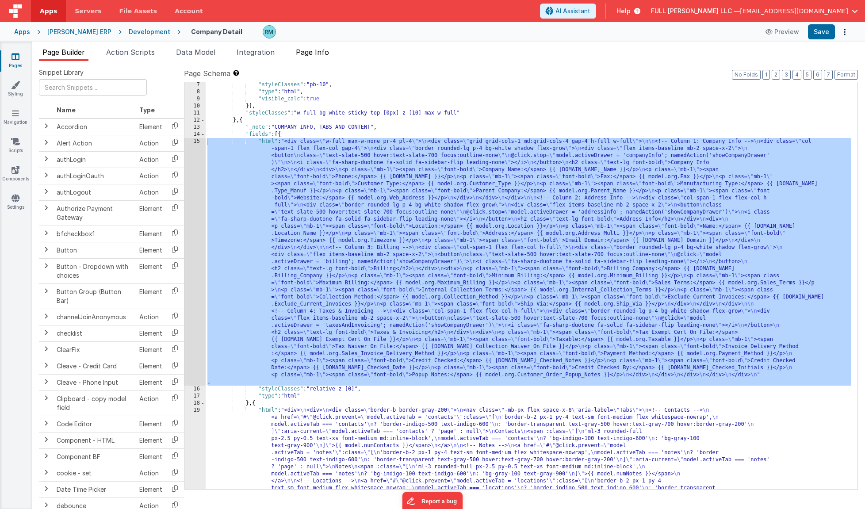
click at [316, 57] on li "Page Info" at bounding box center [312, 54] width 40 height 14
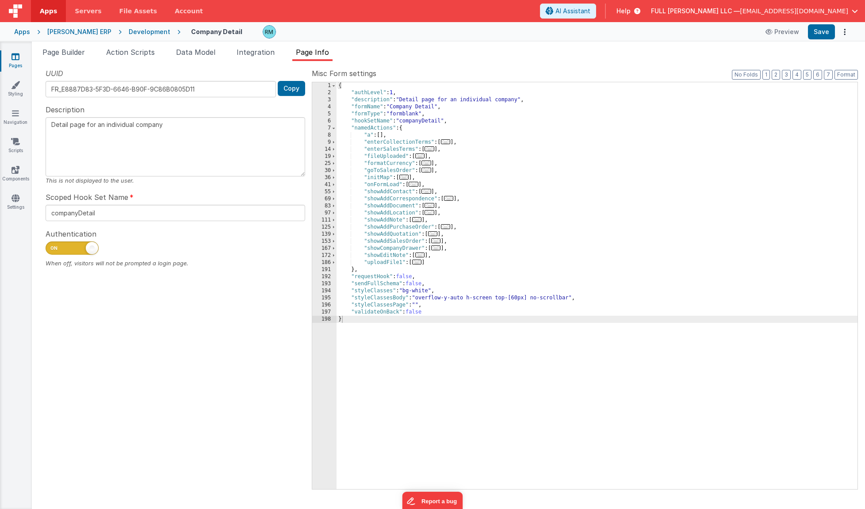
click at [456, 151] on div "{ "authLevel" : 1 , "description" : "Detail page for an individual company" , "…" at bounding box center [596, 292] width 521 height 421
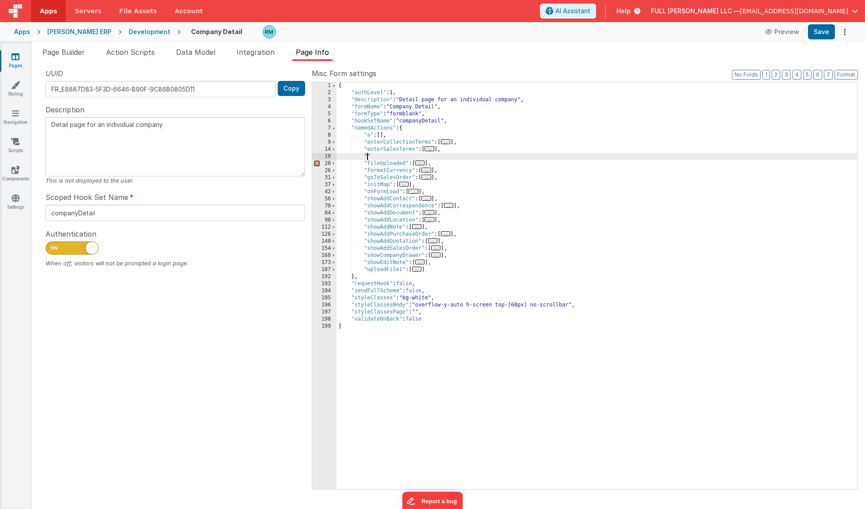
paste textarea
click at [814, 36] on button "Save" at bounding box center [821, 31] width 27 height 15
click at [431, 151] on span "..." at bounding box center [429, 148] width 10 height 5
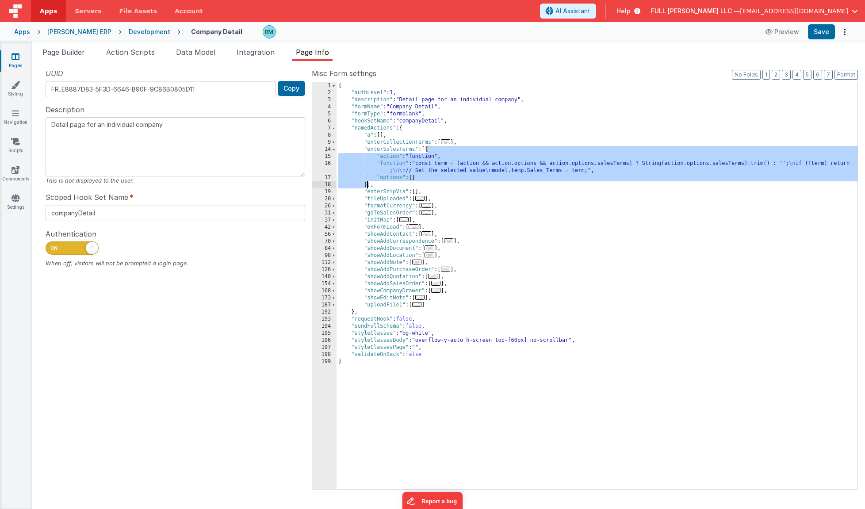
drag, startPoint x: 427, startPoint y: 151, endPoint x: 368, endPoint y: 185, distance: 67.7
click at [368, 185] on div "{ "authLevel" : 1 , "description" : "Detail page for an individual company" , "…" at bounding box center [596, 292] width 521 height 421
click at [418, 193] on div "{ "authLevel" : 1 , "description" : "Detail page for an individual company" , "…" at bounding box center [596, 292] width 521 height 421
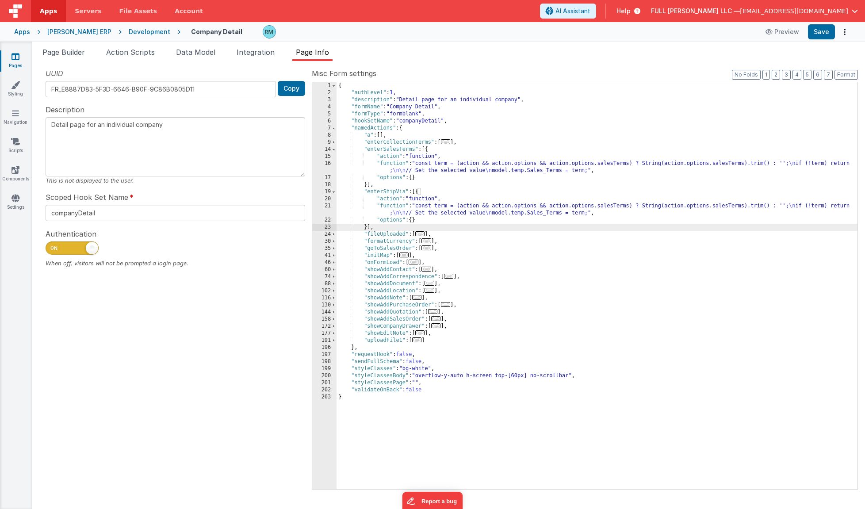
click at [386, 206] on div "{ "authLevel" : 1 , "description" : "Detail page for an individual company" , "…" at bounding box center [596, 292] width 521 height 421
click at [327, 205] on div "21" at bounding box center [324, 209] width 24 height 14
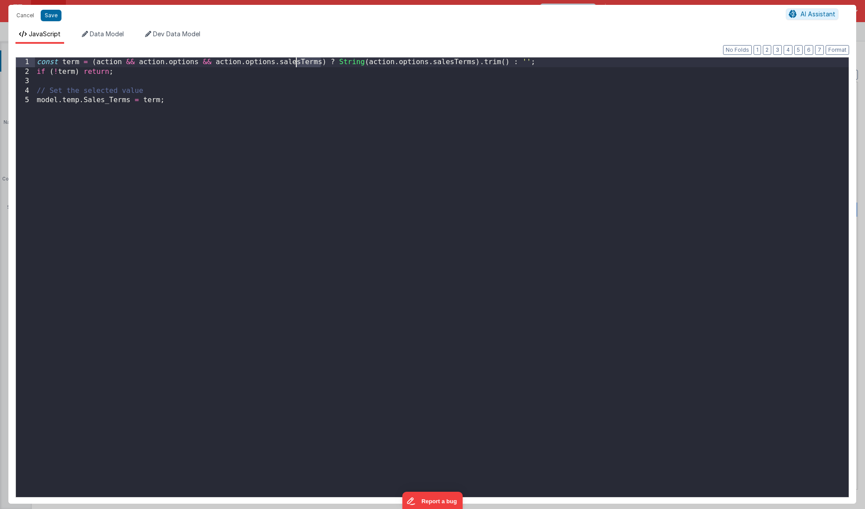
drag, startPoint x: 321, startPoint y: 63, endPoint x: 294, endPoint y: 63, distance: 27.0
click at [294, 63] on div "const term = ( action && action . options && action . options . salesTerms ) ? …" at bounding box center [441, 286] width 813 height 458
click at [319, 62] on div "const term = ( action && action . options && action . options . salesTerms ) ? …" at bounding box center [441, 286] width 813 height 458
drag, startPoint x: 321, startPoint y: 62, endPoint x: 280, endPoint y: 62, distance: 41.1
click at [280, 62] on div "const term = ( action && action . options && action . options . salesTerms ) ? …" at bounding box center [441, 286] width 813 height 458
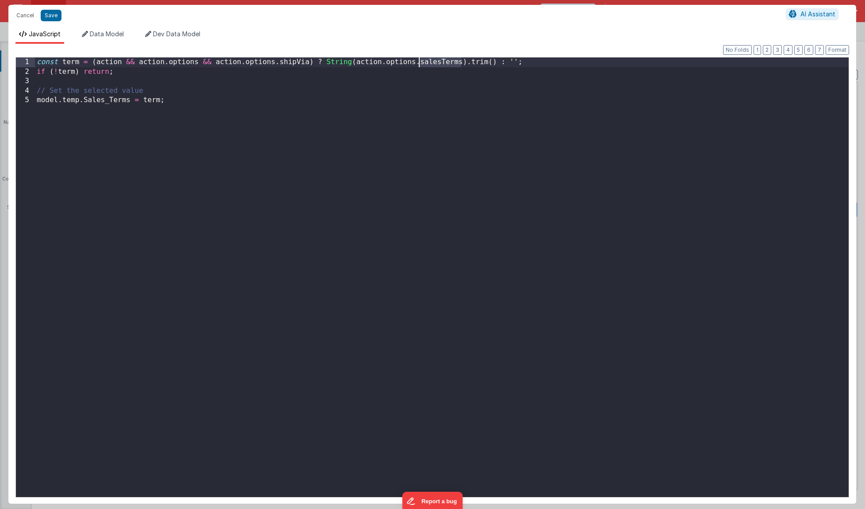
drag, startPoint x: 460, startPoint y: 63, endPoint x: 419, endPoint y: 63, distance: 40.2
click at [419, 63] on div "const term = ( action && action . options && action . options . shipVia ) ? Str…" at bounding box center [441, 286] width 813 height 458
drag, startPoint x: 130, startPoint y: 101, endPoint x: 84, endPoint y: 101, distance: 45.5
click at [84, 101] on div "const term = ( action && action . options && action . options . shipVia ) ? Str…" at bounding box center [441, 286] width 813 height 458
click at [46, 15] on button "Save" at bounding box center [51, 15] width 21 height 11
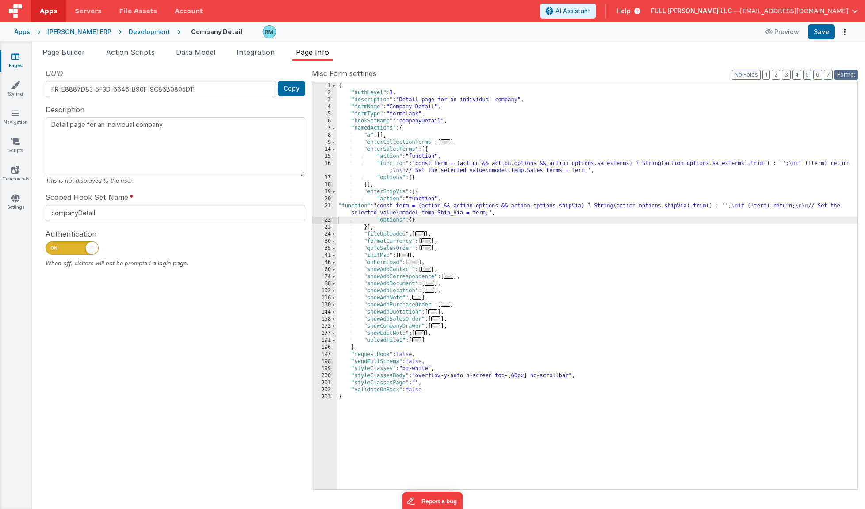
click at [847, 75] on button "Format" at bounding box center [845, 75] width 23 height 10
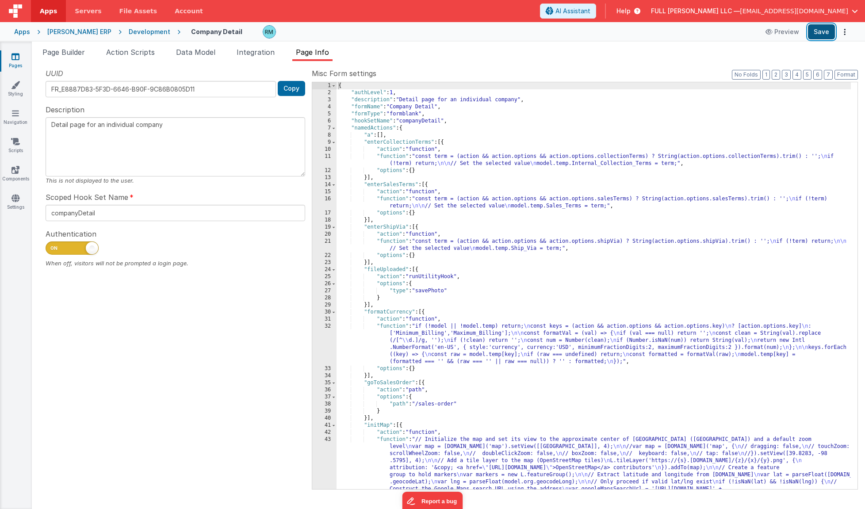
click at [822, 34] on button "Save" at bounding box center [821, 31] width 27 height 15
click at [819, 34] on button "Save" at bounding box center [821, 31] width 27 height 15
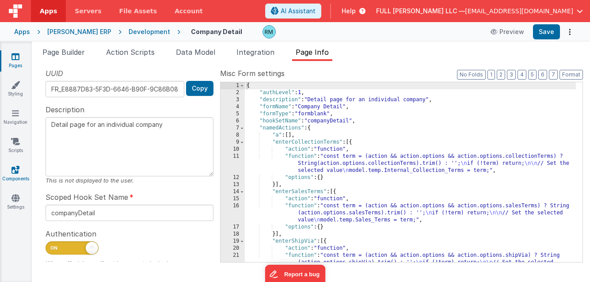
click at [16, 176] on link "Components" at bounding box center [16, 174] width 32 height 18
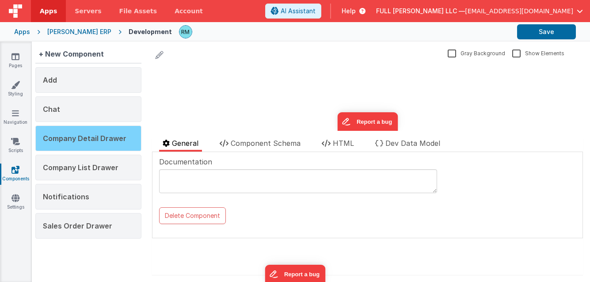
click at [90, 147] on div "Company Detail Drawer" at bounding box center [88, 139] width 106 height 26
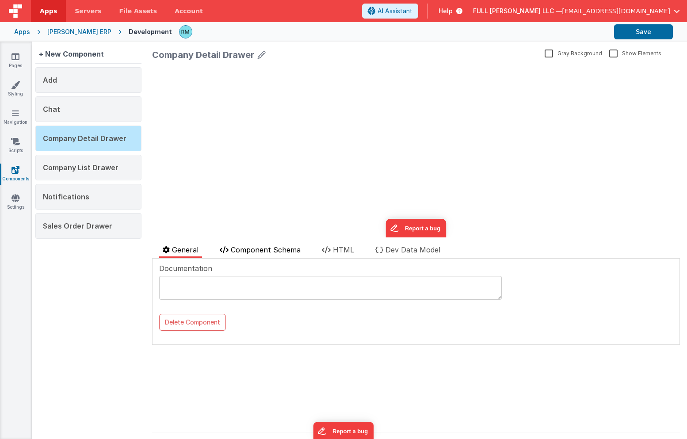
click at [264, 252] on span "Component Schema" at bounding box center [266, 249] width 70 height 9
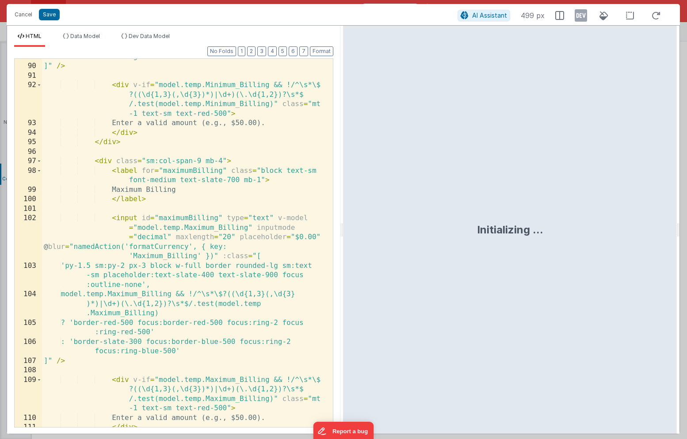
scroll to position [1929, 0]
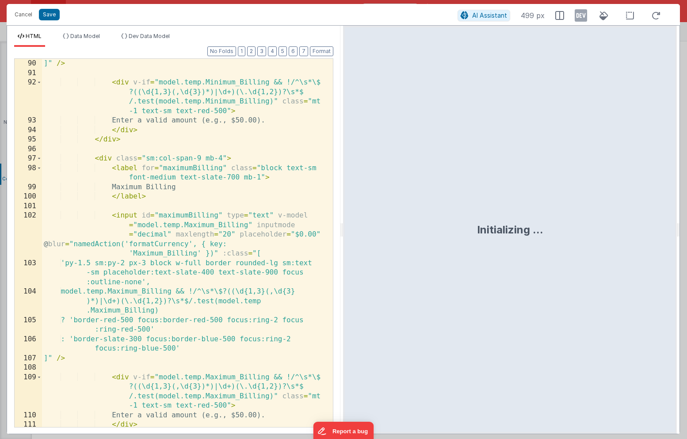
click at [235, 74] on div "]" /> < div v-if = "model.temp.Minimum_Billing && !/^\s*\$ ?((\d{1,3}(,\d{3})*)…" at bounding box center [184, 252] width 284 height 387
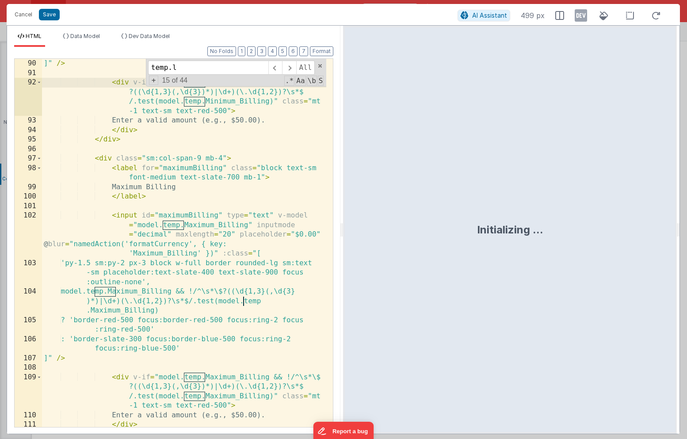
scroll to position [3246, 0]
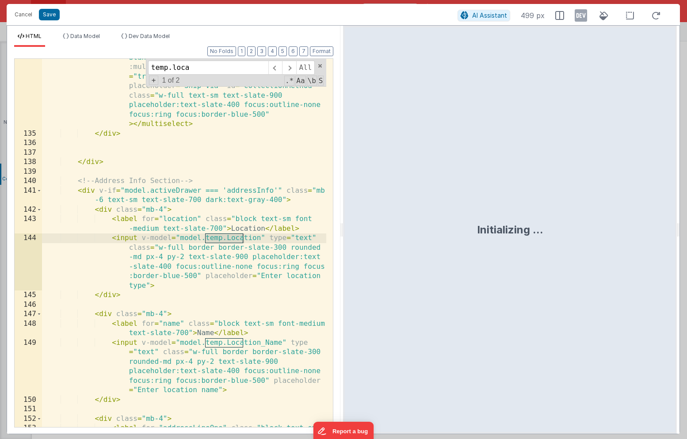
type input "temp.loca"
click at [202, 247] on div "< multiselect v-model = "model.temp.Ship_Via" @ tag = "namedAction('enterShipVi…" at bounding box center [184, 223] width 284 height 606
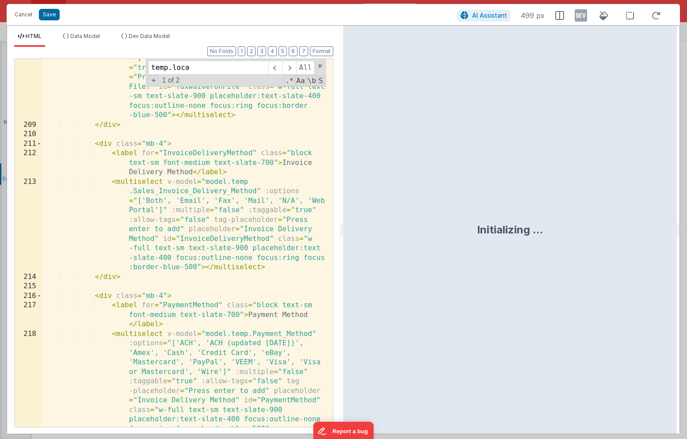
scroll to position [4877, 0]
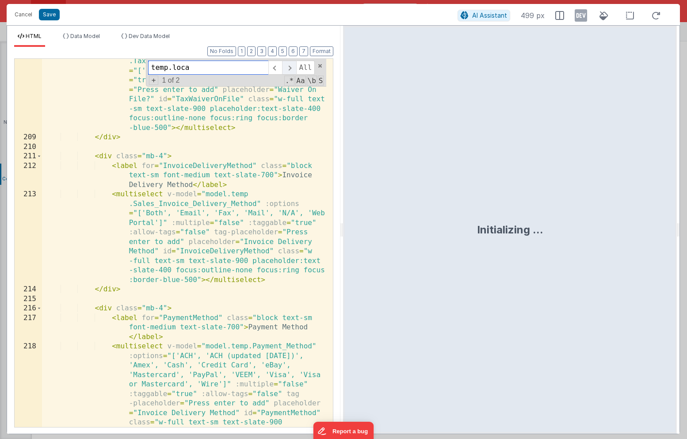
click at [288, 65] on span at bounding box center [289, 68] width 14 height 14
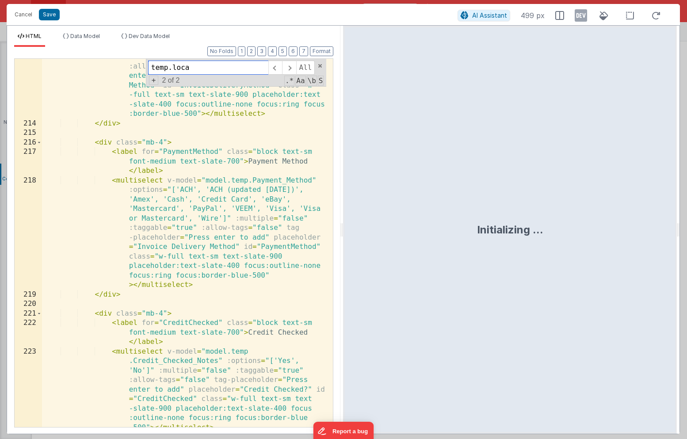
scroll to position [5042, 0]
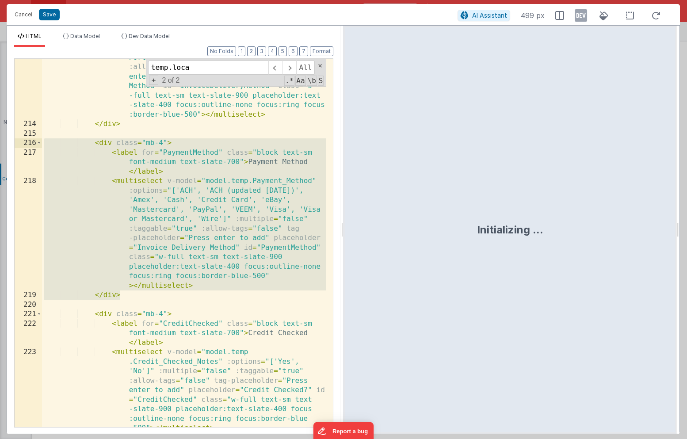
drag, startPoint x: 139, startPoint y: 295, endPoint x: 35, endPoint y: 145, distance: 182.7
click at [35, 145] on div "213 214 215 216 217 218 219 220 221 222 223 224 225 226 227 < multiselect v-mod…" at bounding box center [173, 242] width 319 height 369
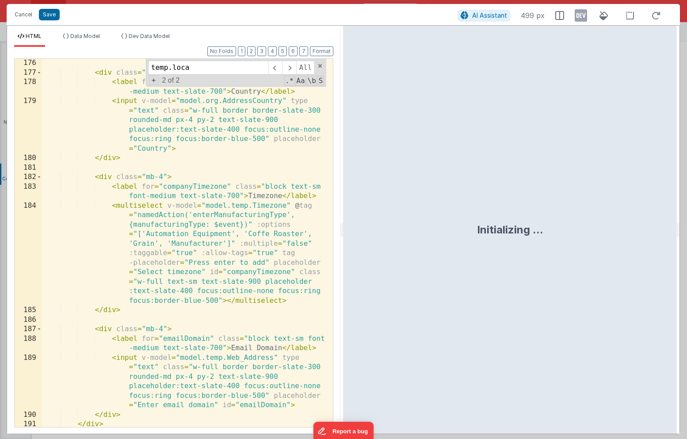
scroll to position [4138, 0]
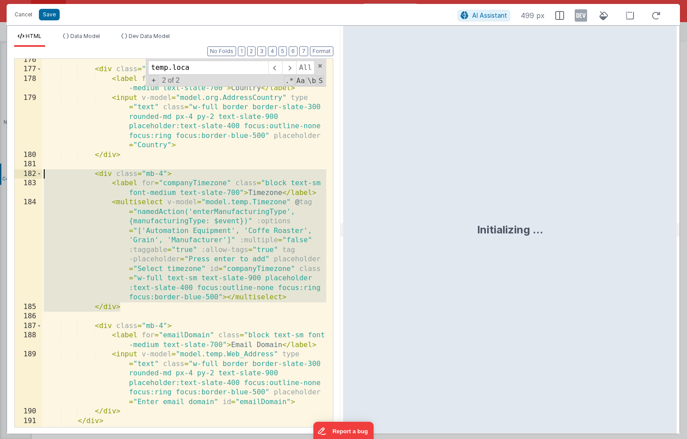
drag, startPoint x: 139, startPoint y: 305, endPoint x: 32, endPoint y: 174, distance: 169.3
click at [32, 174] on div "176 177 178 179 180 181 182 183 184 185 186 187 188 189 190 191 192 193 < div c…" at bounding box center [173, 242] width 319 height 369
click at [289, 67] on span at bounding box center [289, 68] width 14 height 14
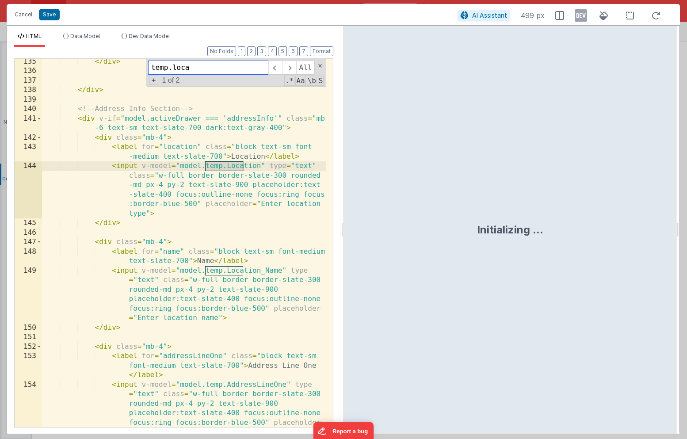
scroll to position [3319, 0]
click at [160, 225] on div "</ div > </ div > <!-- Address Info Section --> < div v-if = "model.activeDrawe…" at bounding box center [184, 273] width 284 height 435
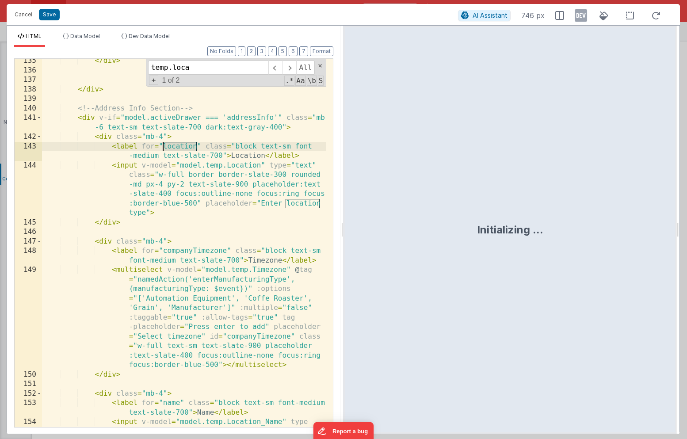
drag, startPoint x: 197, startPoint y: 147, endPoint x: 163, endPoint y: 147, distance: 33.6
click at [163, 147] on div "</ div > </ div > <!-- Address Info Section --> < div v-if = "model.activeDrawe…" at bounding box center [184, 273] width 284 height 435
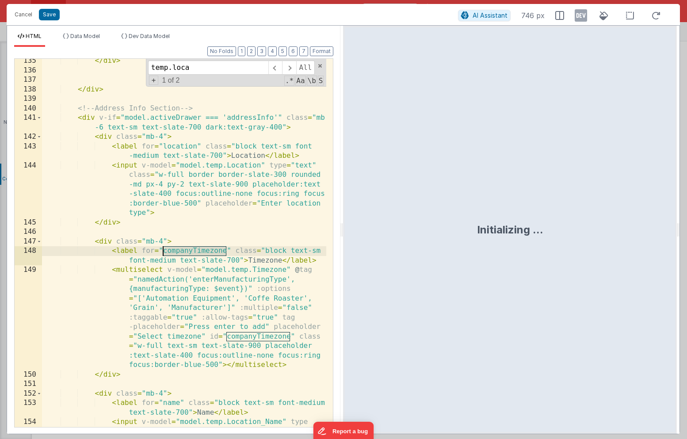
drag, startPoint x: 227, startPoint y: 251, endPoint x: 161, endPoint y: 251, distance: 65.4
click at [161, 251] on div "</ div > </ div > <!-- Address Info Section --> < div v-if = "model.activeDrawe…" at bounding box center [184, 273] width 284 height 435
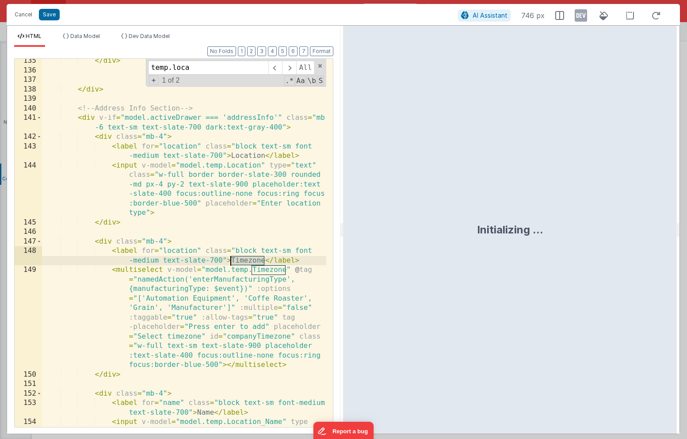
drag, startPoint x: 265, startPoint y: 260, endPoint x: 232, endPoint y: 260, distance: 33.1
click at [232, 260] on div "</ div > </ div > <!-- Address Info Section --> < div v-if = "model.activeDrawe…" at bounding box center [184, 273] width 284 height 435
paste textarea
click at [234, 260] on div "</ div > </ div > <!-- Address Info Section --> < div v-if = "model.activeDrawe…" at bounding box center [184, 273] width 284 height 435
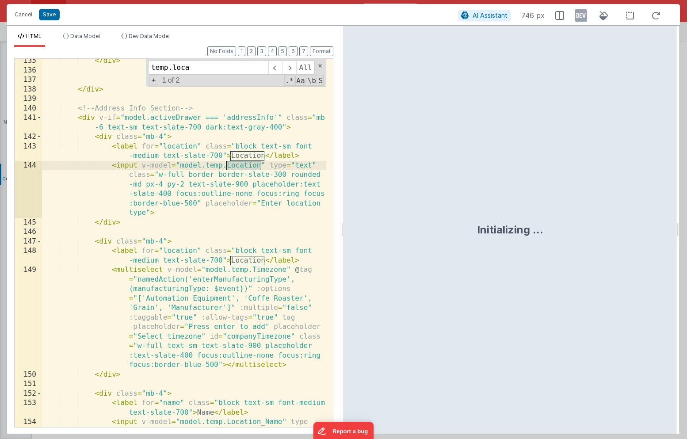
drag, startPoint x: 259, startPoint y: 167, endPoint x: 226, endPoint y: 165, distance: 32.3
click at [226, 165] on div "</ div > </ div > <!-- Address Info Section --> < div v-if = "model.activeDrawe…" at bounding box center [184, 273] width 284 height 435
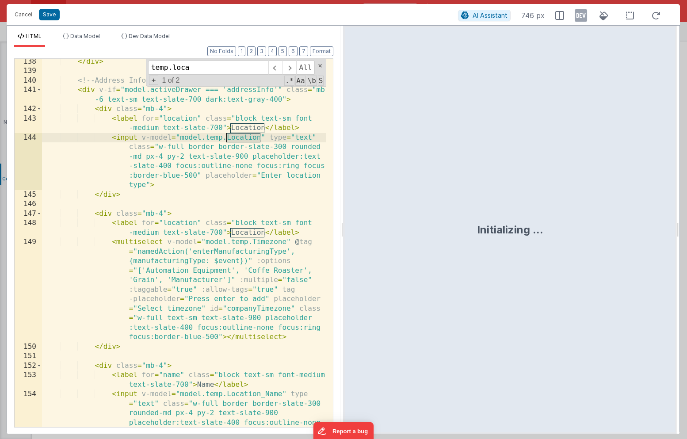
scroll to position [3348, 0]
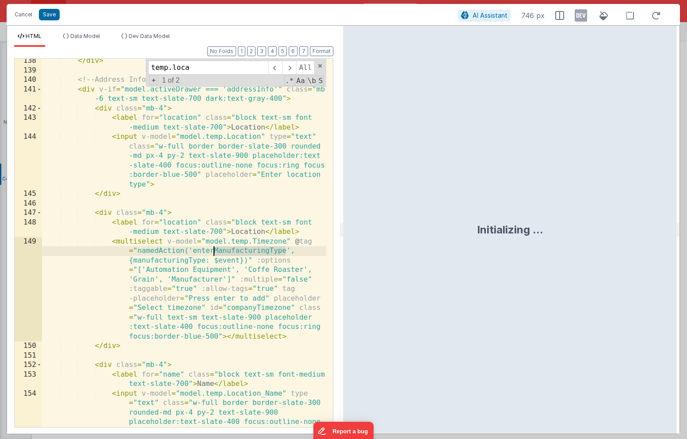
drag, startPoint x: 286, startPoint y: 251, endPoint x: 215, endPoint y: 251, distance: 71.2
click at [215, 251] on div "</ div > <!-- Address Info Section --> < div v-if = "model.activeDrawer === 'ad…" at bounding box center [184, 273] width 284 height 435
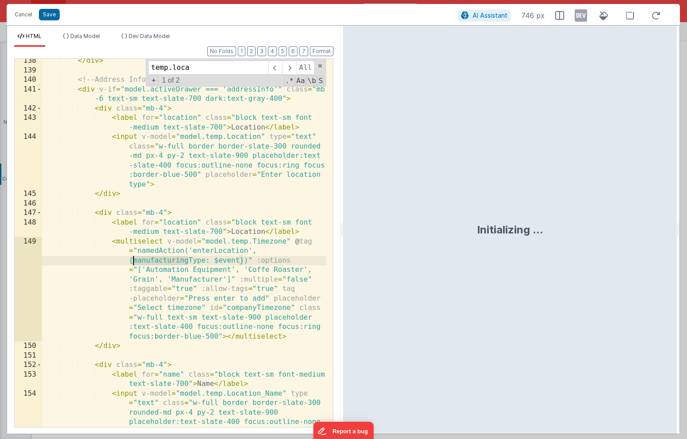
drag, startPoint x: 189, startPoint y: 262, endPoint x: 134, endPoint y: 262, distance: 55.2
click at [134, 262] on div "</ div > <!-- Address Info Section --> < div v-if = "model.activeDrawer === 'ad…" at bounding box center [184, 273] width 284 height 435
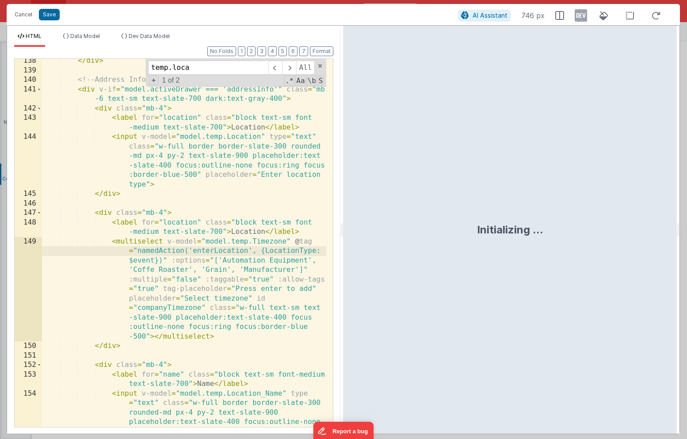
click at [266, 249] on div "</ div > <!-- Address Info Section --> < div v-if = "model.activeDrawer === 'ad…" at bounding box center [184, 273] width 284 height 435
drag, startPoint x: 246, startPoint y: 299, endPoint x: 185, endPoint y: 298, distance: 61.5
click at [185, 298] on div "</ div > <!-- Address Info Section --> < div v-if = "model.activeDrawer === 'ad…" at bounding box center [184, 273] width 284 height 435
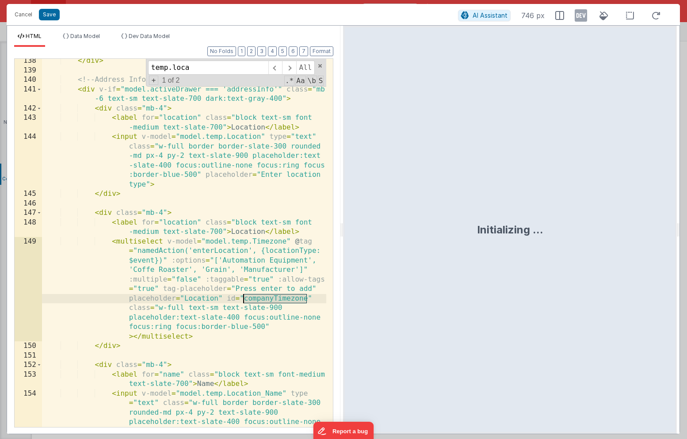
drag, startPoint x: 308, startPoint y: 299, endPoint x: 245, endPoint y: 299, distance: 62.3
click at [245, 299] on div "</ div > <!-- Address Info Section --> < div v-if = "model.activeDrawer === 'ad…" at bounding box center [184, 273] width 284 height 435
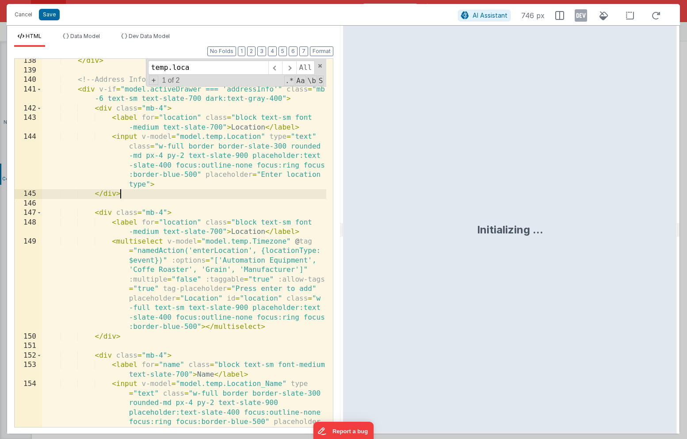
click at [140, 198] on div "</ div > <!-- Address Info Section --> < div v-if = "model.activeDrawer === 'ad…" at bounding box center [184, 273] width 284 height 435
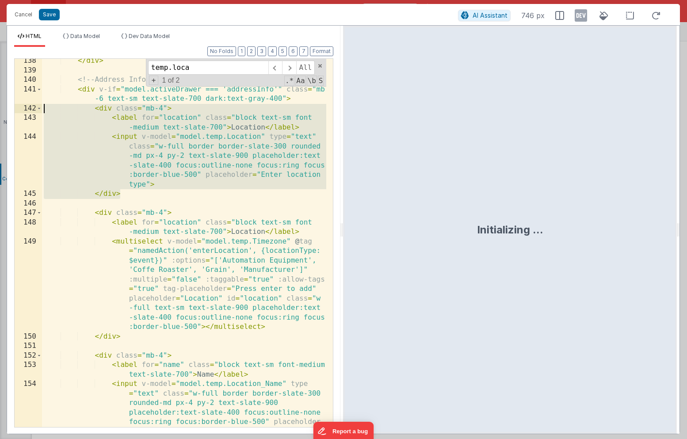
drag, startPoint x: 141, startPoint y: 198, endPoint x: 23, endPoint y: 110, distance: 146.7
click at [23, 110] on div "138 139 140 141 142 143 144 145 146 147 148 149 150 151 152 153 154 155 </ div …" at bounding box center [173, 242] width 319 height 369
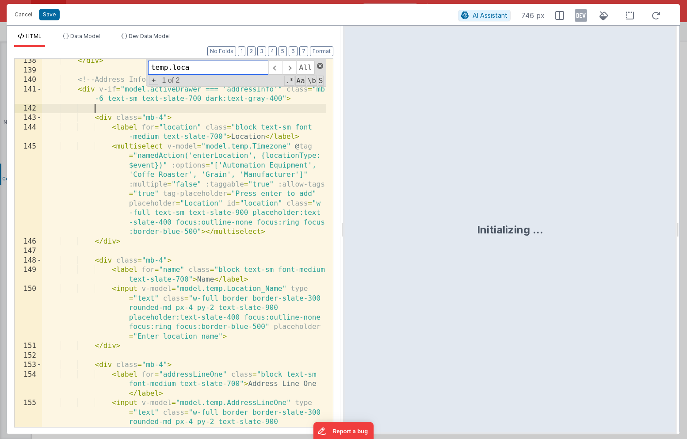
click at [317, 67] on span at bounding box center [320, 66] width 6 height 6
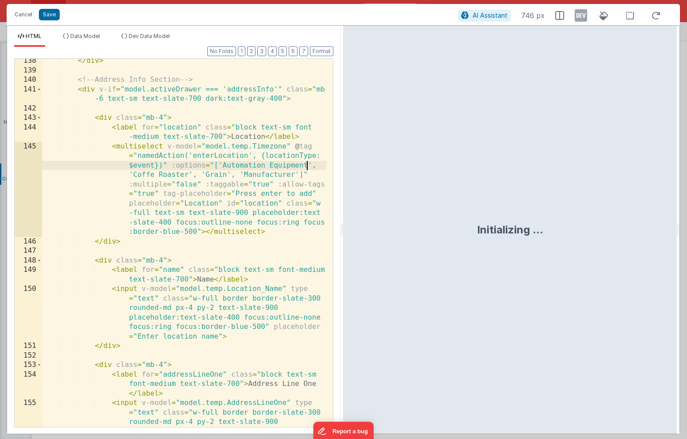
click at [308, 164] on div "</ div > <!-- Address Info Section --> < div v-if = "model.activeDrawer === 'ad…" at bounding box center [184, 273] width 284 height 435
drag, startPoint x: 190, startPoint y: 175, endPoint x: 134, endPoint y: 176, distance: 55.7
click at [134, 176] on div "</ div > <!-- Address Info Section --> < div v-if = "model.activeDrawer === 'ad…" at bounding box center [184, 273] width 284 height 435
click at [210, 175] on div "</ div > <!-- Address Info Section --> < div v-if = "model.activeDrawer === 'ad…" at bounding box center [184, 273] width 284 height 435
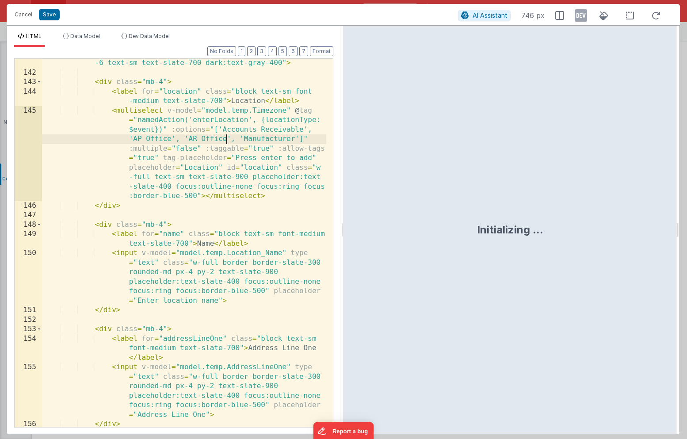
scroll to position [3383, 0]
drag, startPoint x: 295, startPoint y: 140, endPoint x: 245, endPoint y: 141, distance: 50.0
click at [245, 141] on div "< div v-if = "model.activeDrawer === 'addressInfo'" class = "mb -6 text-sm text…" at bounding box center [184, 247] width 284 height 397
click at [276, 139] on div "< div v-if = "model.activeDrawer === 'addressInfo'" class = "mb -6 text-sm text…" at bounding box center [184, 247] width 284 height 397
click at [290, 138] on div "< div v-if = "model.activeDrawer === 'addressInfo'" class = "mb -6 text-sm text…" at bounding box center [184, 247] width 284 height 397
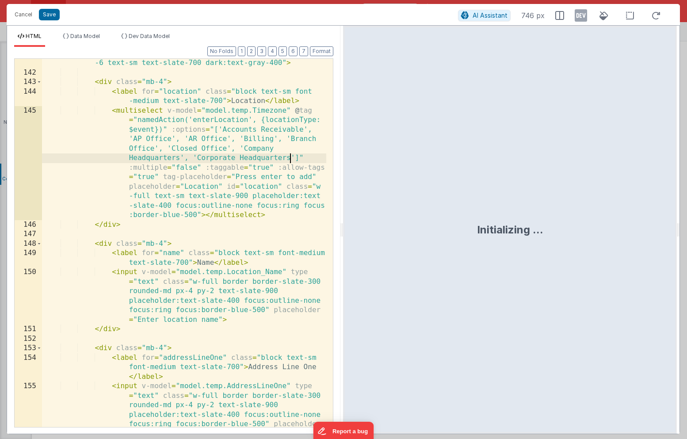
click at [293, 158] on div "< div v-if = "model.activeDrawer === 'addressInfo'" class = "mb -6 text-sm text…" at bounding box center [184, 271] width 284 height 444
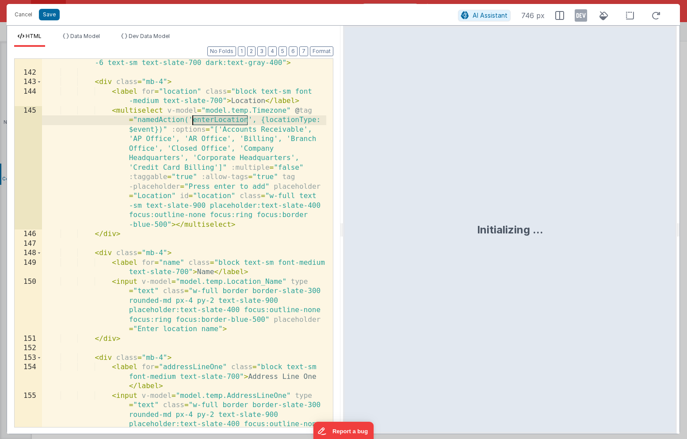
drag, startPoint x: 247, startPoint y: 121, endPoint x: 194, endPoint y: 122, distance: 52.6
click at [194, 122] on div "< div v-if = "model.activeDrawer === 'addressInfo'" class = "mb -6 text-sm text…" at bounding box center [184, 271] width 284 height 444
click at [45, 19] on button "Save" at bounding box center [49, 14] width 21 height 11
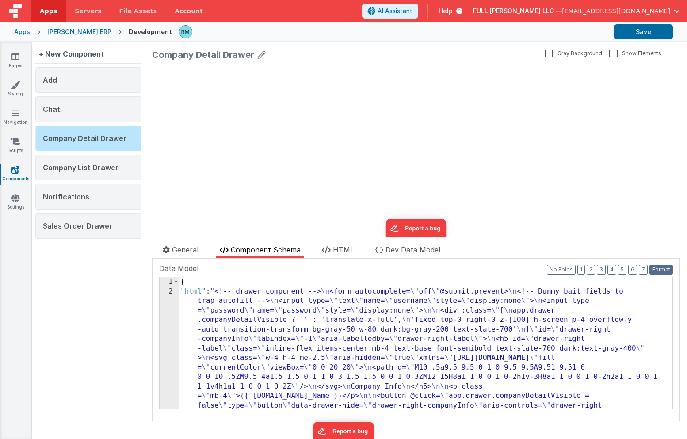
click at [655, 266] on button "Format" at bounding box center [660, 270] width 23 height 10
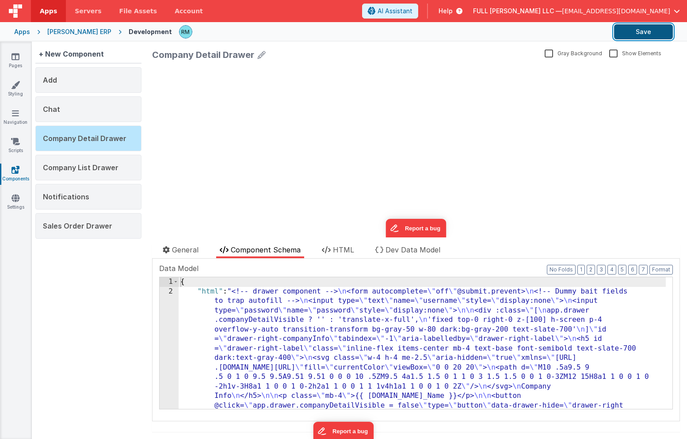
click at [645, 36] on button "Save" at bounding box center [643, 31] width 59 height 15
click at [16, 65] on link "Pages" at bounding box center [16, 61] width 32 height 18
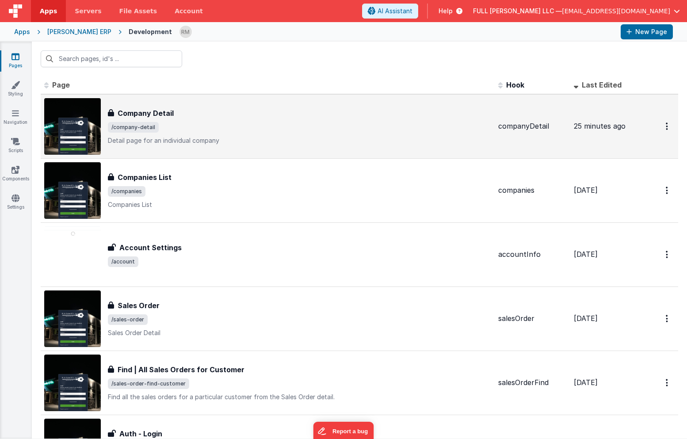
click at [244, 123] on span "/company-detail" at bounding box center [299, 127] width 383 height 11
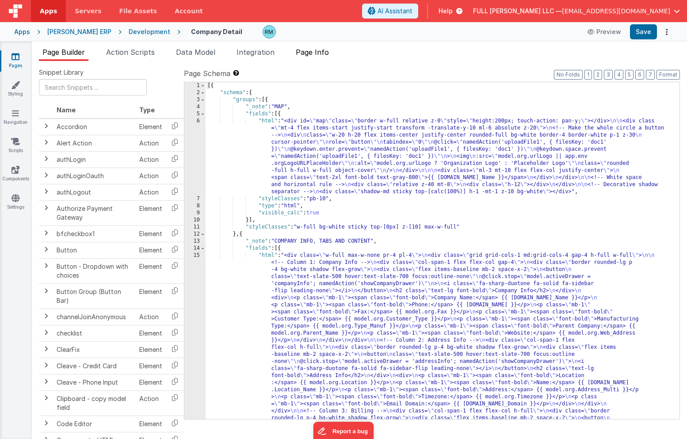
click at [326, 56] on span "Page Info" at bounding box center [312, 52] width 33 height 9
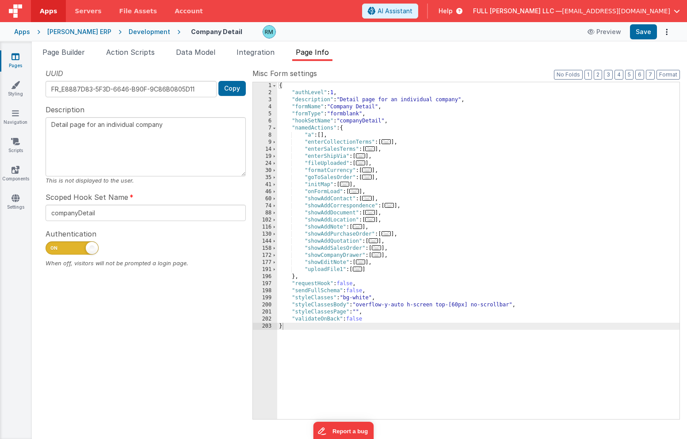
click at [389, 149] on div "{ "authLevel" : 1 , "description" : "Detail page for an individual company" , "…" at bounding box center [478, 257] width 402 height 351
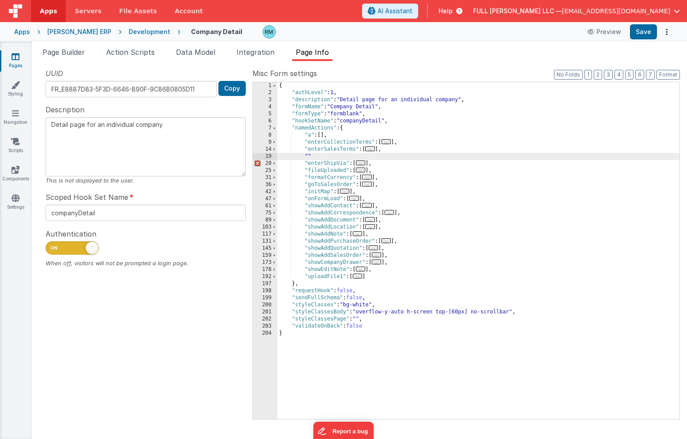
paste textarea
click at [358, 155] on div "{ "authLevel" : 1 , "description" : "Detail page for an individual company" , "…" at bounding box center [478, 257] width 402 height 351
click at [372, 150] on span "..." at bounding box center [370, 148] width 10 height 5
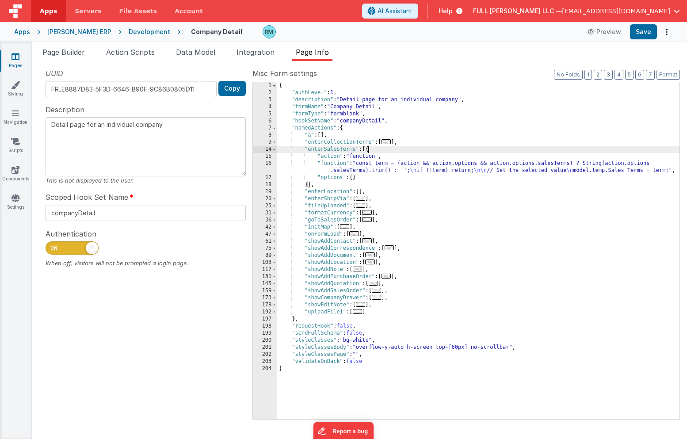
click at [331, 161] on div "{ "authLevel" : 1 , "description" : "Detail page for an individual company" , "…" at bounding box center [478, 257] width 402 height 351
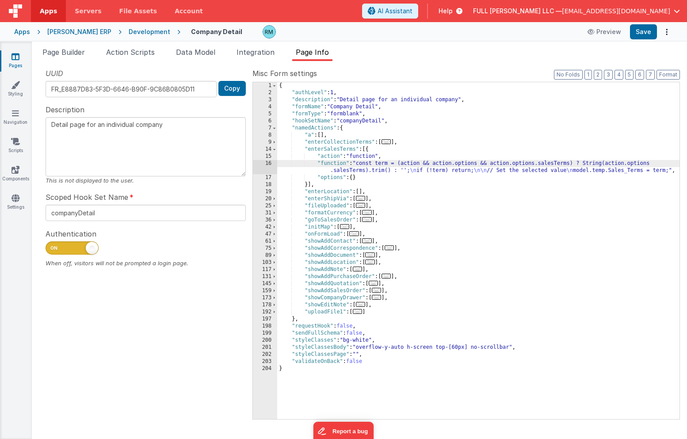
click at [271, 163] on div "16" at bounding box center [265, 167] width 24 height 14
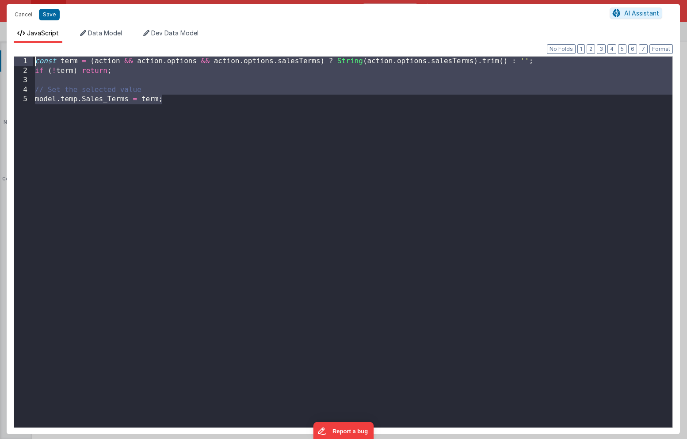
drag, startPoint x: 207, startPoint y: 110, endPoint x: -29, endPoint y: 53, distance: 242.8
click at [0, 53] on html "Cancel Save AI Assistant JavaScript Data Model Dev Data Model Format 7 6 5 4 3 …" at bounding box center [343, 219] width 687 height 439
click at [21, 14] on button "Cancel" at bounding box center [23, 14] width 27 height 12
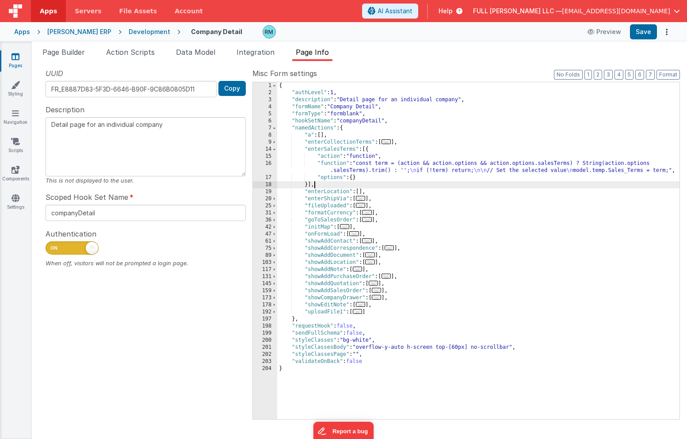
click at [379, 184] on div "{ "authLevel" : 1 , "description" : "Detail page for an individual company" , "…" at bounding box center [478, 257] width 402 height 351
click at [339, 163] on div "{ "authLevel" : 1 , "description" : "Detail page for an individual company" , "…" at bounding box center [478, 257] width 402 height 351
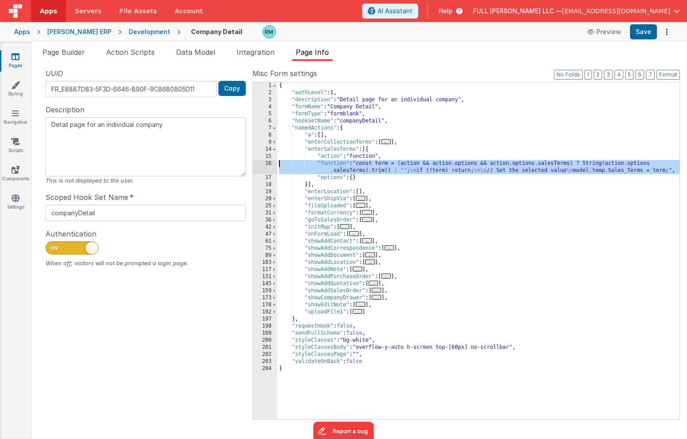
click at [268, 164] on div "16" at bounding box center [265, 167] width 24 height 14
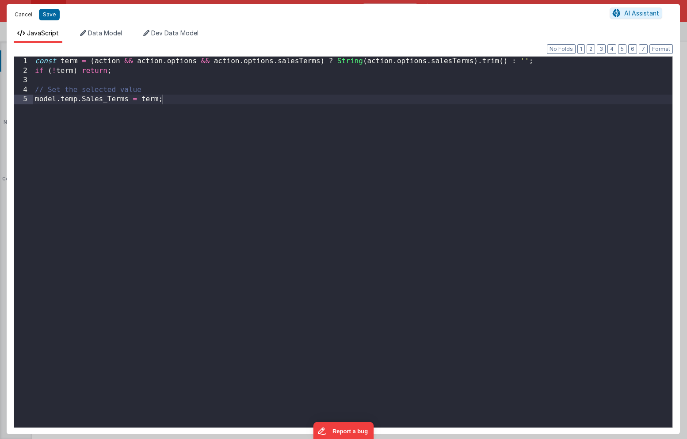
click at [31, 19] on button "Cancel" at bounding box center [23, 14] width 27 height 12
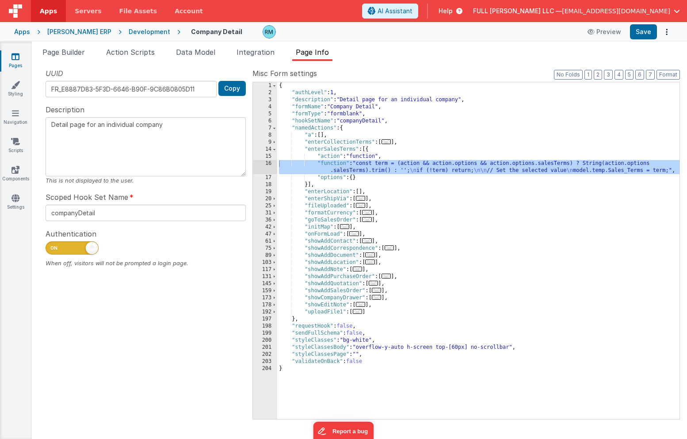
click at [360, 177] on div "{ "authLevel" : 1 , "description" : "Detail page for an individual company" , "…" at bounding box center [478, 257] width 402 height 351
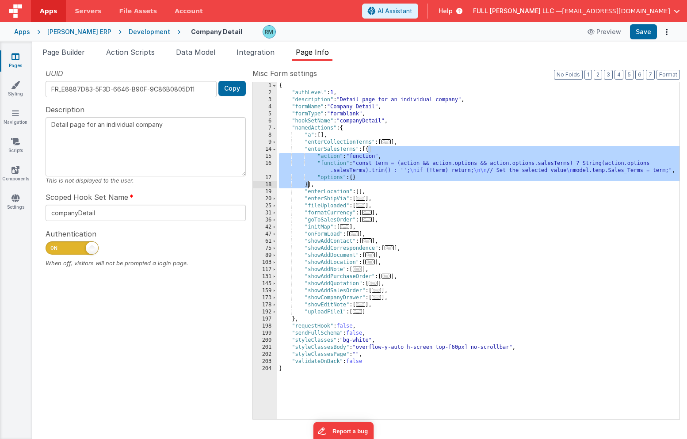
drag, startPoint x: 369, startPoint y: 150, endPoint x: 309, endPoint y: 183, distance: 68.6
click at [309, 183] on div "{ "authLevel" : 1 , "description" : "Detail page for an individual company" , "…" at bounding box center [478, 257] width 402 height 351
click at [362, 193] on div "{ "authLevel" : 1 , "description" : "Detail page for an individual company" , "…" at bounding box center [478, 257] width 402 height 351
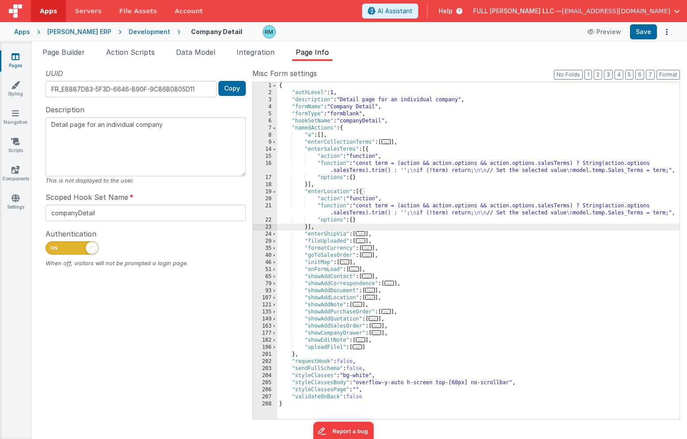
click at [337, 207] on div "{ "authLevel" : 1 , "description" : "Detail page for an individual company" , "…" at bounding box center [478, 257] width 402 height 351
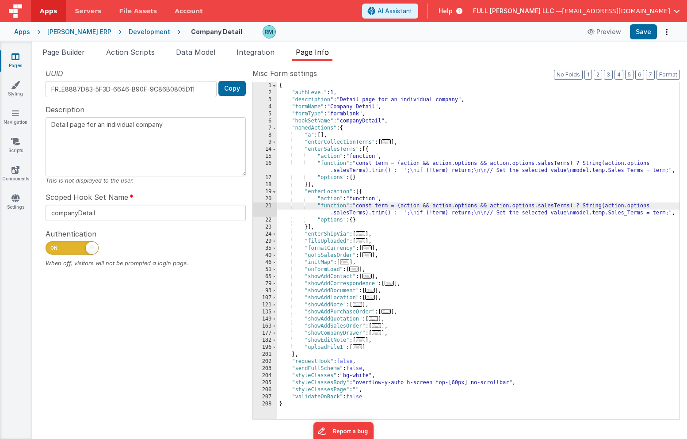
click at [270, 206] on div "21" at bounding box center [265, 209] width 24 height 14
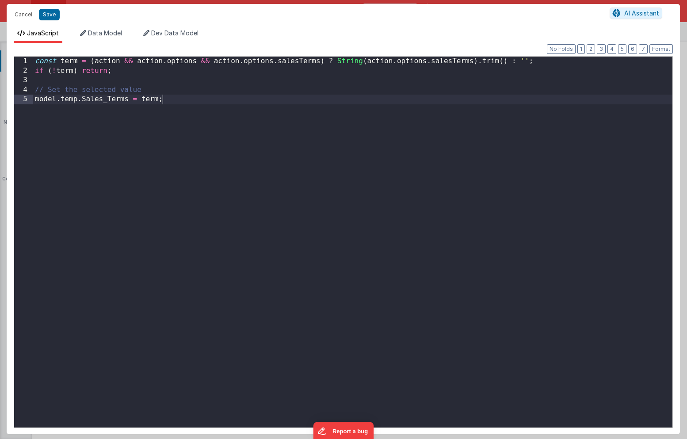
click at [320, 62] on div "const term = ( action && action . options && action . options . salesTerms ) ? …" at bounding box center [352, 252] width 639 height 390
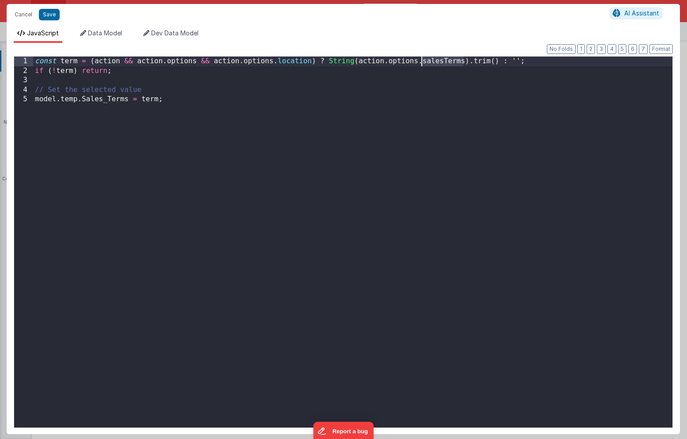
drag, startPoint x: 464, startPoint y: 63, endPoint x: 423, endPoint y: 63, distance: 40.2
click at [423, 63] on div "const term = ( action && action . options && action . options . location ) ? St…" at bounding box center [352, 252] width 639 height 390
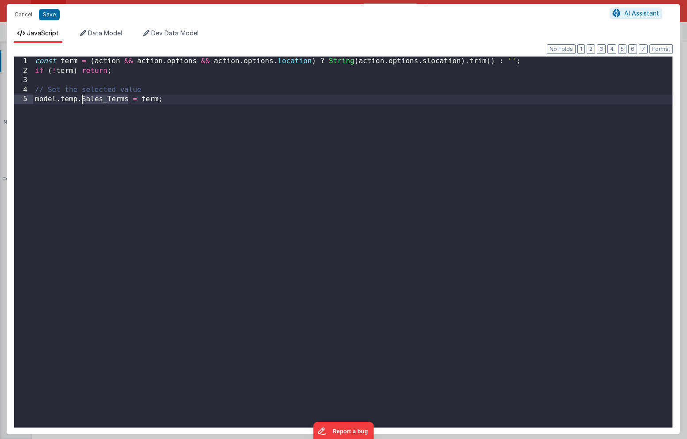
drag, startPoint x: 128, startPoint y: 101, endPoint x: 81, endPoint y: 102, distance: 47.3
click at [81, 102] on div "const term = ( action && action . options && action . options . location ) ? St…" at bounding box center [352, 252] width 639 height 390
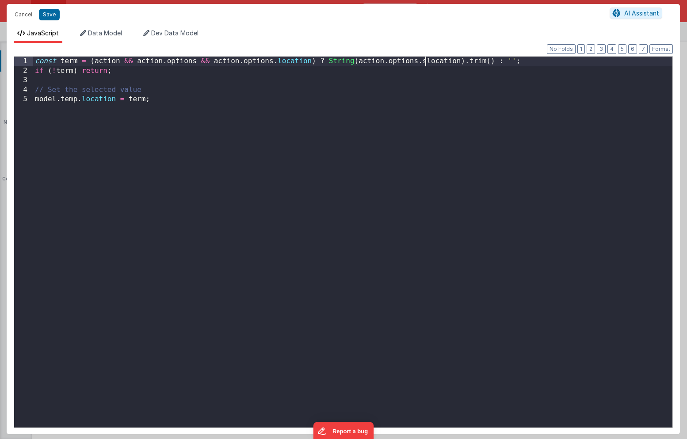
click at [425, 61] on div "const term = ( action && action . options && action . options . location ) ? St…" at bounding box center [352, 252] width 639 height 390
click at [368, 160] on div "const term = ( action && action . options && action . options . location ) ? St…" at bounding box center [352, 252] width 639 height 390
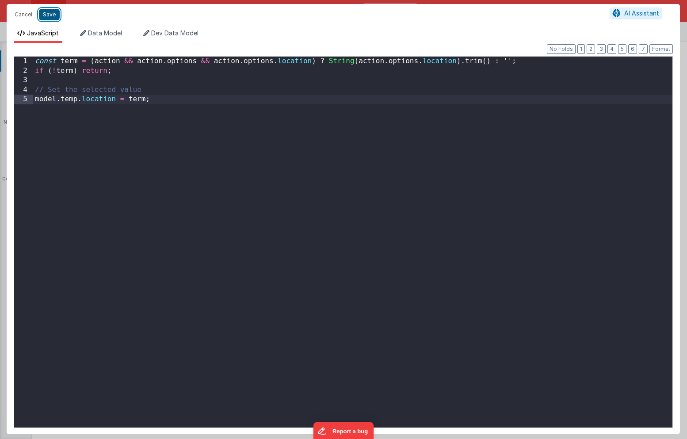
click at [50, 15] on button "Save" at bounding box center [49, 14] width 21 height 11
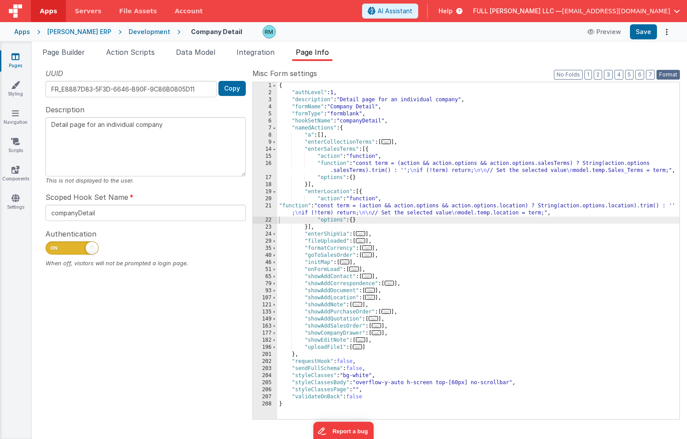
click at [668, 76] on button "Format" at bounding box center [667, 75] width 23 height 10
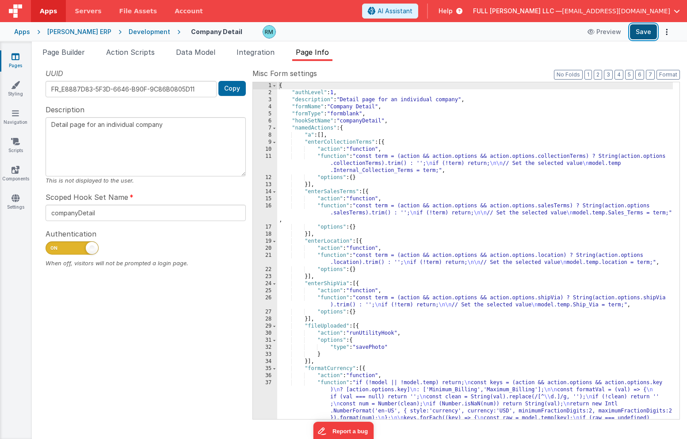
click at [644, 29] on button "Save" at bounding box center [643, 31] width 27 height 15
click at [599, 75] on button "2" at bounding box center [598, 75] width 8 height 10
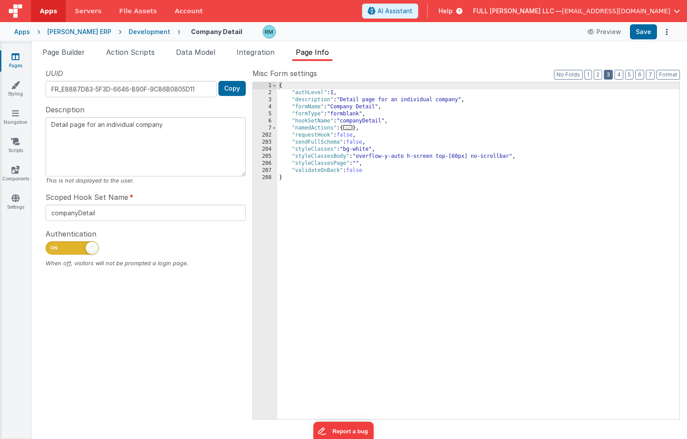
click at [610, 72] on button "3" at bounding box center [608, 75] width 9 height 10
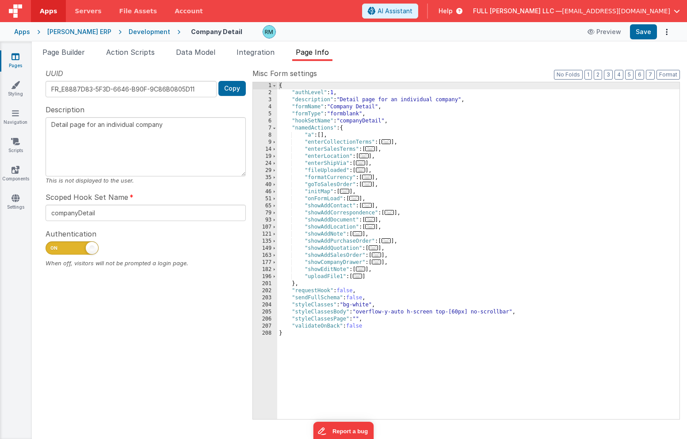
click at [380, 263] on span "..." at bounding box center [377, 261] width 10 height 5
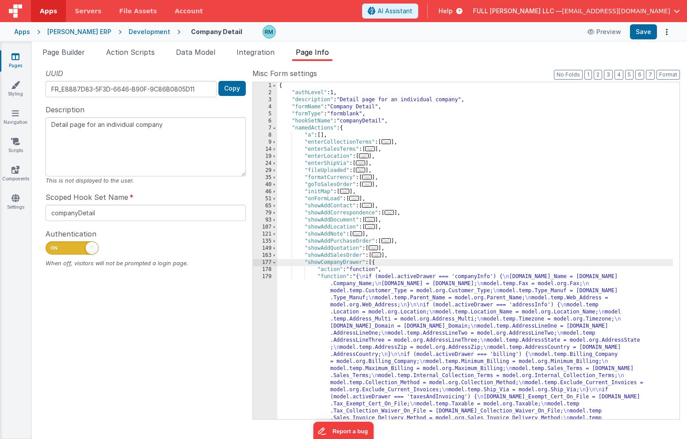
click at [327, 277] on div "{ "authLevel" : 1 , "description" : "Detail page for an individual company" , "…" at bounding box center [475, 346] width 396 height 528
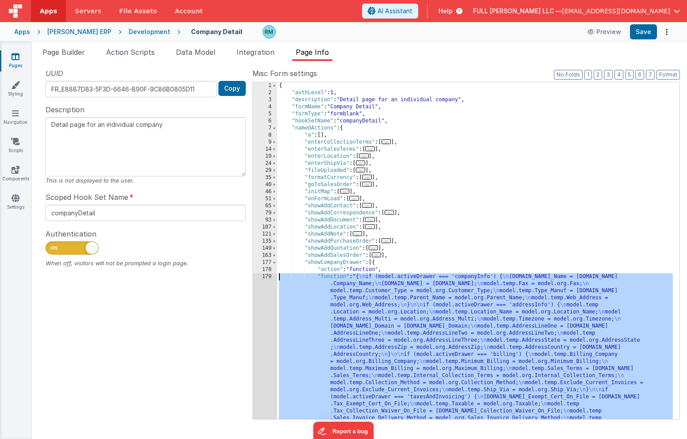
click at [268, 277] on div "179" at bounding box center [265, 365] width 24 height 184
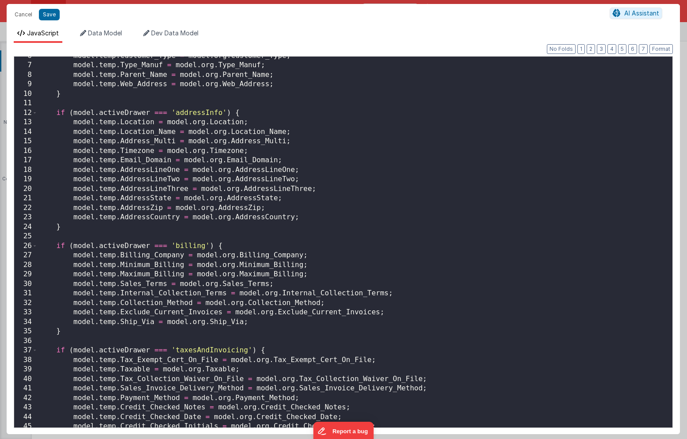
scroll to position [54, 0]
click at [31, 17] on button "Cancel" at bounding box center [23, 14] width 27 height 12
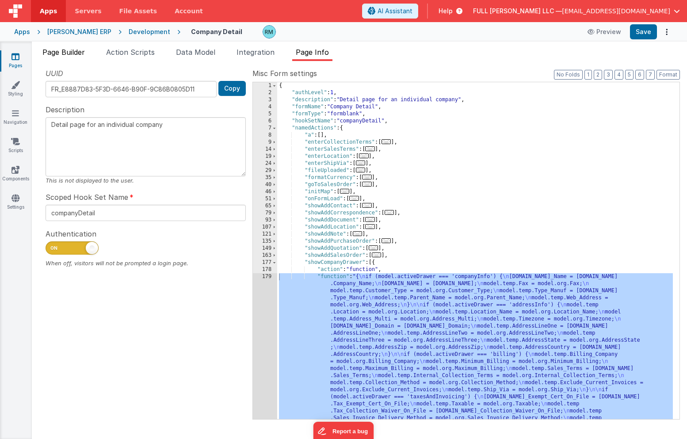
click at [73, 53] on span "Page Builder" at bounding box center [63, 52] width 42 height 9
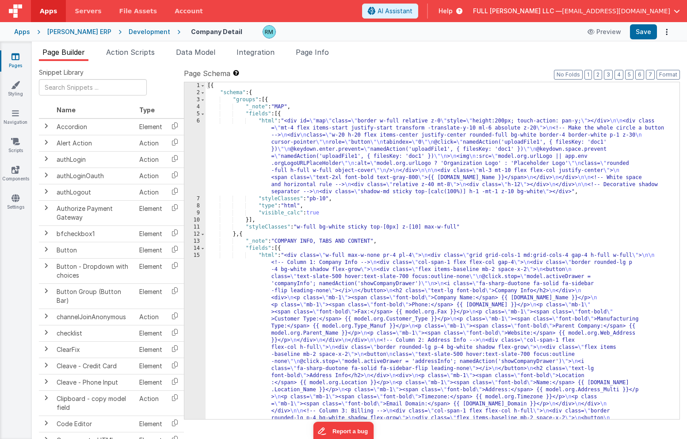
click at [272, 254] on div "[{ "schema" : { "groups" : [{ "_note" : "MAP" , "fields" : [{ "html" : "<div id…" at bounding box center [439, 430] width 467 height 697
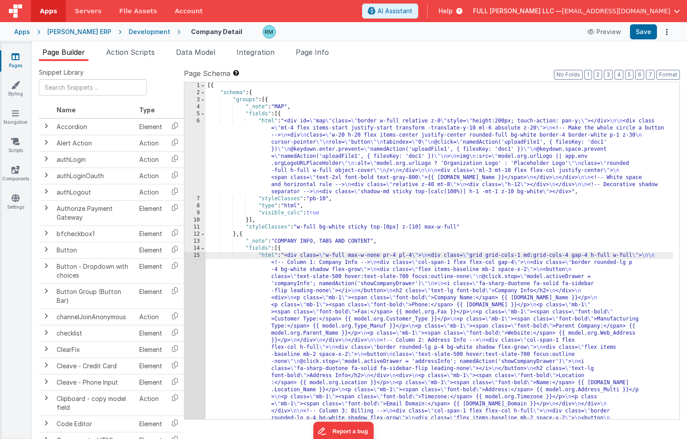
click at [198, 255] on div "15" at bounding box center [194, 429] width 21 height 354
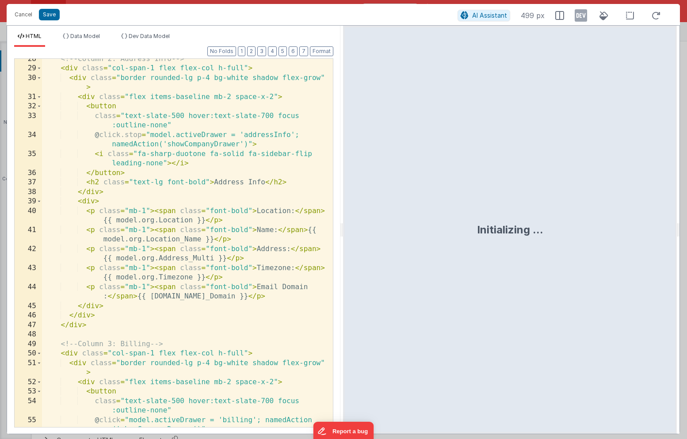
scroll to position [376, 0]
click at [27, 13] on button "Cancel" at bounding box center [23, 14] width 27 height 12
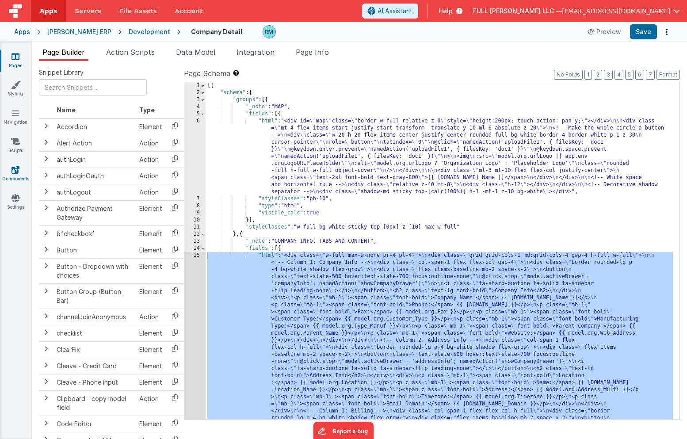
click at [15, 173] on icon at bounding box center [15, 169] width 8 height 9
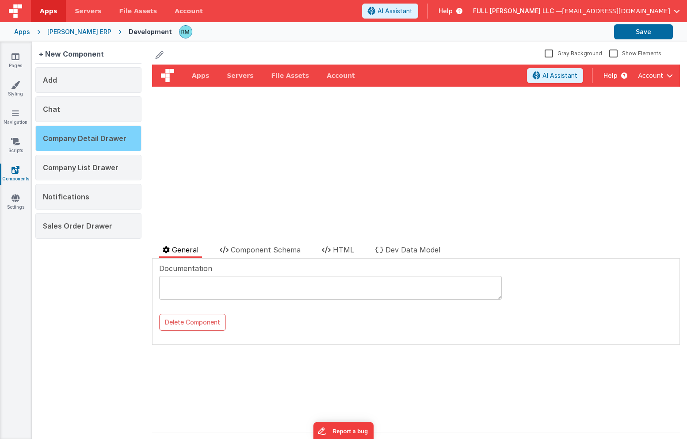
click at [106, 141] on span "Company Detail Drawer" at bounding box center [85, 138] width 84 height 9
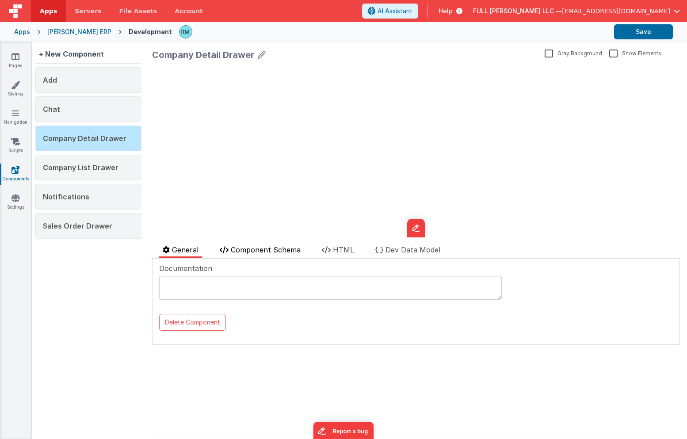
click at [273, 250] on span "Component Schema" at bounding box center [266, 249] width 70 height 9
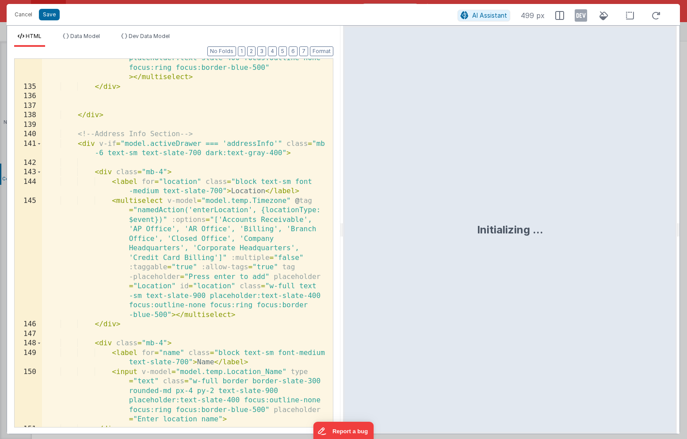
scroll to position [3298, 0]
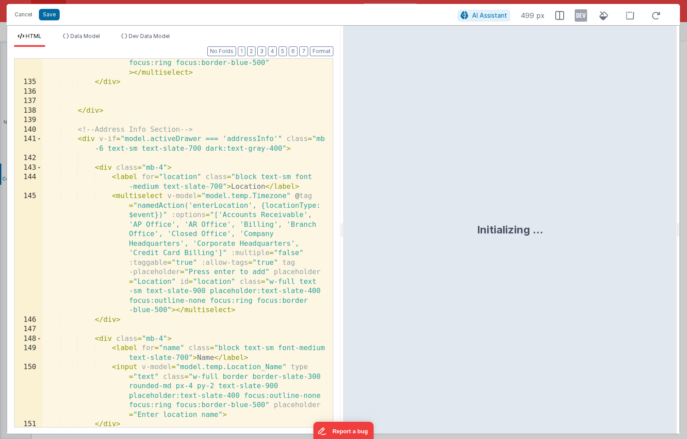
click at [286, 196] on div "< multiselect v-model = "model.temp.Ship_Via" @ tag = "namedAction('enterShipVi…" at bounding box center [184, 161] width 284 height 587
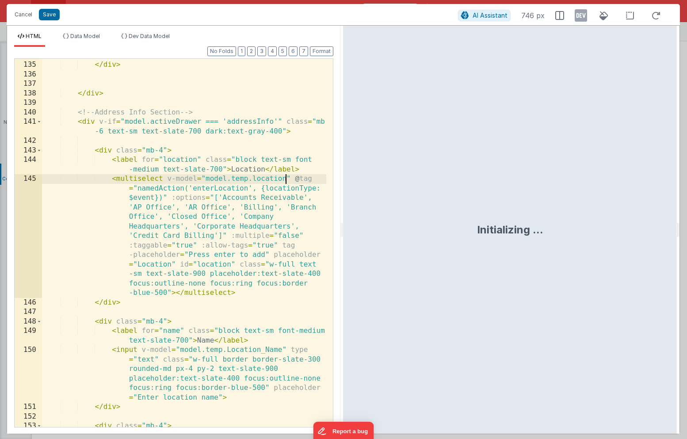
scroll to position [3329, 0]
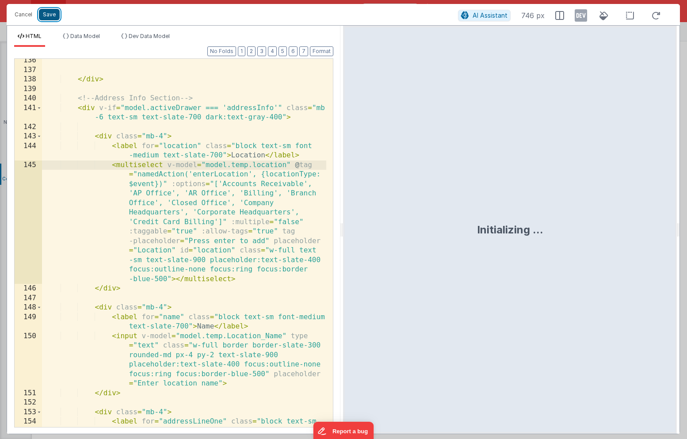
click at [53, 19] on button "Save" at bounding box center [49, 14] width 21 height 11
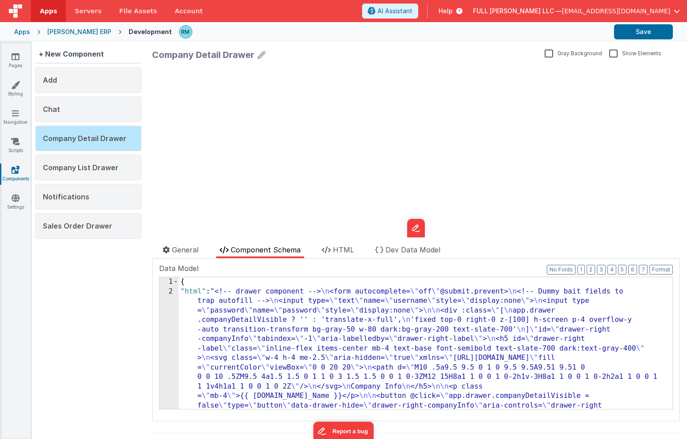
click at [652, 275] on div "Data Model Format 7 6 5 4 3 2 1 No Folds 1 2 { "html" : "<!-- drawer component …" at bounding box center [416, 336] width 514 height 146
click at [659, 265] on button "Format" at bounding box center [660, 270] width 23 height 10
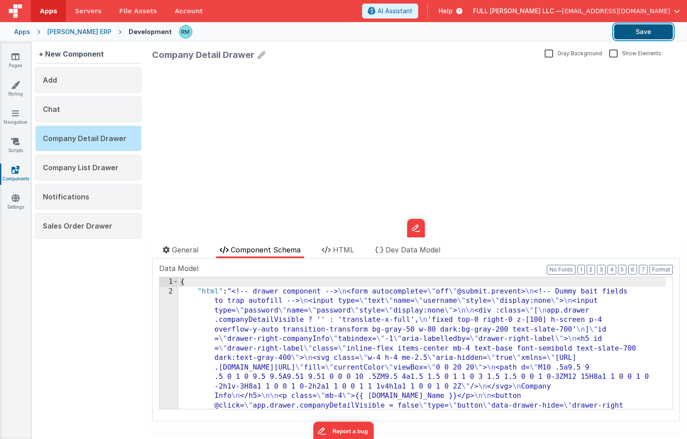
click at [646, 35] on button "Save" at bounding box center [643, 31] width 59 height 15
click at [23, 57] on link "Pages" at bounding box center [16, 61] width 32 height 18
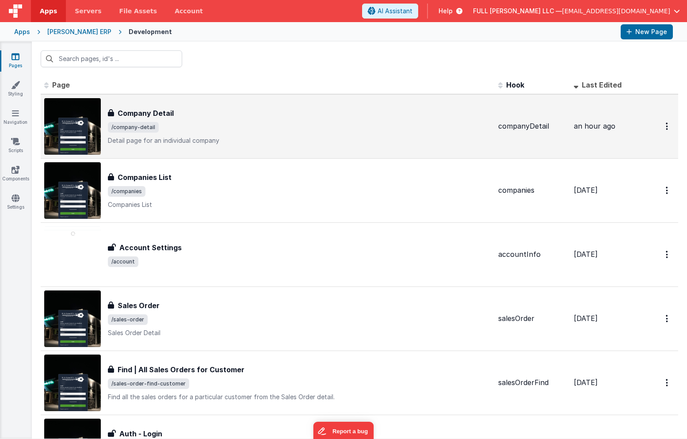
click at [175, 108] on div "Company Detail" at bounding box center [299, 113] width 383 height 11
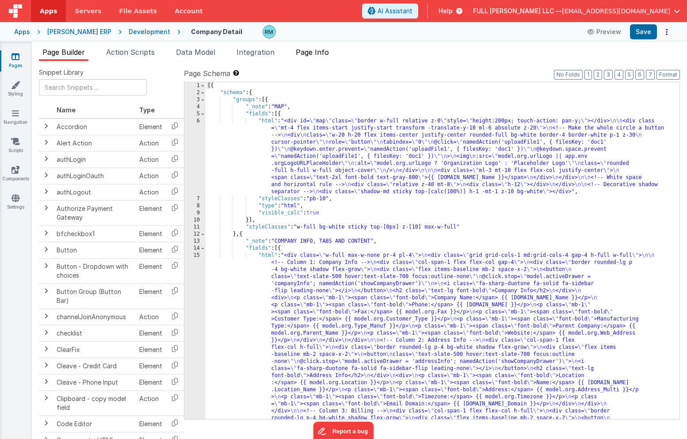
click at [323, 50] on span "Page Info" at bounding box center [312, 52] width 33 height 9
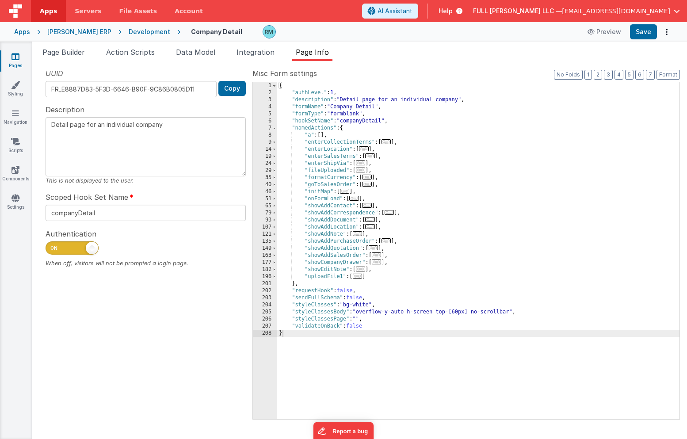
click at [381, 264] on span "..." at bounding box center [377, 261] width 10 height 5
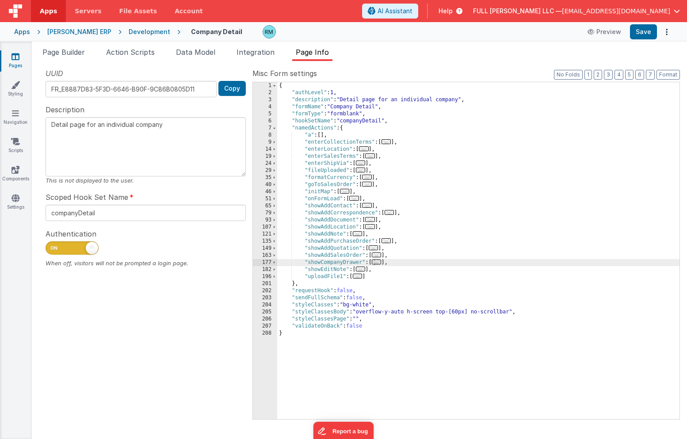
click at [381, 263] on span "..." at bounding box center [377, 261] width 10 height 5
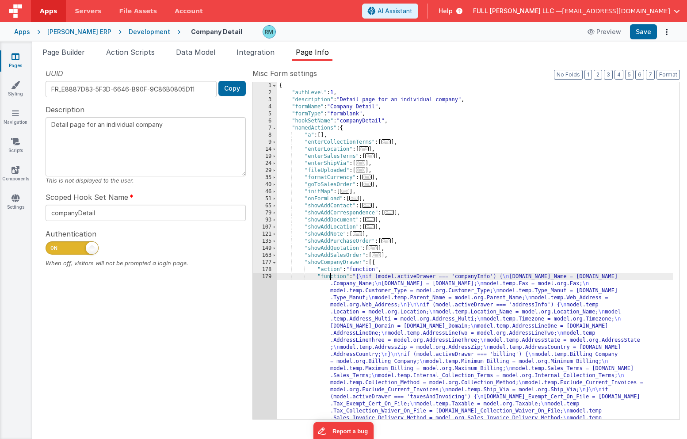
click at [331, 277] on div "{ "authLevel" : 1 , "description" : "Detail page for an individual company" , "…" at bounding box center [475, 346] width 396 height 528
click at [265, 275] on div "179" at bounding box center [265, 365] width 24 height 184
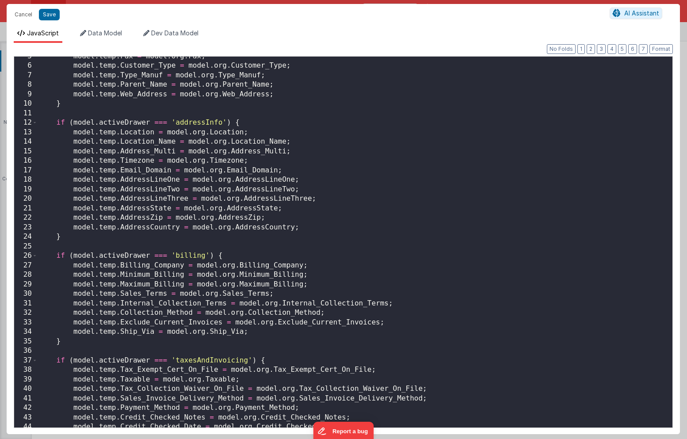
scroll to position [17, 0]
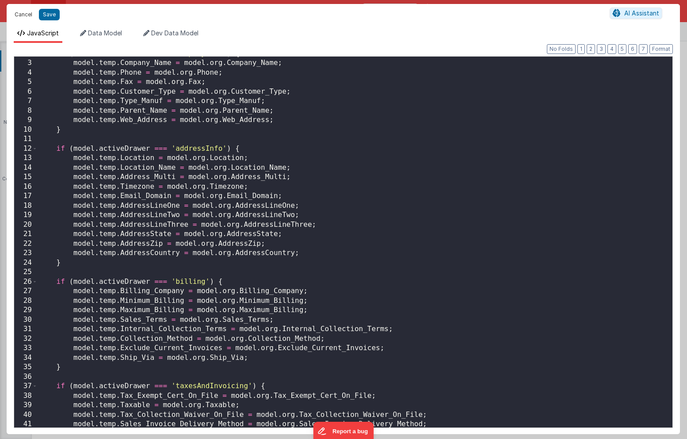
click at [25, 14] on button "Cancel" at bounding box center [23, 14] width 27 height 12
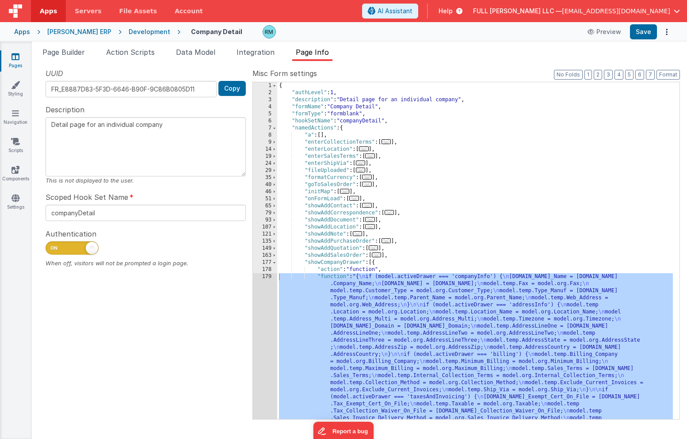
click at [19, 64] on link "Pages" at bounding box center [16, 61] width 32 height 18
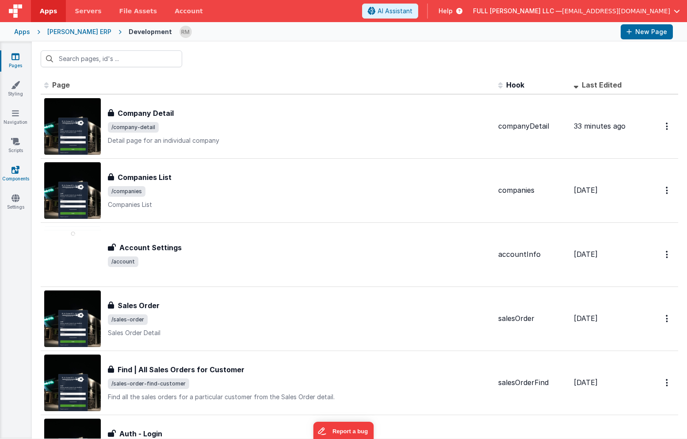
click at [20, 175] on link "Components" at bounding box center [16, 174] width 32 height 18
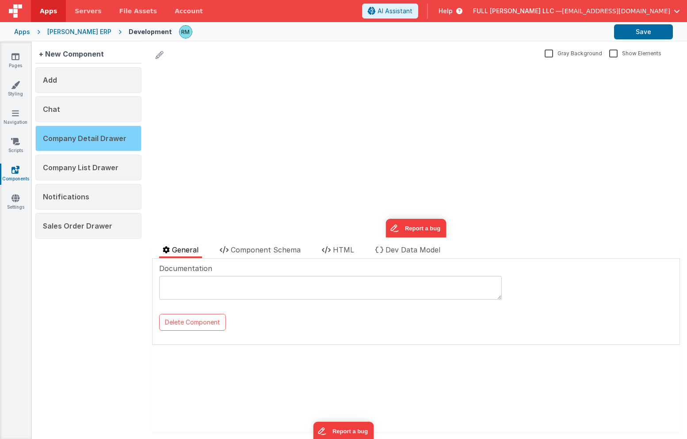
click at [105, 139] on span "Company Detail Drawer" at bounding box center [85, 138] width 84 height 9
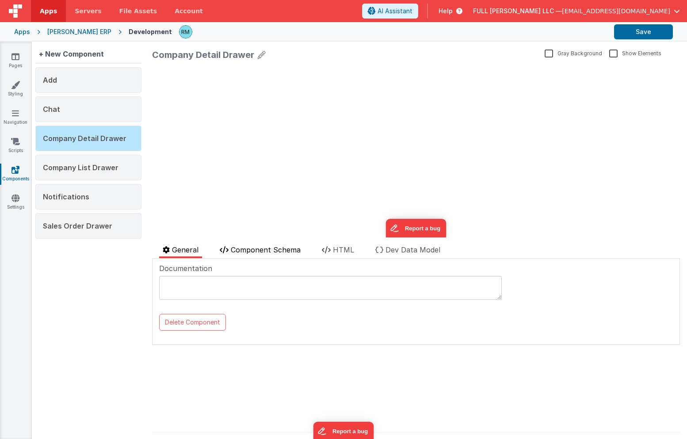
click at [254, 248] on span "Component Schema" at bounding box center [266, 249] width 70 height 9
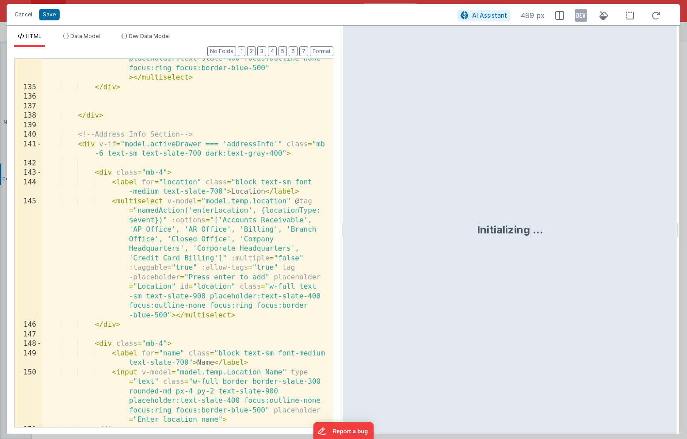
scroll to position [3340, 0]
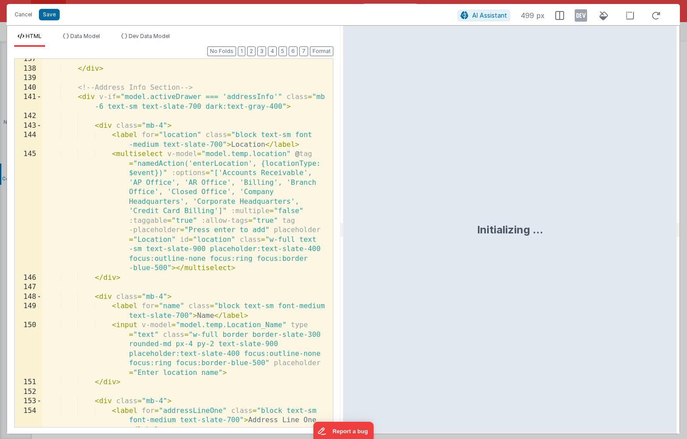
click at [255, 154] on div "</ div > <!-- Address Info Section --> < div v-if = "model.activeDrawer === 'ad…" at bounding box center [184, 257] width 284 height 406
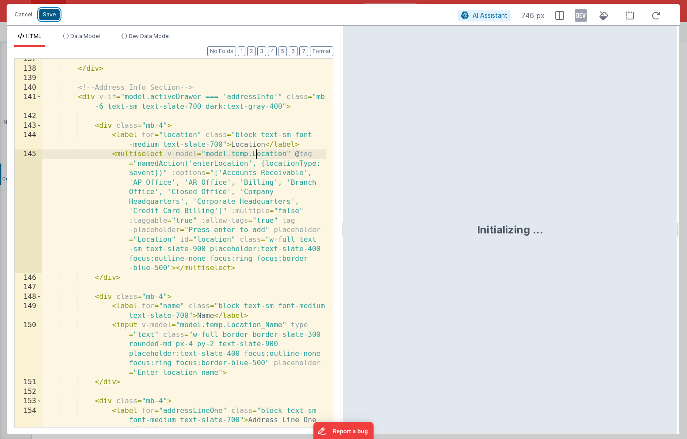
click at [45, 19] on button "Save" at bounding box center [49, 14] width 21 height 11
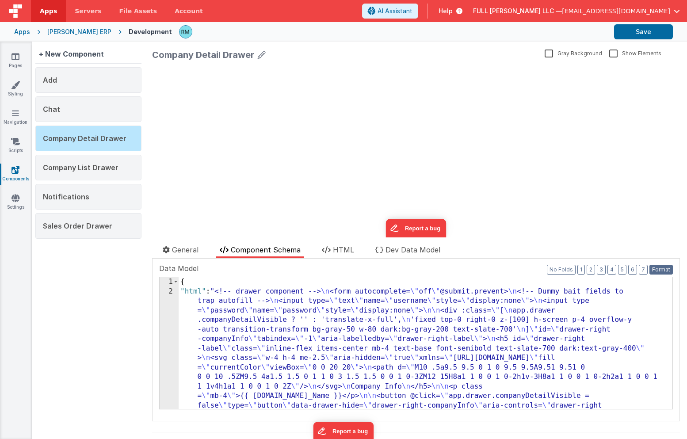
click at [653, 267] on button "Format" at bounding box center [660, 270] width 23 height 10
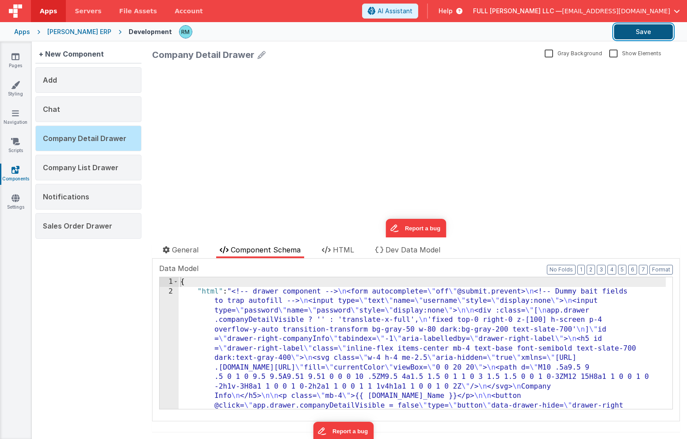
click at [641, 32] on button "Save" at bounding box center [643, 31] width 59 height 15
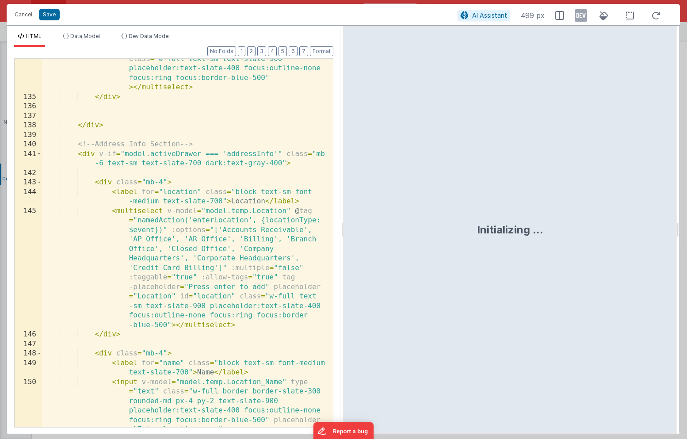
scroll to position [3316, 0]
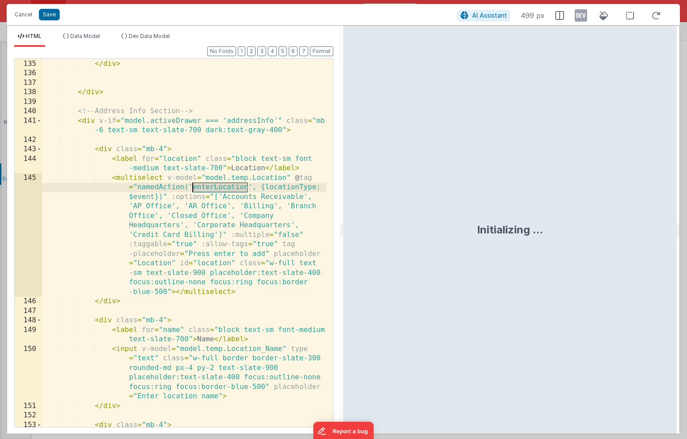
drag, startPoint x: 248, startPoint y: 188, endPoint x: 193, endPoint y: 187, distance: 54.4
click at [193, 187] on div "< multiselect v-model = "model.temp.Ship_Via" @ tag = "namedAction('enterShipVi…" at bounding box center [184, 143] width 284 height 587
drag, startPoint x: 314, startPoint y: 187, endPoint x: 266, endPoint y: 188, distance: 48.2
click at [266, 188] on div "< multiselect v-model = "model.temp.Ship_Via" @ tag = "namedAction('enterShipVi…" at bounding box center [184, 143] width 284 height 587
click at [23, 13] on button "Cancel" at bounding box center [23, 14] width 27 height 12
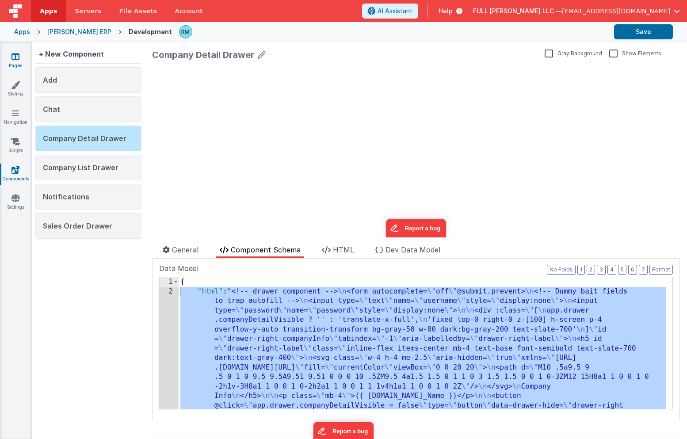
click at [16, 58] on icon at bounding box center [15, 56] width 8 height 9
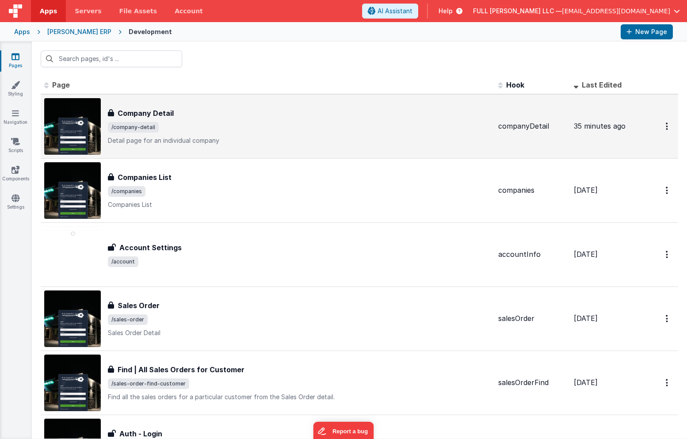
click at [186, 124] on span "/company-detail" at bounding box center [299, 127] width 383 height 11
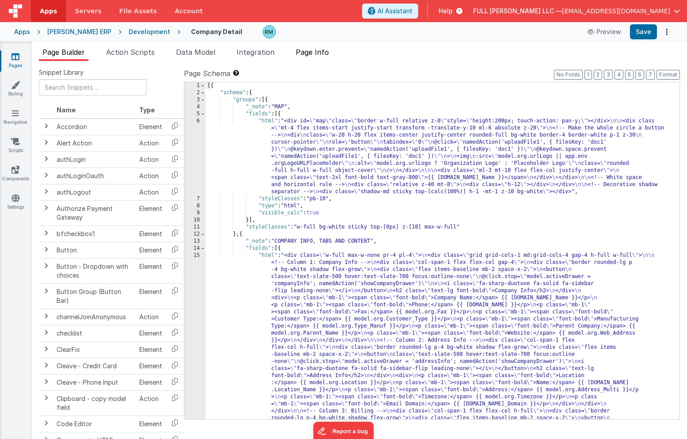
click at [324, 53] on span "Page Info" at bounding box center [312, 52] width 33 height 9
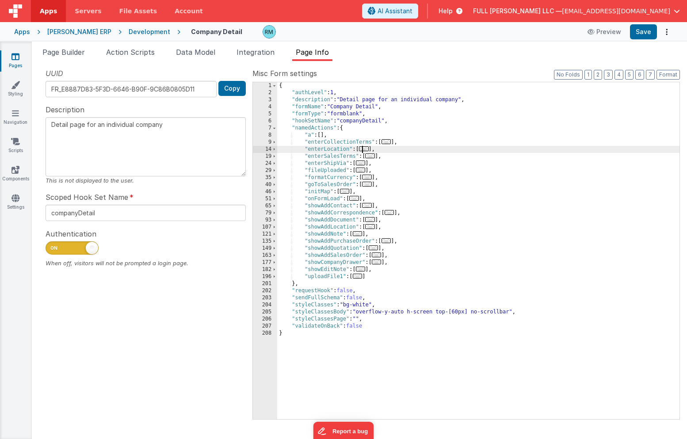
click at [364, 151] on span "..." at bounding box center [364, 148] width 10 height 5
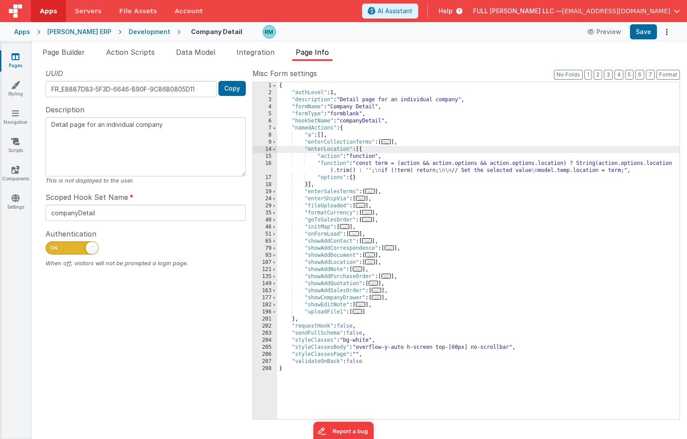
click at [327, 165] on div "{ "authLevel" : 1 , "description" : "Detail page for an individual company" , "…" at bounding box center [478, 257] width 402 height 351
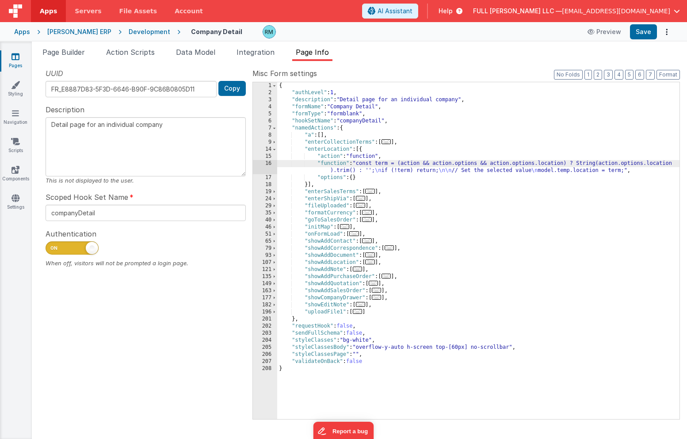
click at [266, 163] on div "16" at bounding box center [265, 167] width 24 height 14
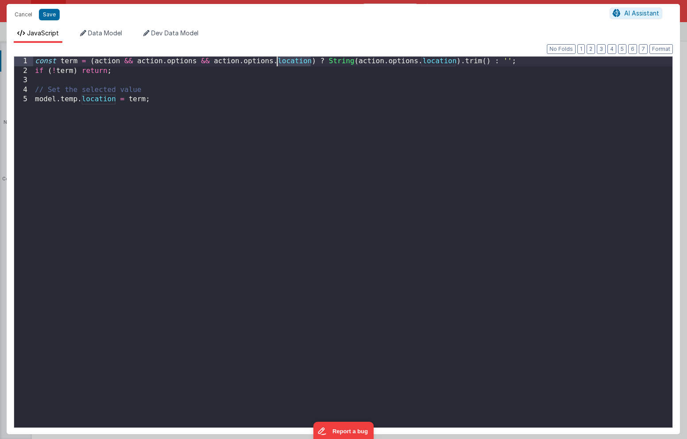
drag, startPoint x: 312, startPoint y: 61, endPoint x: 277, endPoint y: 63, distance: 34.5
click at [277, 63] on div "const term = ( action && action . options && action . options . location ) ? St…" at bounding box center [352, 252] width 639 height 390
drag, startPoint x: 472, startPoint y: 61, endPoint x: 439, endPoint y: 61, distance: 32.7
click at [439, 61] on div "const term = ( action && action . options && action . options . locationType ) …" at bounding box center [352, 252] width 639 height 390
click at [49, 12] on button "Save" at bounding box center [49, 14] width 21 height 11
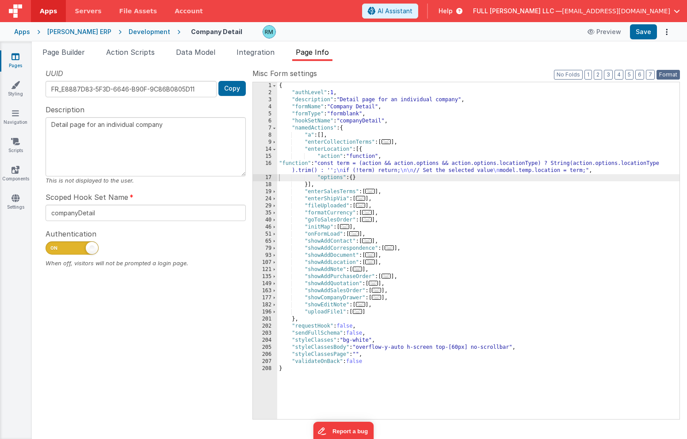
click at [669, 77] on button "Format" at bounding box center [667, 75] width 23 height 10
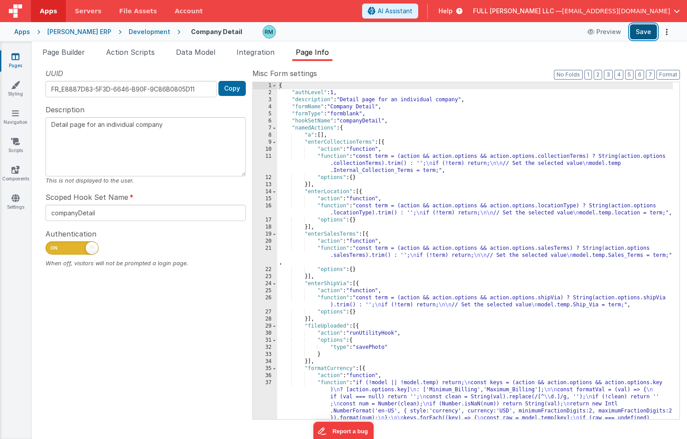
click at [650, 31] on button "Save" at bounding box center [643, 31] width 27 height 15
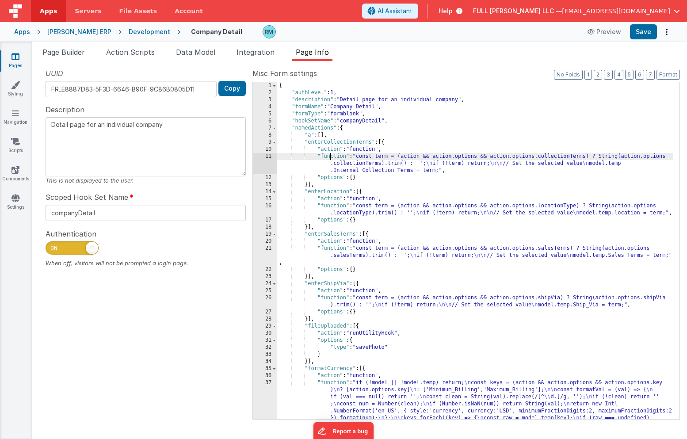
click at [330, 156] on div "{ "authLevel" : 1 , "description" : "Detail page for an individual company" , "…" at bounding box center [475, 282] width 396 height 400
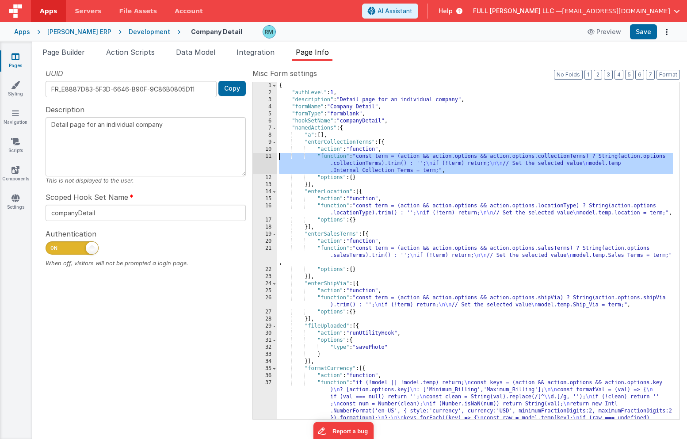
click at [269, 153] on div "11" at bounding box center [265, 163] width 24 height 21
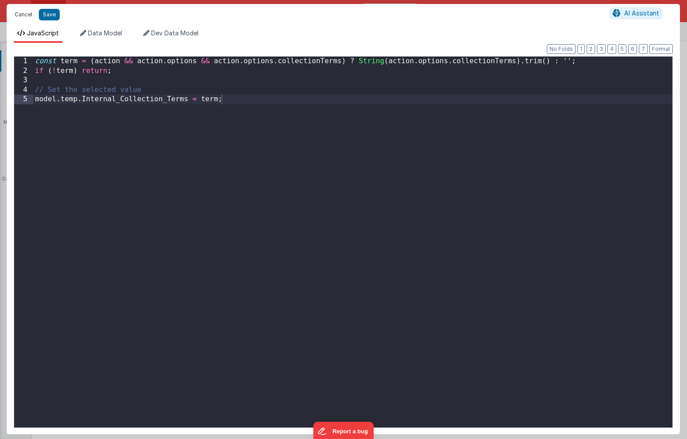
click at [28, 16] on button "Cancel" at bounding box center [23, 14] width 27 height 12
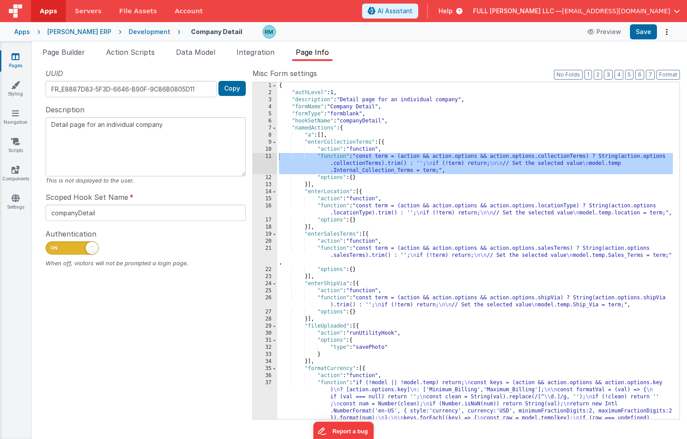
click at [331, 204] on div "{ "authLevel" : 1 , "description" : "Detail page for an individual company" , "…" at bounding box center [475, 282] width 396 height 400
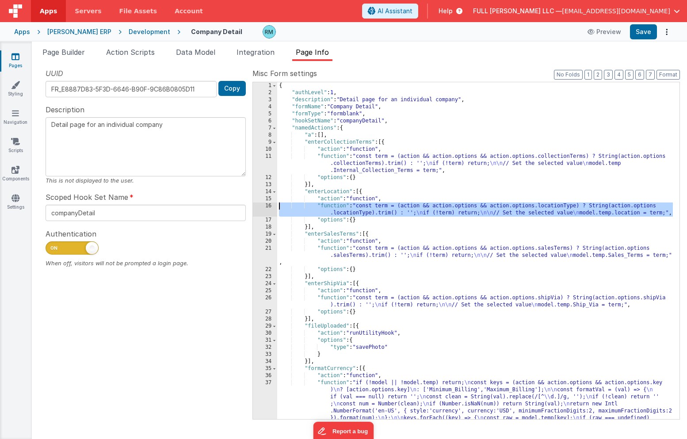
click at [268, 205] on div "16" at bounding box center [265, 209] width 24 height 14
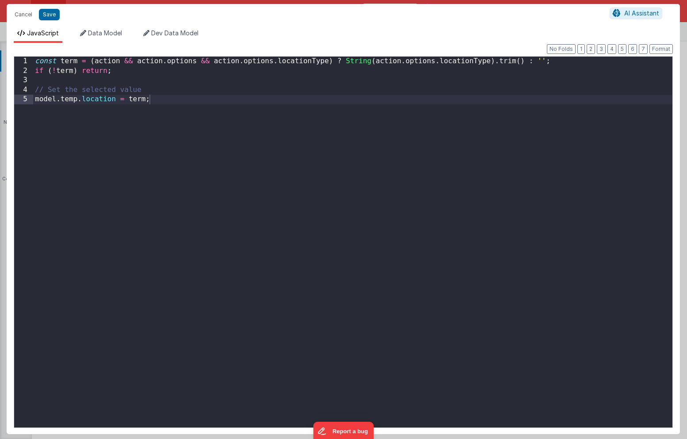
click at [85, 99] on div "const term = ( action && action . options && action . options . locationType ) …" at bounding box center [352, 252] width 639 height 390
click at [114, 225] on div "const term = ( action && action . options && action . options . locationType ) …" at bounding box center [352, 252] width 639 height 390
click at [46, 16] on button "Save" at bounding box center [49, 14] width 21 height 11
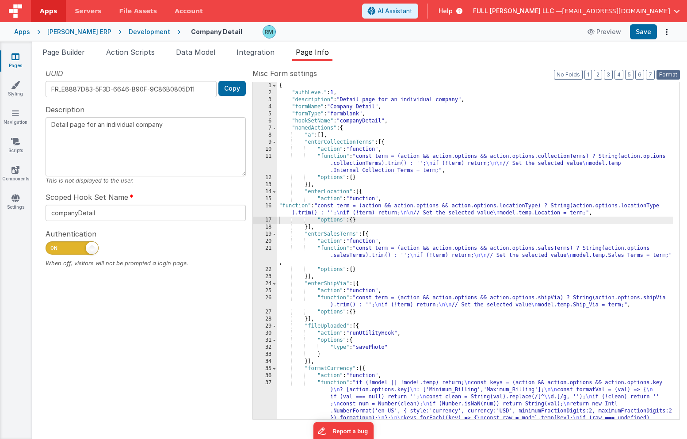
click at [666, 75] on button "Format" at bounding box center [667, 75] width 23 height 10
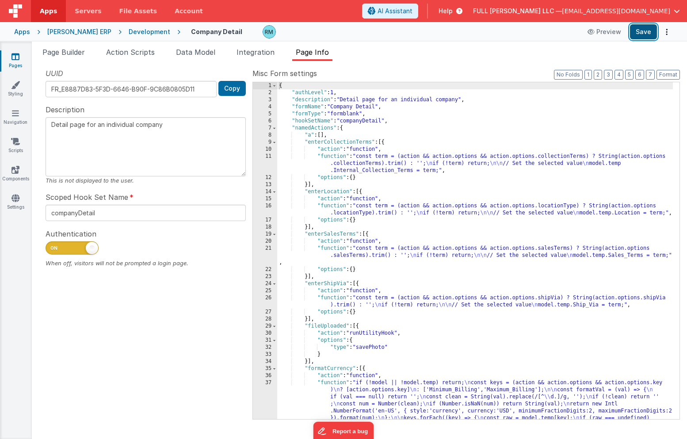
click at [648, 35] on button "Save" at bounding box center [643, 31] width 27 height 15
click at [15, 171] on icon at bounding box center [15, 169] width 8 height 9
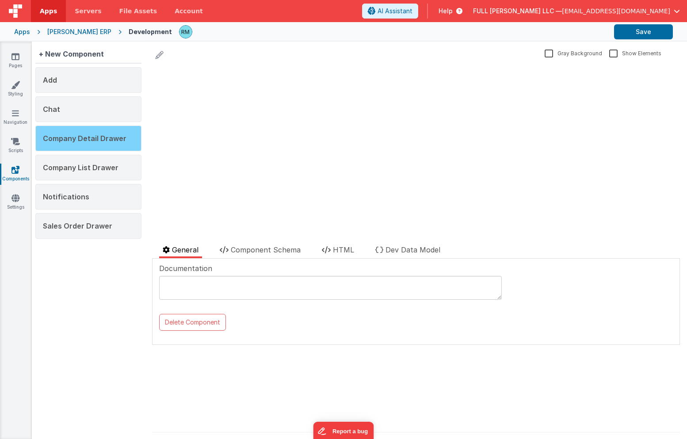
click at [74, 135] on span "Company Detail Drawer" at bounding box center [85, 138] width 84 height 9
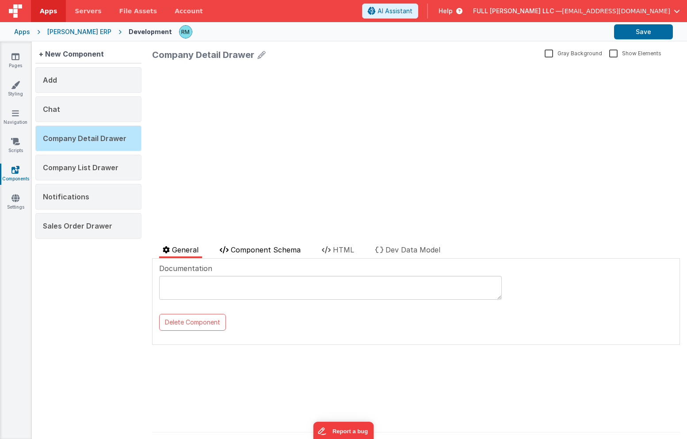
click at [254, 248] on span "Component Schema" at bounding box center [266, 249] width 70 height 9
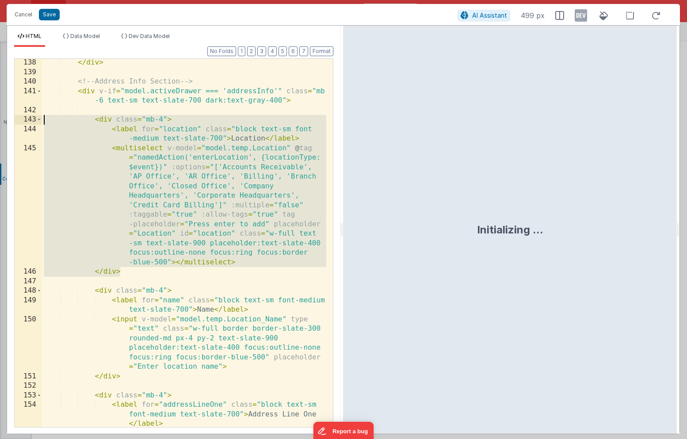
drag, startPoint x: 135, startPoint y: 270, endPoint x: 11, endPoint y: 123, distance: 191.6
click at [11, 123] on div "Format 7 6 5 4 3 2 1 No Folds 138 139 140 141 142 143 144 145 146 147 148 149 1…" at bounding box center [173, 240] width 333 height 387
click at [248, 72] on div "</ div > <!-- Address Info Section --> < div v-if = "model.activeDrawer === 'ad…" at bounding box center [184, 275] width 284 height 435
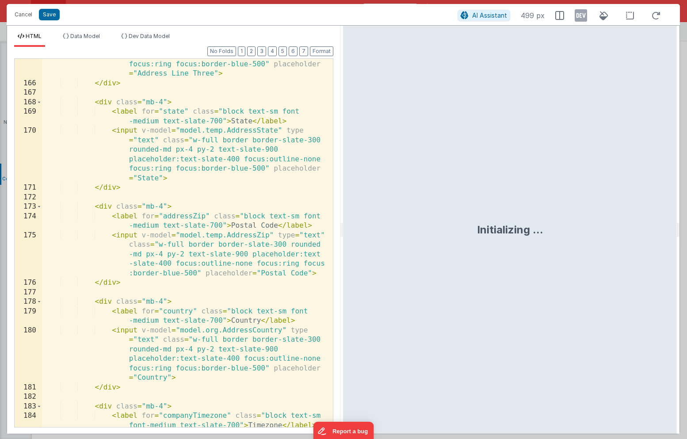
scroll to position [3989, 0]
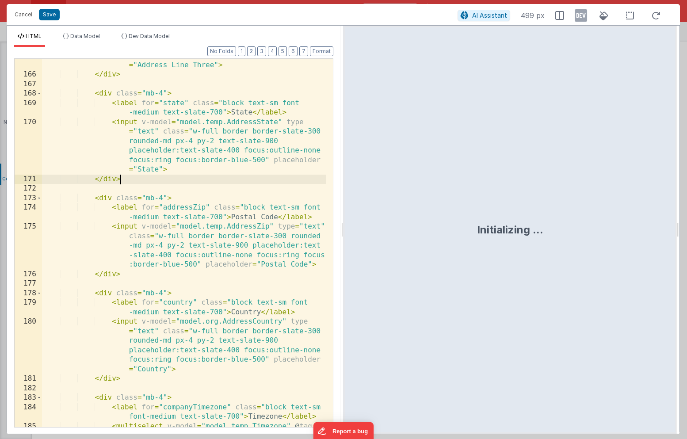
click at [135, 182] on div "< input v-model = "model.temp.AddressLineThree" type = "text" class = "w-full b…" at bounding box center [184, 278] width 284 height 530
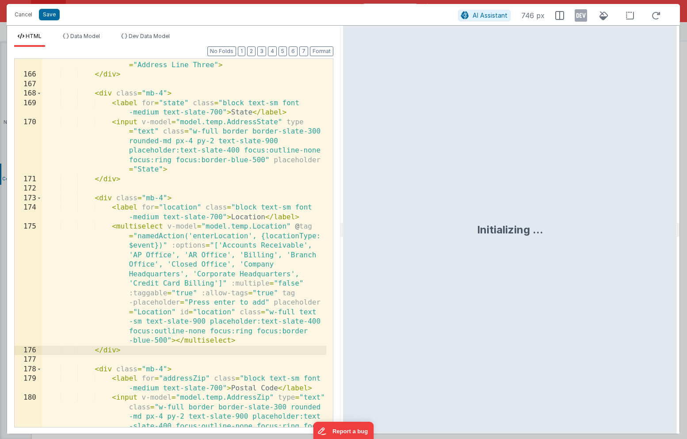
click at [178, 102] on div "< input v-model = "model.temp.AddressLineThree" type = "text" class = "w-full b…" at bounding box center [184, 249] width 284 height 473
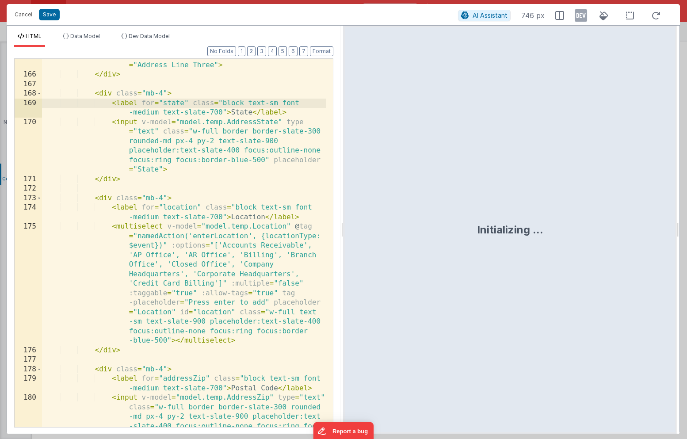
click at [184, 103] on div "< input v-model = "model.temp.AddressLineThree" type = "text" class = "w-full b…" at bounding box center [184, 249] width 284 height 473
click at [198, 208] on div "< input v-model = "model.temp.AddressLineThree" type = "text" class = "w-full b…" at bounding box center [184, 249] width 284 height 473
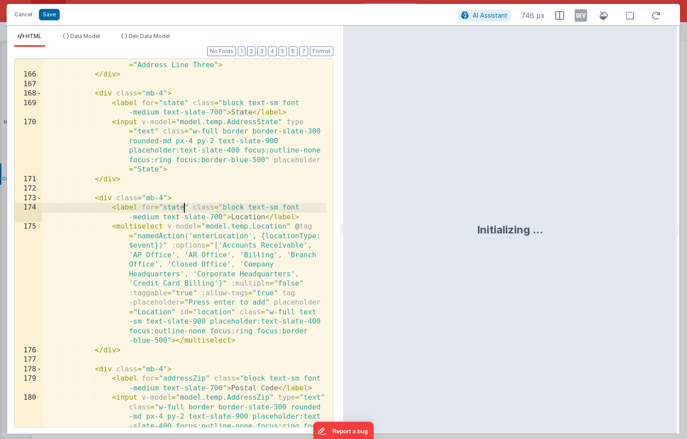
click at [263, 218] on div "< input v-model = "model.temp.AddressLineThree" type = "text" class = "w-full b…" at bounding box center [184, 249] width 284 height 473
click at [286, 229] on div "< input v-model = "model.temp.AddressLineThree" type = "text" class = "w-full b…" at bounding box center [184, 249] width 284 height 473
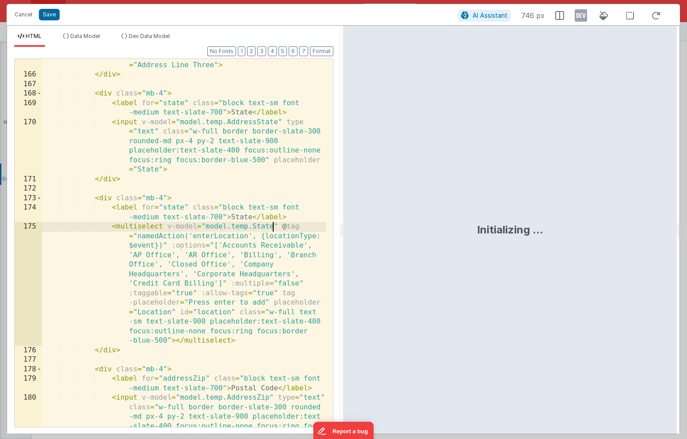
click at [263, 122] on div "< input v-model = "model.temp.AddressLineThree" type = "text" class = "w-full b…" at bounding box center [184, 249] width 284 height 473
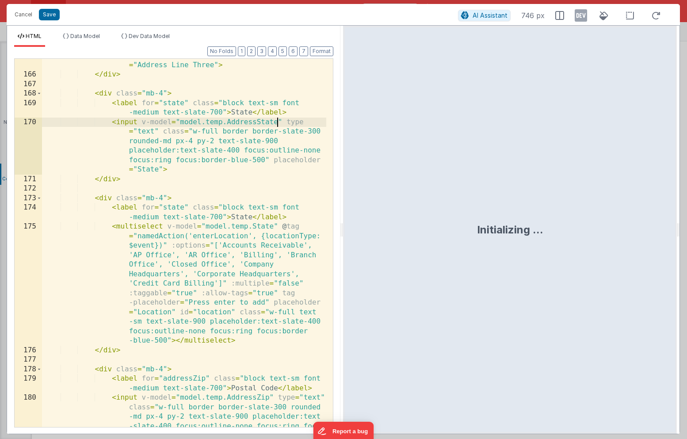
click at [276, 122] on div "< input v-model = "model.temp.AddressLineThree" type = "text" class = "w-full b…" at bounding box center [184, 249] width 284 height 473
click at [227, 122] on div "< input v-model = "model.temp.AddressLineThree" type = "text" class = "w-full b…" at bounding box center [184, 249] width 284 height 473
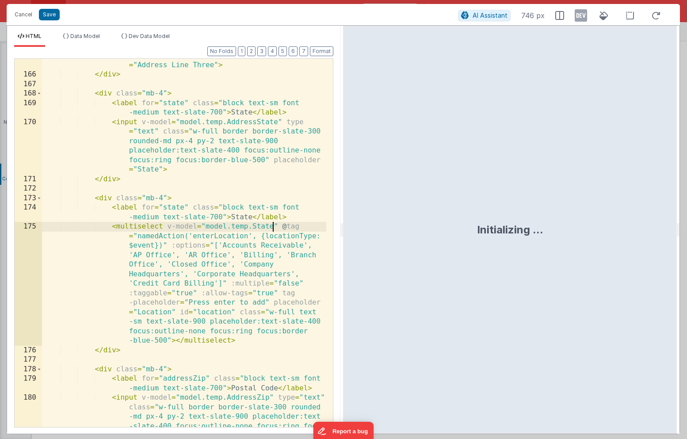
click at [271, 228] on div "< input v-model = "model.temp.AddressLineThree" type = "text" class = "w-full b…" at bounding box center [184, 249] width 284 height 473
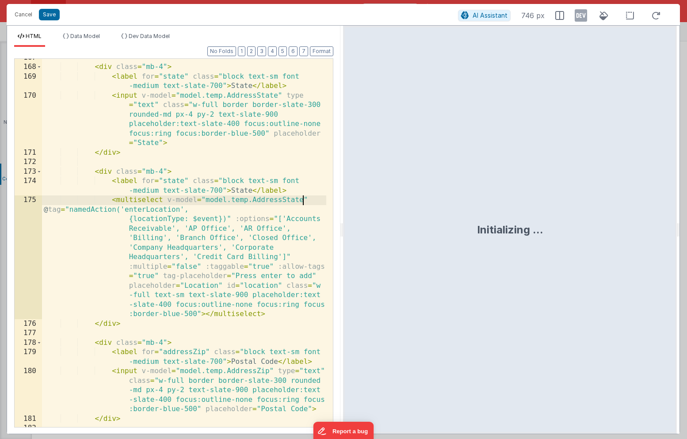
scroll to position [4024, 0]
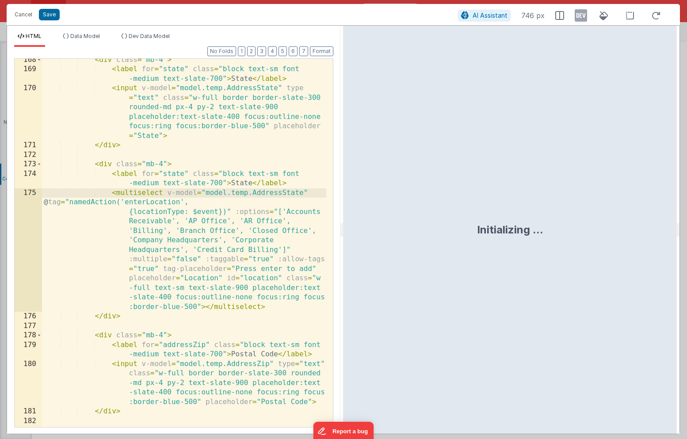
click at [265, 202] on div "< div class = "mb-4" > < label for = "state" class = "block text-sm font -mediu…" at bounding box center [184, 248] width 284 height 387
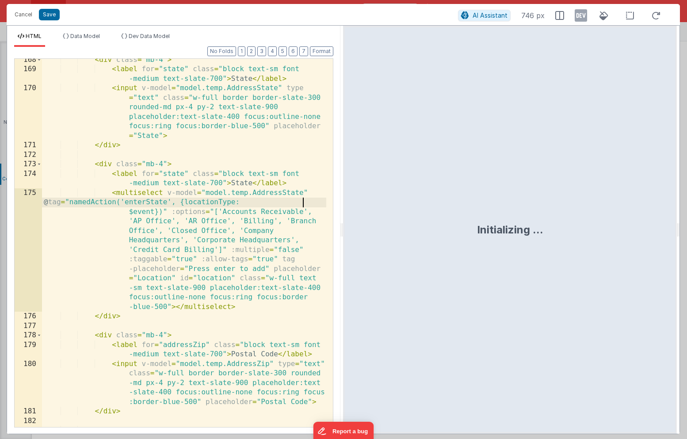
click at [304, 204] on div "< div class = "mb-4" > < label for = "state" class = "block text-sm font -mediu…" at bounding box center [184, 248] width 284 height 387
click at [301, 212] on div "< div class = "mb-4" > < label for = "state" class = "block text-sm font -mediu…" at bounding box center [184, 248] width 284 height 387
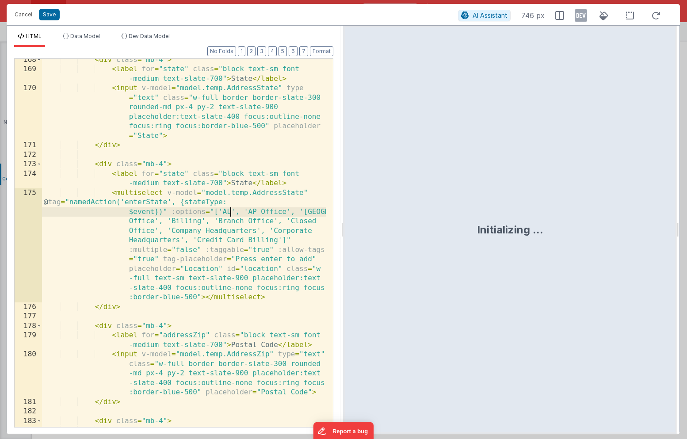
click at [286, 214] on div "< div class = "mb-4" > < label for = "state" class = "block text-sm font -mediu…" at bounding box center [184, 253] width 284 height 397
click at [311, 212] on div "< div class = "mb-4" > < label for = "state" class = "block text-sm font -mediu…" at bounding box center [184, 253] width 284 height 397
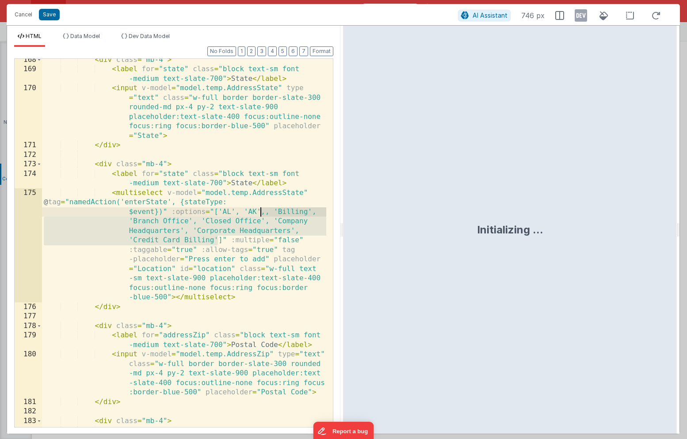
drag, startPoint x: 217, startPoint y: 240, endPoint x: 259, endPoint y: 213, distance: 50.1
click at [259, 213] on div "< div class = "mb-4" > < label for = "state" class = "block text-sm font -mediu…" at bounding box center [184, 253] width 284 height 397
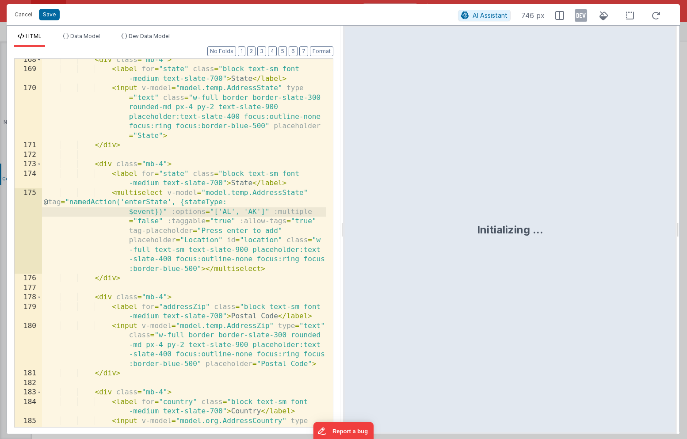
click at [218, 242] on div "< div class = "mb-4" > < label for = "state" class = "block text-sm font -mediu…" at bounding box center [184, 272] width 284 height 435
click at [264, 240] on div "< div class = "mb-4" > < label for = "state" class = "block text-sm font -mediu…" at bounding box center [184, 272] width 284 height 435
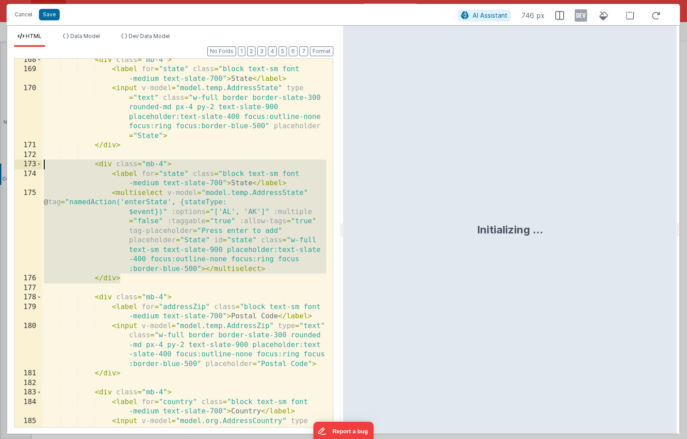
drag, startPoint x: 136, startPoint y: 280, endPoint x: -13, endPoint y: 168, distance: 186.0
click at [0, 168] on html "Cancel Save AI Assistant 746 px HTML Data Model Dev Data Model Format 7 6 5 4 3…" at bounding box center [343, 219] width 687 height 439
click at [50, 16] on button "Save" at bounding box center [49, 14] width 21 height 11
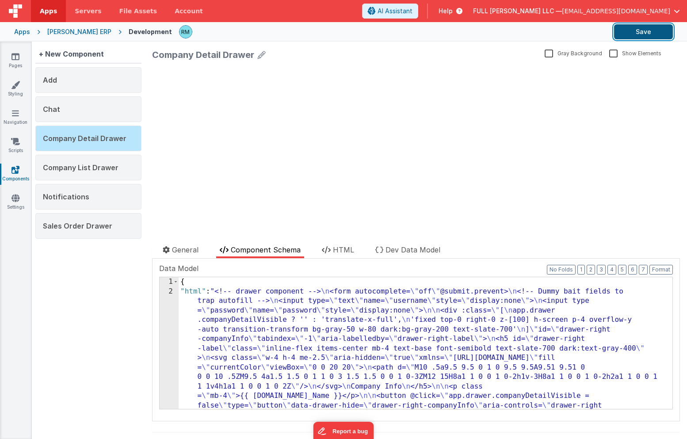
click at [648, 32] on button "Save" at bounding box center [643, 31] width 59 height 15
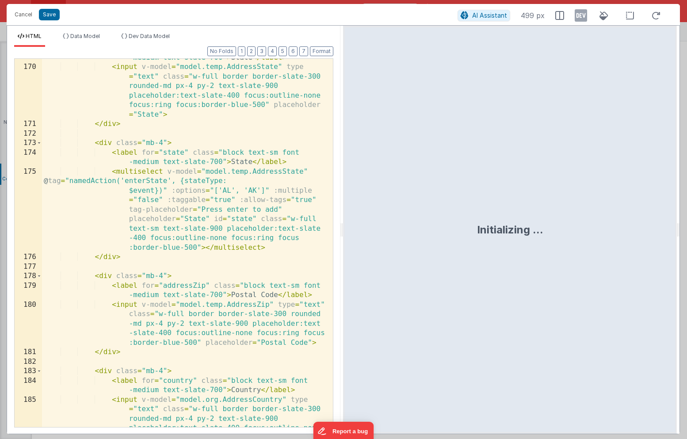
scroll to position [0, 0]
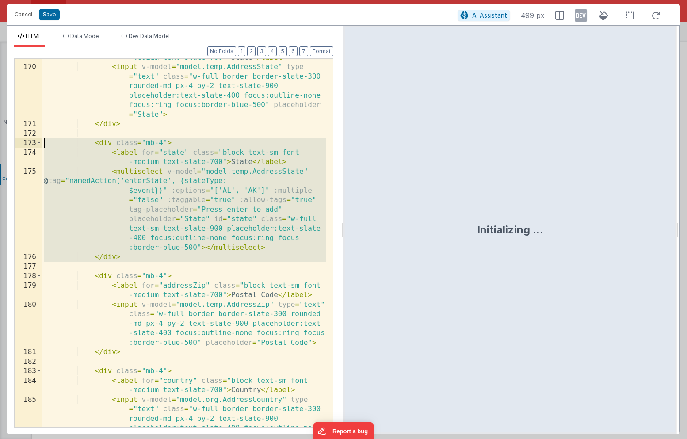
drag, startPoint x: 141, startPoint y: 262, endPoint x: -24, endPoint y: 147, distance: 201.3
click at [0, 147] on html "Cancel Save AI Assistant 499 px HTML Data Model Dev Data Model Format 7 6 5 4 3…" at bounding box center [343, 219] width 687 height 439
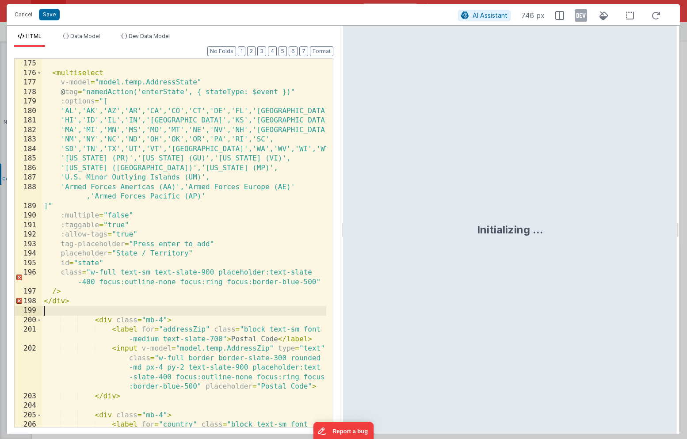
scroll to position [4155, 0]
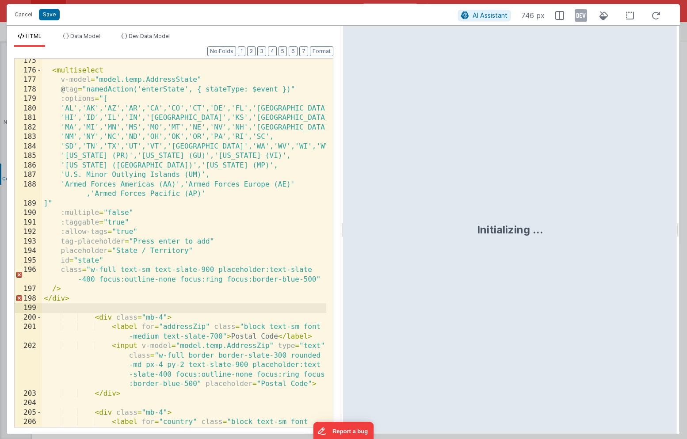
click at [43, 299] on div "< multiselect v-model = "model.temp.AddressState" @ tag = "namedAction('enterSt…" at bounding box center [184, 254] width 284 height 397
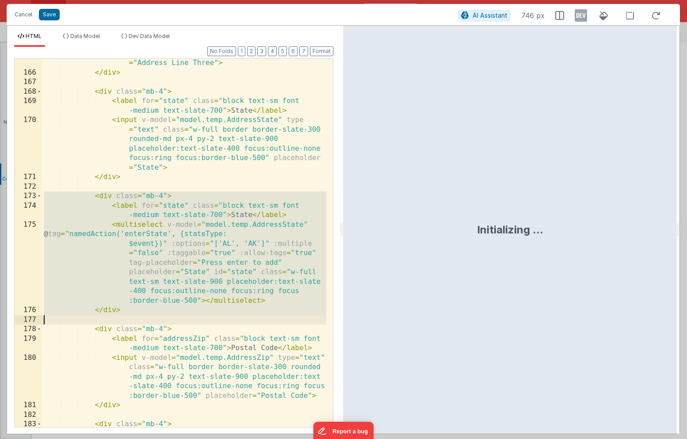
scroll to position [3992, 0]
click at [126, 313] on div "< input v-model = "model.temp.AddressLineThree" type = "text" class = "w-full b…" at bounding box center [184, 233] width 284 height 444
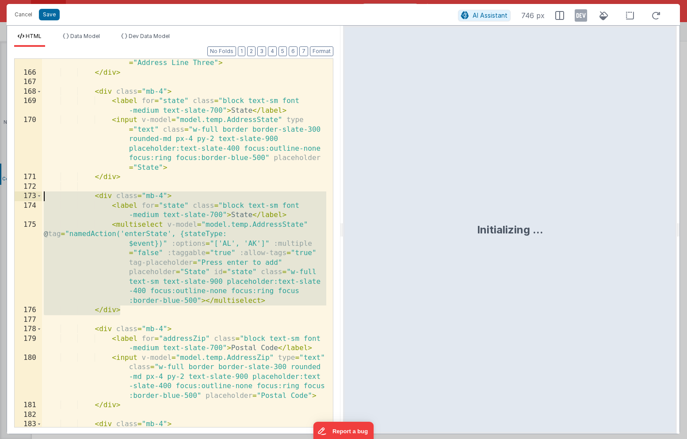
drag, startPoint x: 138, startPoint y: 313, endPoint x: 22, endPoint y: 192, distance: 167.6
click at [22, 192] on div "165 166 167 168 169 170 171 172 173 174 175 176 177 178 179 180 181 182 183 184…" at bounding box center [173, 242] width 319 height 369
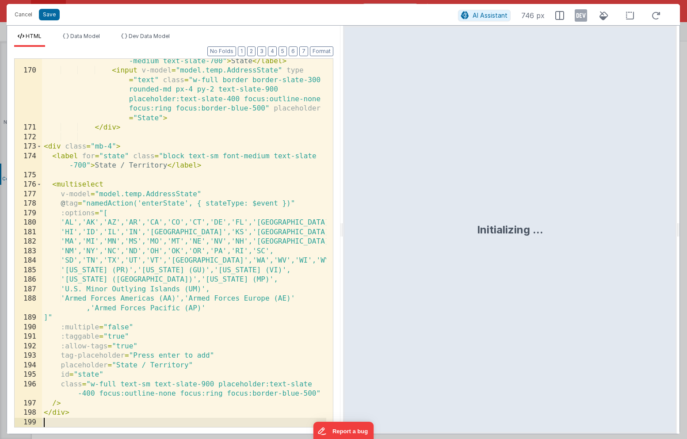
scroll to position [4041, 0]
click at [51, 403] on div "< label for = "state" class = "block text-sm font -medium text-slate-700" > Sta…" at bounding box center [184, 245] width 284 height 397
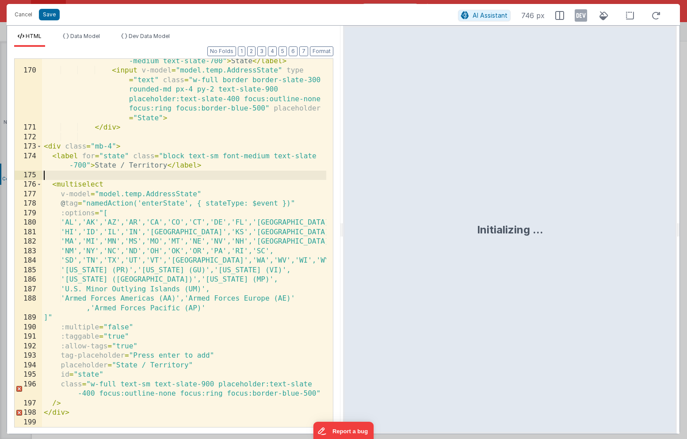
click at [60, 177] on div "< label for = "state" class = "block text-sm font -medium text-slate-700" > Sta…" at bounding box center [184, 245] width 284 height 397
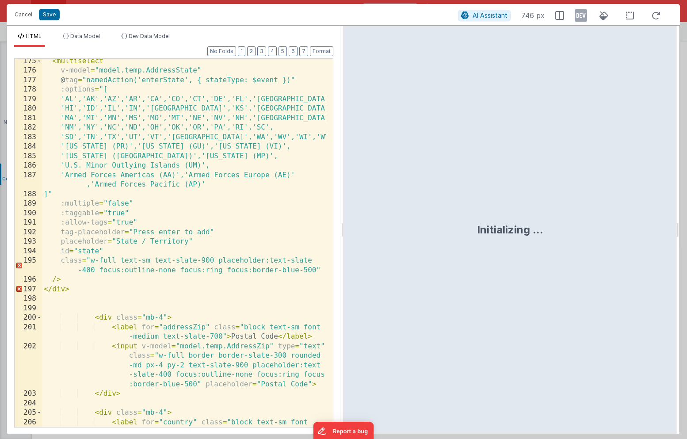
scroll to position [4135, 0]
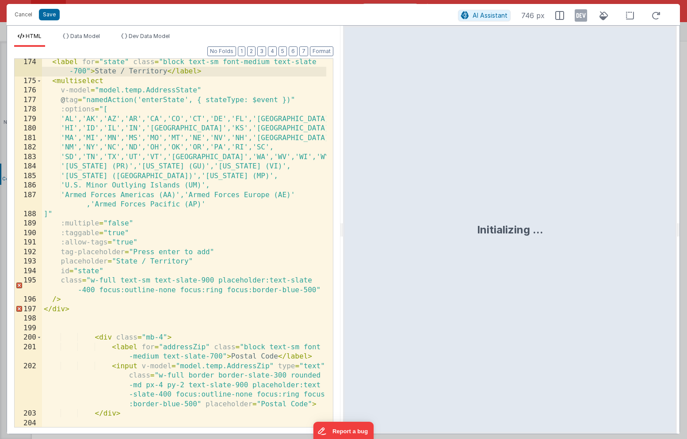
click at [68, 300] on div "< label for = "state" class = "block text-sm font-medium text-slate -700" > Sta…" at bounding box center [184, 255] width 284 height 397
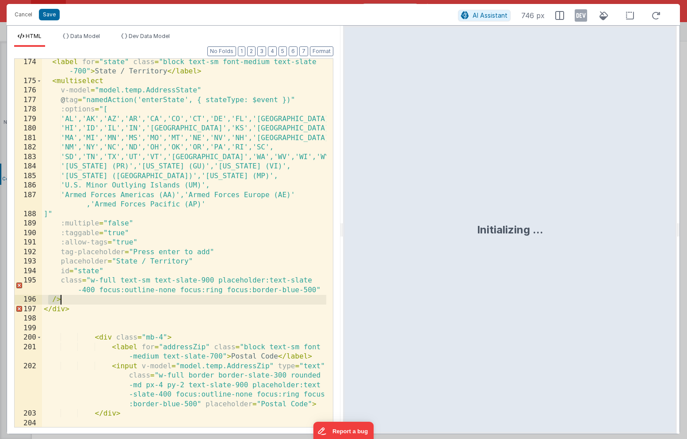
click at [86, 309] on div "< label for = "state" class = "block text-sm font-medium text-slate -700" > Sta…" at bounding box center [184, 255] width 284 height 397
click at [52, 300] on div "< label for = "state" class = "block text-sm font-medium text-slate -700" > Sta…" at bounding box center [184, 255] width 284 height 397
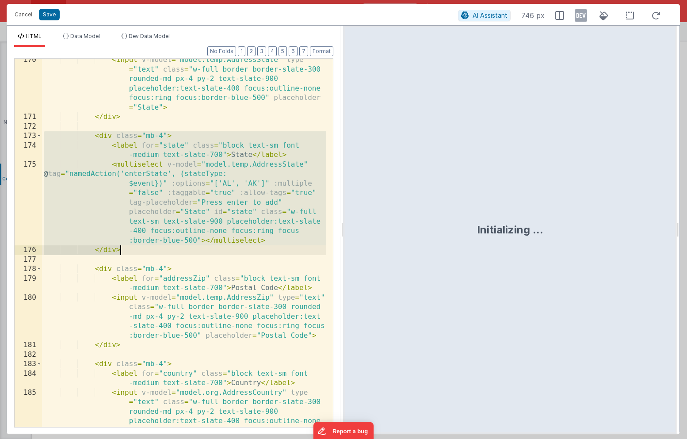
scroll to position [4052, 0]
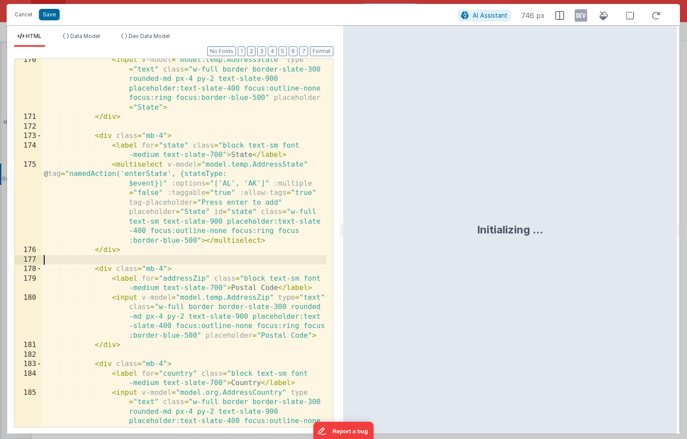
click at [174, 261] on div "< input v-model = "model.temp.AddressState" type = "text" class = "w-full borde…" at bounding box center [184, 296] width 284 height 482
click at [130, 260] on div "< input v-model = "model.temp.AddressState" type = "text" class = "w-full borde…" at bounding box center [184, 296] width 284 height 482
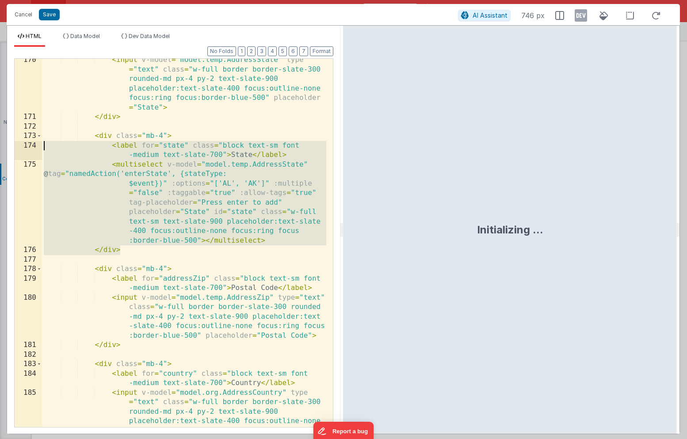
drag, startPoint x: 145, startPoint y: 252, endPoint x: -18, endPoint y: 141, distance: 197.5
click at [0, 141] on html "Cancel Save AI Assistant 746 px HTML Data Model Dev Data Model Format 7 6 5 4 3…" at bounding box center [343, 219] width 687 height 439
click at [94, 237] on div "< input v-model = "model.temp.AddressState" type = "text" class = "w-full borde…" at bounding box center [184, 296] width 284 height 482
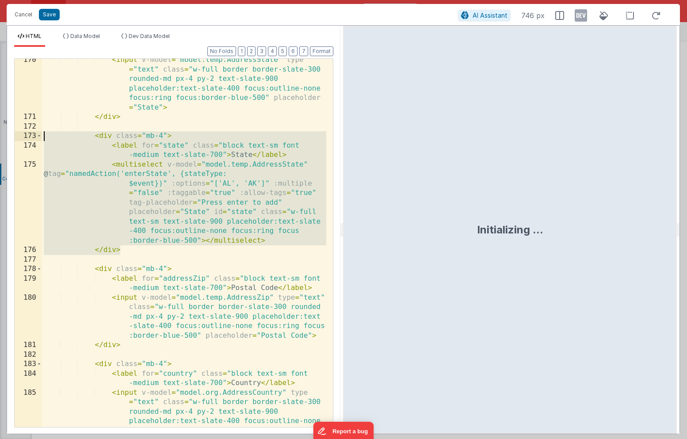
drag, startPoint x: 134, startPoint y: 253, endPoint x: 19, endPoint y: 139, distance: 162.2
click at [19, 139] on div "170 171 172 173 174 175 176 177 178 179 180 181 182 183 184 185 186 < input v-m…" at bounding box center [173, 242] width 319 height 369
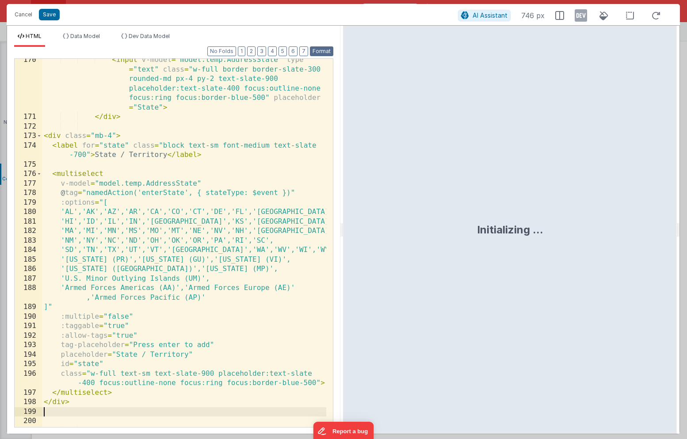
click at [328, 46] on button "Format" at bounding box center [321, 51] width 23 height 10
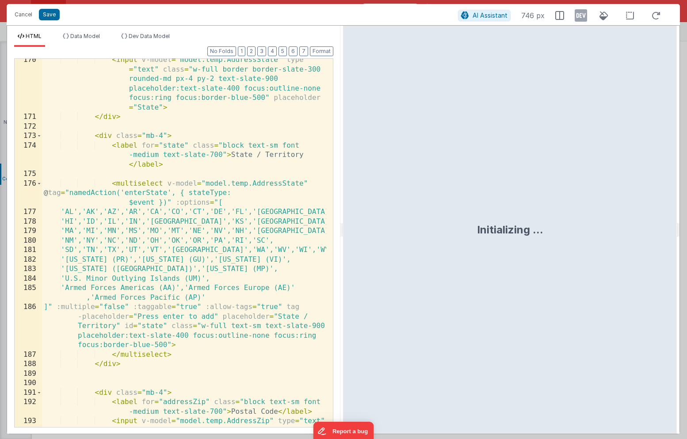
click at [81, 377] on div "< input v-model = "model.temp.AddressState" type = "text" class = "w-full borde…" at bounding box center [184, 291] width 284 height 473
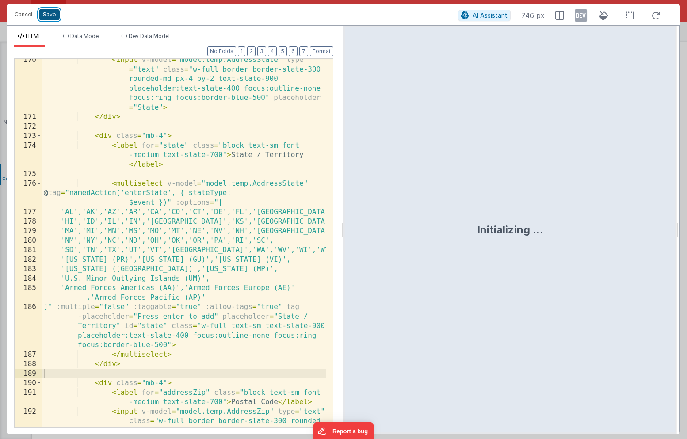
click at [50, 18] on button "Save" at bounding box center [49, 14] width 21 height 11
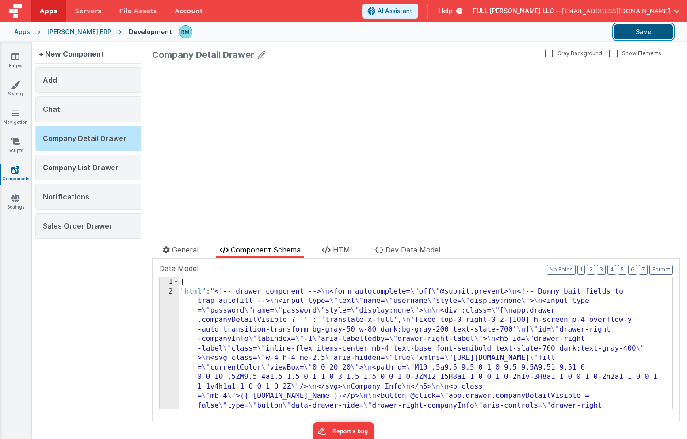
click at [652, 33] on button "Save" at bounding box center [643, 31] width 59 height 15
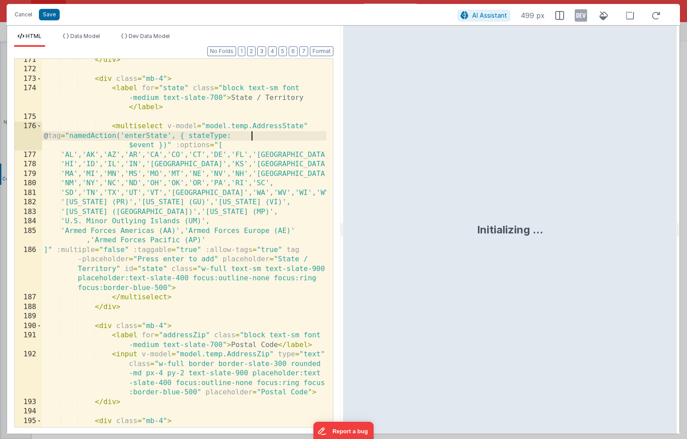
scroll to position [0, 0]
drag, startPoint x: 252, startPoint y: 136, endPoint x: 211, endPoint y: 137, distance: 41.1
click at [211, 137] on div "</ div > < div class = "mb-4" > < label for = "state" class = "block text-sm fo…" at bounding box center [184, 253] width 284 height 397
click at [27, 17] on button "Cancel" at bounding box center [23, 14] width 27 height 12
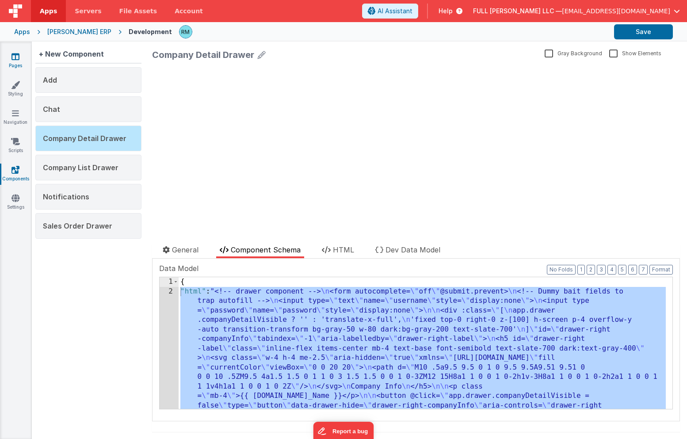
click at [18, 60] on icon at bounding box center [15, 56] width 8 height 9
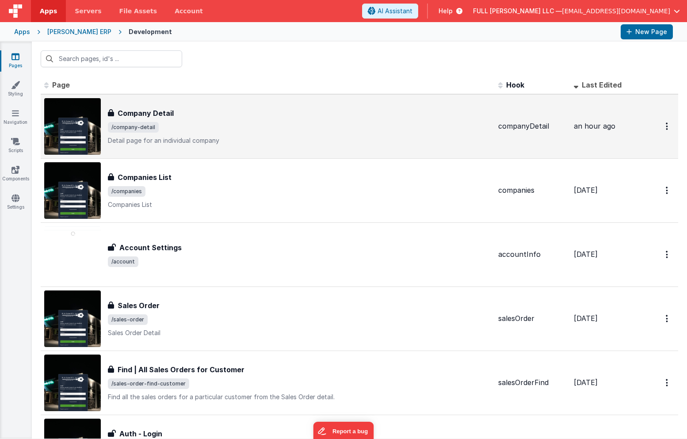
click at [208, 127] on span "/company-detail" at bounding box center [299, 127] width 383 height 11
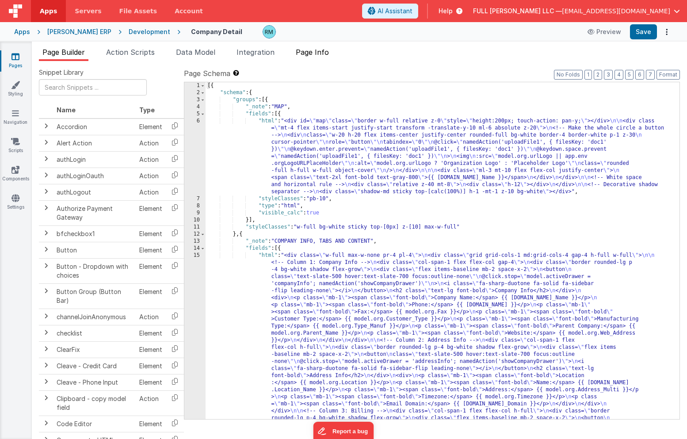
click at [319, 53] on span "Page Info" at bounding box center [312, 52] width 33 height 9
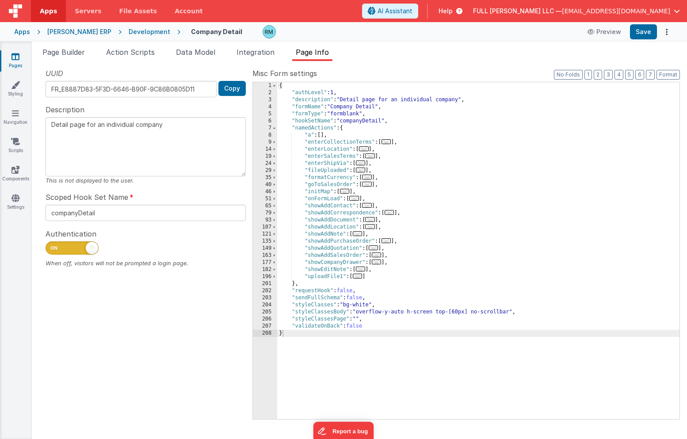
click at [391, 149] on div "{ "authLevel" : 1 , "description" : "Detail page for an individual company" , "…" at bounding box center [478, 257] width 402 height 351
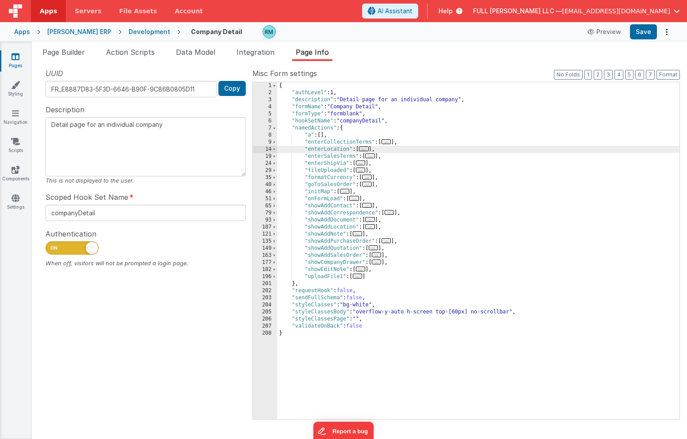
click at [391, 154] on div "{ "authLevel" : 1 , "description" : "Detail page for an individual company" , "…" at bounding box center [478, 257] width 402 height 351
click at [384, 163] on div "{ "authLevel" : 1 , "description" : "Detail page for an individual company" , "…" at bounding box center [478, 257] width 402 height 351
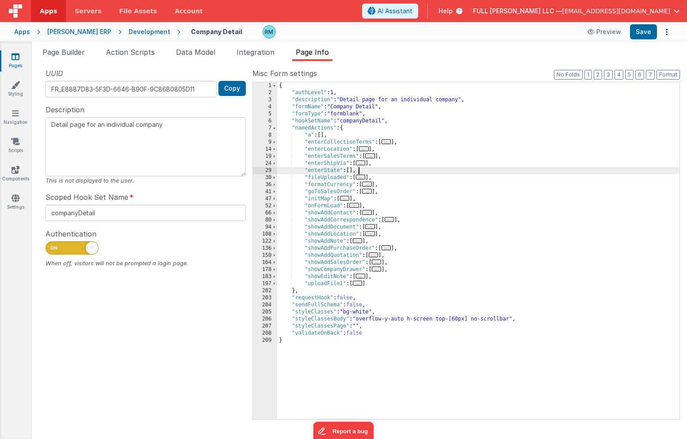
click at [362, 162] on span "..." at bounding box center [361, 162] width 10 height 5
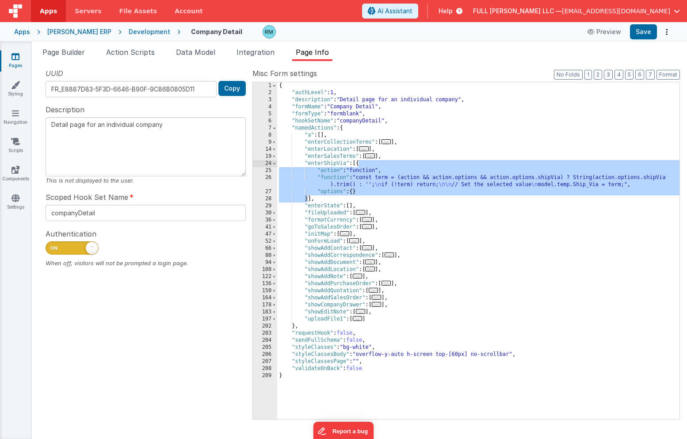
drag, startPoint x: 308, startPoint y: 200, endPoint x: 359, endPoint y: 164, distance: 62.3
click at [359, 164] on div "{ "authLevel" : 1 , "description" : "Detail page for an individual company" , "…" at bounding box center [478, 257] width 402 height 351
click at [353, 209] on div "{ "authLevel" : 1 , "description" : "Detail page for an individual company" , "…" at bounding box center [478, 257] width 402 height 351
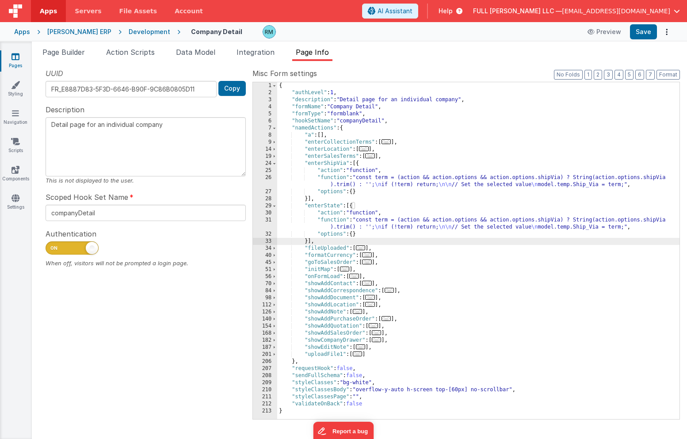
click at [330, 213] on div "{ "authLevel" : 1 , "description" : "Detail page for an individual company" , "…" at bounding box center [478, 257] width 402 height 351
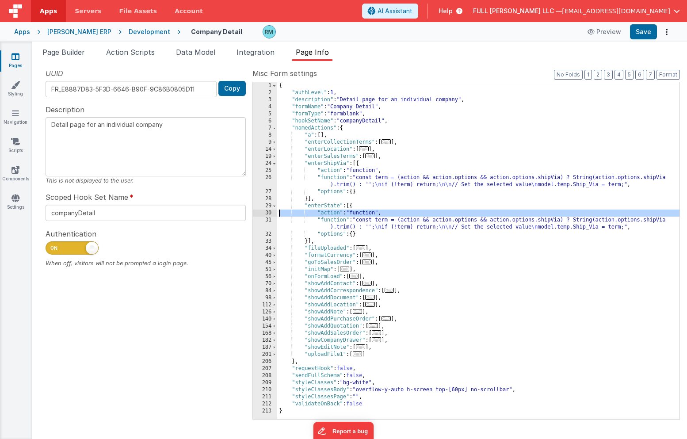
click at [267, 211] on div "30" at bounding box center [265, 213] width 24 height 7
click at [329, 219] on div "{ "authLevel" : 1 , "description" : "Detail page for an individual company" , "…" at bounding box center [478, 257] width 402 height 351
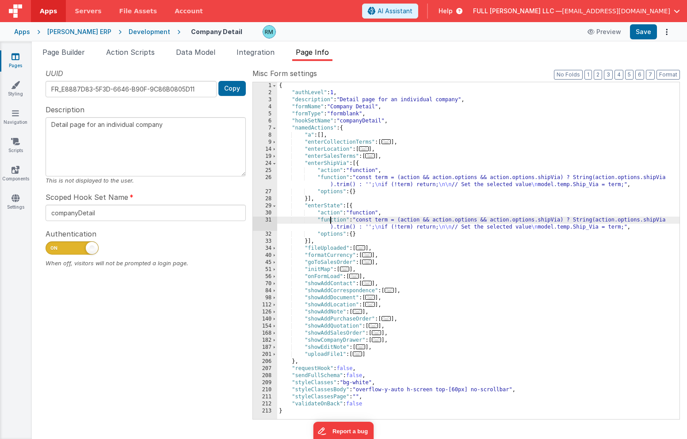
click at [269, 219] on div "31" at bounding box center [265, 224] width 24 height 14
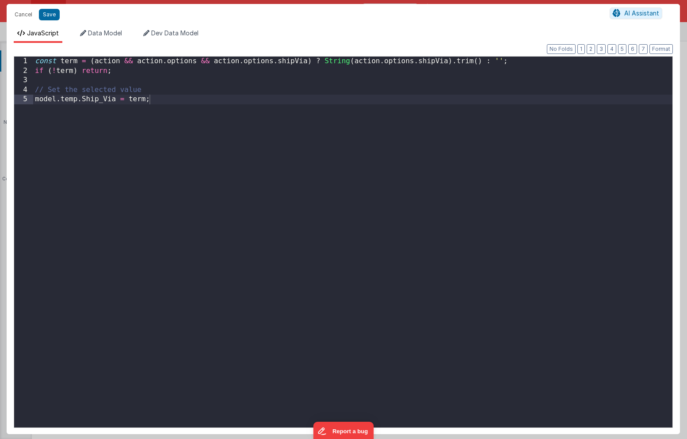
click at [306, 62] on div "const term = ( action && action . options && action . options . shipVia ) ? Str…" at bounding box center [352, 252] width 639 height 390
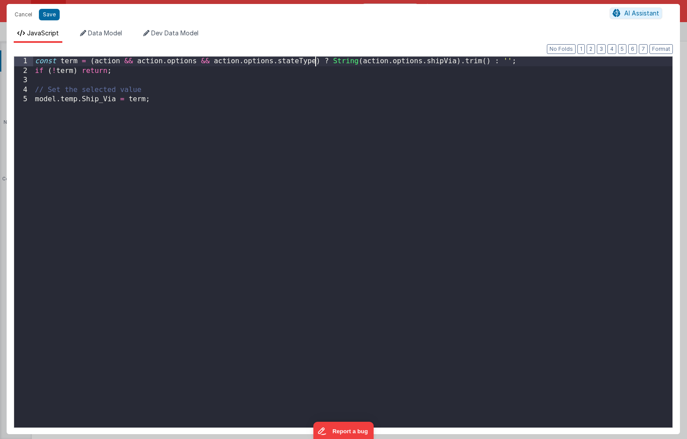
click at [455, 61] on div "const term = ( action && action . options && action . options . stateType ) ? S…" at bounding box center [352, 252] width 639 height 390
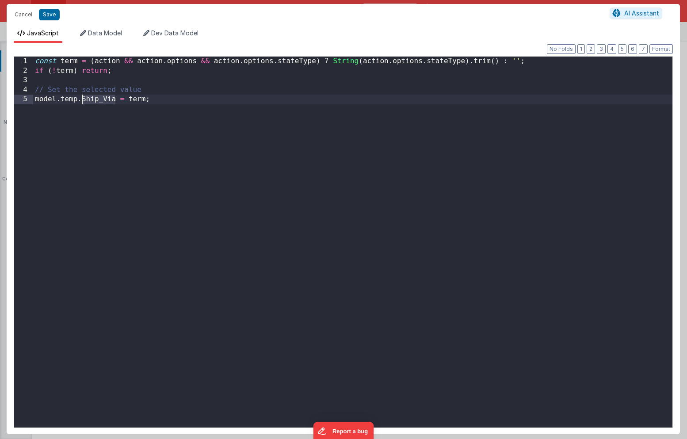
drag, startPoint x: 116, startPoint y: 98, endPoint x: 83, endPoint y: 99, distance: 33.2
click at [82, 99] on div "const term = ( action && action . options && action . options . stateType ) ? S…" at bounding box center [352, 252] width 639 height 390
click at [48, 13] on button "Save" at bounding box center [49, 14] width 21 height 11
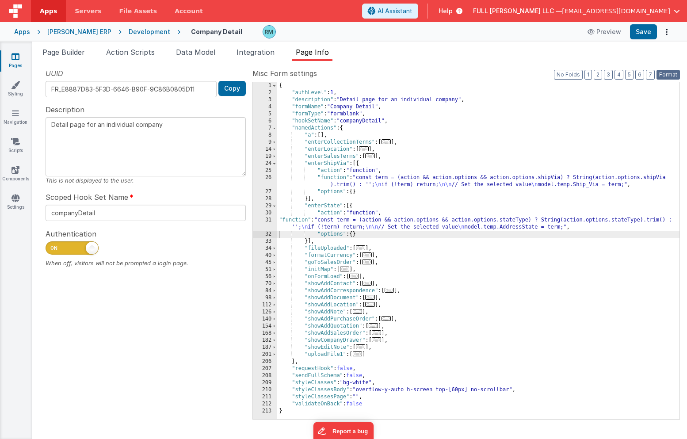
click at [673, 72] on button "Format" at bounding box center [667, 75] width 23 height 10
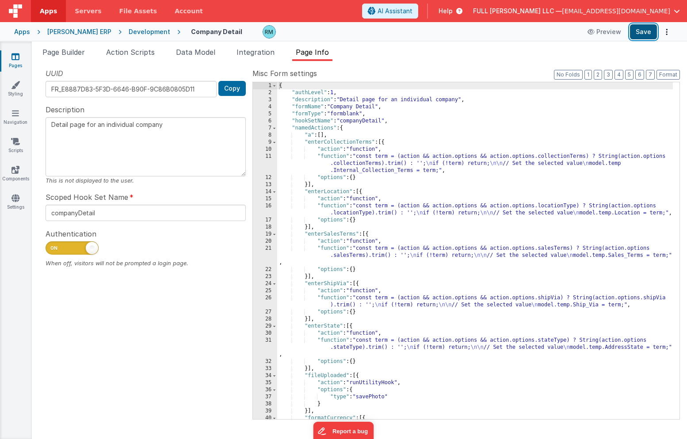
click at [645, 33] on button "Save" at bounding box center [643, 31] width 27 height 15
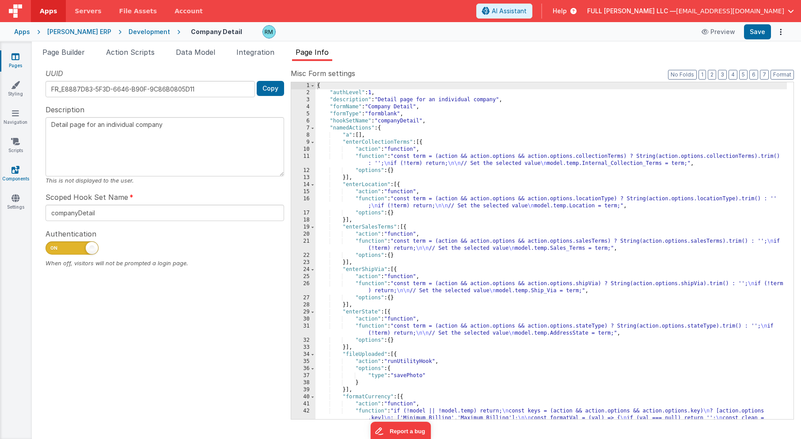
click at [15, 183] on link "Components" at bounding box center [16, 174] width 32 height 18
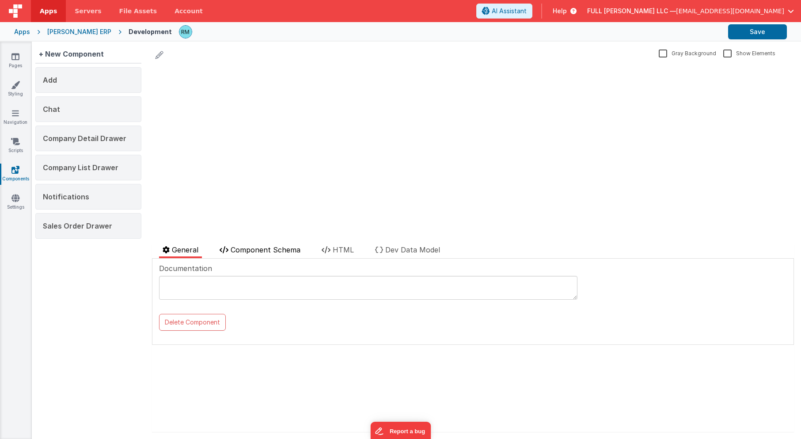
click at [267, 251] on span "Component Schema" at bounding box center [266, 249] width 70 height 9
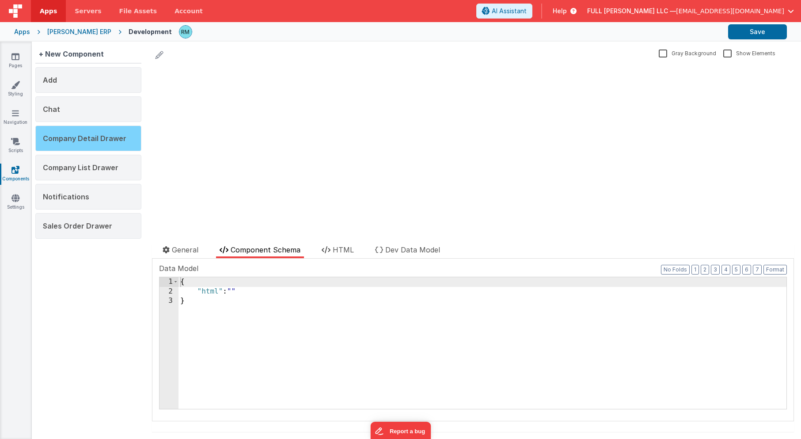
click at [105, 148] on div "Company Detail Drawer" at bounding box center [88, 139] width 106 height 26
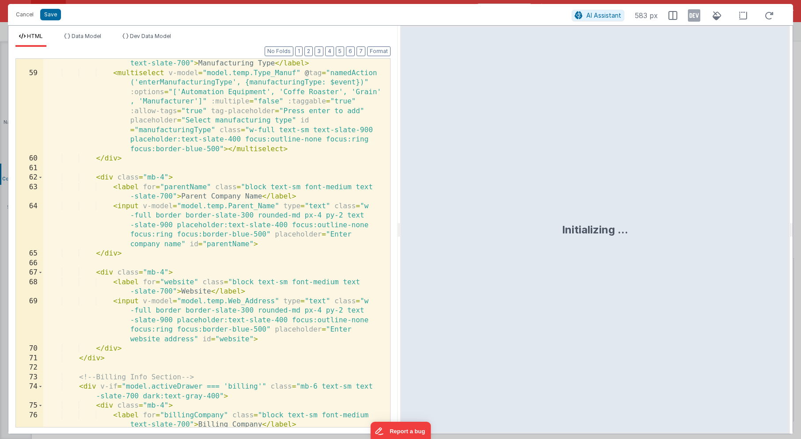
scroll to position [1155, 0]
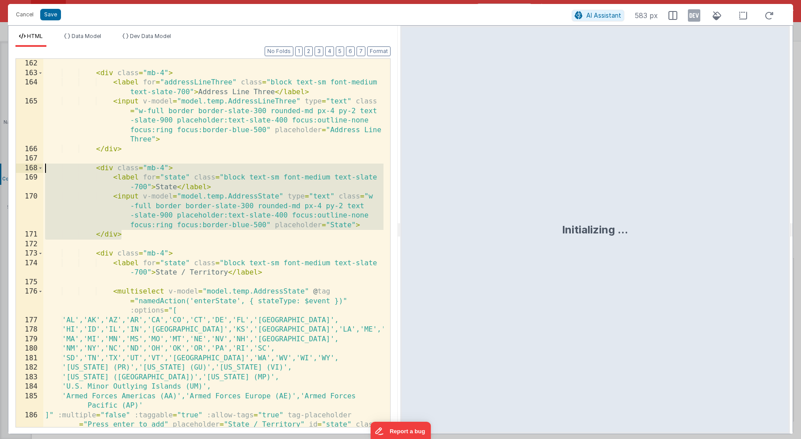
drag, startPoint x: 136, startPoint y: 236, endPoint x: 23, endPoint y: 167, distance: 132.5
click at [23, 167] on div "162 163 164 165 166 167 168 169 170 171 172 173 174 175 176 177 178 179 180 181…" at bounding box center [202, 242] width 375 height 369
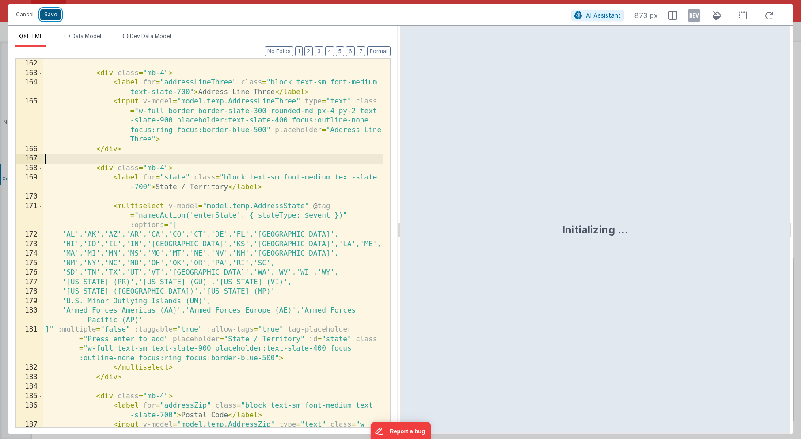
click at [51, 12] on button "Save" at bounding box center [50, 14] width 21 height 11
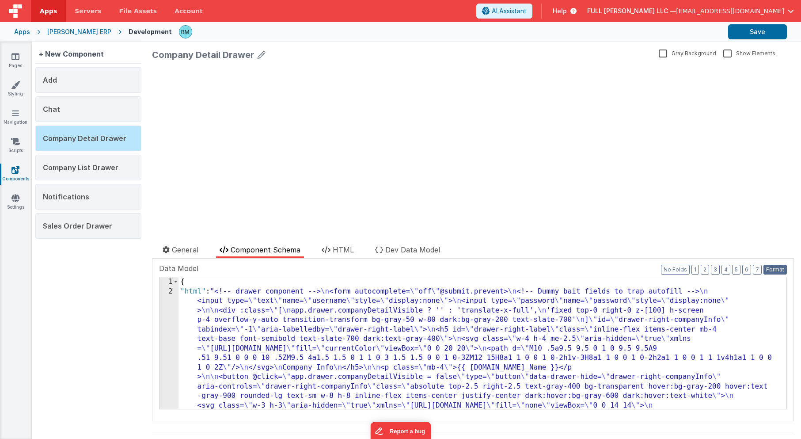
click at [764, 267] on button "Format" at bounding box center [775, 270] width 23 height 10
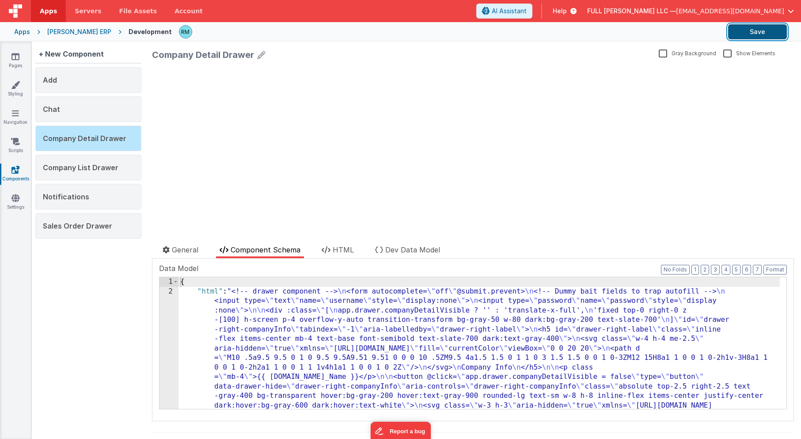
click at [753, 36] on button "Save" at bounding box center [757, 31] width 59 height 15
